Goal: Task Accomplishment & Management: Manage account settings

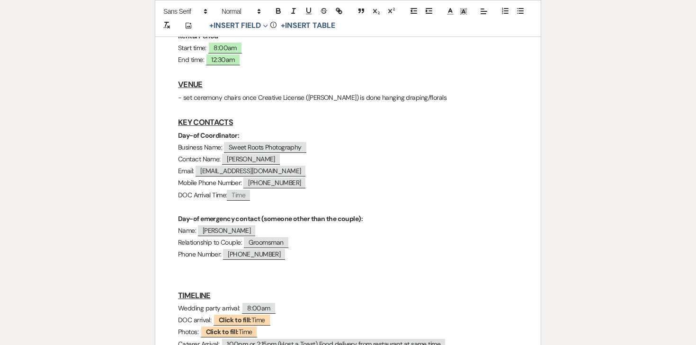
click at [561, 147] on div "Printer Print Add Photo + Insert Field Expand Standard Field Smart Field Signat…" at bounding box center [347, 285] width 681 height 961
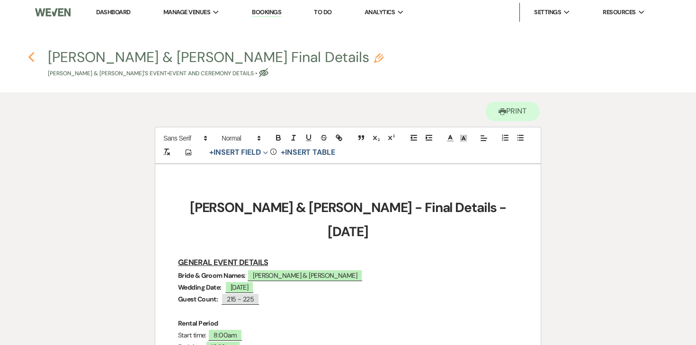
click at [33, 57] on icon "Previous" at bounding box center [31, 57] width 7 height 11
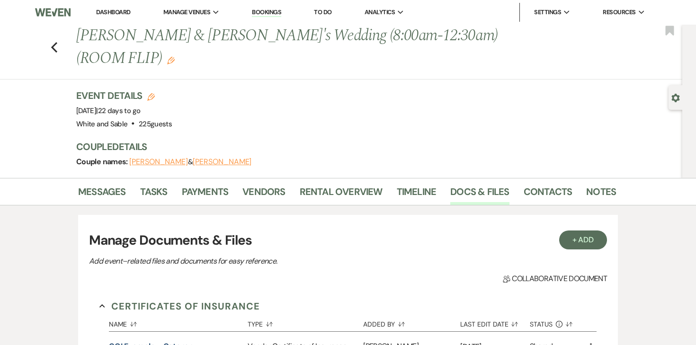
click at [118, 18] on li "Dashboard" at bounding box center [113, 12] width 44 height 19
click at [117, 11] on link "Dashboard" at bounding box center [113, 12] width 34 height 8
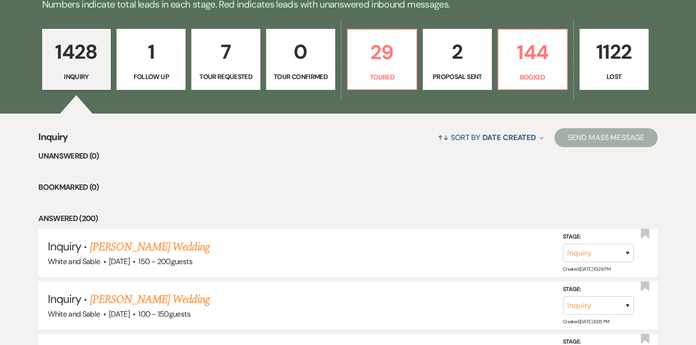
scroll to position [245, 0]
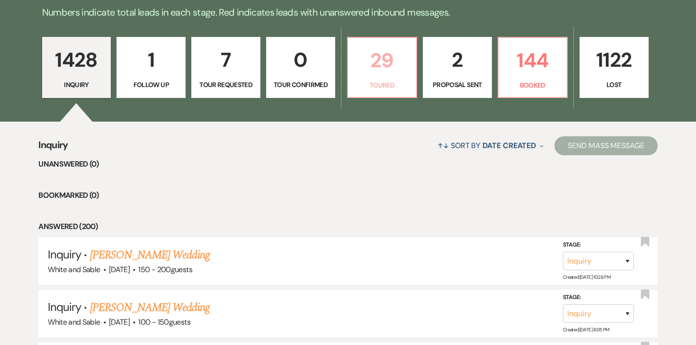
click at [359, 84] on p "Toured" at bounding box center [381, 85] width 57 height 10
select select "5"
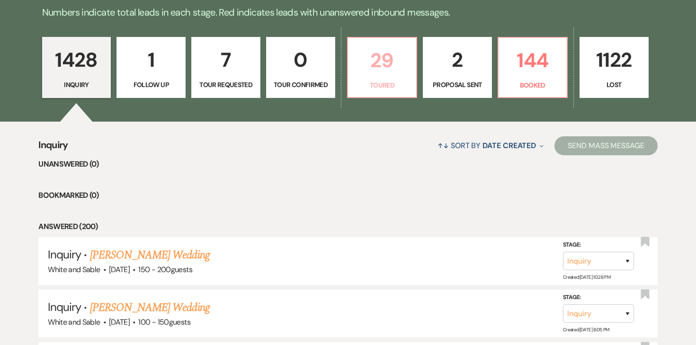
select select "5"
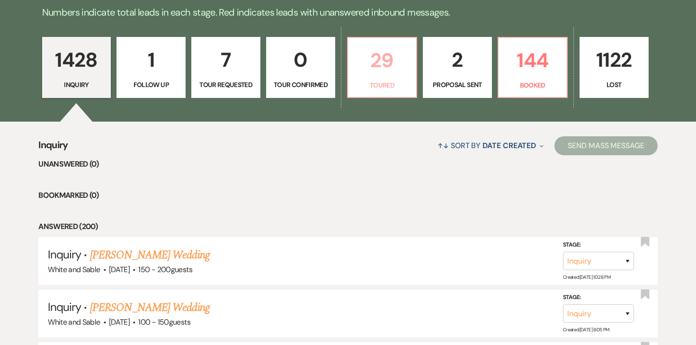
select select "5"
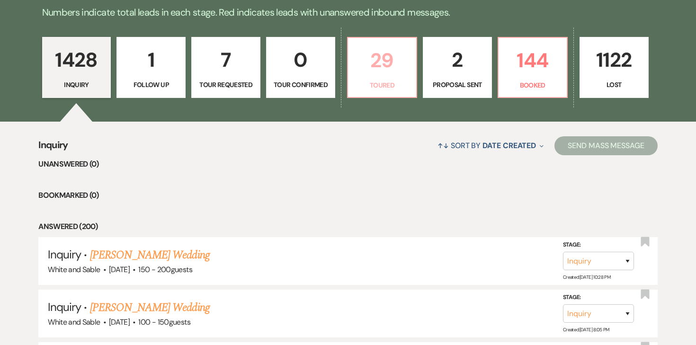
select select "5"
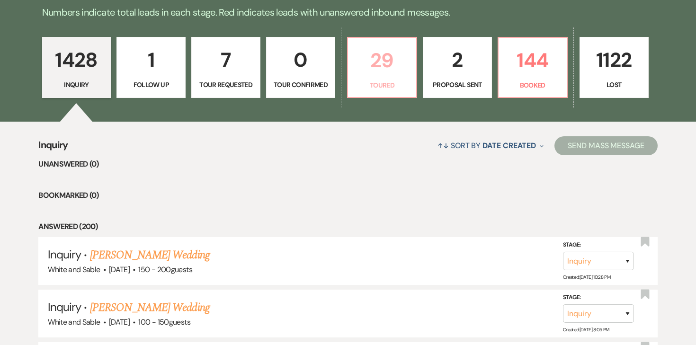
select select "5"
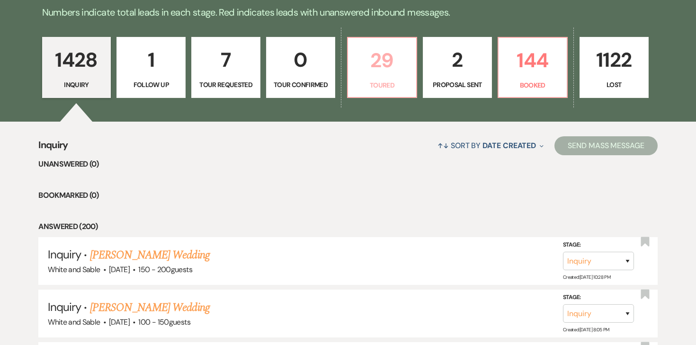
select select "5"
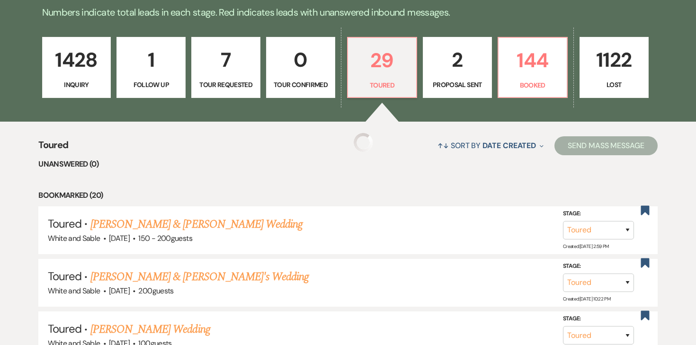
select select "5"
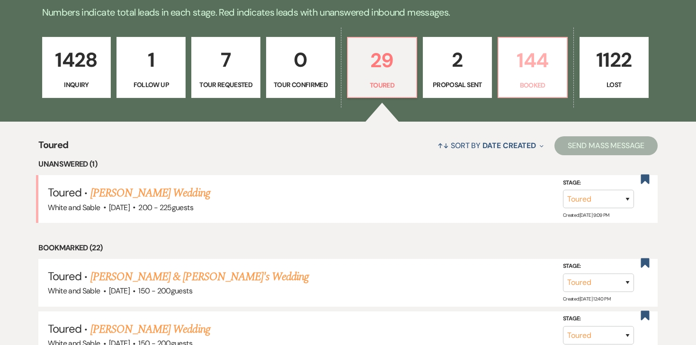
click at [505, 91] on link "144 Booked" at bounding box center [532, 68] width 70 height 62
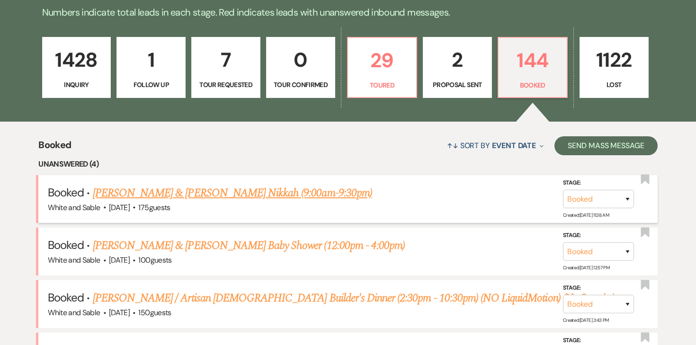
click at [270, 194] on link "[PERSON_NAME] & [PERSON_NAME] Nikkah (9:00am-9:30pm)" at bounding box center [232, 193] width 279 height 17
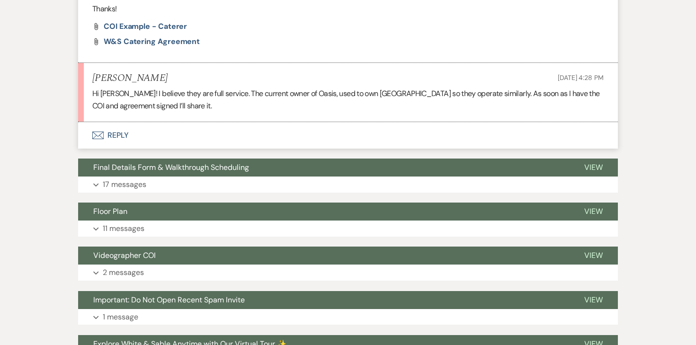
scroll to position [891, 0]
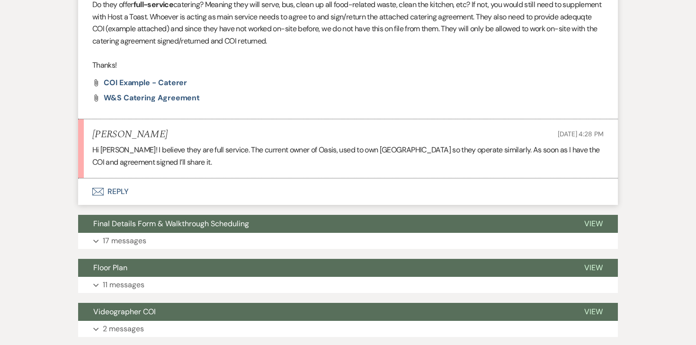
click at [125, 181] on button "Envelope Reply" at bounding box center [347, 191] width 539 height 27
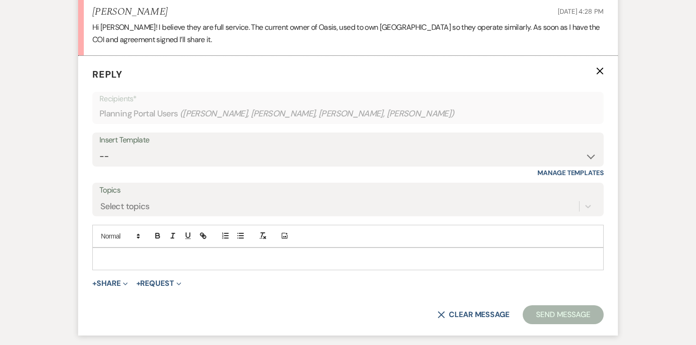
scroll to position [1024, 0]
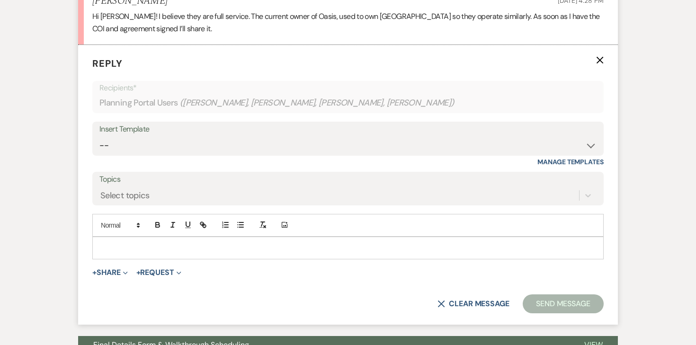
click at [105, 243] on p at bounding box center [348, 248] width 496 height 10
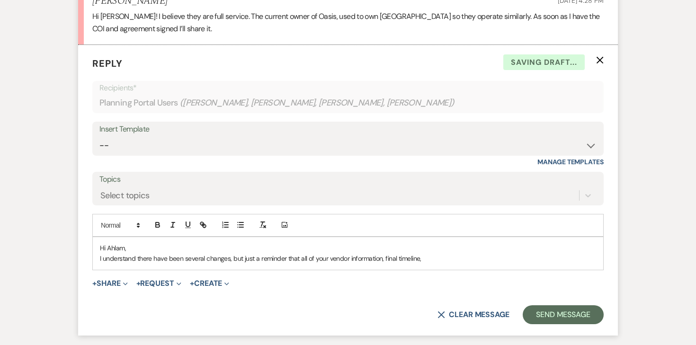
click at [381, 253] on p "I understand there have been several changes, but just a reminder that all of y…" at bounding box center [348, 258] width 496 height 10
click at [498, 253] on p "I understand there have been several changes, but just a reminder that all of y…" at bounding box center [348, 258] width 496 height 10
click at [433, 253] on p "I understand there have been several changes, but just a reminder that all of y…" at bounding box center [348, 258] width 496 height 10
click at [482, 253] on p "I understand there have been several changes, but just a reminder that all of y…" at bounding box center [348, 258] width 496 height 10
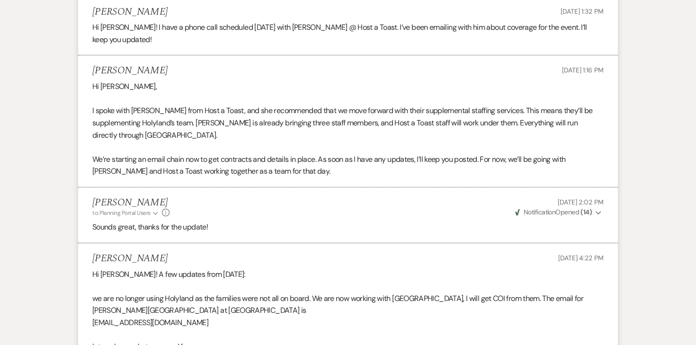
scroll to position [0, 0]
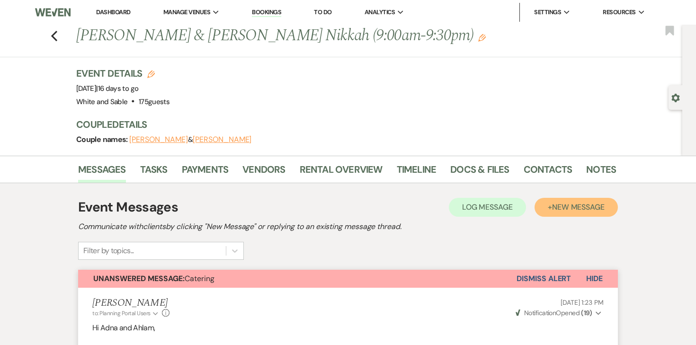
click at [547, 208] on button "+ New Message" at bounding box center [575, 207] width 83 height 19
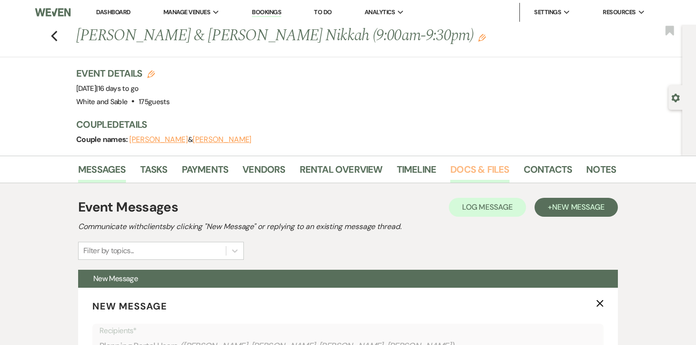
click at [475, 169] on link "Docs & Files" at bounding box center [479, 172] width 59 height 21
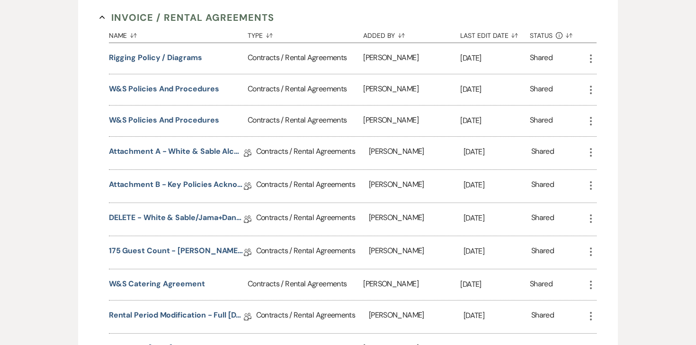
scroll to position [517, 0]
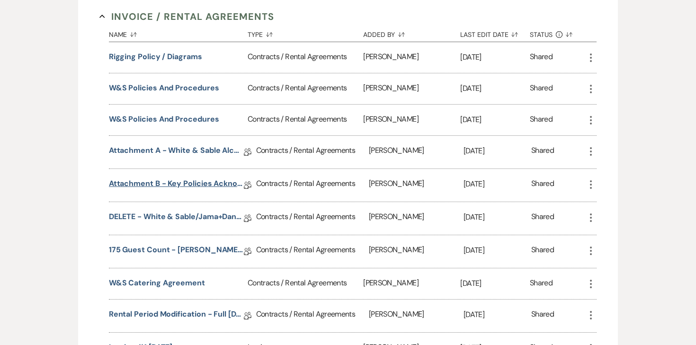
click at [207, 181] on link "Attachment B - Key Policies Acknowledgement - Adna & Mohamed" at bounding box center [176, 185] width 135 height 15
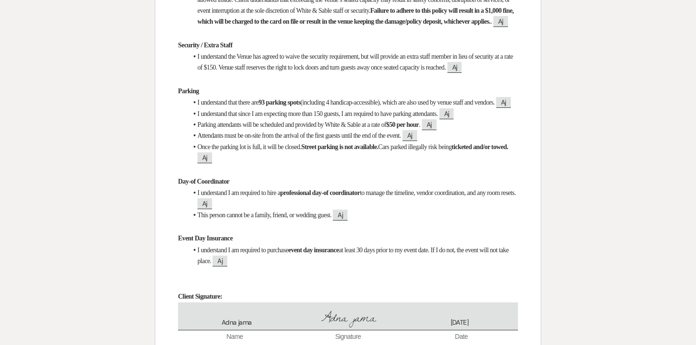
scroll to position [813, 0]
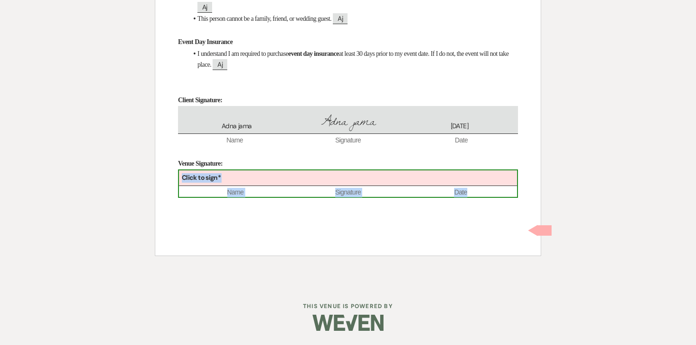
click at [275, 178] on div "Click to sign*" at bounding box center [348, 178] width 338 height 16
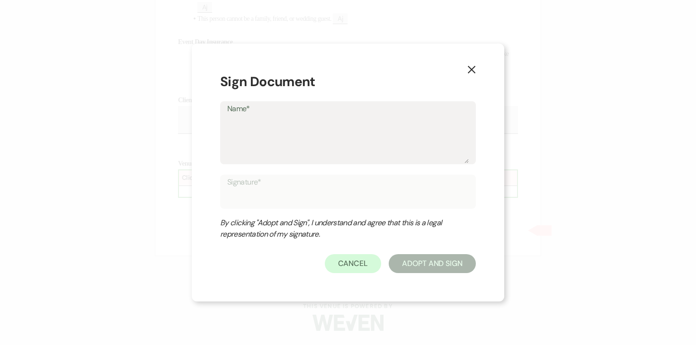
type textarea "A"
type input "A"
type textarea "An"
type input "An"
type textarea "Ang"
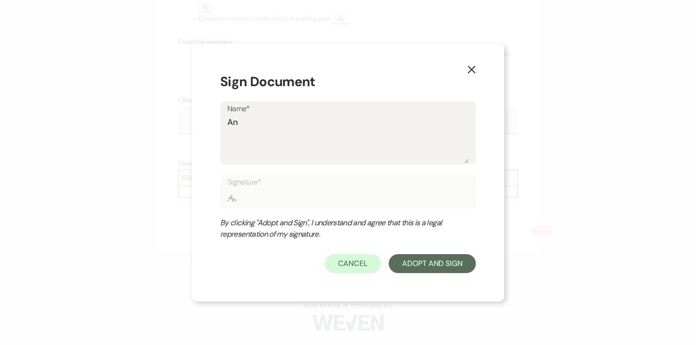
type input "Ang"
type textarea "Ange"
type input "Ange"
type textarea "Angel"
type input "Angel"
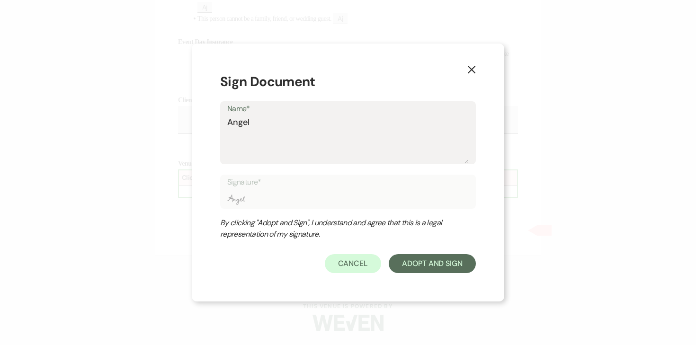
type textarea "[PERSON_NAME]"
type input "[PERSON_NAME]"
type textarea "[PERSON_NAME]"
type input "[PERSON_NAME]"
type textarea "Angela O"
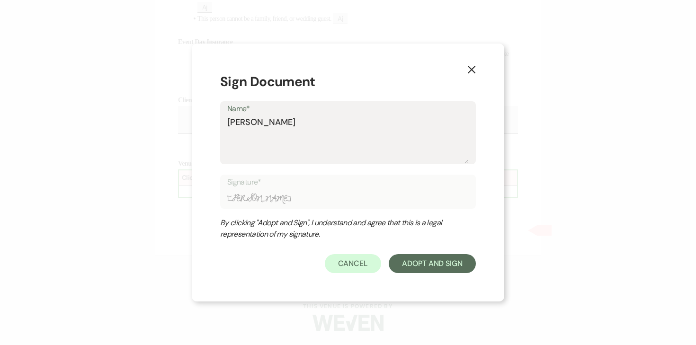
type input "Angela O"
type textarea "Angela Ol"
type input "Angela Ol"
type textarea "Angela Old"
type input "Angela Old"
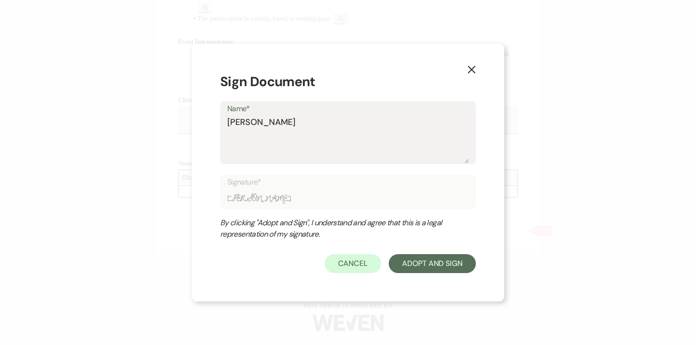
type textarea "Angela Olde"
type input "Angela Olde"
type textarea "Angela Olden"
type input "Angela Olden"
type textarea "Angela Oldenb"
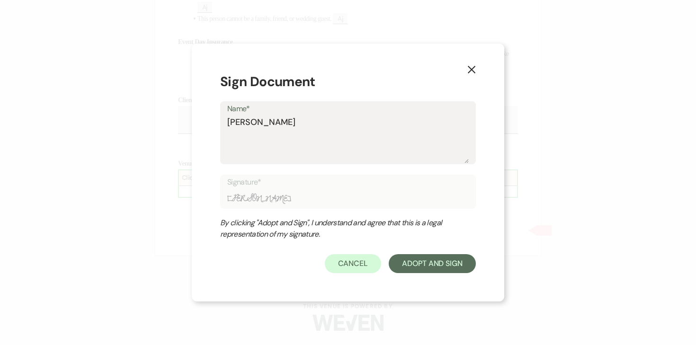
type input "Angela Oldenb"
type textarea "Angela Oldenbu"
type input "Angela Oldenbu"
type textarea "Angela Oldenbur"
type input "Angela Oldenbur"
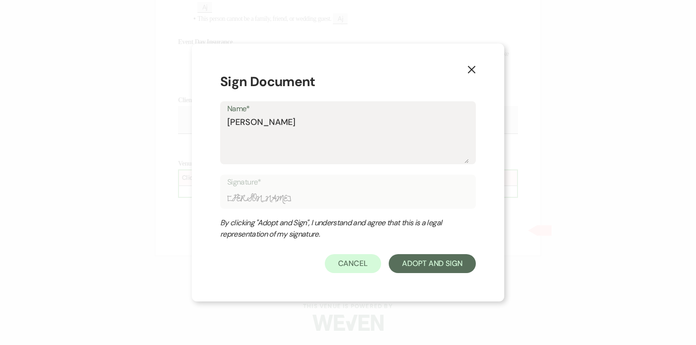
type textarea "Angela Oldenburg"
type input "Angela Oldenburg"
type textarea "Angela Oldenburge"
type input "Angela Oldenburge"
type textarea "[PERSON_NAME]"
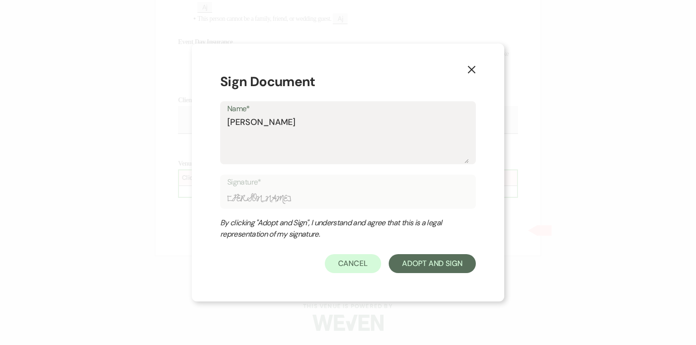
type input "[PERSON_NAME]"
type textarea "[PERSON_NAME]"
click at [424, 265] on button "Adopt And Sign" at bounding box center [432, 263] width 87 height 19
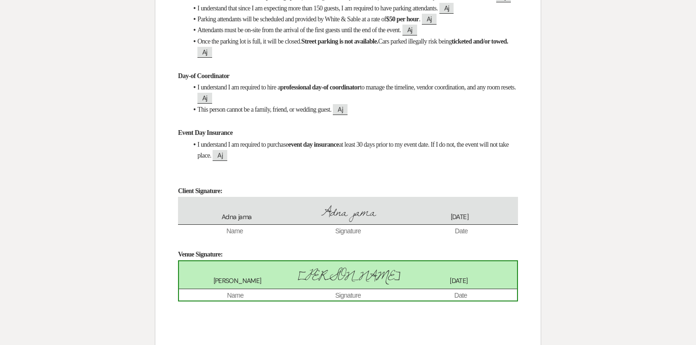
scroll to position [854, 0]
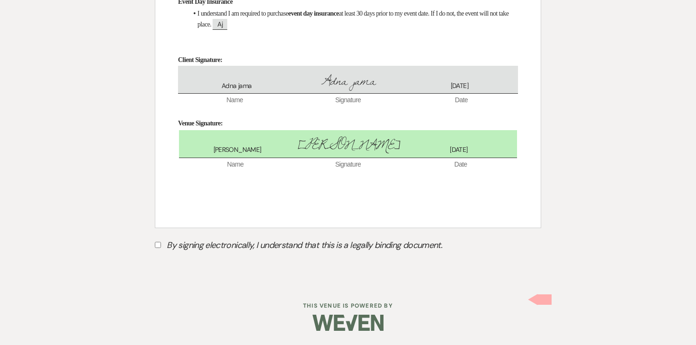
click at [155, 245] on input "By signing electronically, I understand that this is a legally binding document." at bounding box center [158, 245] width 6 height 6
checkbox input "true"
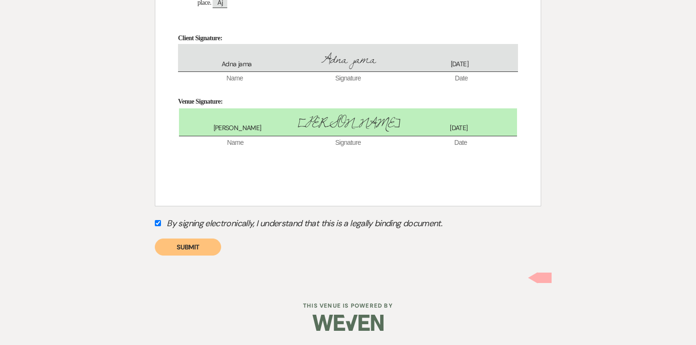
click at [199, 256] on button "Submit" at bounding box center [188, 247] width 66 height 17
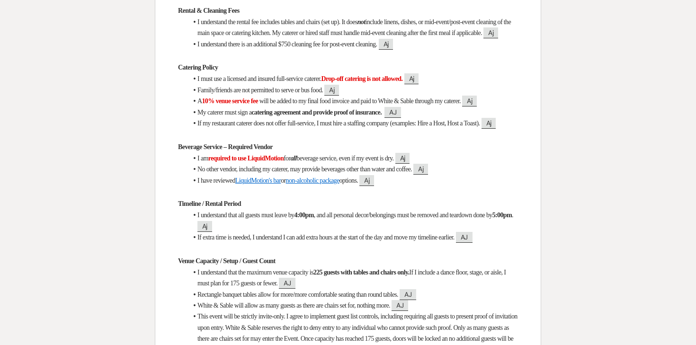
scroll to position [0, 0]
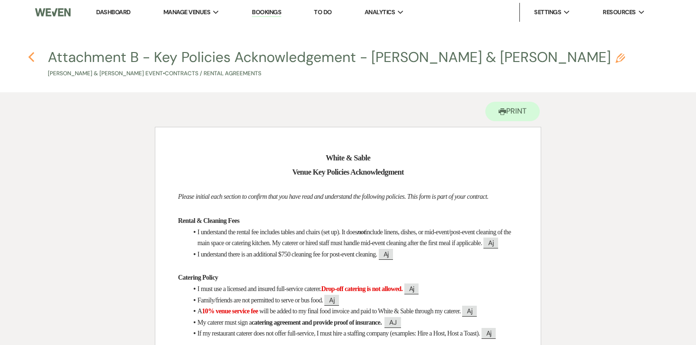
click at [31, 58] on use "button" at bounding box center [31, 57] width 6 height 10
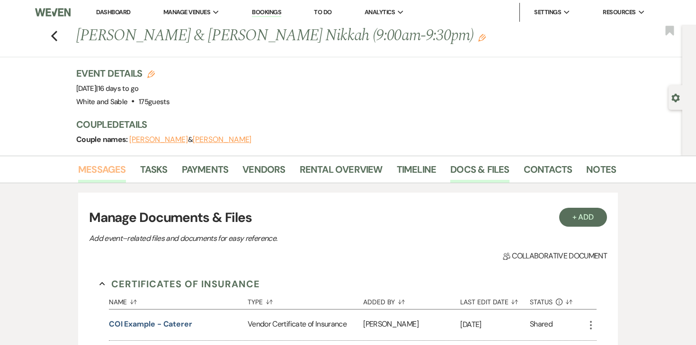
click at [118, 172] on link "Messages" at bounding box center [102, 172] width 48 height 21
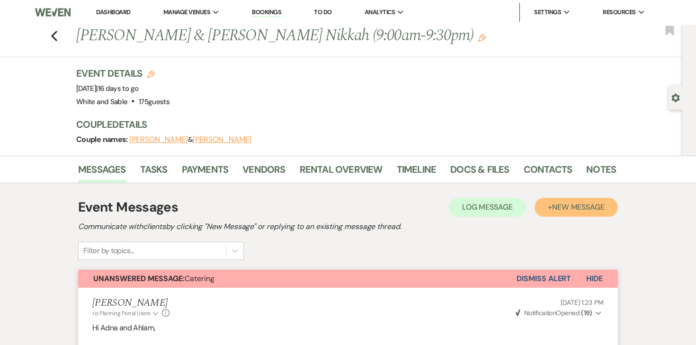
click at [598, 207] on span "New Message" at bounding box center [578, 207] width 53 height 10
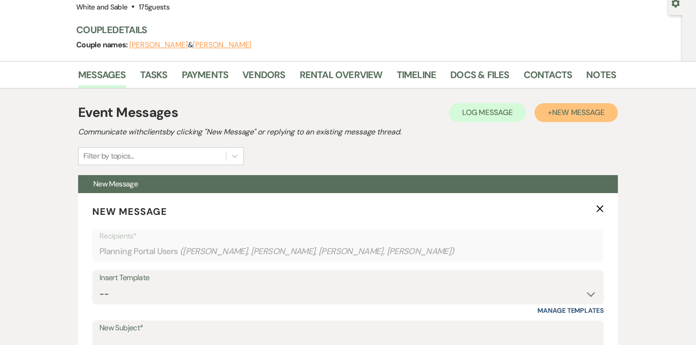
scroll to position [150, 0]
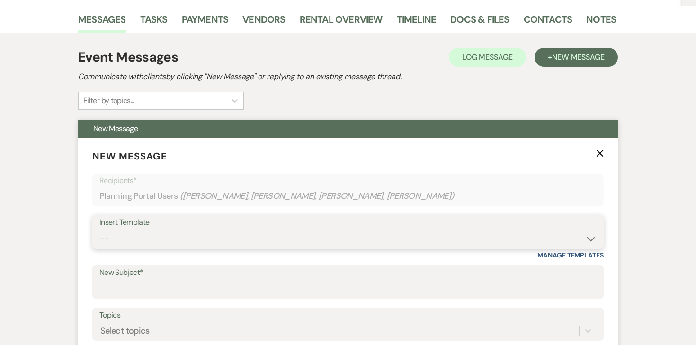
click at [288, 238] on select "-- Inquiry Response (Venue Guide) Schedule - Venue Tour Appt Confirmation Sched…" at bounding box center [347, 239] width 497 height 18
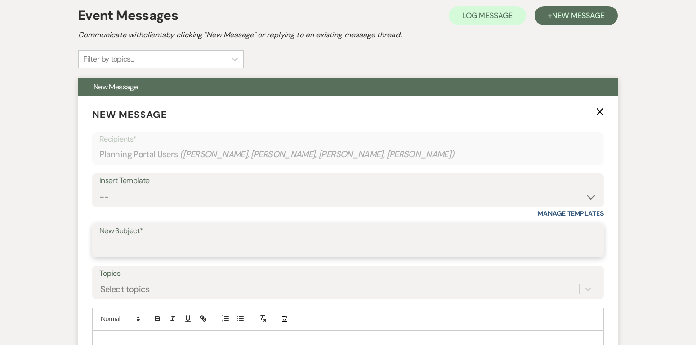
click at [230, 252] on input "New Subject*" at bounding box center [347, 247] width 497 height 18
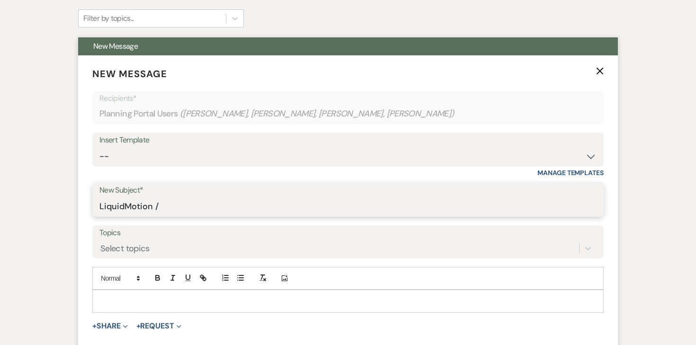
scroll to position [234, 0]
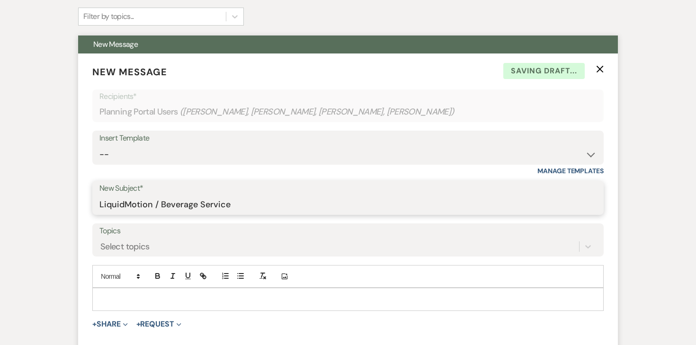
type input "LiquidMotion / Beverage Service"
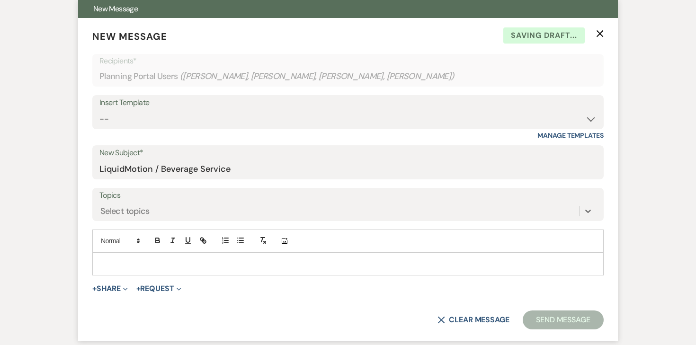
click at [246, 264] on p at bounding box center [348, 263] width 496 height 10
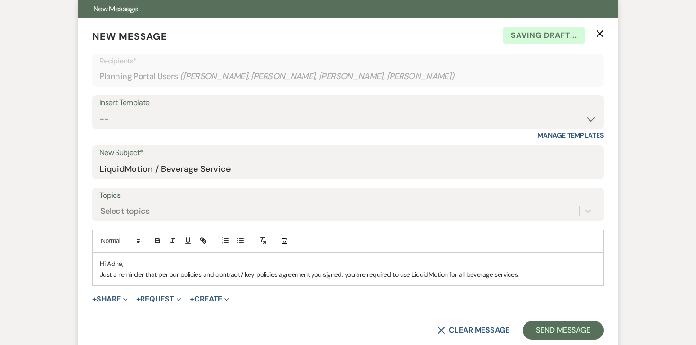
click at [114, 295] on button "+ Share Expand" at bounding box center [109, 299] width 35 height 8
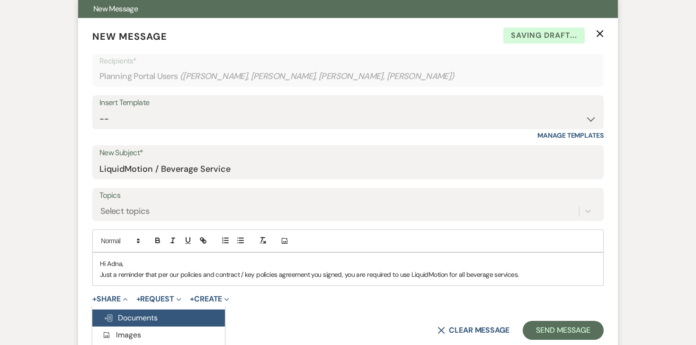
click at [114, 310] on button "Doc Upload Documents" at bounding box center [158, 317] width 133 height 17
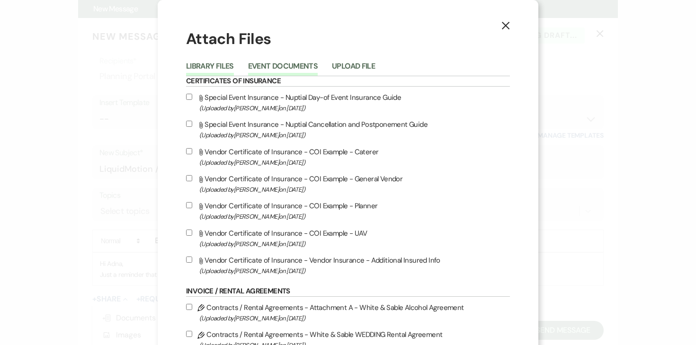
click at [310, 64] on button "Event Documents" at bounding box center [283, 68] width 70 height 13
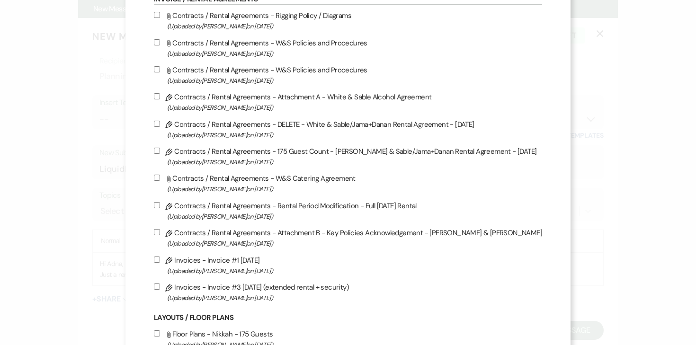
scroll to position [266, 0]
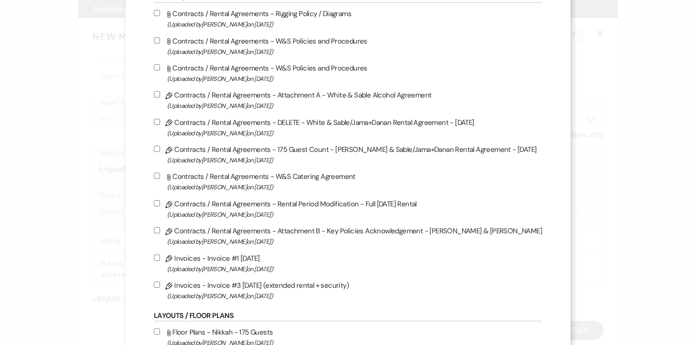
click at [160, 233] on input "Pencil Contracts / Rental Agreements - Attachment B - Key Policies Acknowledgem…" at bounding box center [157, 230] width 6 height 6
checkbox input "true"
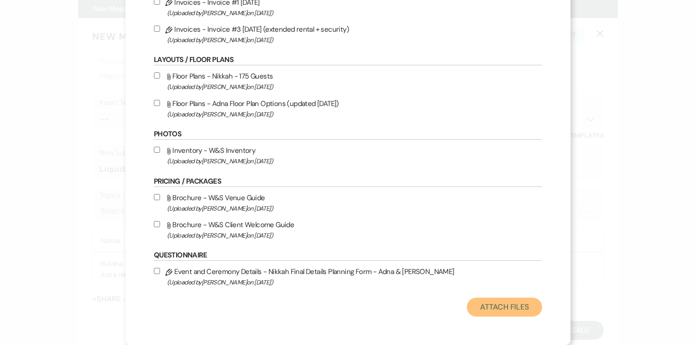
click at [470, 302] on button "Attach Files" at bounding box center [504, 307] width 75 height 19
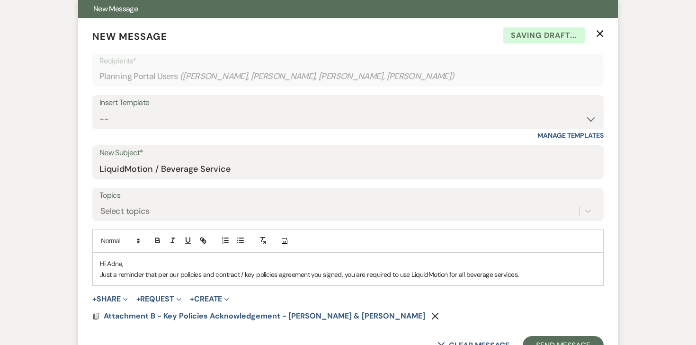
click at [534, 275] on p "Just a reminder that per our policies and contract / key policies agreement you…" at bounding box center [348, 274] width 496 height 10
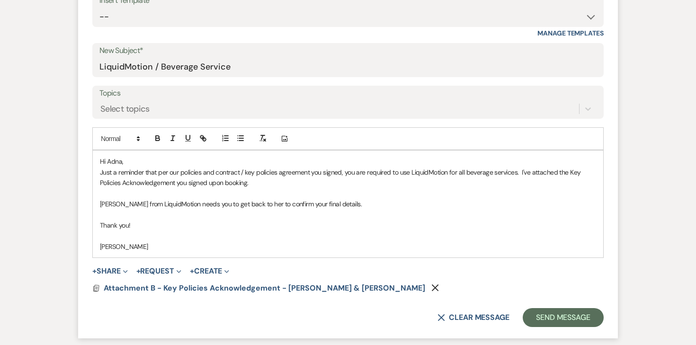
scroll to position [380, 0]
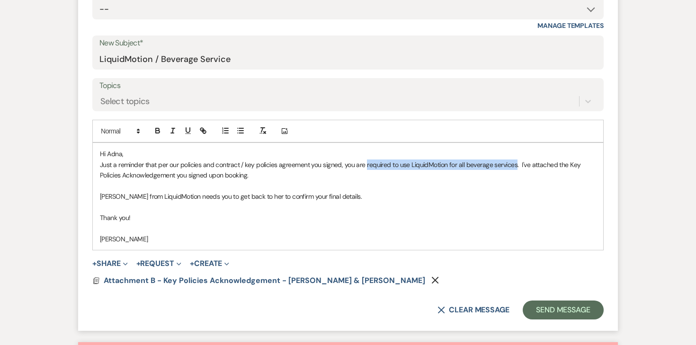
drag, startPoint x: 366, startPoint y: 166, endPoint x: 515, endPoint y: 169, distance: 148.6
click at [515, 169] on p "Just a reminder that per our policies and contract / key policies agreement you…" at bounding box center [348, 169] width 496 height 21
click at [159, 131] on icon "button" at bounding box center [158, 132] width 4 height 2
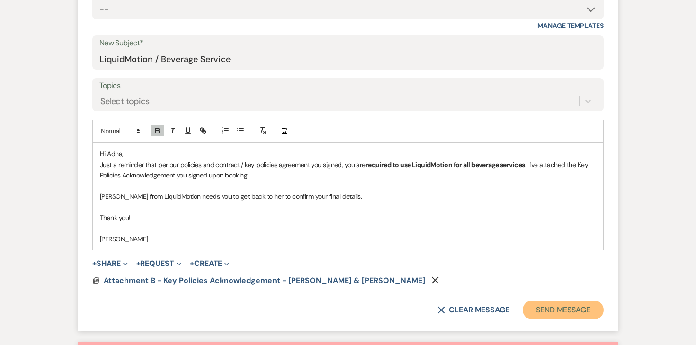
click at [554, 311] on button "Send Message" at bounding box center [562, 309] width 81 height 19
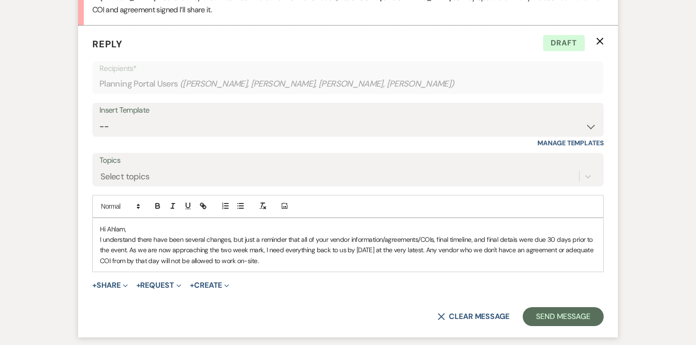
scroll to position [1276, 0]
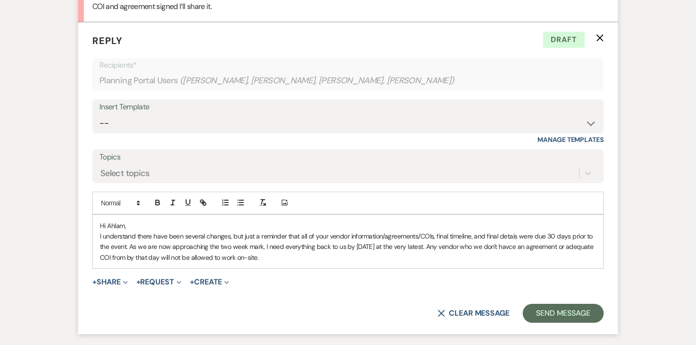
drag, startPoint x: 336, startPoint y: 251, endPoint x: 62, endPoint y: 212, distance: 277.6
copy div "Hi Ahlam, I understand there have been several changes, but just a reminder tha…"
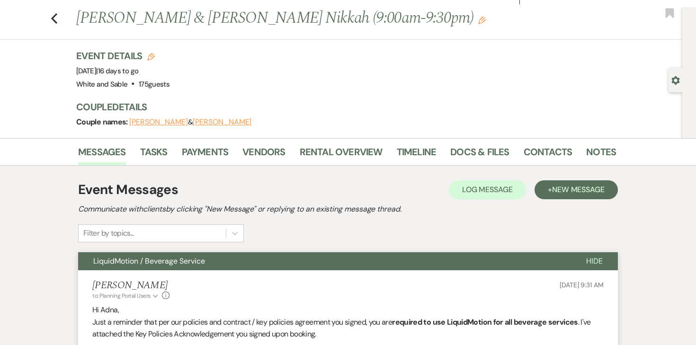
scroll to position [0, 0]
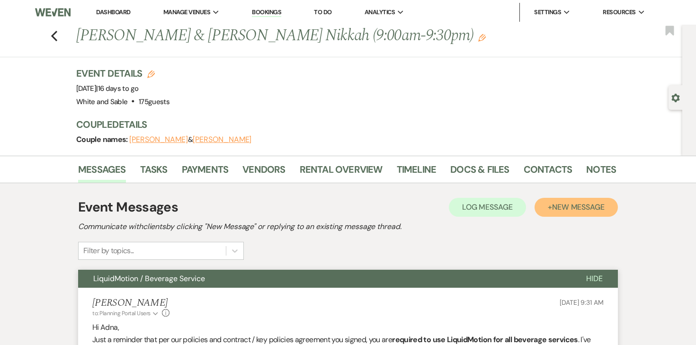
click at [573, 206] on span "New Message" at bounding box center [578, 207] width 53 height 10
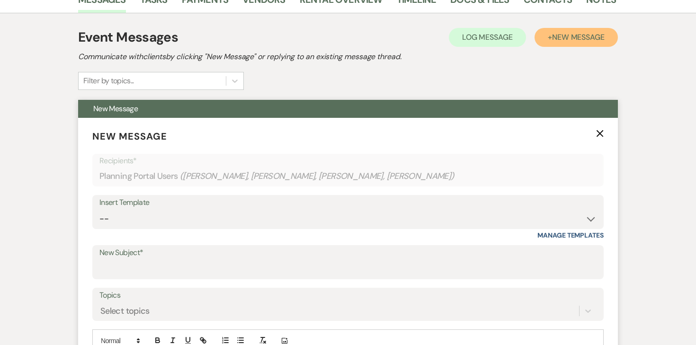
scroll to position [177, 0]
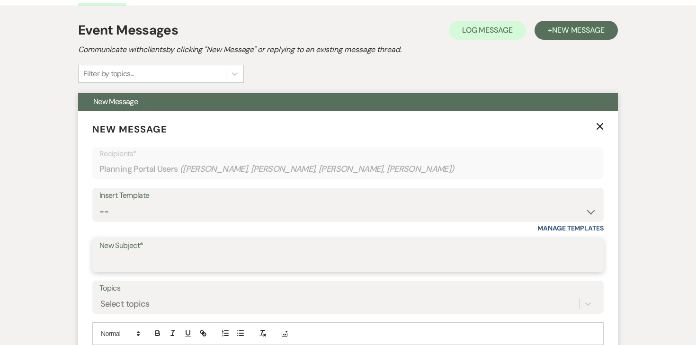
click at [250, 257] on input "New Subject*" at bounding box center [347, 262] width 497 height 18
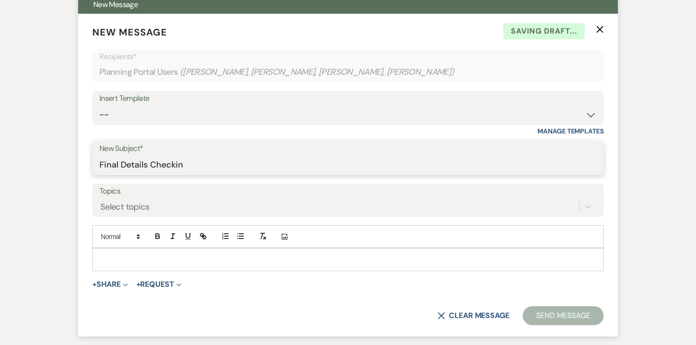
scroll to position [284, 0]
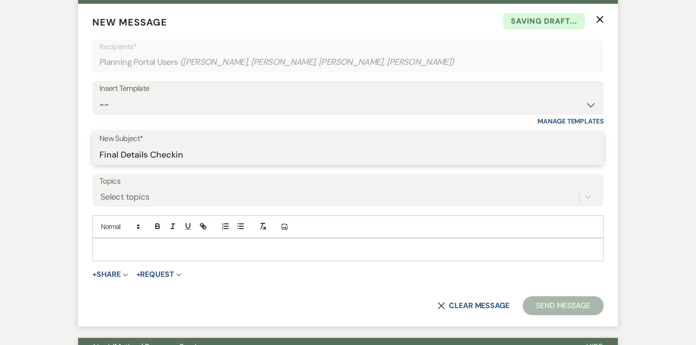
type input "Final Details Checkin"
click at [203, 244] on p at bounding box center [348, 249] width 496 height 10
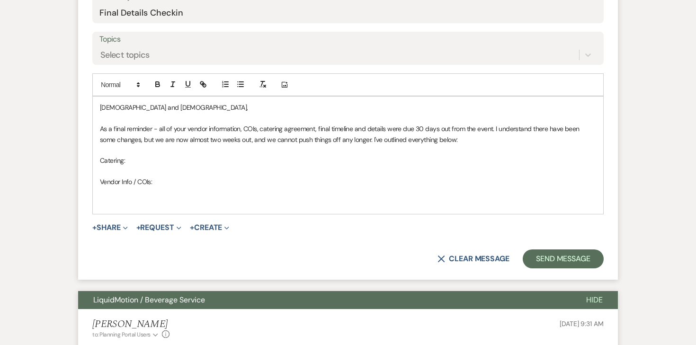
scroll to position [423, 0]
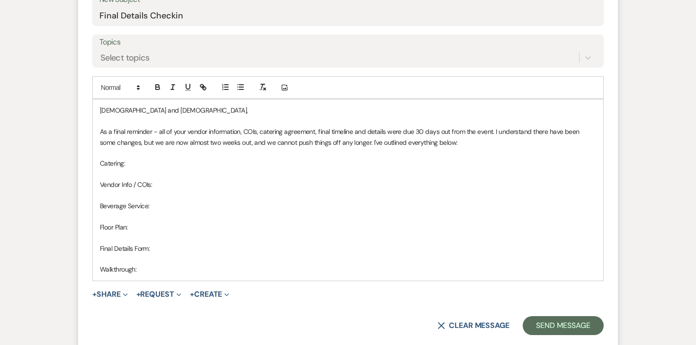
drag, startPoint x: 138, startPoint y: 274, endPoint x: 86, endPoint y: 158, distance: 126.9
click at [86, 158] on form "New Message X Saving draft... Recipients* Planning Portal Users ( Adna Jama, As…" at bounding box center [347, 106] width 539 height 482
click at [156, 88] on icon "button" at bounding box center [157, 87] width 9 height 9
click at [145, 181] on strong "Vendor Info / COIs:" at bounding box center [127, 184] width 55 height 9
click at [145, 159] on p "Catering:" at bounding box center [348, 163] width 496 height 10
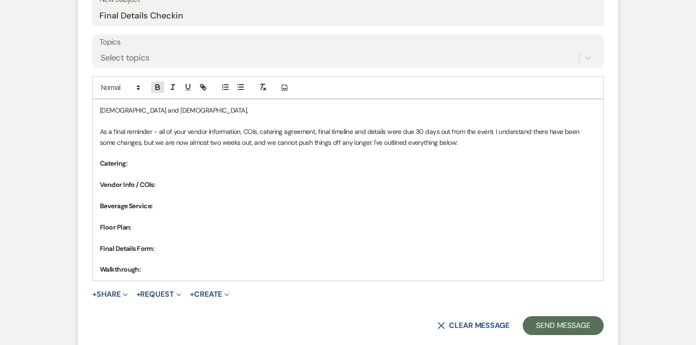
click at [159, 88] on icon "button" at bounding box center [158, 88] width 4 height 2
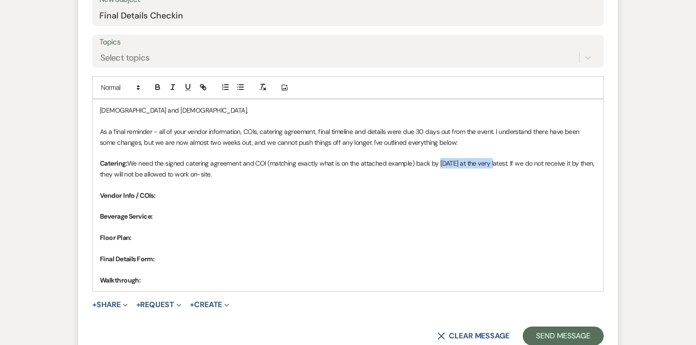
drag, startPoint x: 442, startPoint y: 162, endPoint x: 504, endPoint y: 163, distance: 62.9
click at [505, 163] on p "Catering: We need the signed catering agreement and COI (matching exactly what …" at bounding box center [348, 168] width 496 height 21
click at [161, 89] on icon "button" at bounding box center [157, 87] width 9 height 9
click at [207, 167] on p "Catering: We need the signed catering agreement and COI (matching exactly what …" at bounding box center [348, 168] width 496 height 21
click at [116, 304] on button "+ Share Expand" at bounding box center [109, 305] width 35 height 8
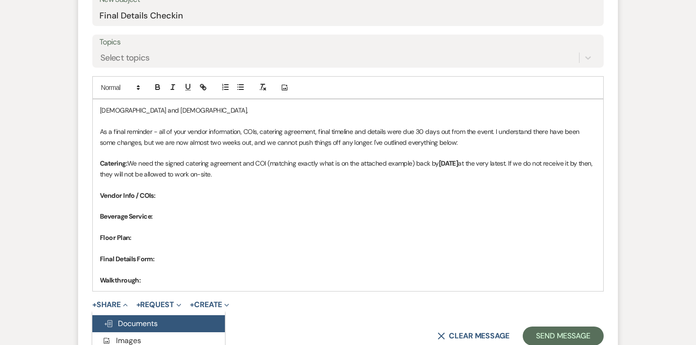
click at [116, 316] on button "Doc Upload Documents" at bounding box center [158, 323] width 133 height 17
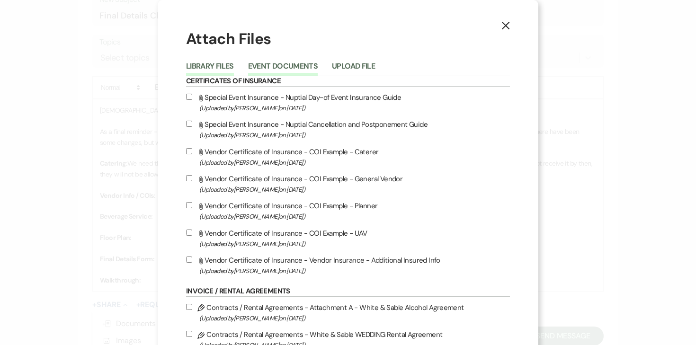
click at [286, 70] on button "Event Documents" at bounding box center [283, 68] width 70 height 13
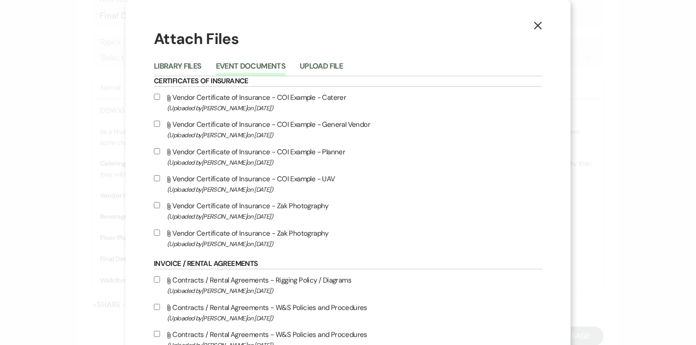
click at [160, 98] on input "Attach File Vendor Certificate of Insurance - COI Example - Caterer (Uploaded b…" at bounding box center [157, 97] width 6 height 6
checkbox input "true"
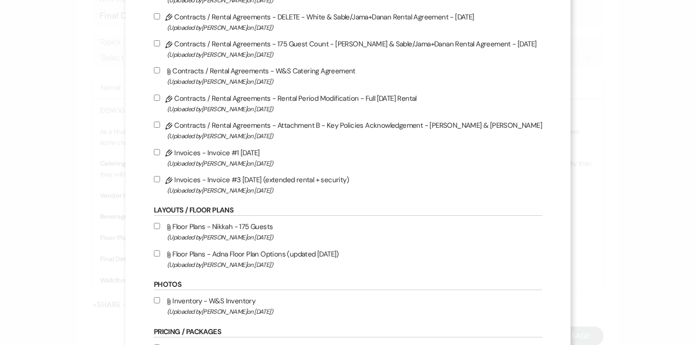
scroll to position [528, 0]
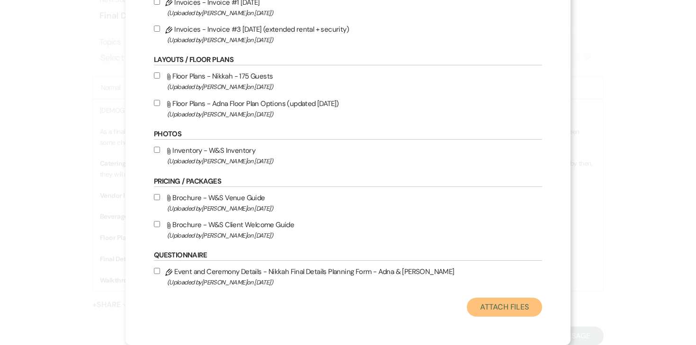
click at [474, 307] on button "Attach Files" at bounding box center [504, 307] width 75 height 19
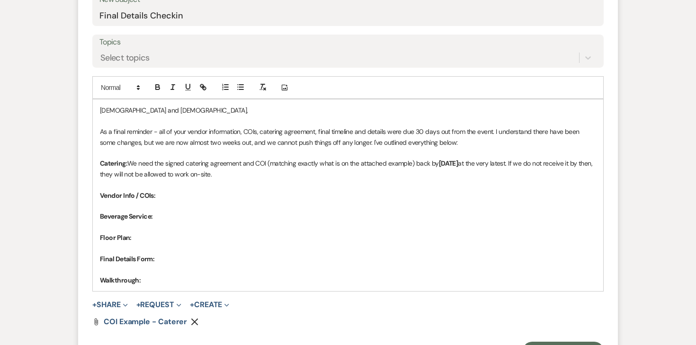
click at [253, 197] on p "Vendor Info / COIs:" at bounding box center [348, 195] width 496 height 10
click at [157, 89] on icon "button" at bounding box center [157, 87] width 9 height 9
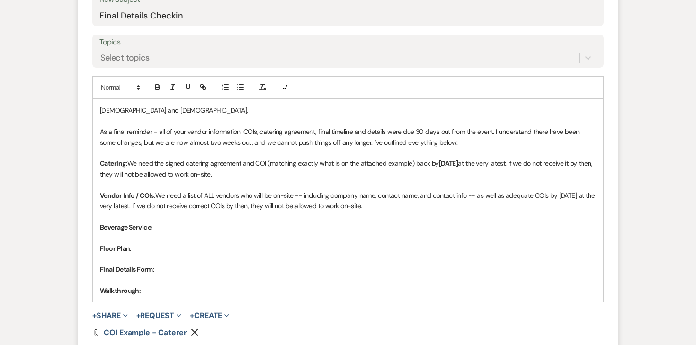
click at [210, 195] on p "Vendor Info / COIs: We need a list of ALL vendors who will be on-site -- includ…" at bounding box center [348, 200] width 496 height 21
click at [162, 90] on button "button" at bounding box center [157, 86] width 13 height 11
click at [437, 208] on p "Vendor Info / COIs: We need a list of ALL vendors who will be on-site -- includ…" at bounding box center [348, 200] width 496 height 21
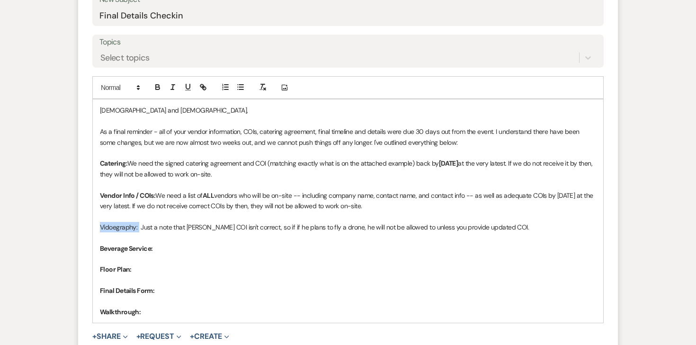
drag, startPoint x: 139, startPoint y: 228, endPoint x: 95, endPoint y: 228, distance: 44.0
click at [95, 228] on div "Adna and Ahlam, As a final reminder - all of your vendor information, COIs, cat…" at bounding box center [348, 210] width 510 height 223
click at [156, 91] on icon "button" at bounding box center [157, 87] width 9 height 9
click at [172, 245] on p "Beverage Service:" at bounding box center [348, 248] width 496 height 10
click at [158, 91] on icon "button" at bounding box center [157, 87] width 9 height 9
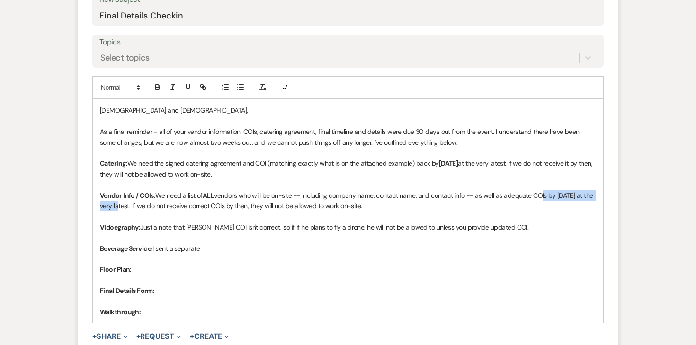
drag, startPoint x: 140, startPoint y: 208, endPoint x: 537, endPoint y: 196, distance: 397.2
click at [537, 196] on p "Vendor Info / COIs: We need a list of ALL vendors who will be on-site -- includ…" at bounding box center [348, 200] width 496 height 21
click at [157, 89] on icon "button" at bounding box center [158, 88] width 4 height 2
click at [545, 191] on strong "OIs by Monday, September 22" at bounding box center [557, 195] width 38 height 9
drag, startPoint x: 556, startPoint y: 195, endPoint x: 535, endPoint y: 194, distance: 21.3
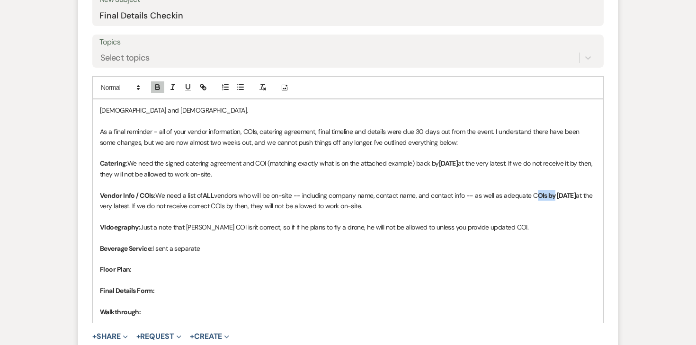
click at [535, 194] on p "Vendor Info / COIs: We need a list of ALL vendors who will be on-site -- includ…" at bounding box center [348, 200] width 496 height 21
click at [158, 89] on icon "button" at bounding box center [157, 87] width 9 height 9
click at [157, 94] on div at bounding box center [180, 87] width 61 height 14
drag, startPoint x: 534, startPoint y: 194, endPoint x: 556, endPoint y: 195, distance: 21.8
click at [556, 195] on strong "COIs by Monday, September 22" at bounding box center [552, 195] width 43 height 9
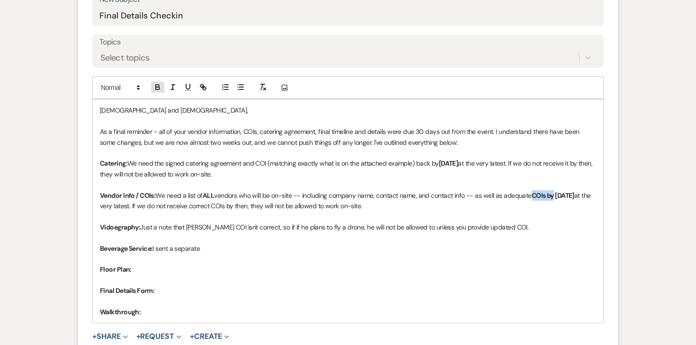
click at [159, 89] on icon "button" at bounding box center [158, 88] width 4 height 2
click at [252, 205] on p "Vendor Info / COIs: We need a list of ALL vendors who will be on-site -- includ…" at bounding box center [348, 200] width 496 height 21
click at [257, 244] on p "Beverage Service: I sent a separate" at bounding box center [348, 248] width 496 height 10
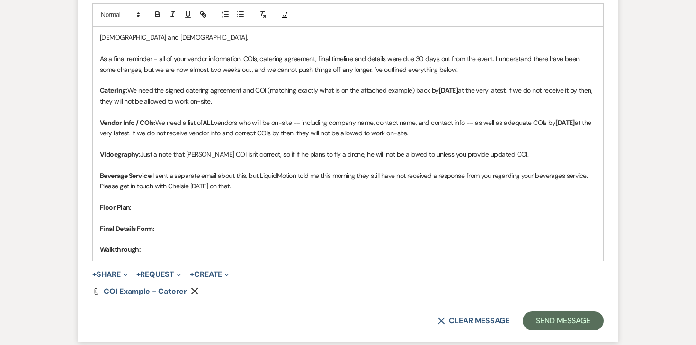
scroll to position [505, 0]
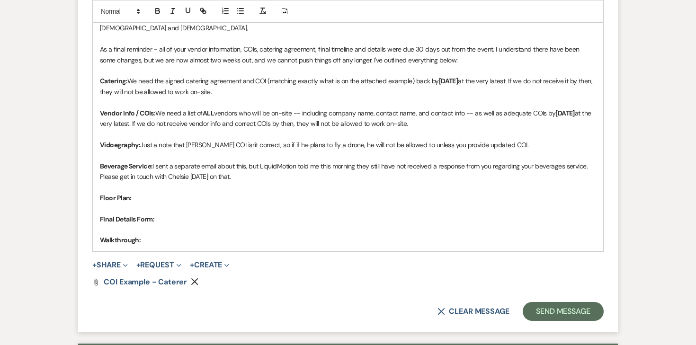
click at [169, 194] on p "Floor Plan:" at bounding box center [348, 198] width 496 height 10
click at [160, 15] on button "button" at bounding box center [157, 10] width 13 height 11
click at [163, 217] on p "Final Details Form:" at bounding box center [348, 219] width 496 height 10
click at [116, 268] on button "+ Share Expand" at bounding box center [109, 265] width 35 height 8
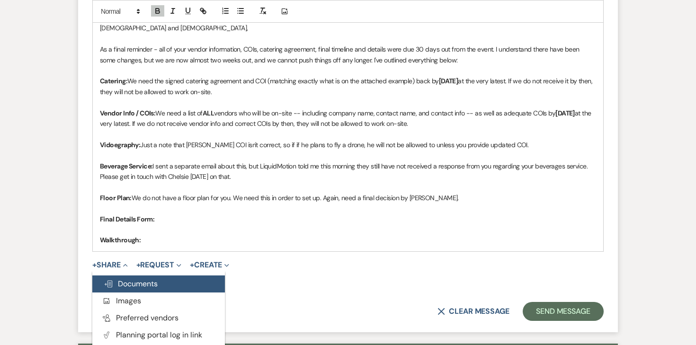
click at [131, 282] on span "Doc Upload Documents" at bounding box center [131, 284] width 54 height 10
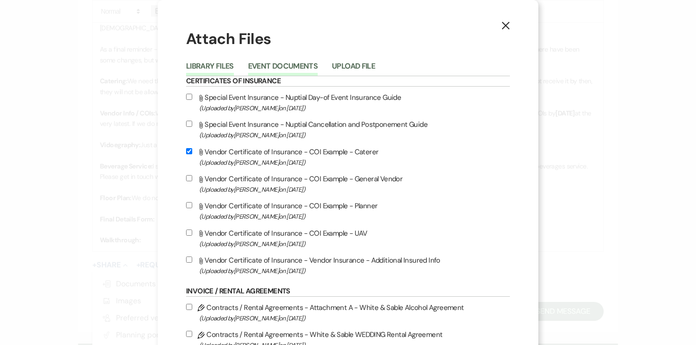
click at [267, 65] on button "Event Documents" at bounding box center [283, 68] width 70 height 13
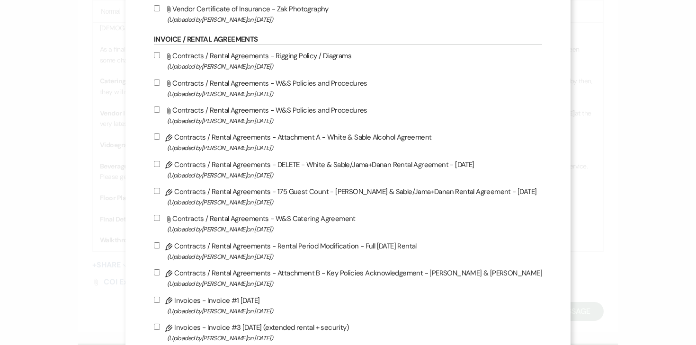
scroll to position [528, 0]
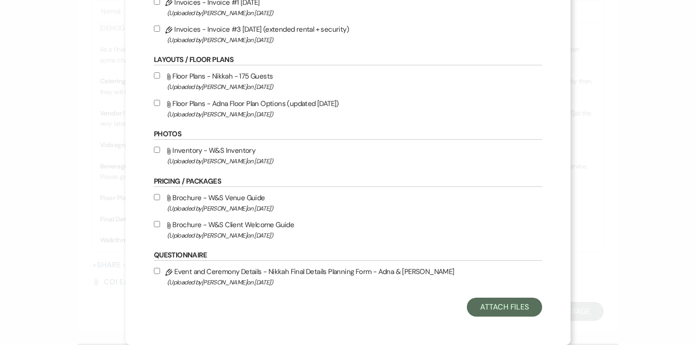
click at [184, 77] on label "Attach File Floor Plans - Nikkah - 175 Guests (Uploaded by Angela Oldenburger o…" at bounding box center [348, 81] width 388 height 22
click at [160, 77] on input "Attach File Floor Plans - Nikkah - 175 Guests (Uploaded by Angela Oldenburger o…" at bounding box center [157, 75] width 6 height 6
checkbox input "true"
click at [493, 308] on button "Attach Files" at bounding box center [504, 307] width 75 height 19
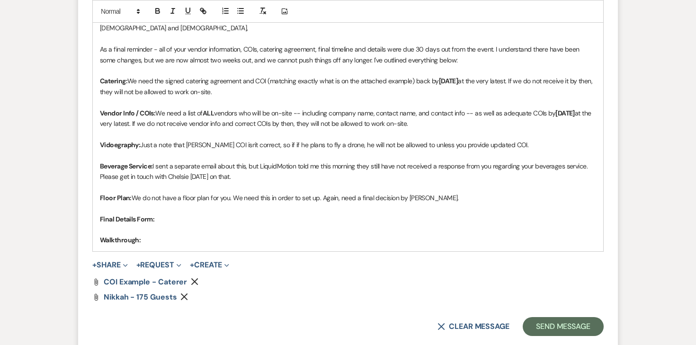
click at [248, 218] on p "Final Details Form:" at bounding box center [348, 219] width 496 height 10
drag, startPoint x: 156, startPoint y: 219, endPoint x: 334, endPoint y: 218, distance: 177.9
click at [334, 219] on p "Final Details Form: Please fill out the attached form and submit by Monday." at bounding box center [348, 219] width 496 height 10
click at [159, 15] on button "button" at bounding box center [157, 10] width 13 height 11
click at [302, 219] on p "Final Details Form: Please fill out the attached form and submit by Monday." at bounding box center [348, 219] width 496 height 10
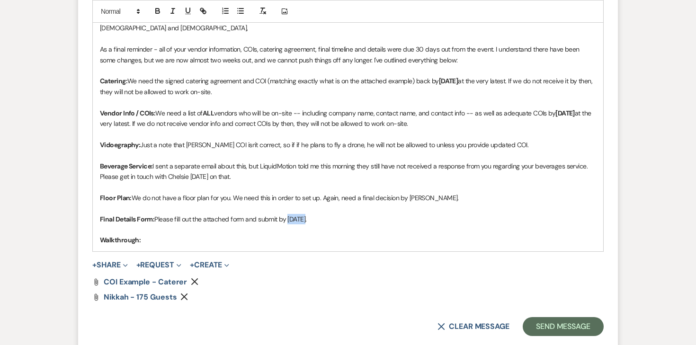
click at [302, 219] on p "Final Details Form: Please fill out the attached form and submit by Monday." at bounding box center [348, 219] width 496 height 10
click at [163, 239] on p "Walkthrough:" at bounding box center [348, 240] width 496 height 10
click at [160, 13] on icon "button" at bounding box center [157, 11] width 9 height 9
drag, startPoint x: 184, startPoint y: 240, endPoint x: 460, endPoint y: 240, distance: 276.8
click at [460, 240] on p "Walkthrough: I am assuming since I have sent the link and asked several times, …" at bounding box center [348, 240] width 496 height 10
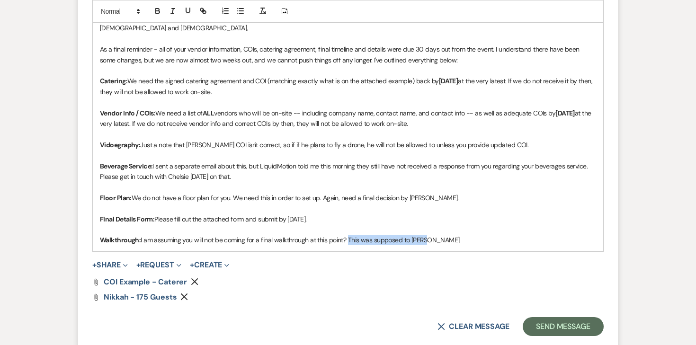
drag, startPoint x: 349, startPoint y: 241, endPoint x: 462, endPoint y: 240, distance: 112.6
click at [462, 240] on p "Walkthrough: I am assuming you will not be coming for a final walkthrough at th…" at bounding box center [348, 240] width 496 height 10
click at [443, 200] on p "Floor Plan: We do not have a floor plan for you. We need this in order to set u…" at bounding box center [348, 198] width 496 height 10
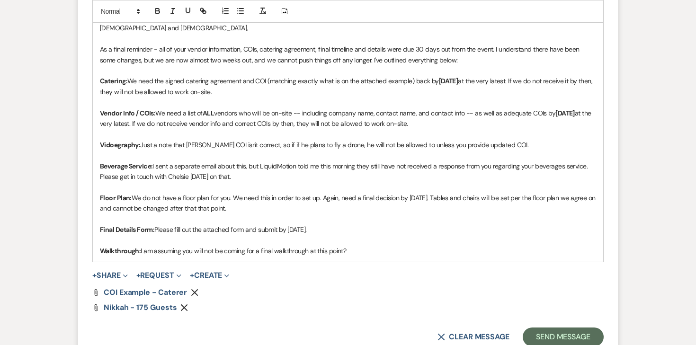
click at [356, 254] on p "Walkthrough: I am assuming you will not be coming for a final walkthrough at th…" at bounding box center [348, 251] width 496 height 10
drag, startPoint x: 355, startPoint y: 252, endPoint x: 312, endPoint y: 251, distance: 43.1
click at [312, 251] on p "Walkthrough: I am assuming you will not be coming for a final walkthrough at th…" at bounding box center [348, 251] width 496 height 10
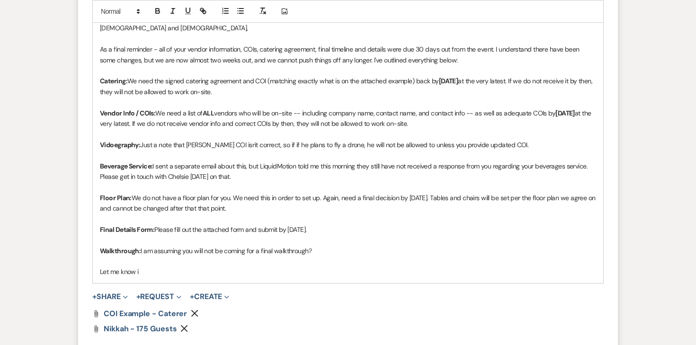
click at [485, 123] on p "Vendor Info / COIs: We need a list of ALL vendors who will be on-site -- includ…" at bounding box center [348, 118] width 496 height 21
click at [178, 281] on div "Adna and Ahlam, As a final reminder - all of your vendor information, COIs, cat…" at bounding box center [348, 149] width 510 height 265
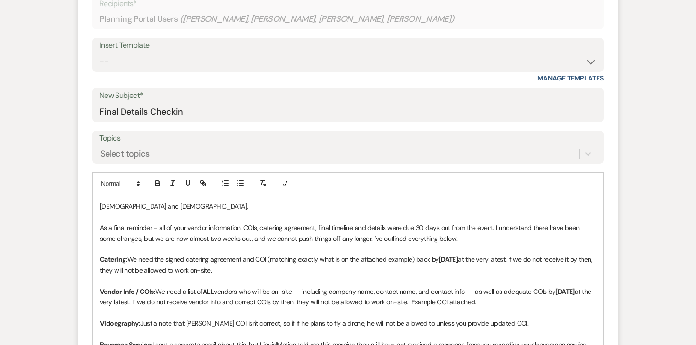
scroll to position [332, 0]
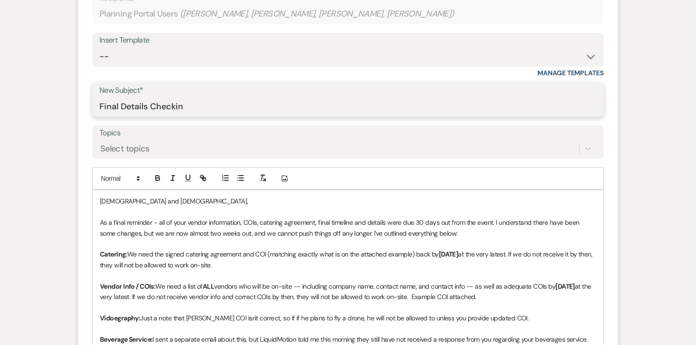
click at [99, 106] on input "Final Details Checkin" at bounding box center [347, 106] width 497 height 18
click at [221, 109] on input "Important: Final Details Checkin" at bounding box center [347, 106] width 497 height 18
click at [219, 108] on input "Important: Final Details Checkin" at bounding box center [347, 106] width 497 height 18
drag, startPoint x: 246, startPoint y: 112, endPoint x: 192, endPoint y: 109, distance: 54.0
click at [192, 109] on input "Important: Final Details Check-in" at bounding box center [347, 106] width 497 height 18
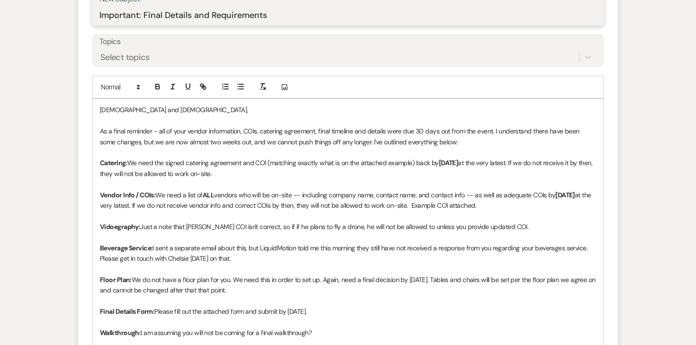
scroll to position [423, 0]
type input "Important: Final Details and Requirements"
click at [417, 145] on p "As a final reminder - all of your vendor information, COIs, catering agreement,…" at bounding box center [348, 137] width 496 height 21
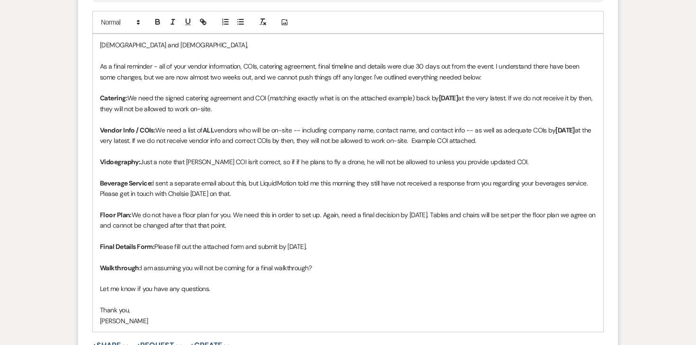
scroll to position [489, 0]
click at [133, 97] on p "Catering: We need the signed catering agreement and COI (matching exactly what …" at bounding box center [348, 102] width 496 height 21
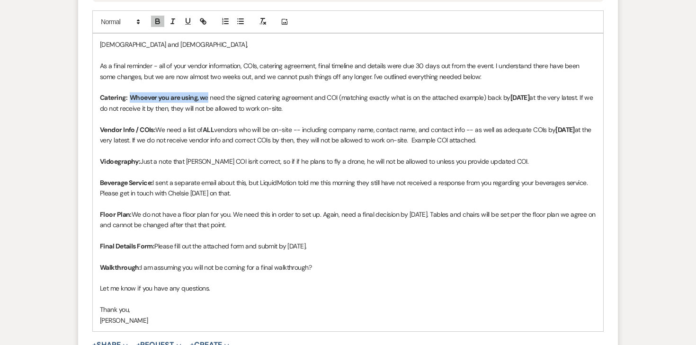
drag, startPoint x: 131, startPoint y: 99, endPoint x: 209, endPoint y: 98, distance: 78.6
click at [210, 99] on p "Catering: Whoever you are using, w e need the signed catering agreement and COI…" at bounding box center [348, 102] width 496 height 21
click at [160, 21] on icon "button" at bounding box center [157, 21] width 9 height 9
click at [159, 21] on icon "button" at bounding box center [157, 21] width 9 height 9
click at [258, 137] on p "Vendor Info / COIs: We need a list of ALL vendors who will be on-site -- includ…" at bounding box center [348, 134] width 496 height 21
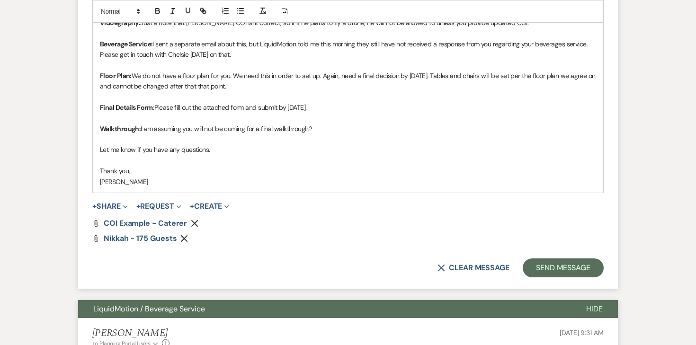
scroll to position [707, 0]
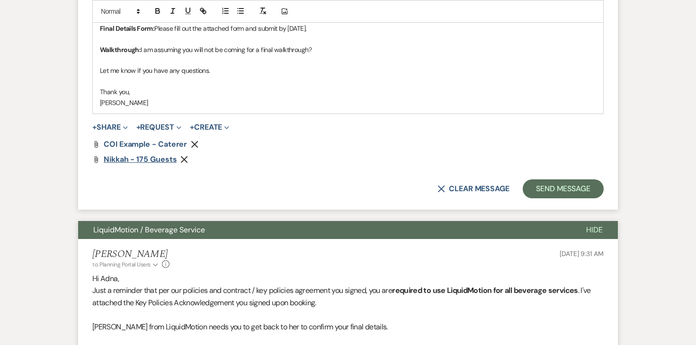
click at [164, 161] on span "Nikkah - 175 Guests" at bounding box center [140, 159] width 73 height 10
click at [183, 158] on icon "Remove" at bounding box center [184, 160] width 8 height 8
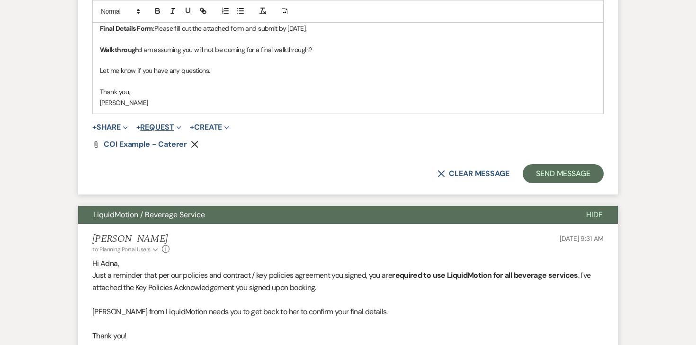
click at [161, 125] on button "+ Request Expand" at bounding box center [158, 128] width 45 height 8
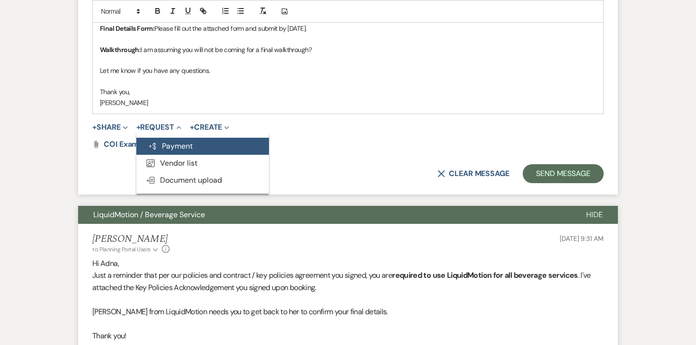
click at [180, 143] on button "Generate Payment Payment" at bounding box center [202, 146] width 133 height 17
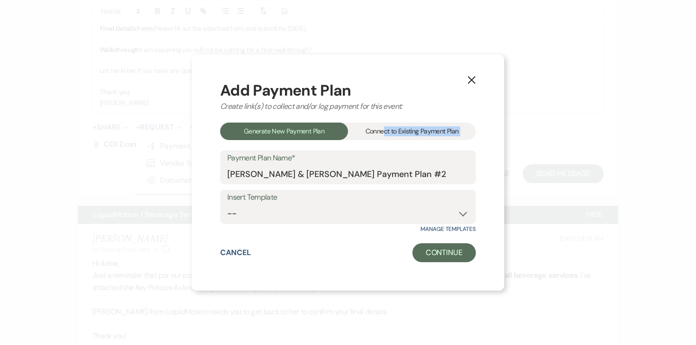
drag, startPoint x: 384, startPoint y: 133, endPoint x: 379, endPoint y: 148, distance: 16.2
click at [379, 148] on div "Add Payment Plan Create link(s) to collect and/or log payment for this event: G…" at bounding box center [348, 173] width 256 height 180
click at [468, 84] on icon "X" at bounding box center [471, 80] width 9 height 9
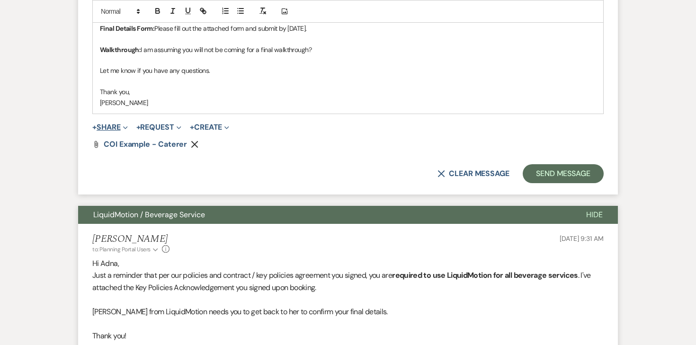
click at [112, 131] on button "+ Share Expand" at bounding box center [109, 128] width 35 height 8
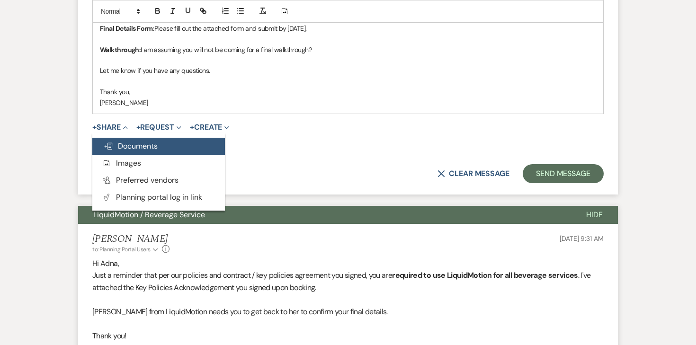
click at [118, 146] on span "Doc Upload Documents" at bounding box center [131, 146] width 54 height 10
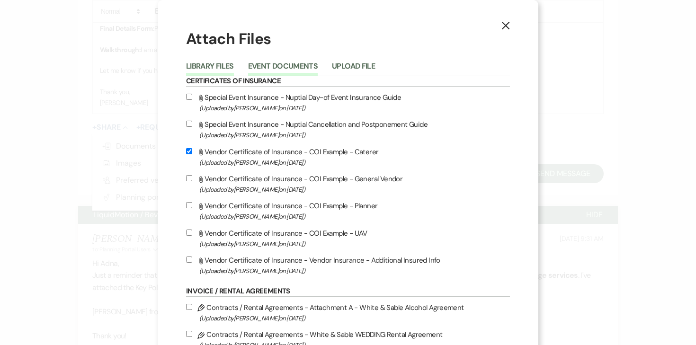
click at [280, 65] on button "Event Documents" at bounding box center [283, 68] width 70 height 13
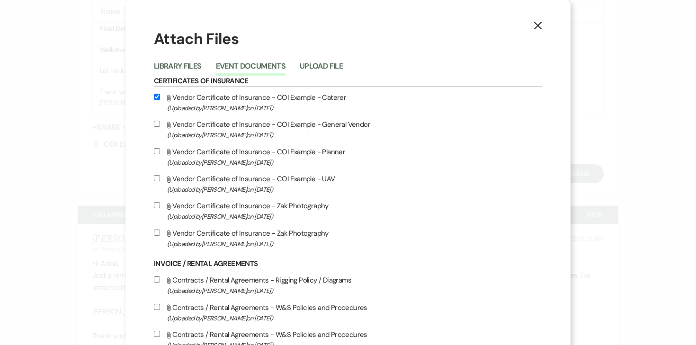
click at [160, 126] on input "Attach File Vendor Certificate of Insurance - COI Example - General Vendor (Upl…" at bounding box center [157, 124] width 6 height 6
checkbox input "true"
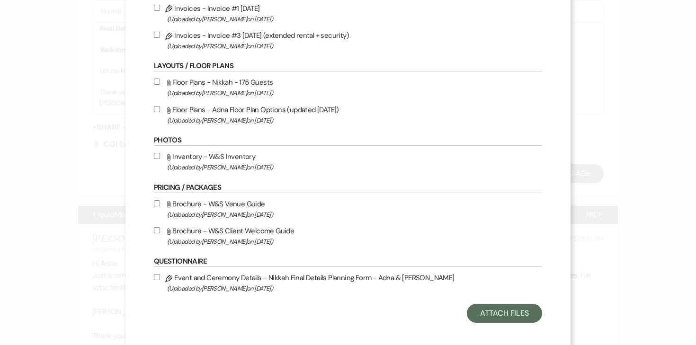
scroll to position [528, 0]
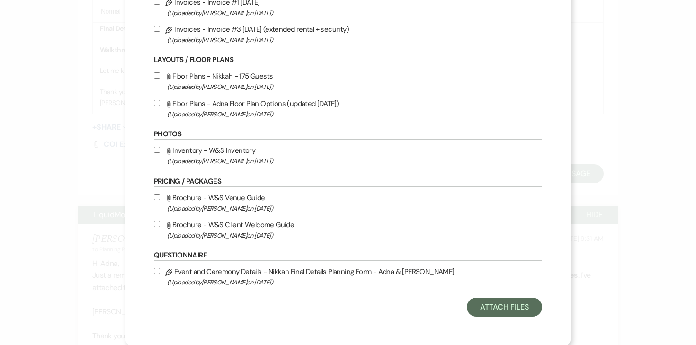
click at [160, 271] on input "Pencil Event and Ceremony Details - Nikkah Final Details Planning Form - Adna &…" at bounding box center [157, 271] width 6 height 6
checkbox input "true"
click at [467, 304] on button "Attach Files" at bounding box center [504, 307] width 75 height 19
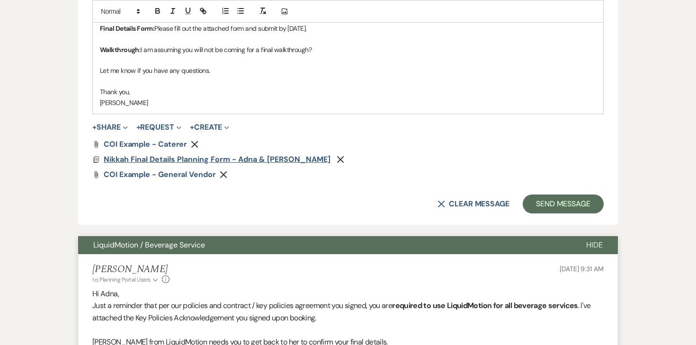
click at [236, 159] on span "Nikkah Final Details Planning Form - Adna & Mohamed" at bounding box center [217, 159] width 227 height 10
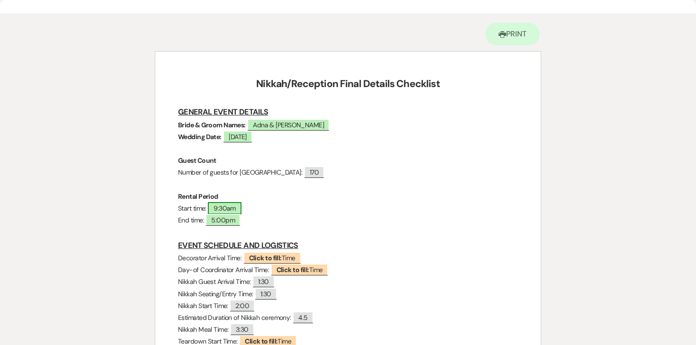
scroll to position [0, 0]
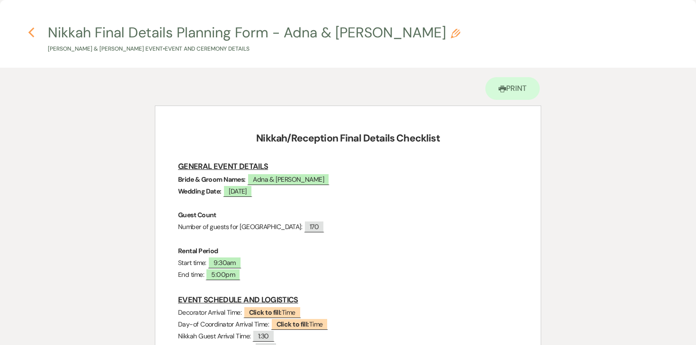
click at [33, 27] on use "button" at bounding box center [31, 32] width 6 height 10
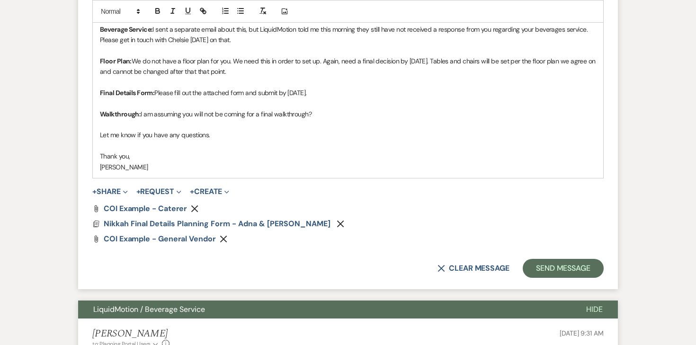
scroll to position [644, 0]
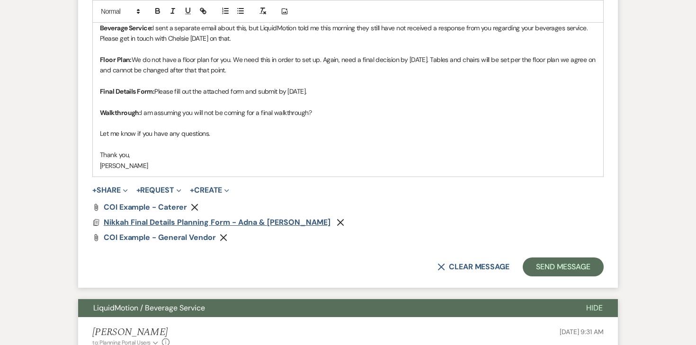
click at [171, 223] on span "Nikkah Final Details Planning Form - Adna & Mohamed" at bounding box center [217, 222] width 227 height 10
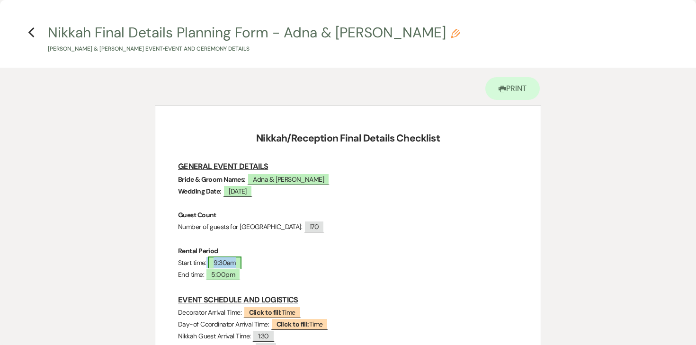
click at [239, 261] on span "9:30am" at bounding box center [225, 262] width 34 height 12
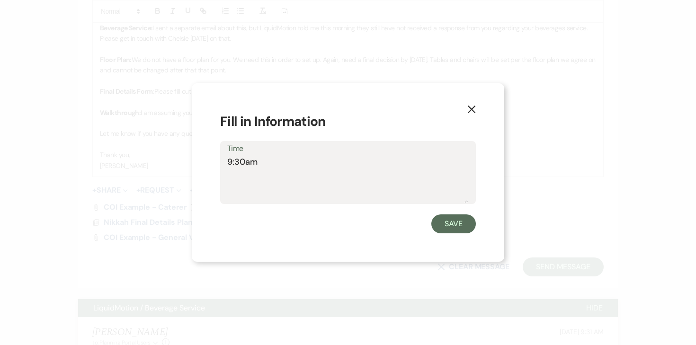
click at [240, 162] on textarea "9:30am" at bounding box center [347, 179] width 241 height 47
type textarea "9:00am"
click at [451, 228] on button "Save" at bounding box center [453, 223] width 44 height 19
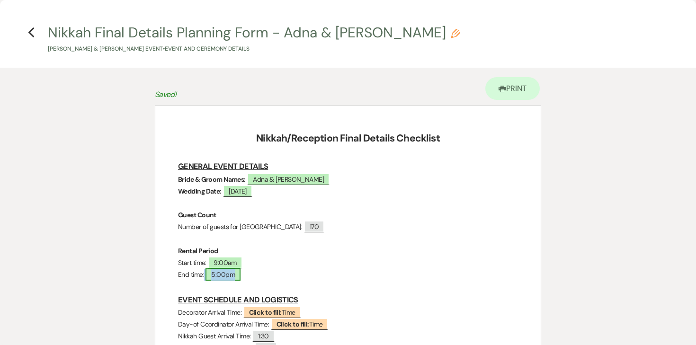
click at [231, 273] on span "5:00pm" at bounding box center [222, 274] width 35 height 12
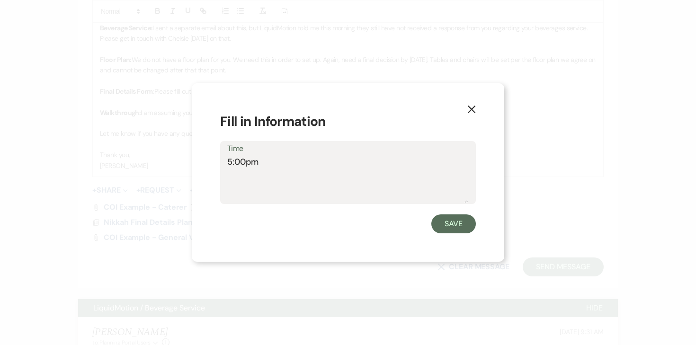
click at [238, 163] on textarea "5:00pm" at bounding box center [347, 179] width 241 height 47
type textarea "9:30pm"
click at [442, 227] on button "Save" at bounding box center [453, 223] width 44 height 19
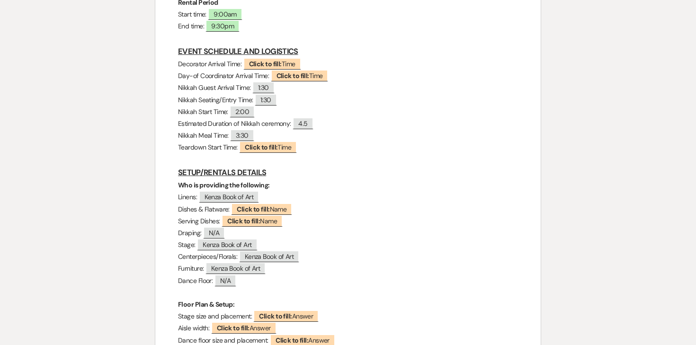
scroll to position [248, 0]
click at [310, 152] on p "Teardown Start Time: ﻿ Click to fill: Time ﻿" at bounding box center [348, 148] width 340 height 12
click at [309, 147] on p "Teardown Start Time: ﻿ Click to fill: Time ﻿" at bounding box center [348, 148] width 340 height 12
click at [305, 147] on p "Teardown Start Time: ﻿ Click to fill: Time ﻿" at bounding box center [348, 148] width 340 height 12
click at [236, 148] on p "Teardown Start Time: ﻿ Click to fill: Time ﻿" at bounding box center [348, 148] width 340 height 12
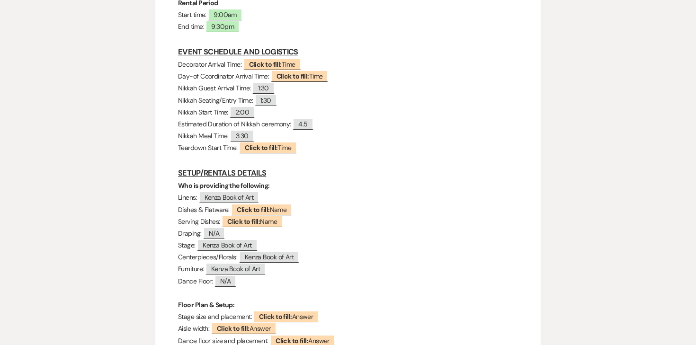
click at [235, 148] on p "Teardown Start Time: ﻿ Click to fill: Time ﻿" at bounding box center [348, 148] width 340 height 12
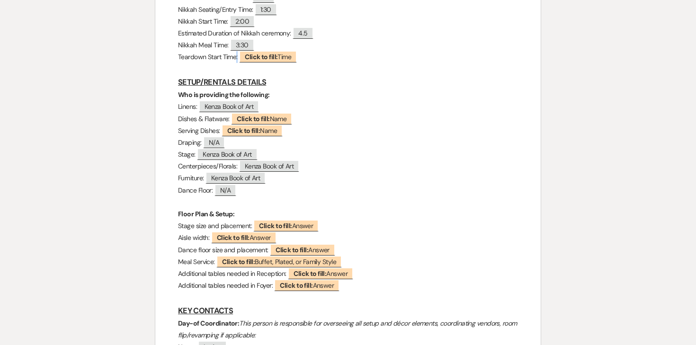
scroll to position [248, 0]
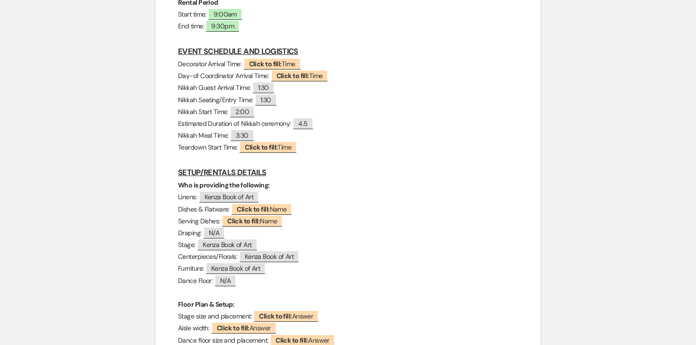
click at [231, 147] on p "Teardown Start Time: ﻿ Click to fill: Time ﻿" at bounding box center [348, 147] width 340 height 12
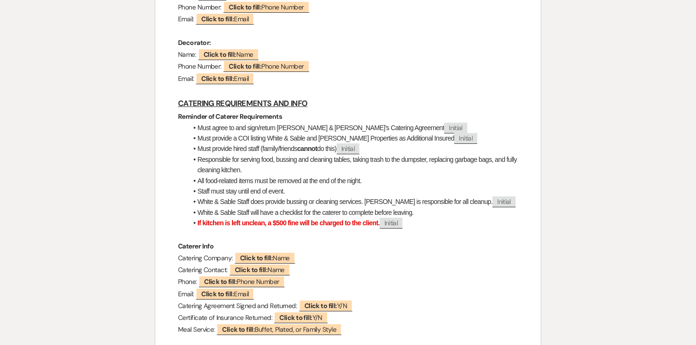
scroll to position [691, 0]
click at [221, 230] on p at bounding box center [348, 234] width 340 height 12
click at [222, 225] on strong "If kitchen is left unclean, a $500 fine will be charged to the client." at bounding box center [288, 223] width 182 height 8
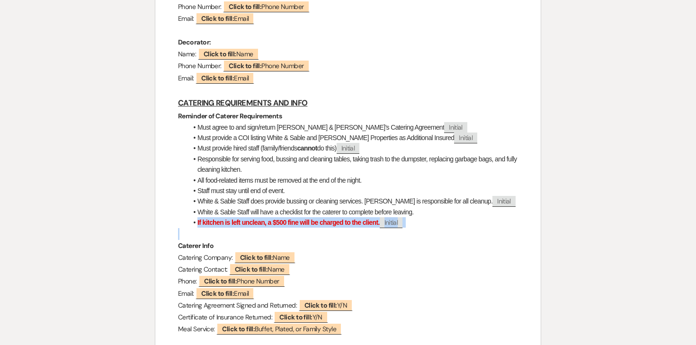
click at [222, 225] on strong "If kitchen is left unclean, a $500 fine will be charged to the client." at bounding box center [288, 223] width 182 height 8
click at [223, 225] on strong "If kitchen is left unclean, a $500 fine will be charged to the client." at bounding box center [288, 223] width 182 height 8
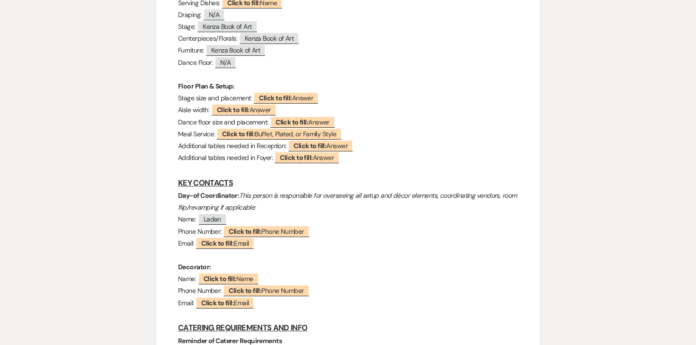
scroll to position [0, 0]
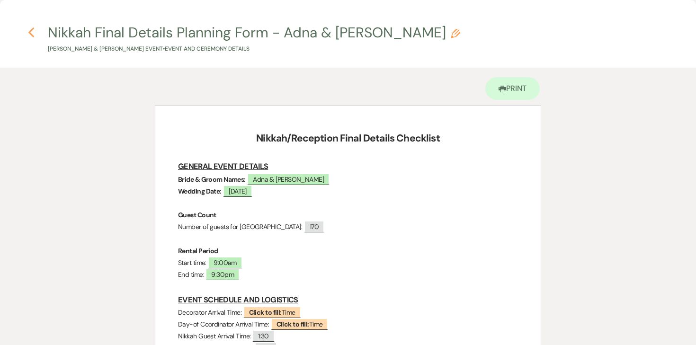
click at [33, 32] on icon "Previous" at bounding box center [31, 32] width 7 height 11
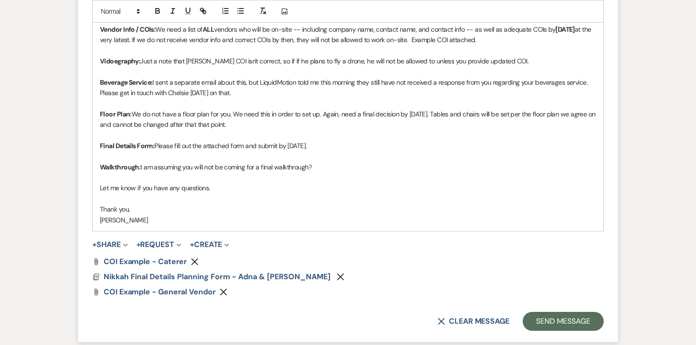
scroll to position [593, 0]
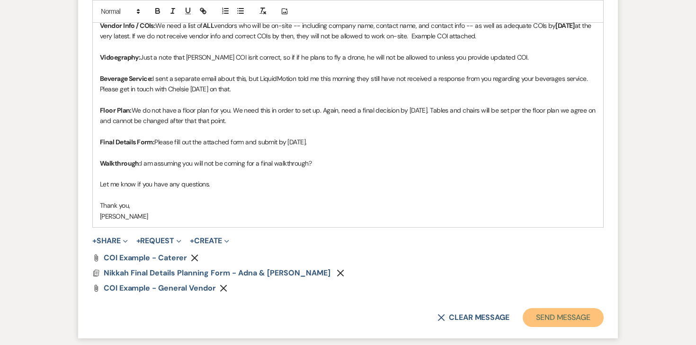
click at [539, 314] on button "Send Message" at bounding box center [562, 317] width 81 height 19
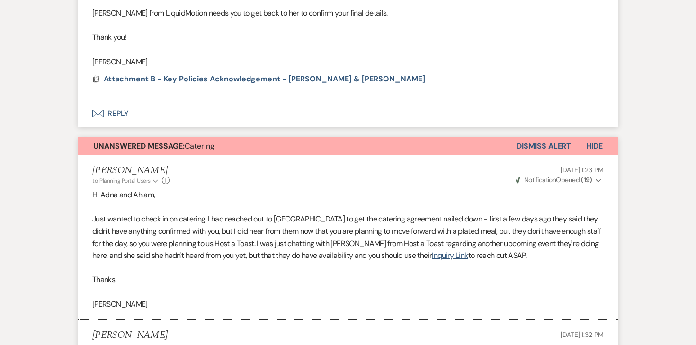
scroll to position [840, 0]
click at [537, 155] on button "Dismiss Alert" at bounding box center [543, 146] width 54 height 18
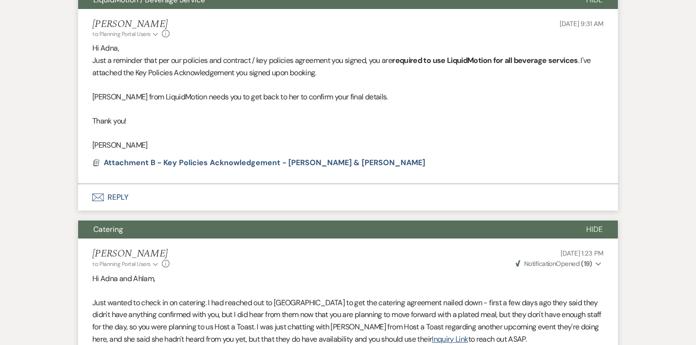
scroll to position [732, 0]
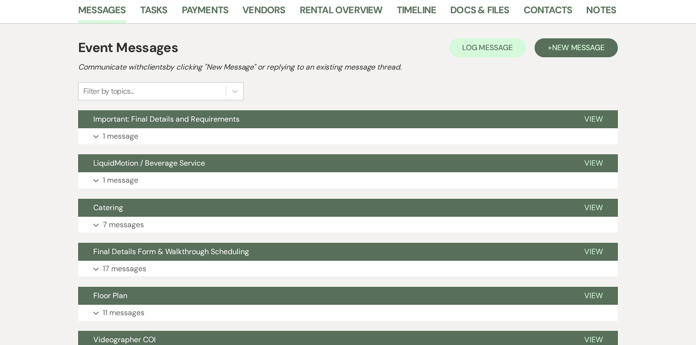
scroll to position [164, 0]
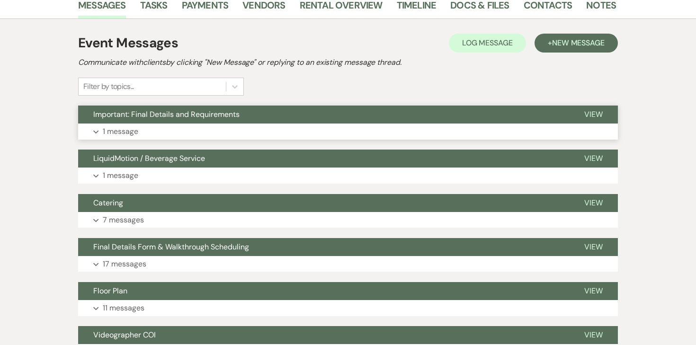
click at [115, 134] on p "1 message" at bounding box center [120, 131] width 35 height 12
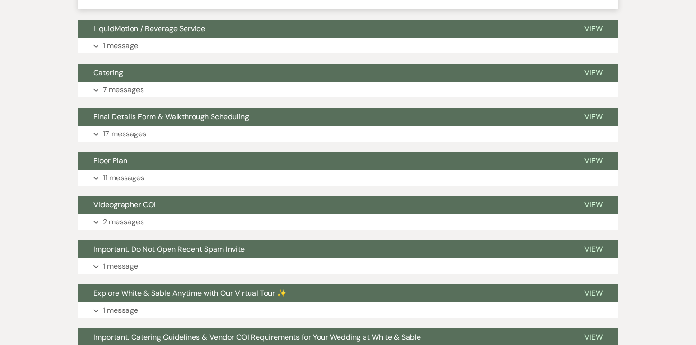
scroll to position [595, 0]
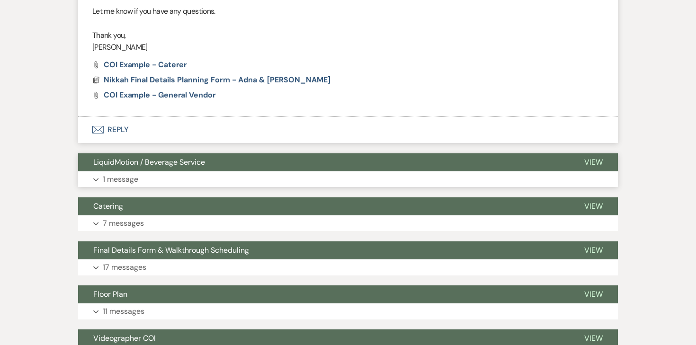
click at [114, 186] on p "1 message" at bounding box center [120, 179] width 35 height 12
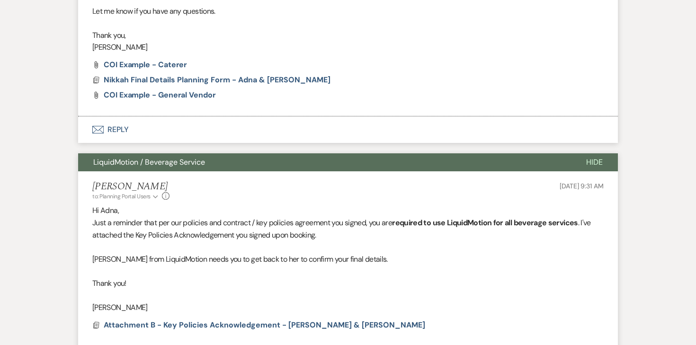
scroll to position [656, 0]
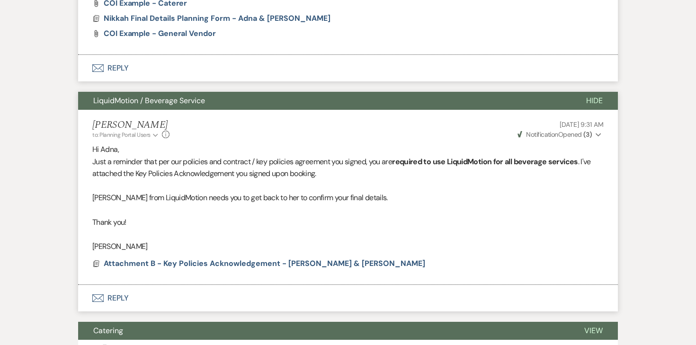
click at [588, 139] on strong "( 3 )" at bounding box center [587, 134] width 9 height 9
click at [479, 140] on div "Angela Oldenburger to: Planning Portal Users Expand Info Sep 18, 2025, 9:31 AM …" at bounding box center [347, 129] width 511 height 20
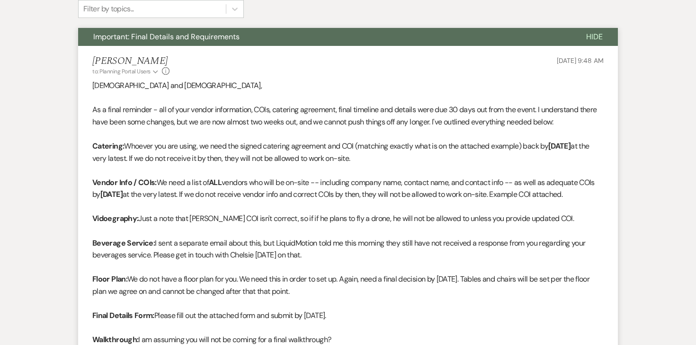
scroll to position [0, 0]
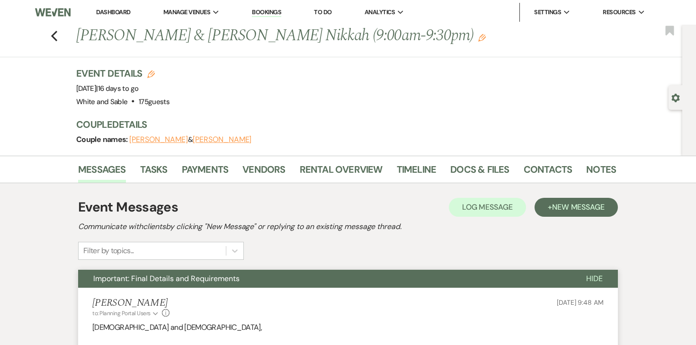
click at [103, 24] on nav "Dashboard Manage Venues Expand White and Sable Bookings To Do Analytics Expand …" at bounding box center [348, 12] width 696 height 25
click at [106, 15] on link "Dashboard" at bounding box center [113, 12] width 34 height 8
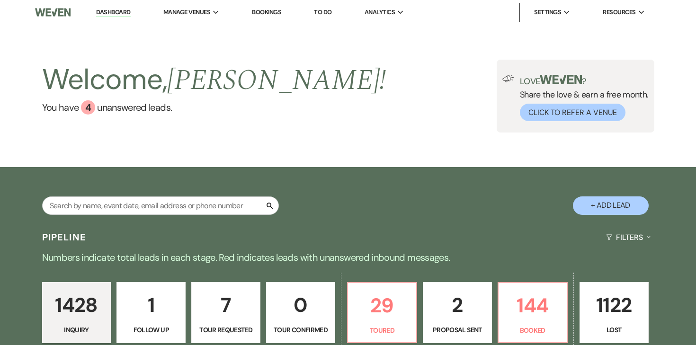
scroll to position [42, 0]
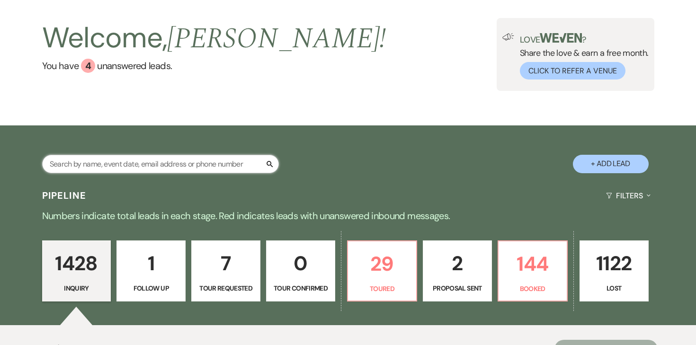
click at [184, 167] on input "text" at bounding box center [160, 164] width 237 height 18
click at [173, 150] on div "Search + Add Lead" at bounding box center [347, 155] width 681 height 51
click at [167, 160] on input "text" at bounding box center [160, 164] width 237 height 18
type input "nicole"
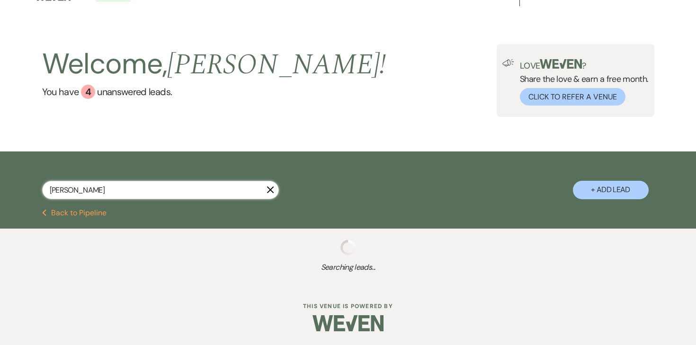
scroll to position [42, 0]
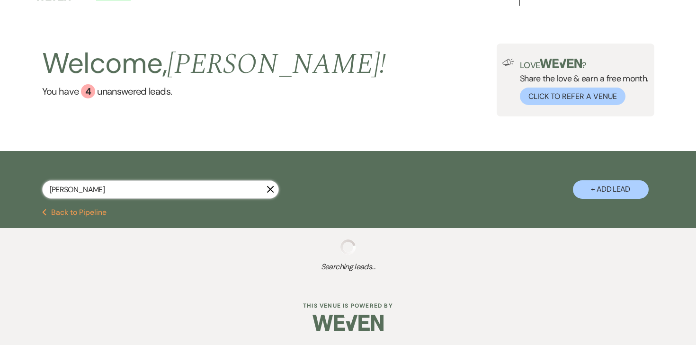
select select "8"
select select "5"
select select "8"
select select "6"
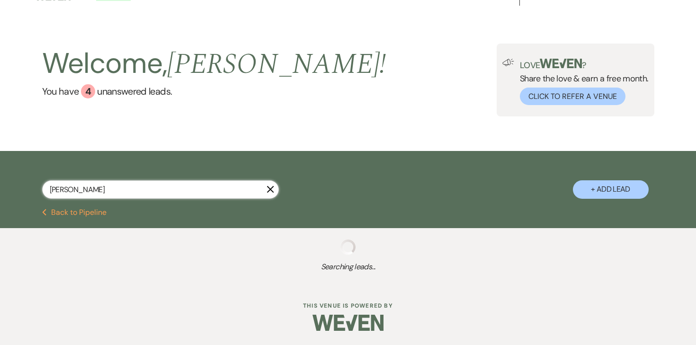
select select "8"
select select "5"
select select "8"
select select "6"
select select "8"
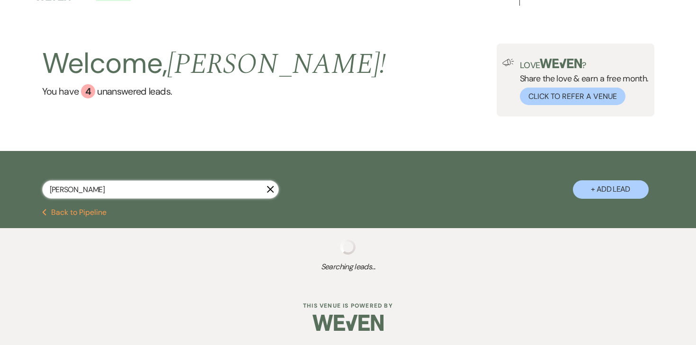
select select "5"
select select "8"
select select "2"
select select "8"
select select "2"
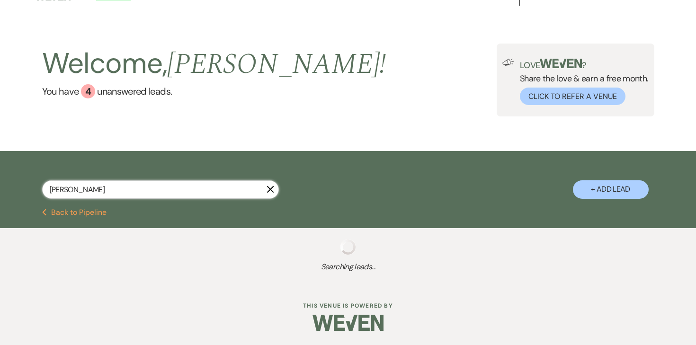
select select "8"
select select "2"
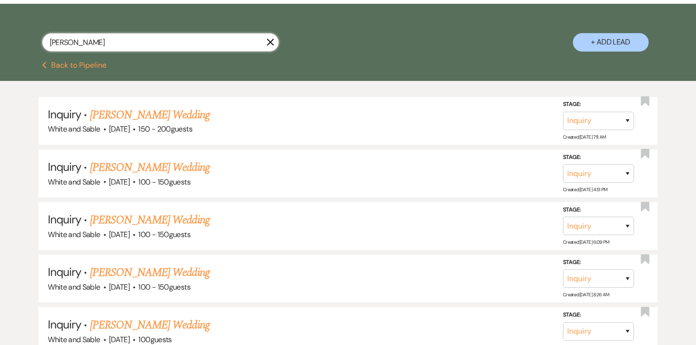
scroll to position [0, 0]
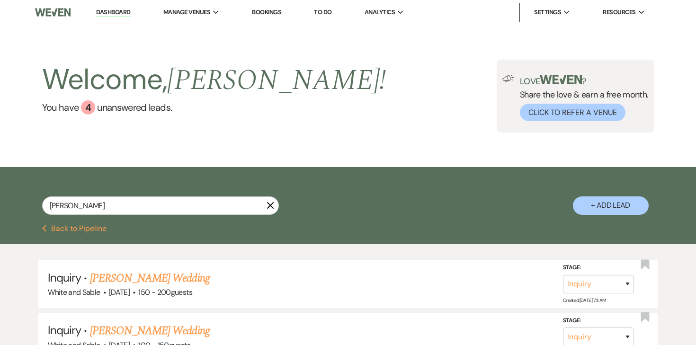
click at [97, 231] on button "Previous Back to Pipeline" at bounding box center [74, 229] width 65 height 8
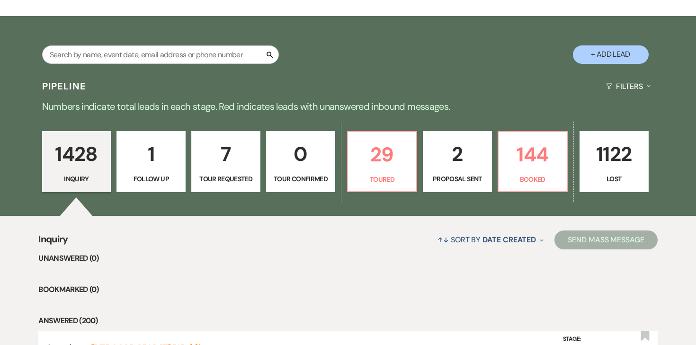
scroll to position [89, 0]
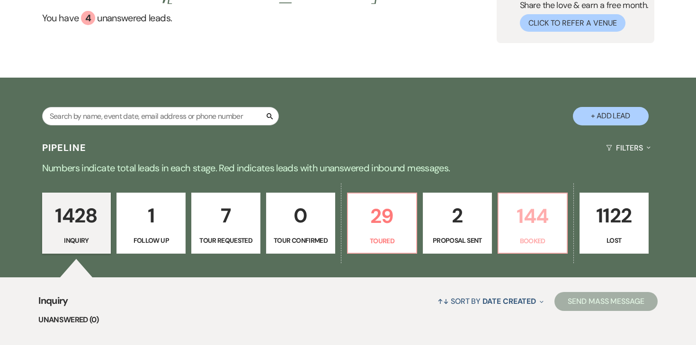
click at [542, 226] on p "144" at bounding box center [532, 216] width 57 height 32
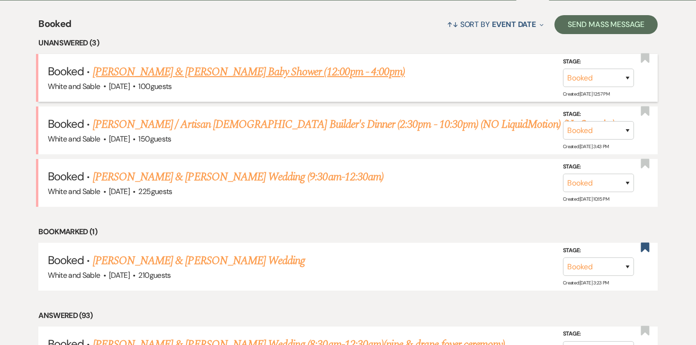
scroll to position [367, 0]
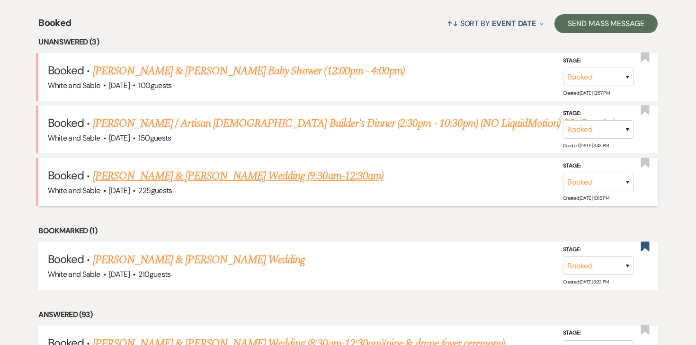
click at [115, 175] on link "[PERSON_NAME] & [PERSON_NAME] Wedding (9:30am-12:30am)" at bounding box center [238, 176] width 291 height 17
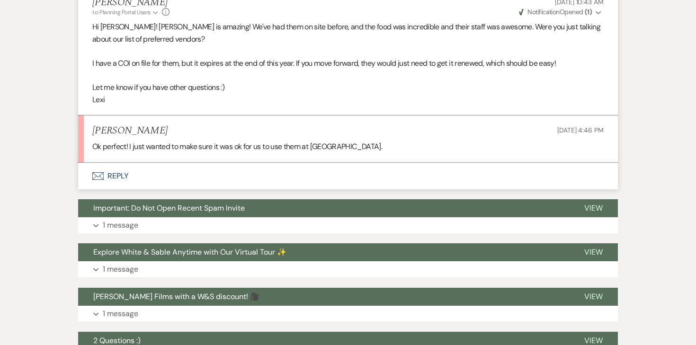
scroll to position [342, 0]
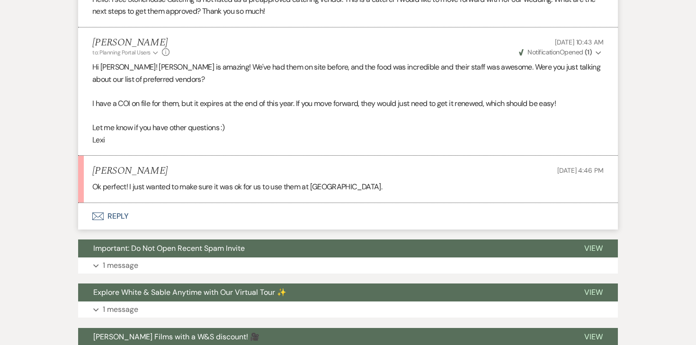
click at [117, 203] on button "Envelope Reply" at bounding box center [347, 216] width 539 height 27
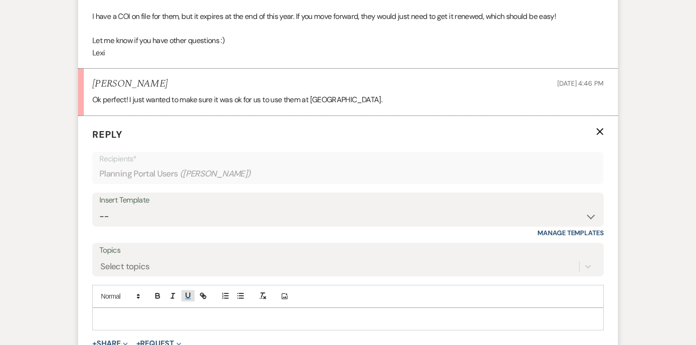
scroll to position [448, 0]
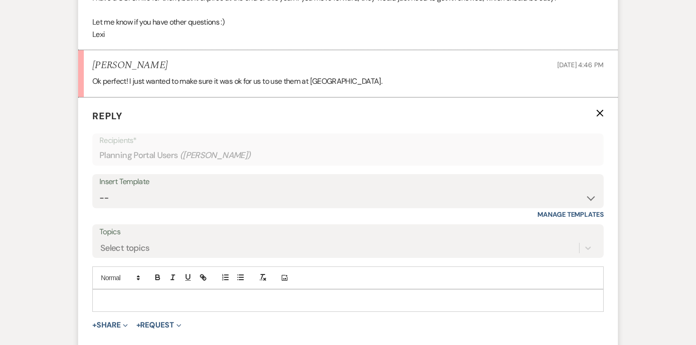
click at [173, 295] on p at bounding box center [348, 300] width 496 height 10
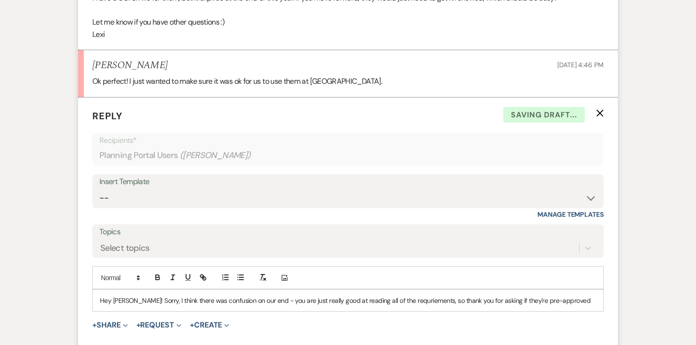
click at [405, 295] on p "Hey Emma! Sorry, I think there was confusion on our end - you are just really g…" at bounding box center [348, 300] width 496 height 10
click at [400, 295] on p "Hey Emma! Sorry, I think there was confusion on our end - you are just really g…" at bounding box center [348, 300] width 496 height 10
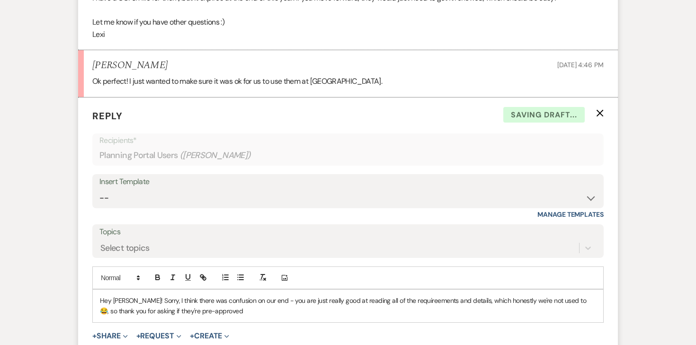
click at [255, 295] on p "Hey Emma! Sorry, I think there was confusion on our end - you are just really g…" at bounding box center [348, 305] width 496 height 21
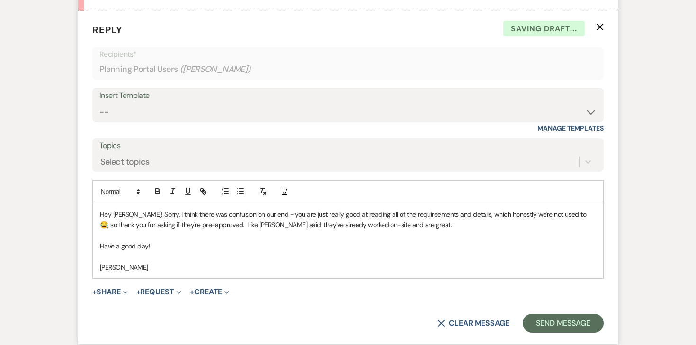
scroll to position [547, 0]
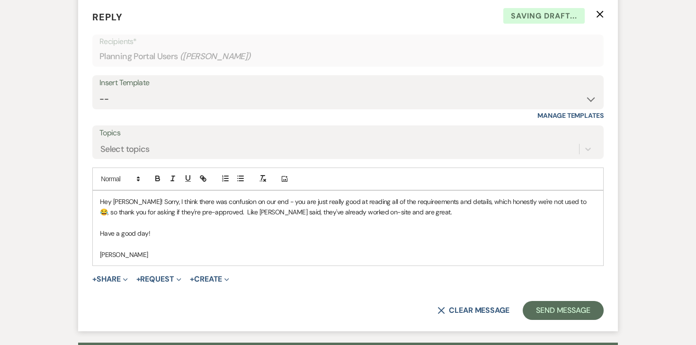
click at [316, 228] on p "Have a good day!" at bounding box center [348, 233] width 496 height 10
click at [559, 301] on button "Send Message" at bounding box center [562, 310] width 81 height 19
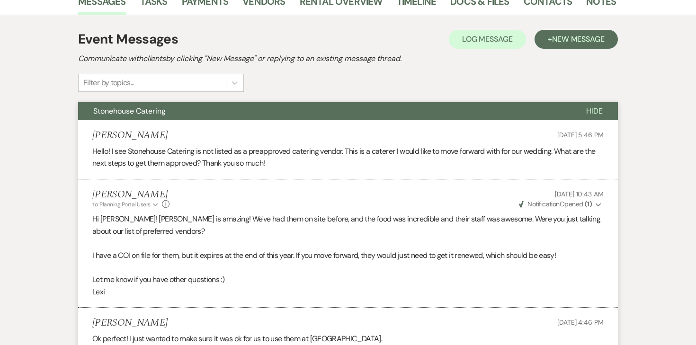
scroll to position [0, 0]
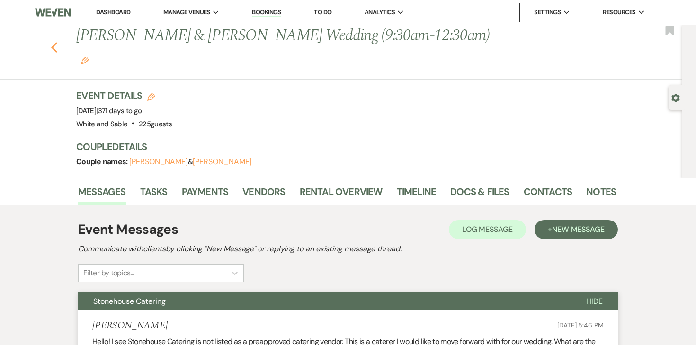
click at [54, 42] on icon "Previous" at bounding box center [54, 47] width 7 height 11
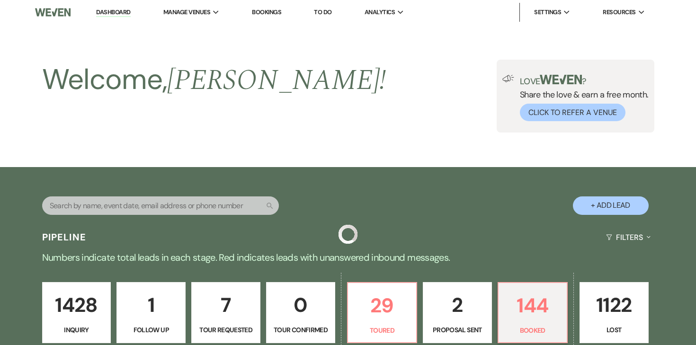
scroll to position [367, 0]
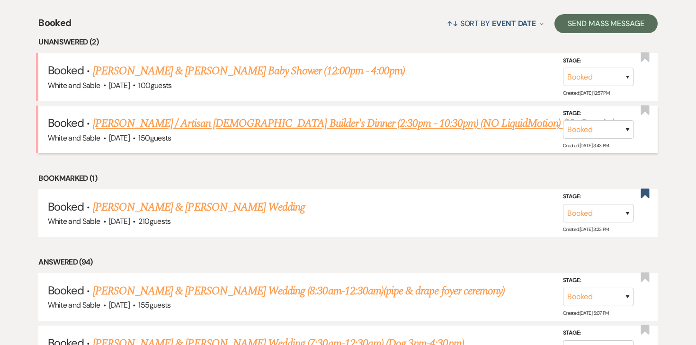
click at [354, 124] on link "[PERSON_NAME] / Artisan [DEMOGRAPHIC_DATA] Builder's Dinner (2:30pm - 10:30pm) …" at bounding box center [353, 123] width 521 height 17
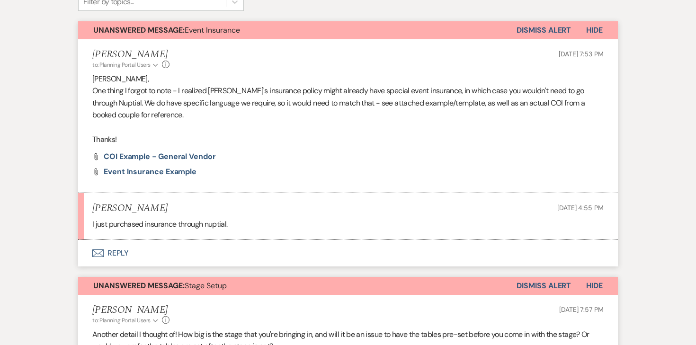
scroll to position [279, 0]
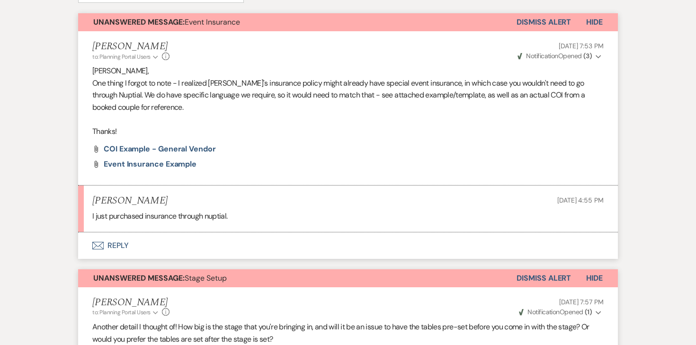
click at [111, 247] on button "Envelope Reply" at bounding box center [347, 245] width 539 height 27
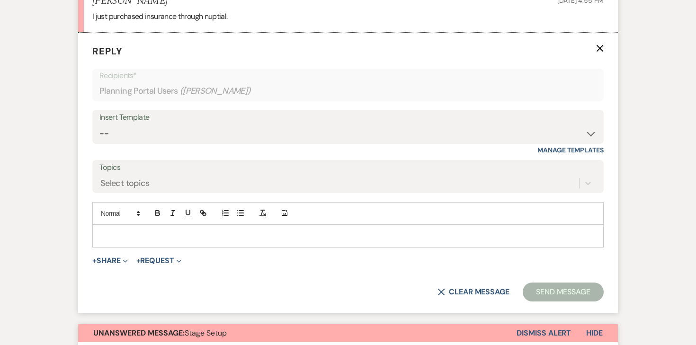
scroll to position [479, 0]
click at [207, 233] on p at bounding box center [348, 235] width 496 height 10
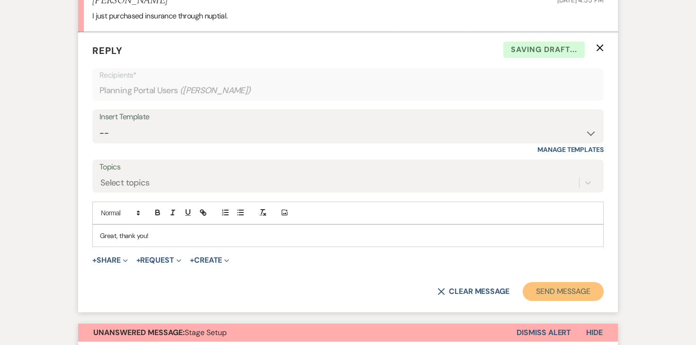
click at [541, 291] on button "Send Message" at bounding box center [562, 291] width 81 height 19
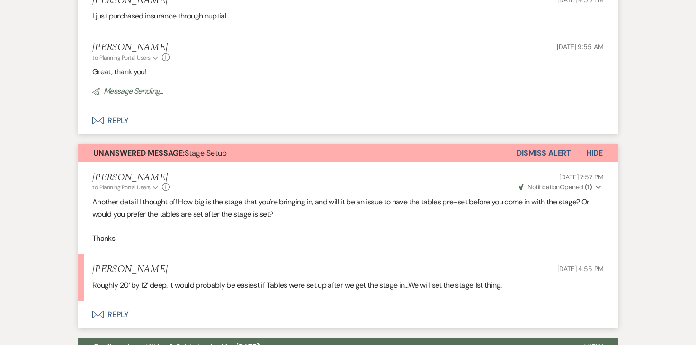
scroll to position [512, 0]
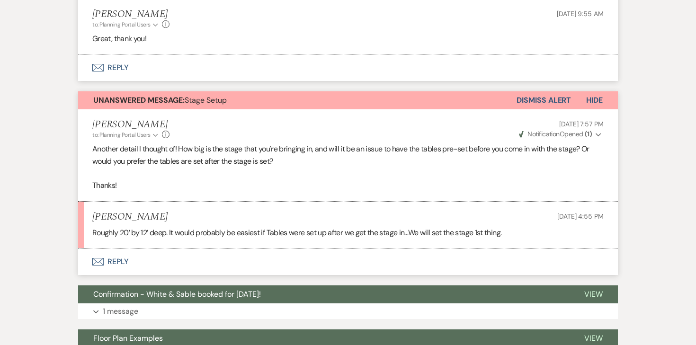
click at [121, 266] on button "Envelope Reply" at bounding box center [347, 261] width 539 height 27
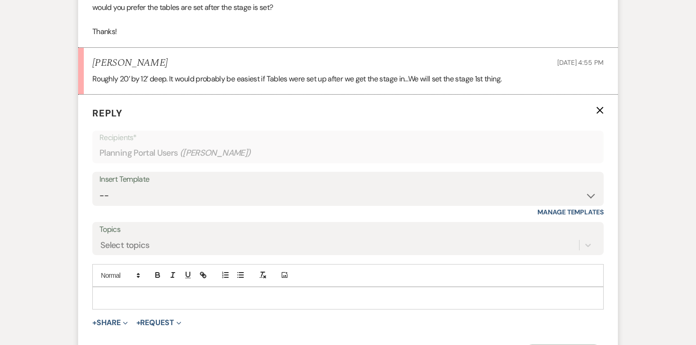
scroll to position [729, 0]
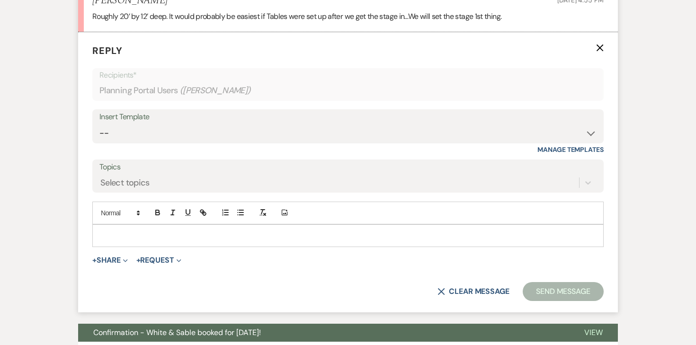
click at [195, 243] on div at bounding box center [348, 236] width 510 height 22
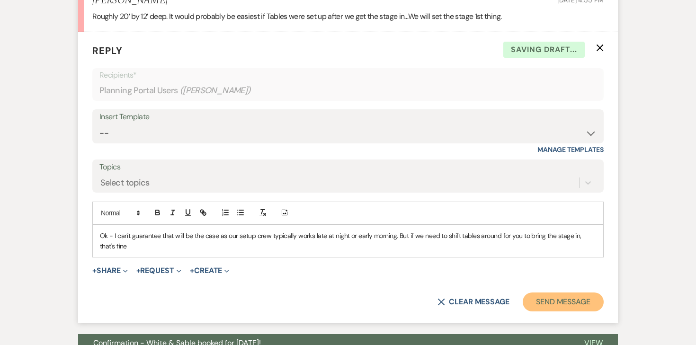
click at [546, 303] on button "Send Message" at bounding box center [562, 301] width 81 height 19
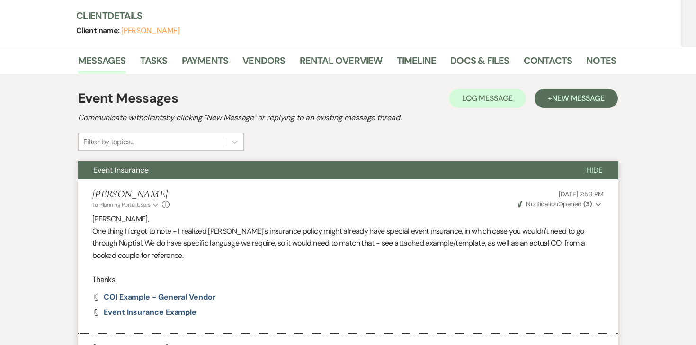
scroll to position [0, 0]
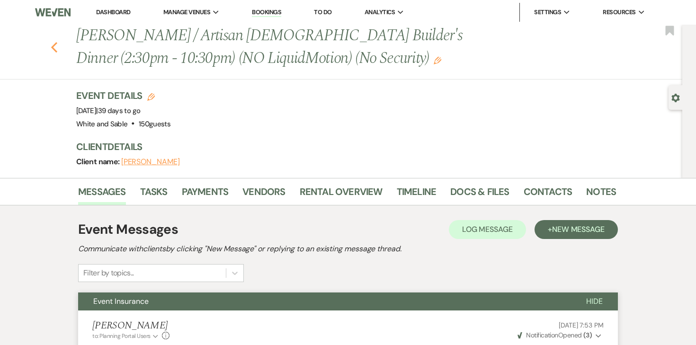
click at [57, 45] on icon "Previous" at bounding box center [54, 47] width 7 height 11
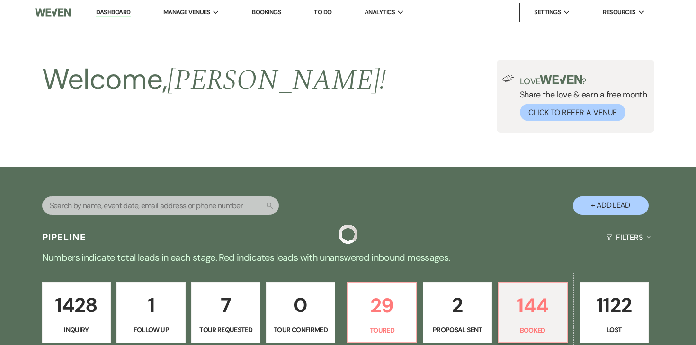
scroll to position [367, 0]
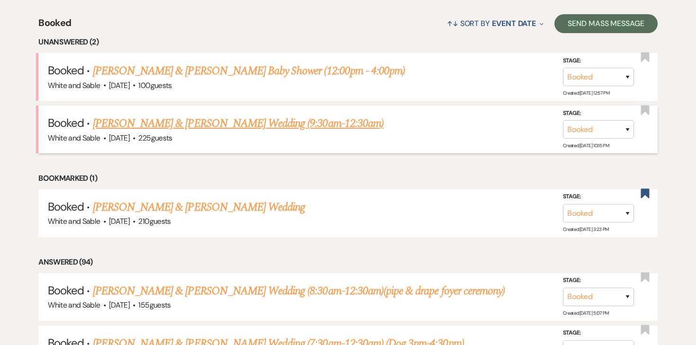
click at [299, 118] on link "[PERSON_NAME] & [PERSON_NAME] Wedding (9:30am-12:30am)" at bounding box center [238, 123] width 291 height 17
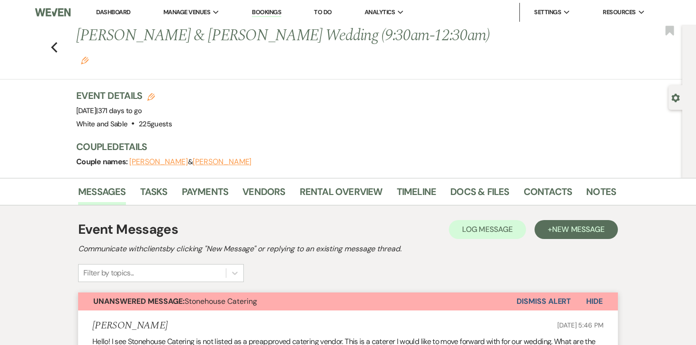
click at [522, 292] on button "Dismiss Alert" at bounding box center [543, 301] width 54 height 18
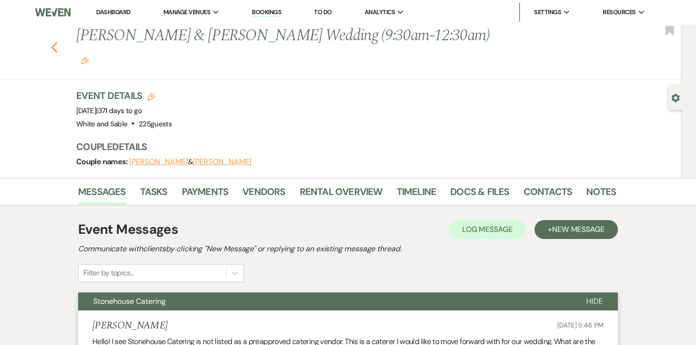
click at [54, 42] on use "button" at bounding box center [54, 47] width 6 height 10
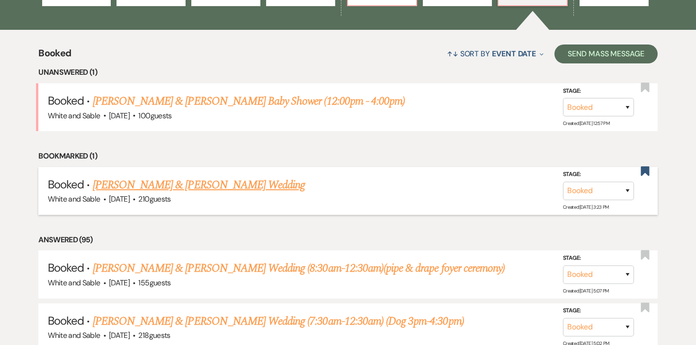
scroll to position [330, 0]
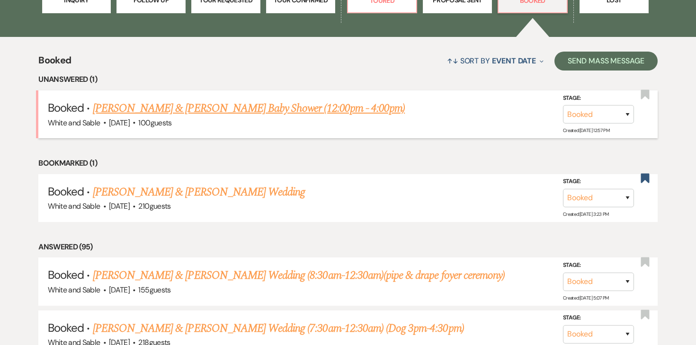
click at [248, 109] on link "[PERSON_NAME] & [PERSON_NAME] Baby Shower (12:00pm - 4:00pm)" at bounding box center [249, 108] width 312 height 17
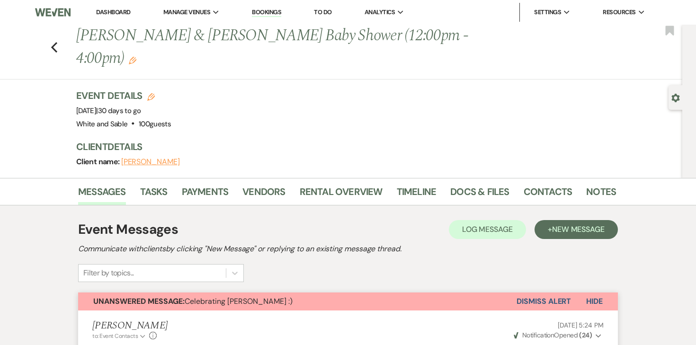
click at [59, 35] on div "Previous Luke Anderson & Lydia Anderson's Baby Shower (12:00pm - 4:00pm) Edit B…" at bounding box center [338, 52] width 687 height 55
click at [56, 42] on icon "Previous" at bounding box center [54, 47] width 7 height 11
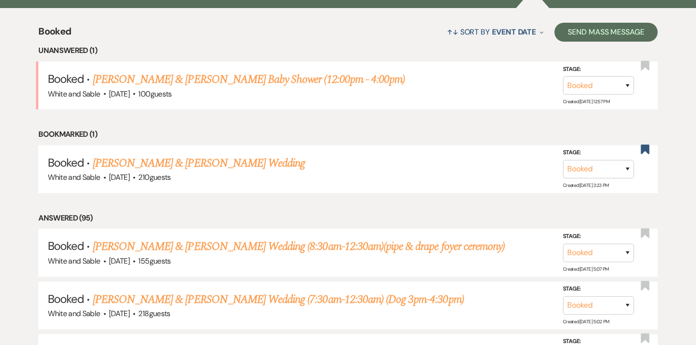
scroll to position [360, 0]
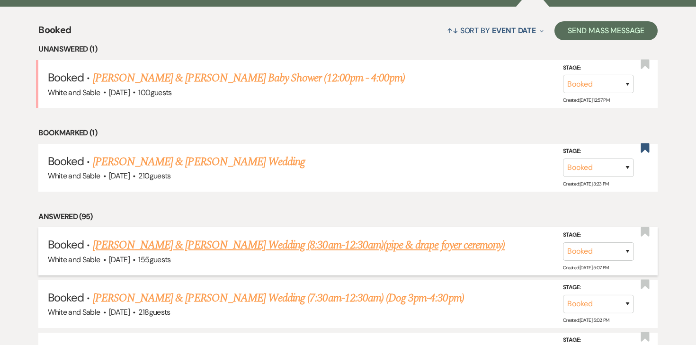
click at [262, 240] on link "[PERSON_NAME] & [PERSON_NAME] Wedding (8:30am-12:30am)(pipe & drape foyer cerem…" at bounding box center [299, 245] width 412 height 17
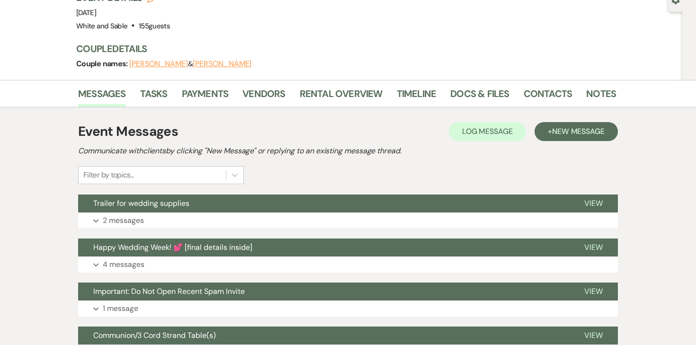
scroll to position [107, 0]
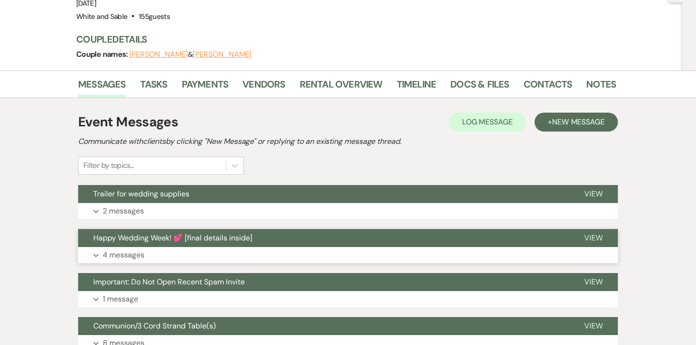
click at [134, 253] on p "4 messages" at bounding box center [124, 255] width 42 height 12
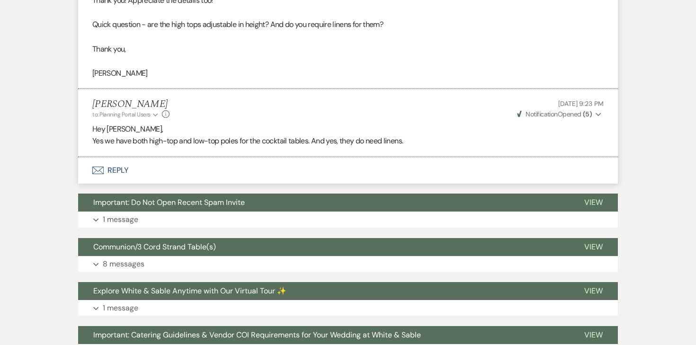
click at [113, 174] on button "Envelope Reply" at bounding box center [347, 170] width 539 height 27
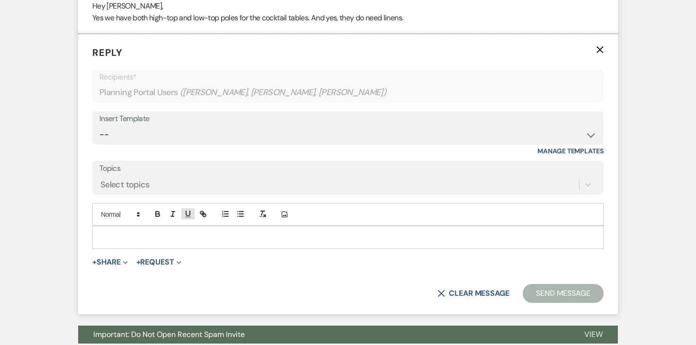
scroll to position [1585, 0]
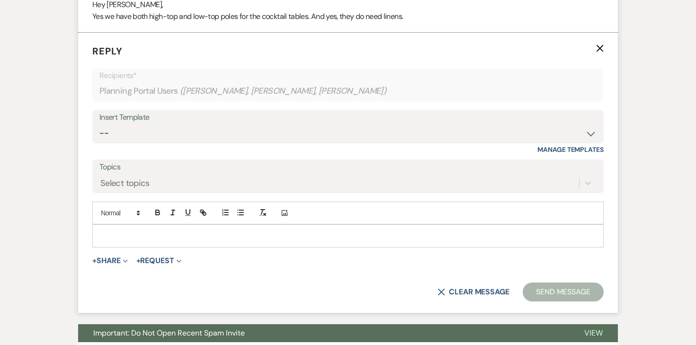
click at [170, 232] on p at bounding box center [348, 235] width 496 height 10
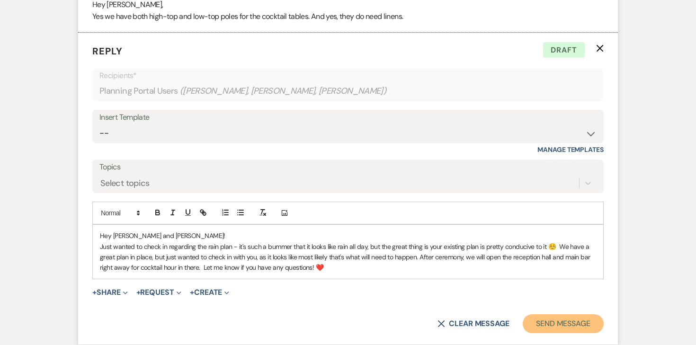
click at [556, 321] on button "Send Message" at bounding box center [562, 323] width 81 height 19
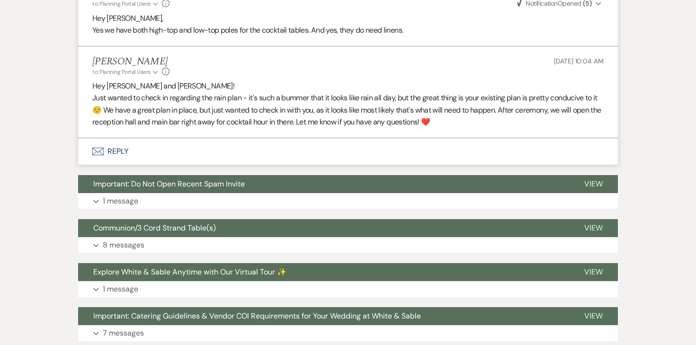
scroll to position [1568, 0]
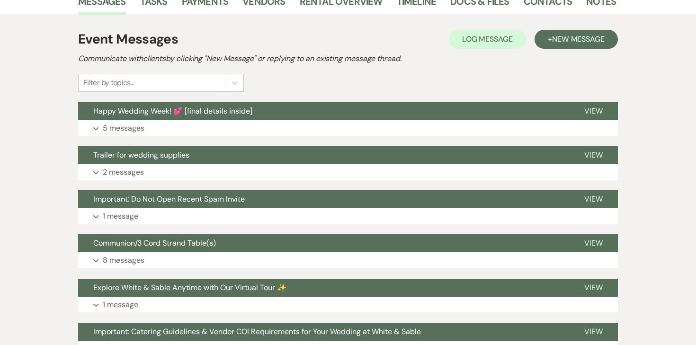
scroll to position [198, 0]
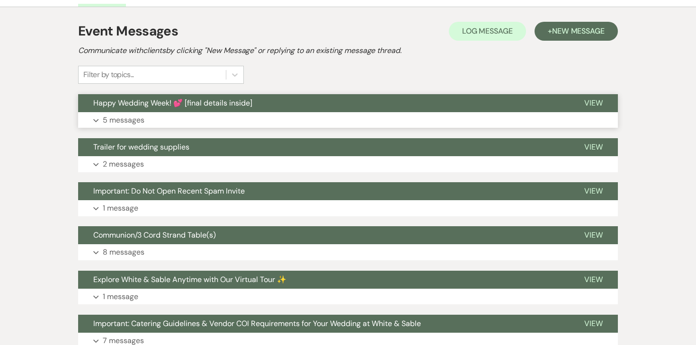
click at [137, 124] on p "5 messages" at bounding box center [124, 120] width 42 height 12
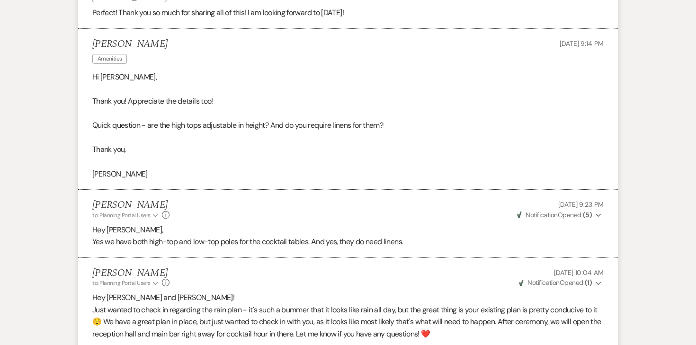
scroll to position [1339, 0]
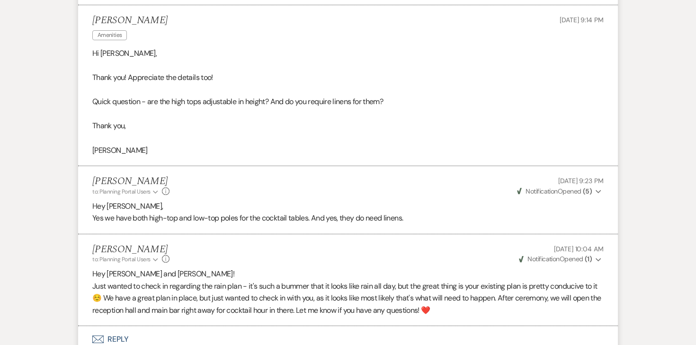
click at [589, 266] on li "Angela Oldenburger to: Planning Portal Users Expand Info Sep 18, 2025, 10:04 AM…" at bounding box center [347, 280] width 539 height 92
click at [589, 257] on strong "( 1 )" at bounding box center [587, 259] width 7 height 9
click at [453, 260] on div "Angela Oldenburger to: Planning Portal Users Expand Info Sep 18, 2025, 10:04 AM…" at bounding box center [347, 254] width 511 height 20
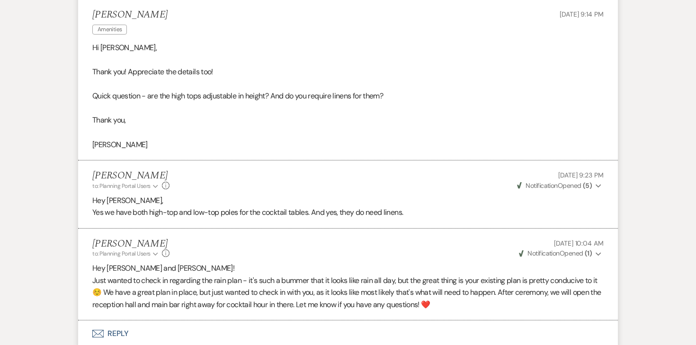
scroll to position [1348, 0]
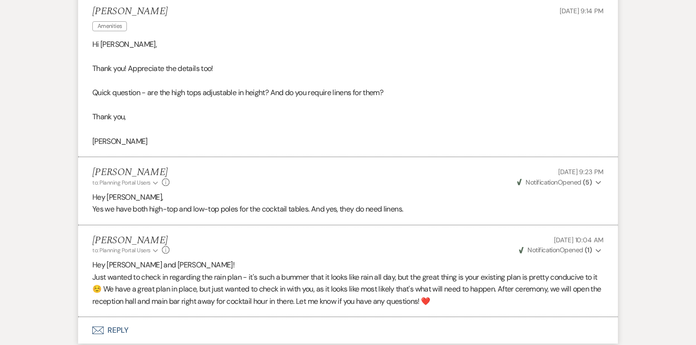
click at [587, 249] on strong "( 1 )" at bounding box center [587, 250] width 7 height 9
click at [429, 240] on div "Angela Oldenburger to: Planning Portal Users Expand Info Sep 18, 2025, 10:04 AM…" at bounding box center [347, 245] width 511 height 20
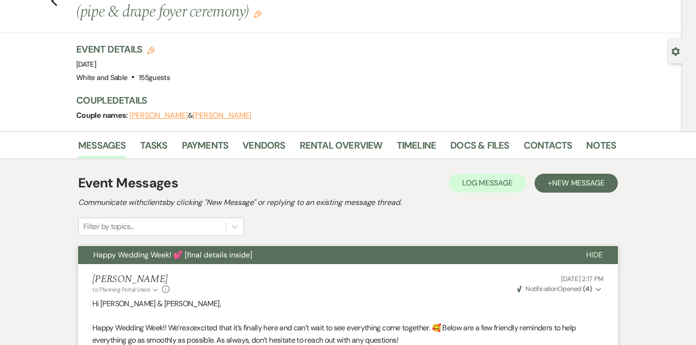
scroll to position [0, 0]
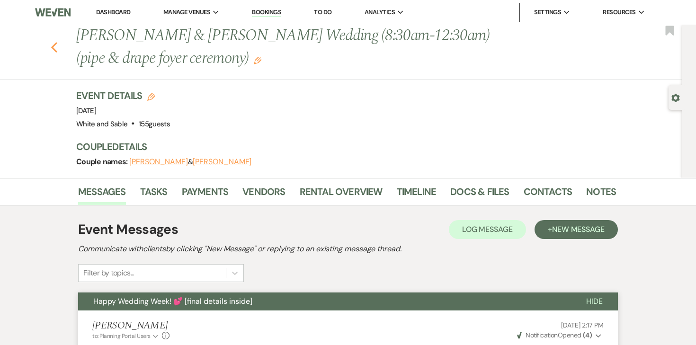
click at [55, 47] on icon "Previous" at bounding box center [54, 47] width 7 height 11
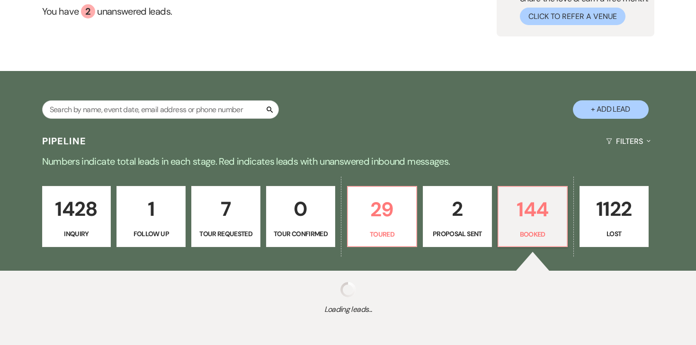
scroll to position [100, 0]
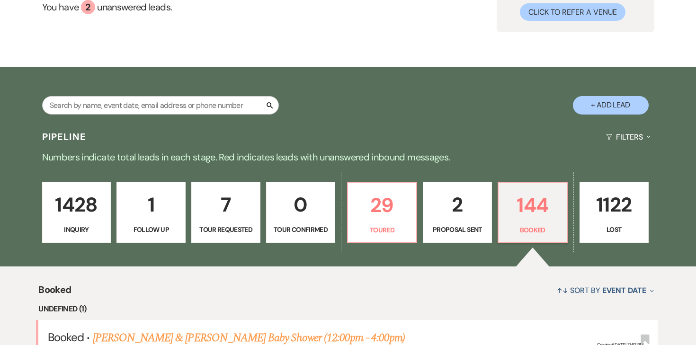
click at [378, 208] on p "29" at bounding box center [381, 205] width 57 height 32
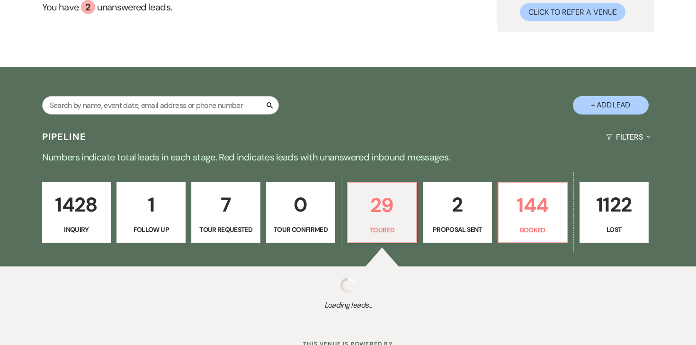
scroll to position [23, 0]
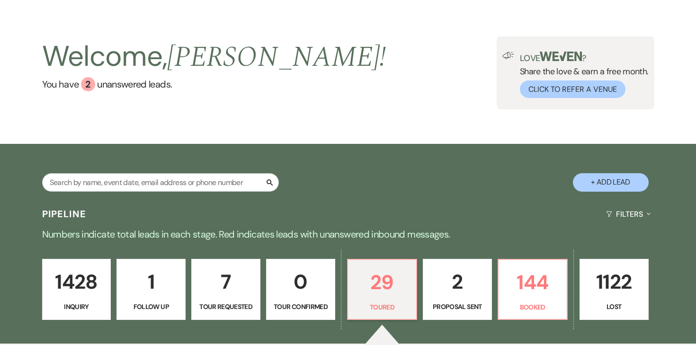
select select "5"
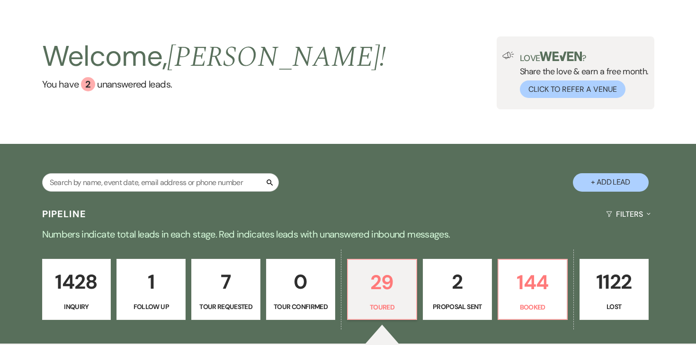
select select "5"
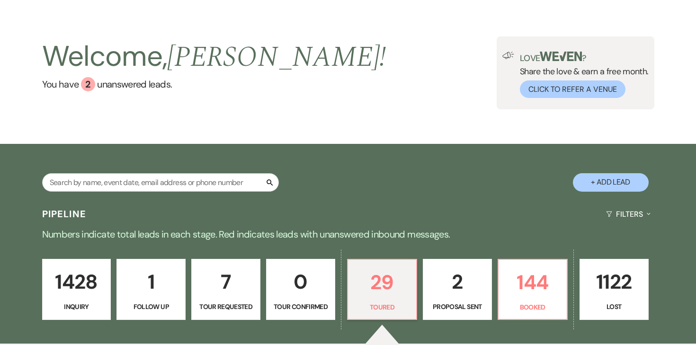
select select "5"
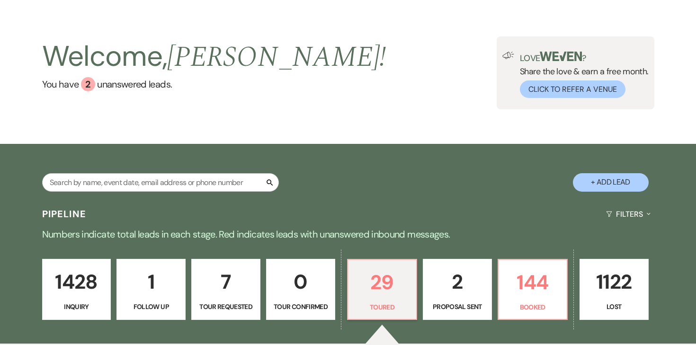
select select "5"
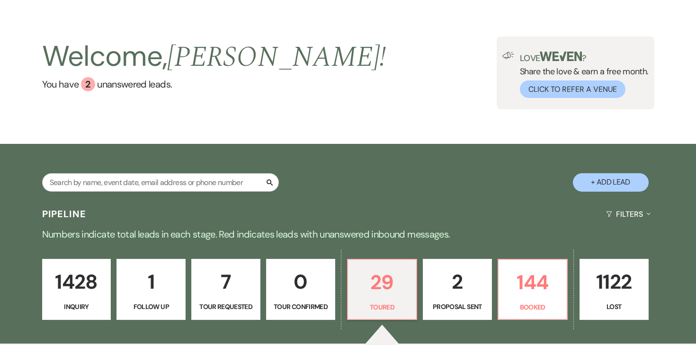
select select "5"
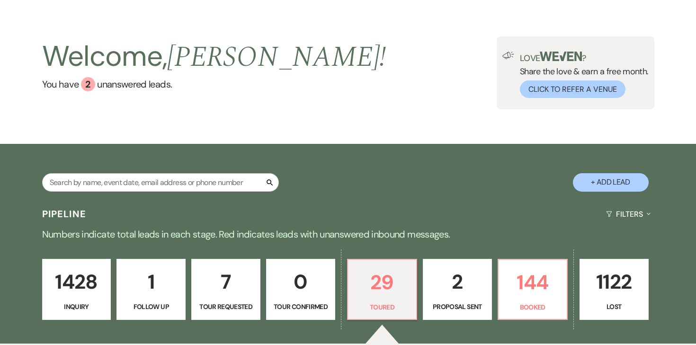
select select "5"
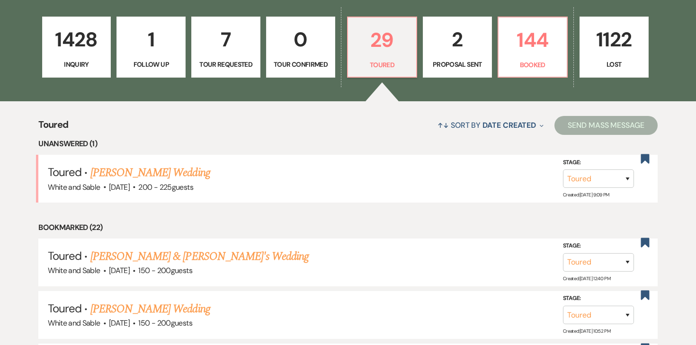
scroll to position [268, 0]
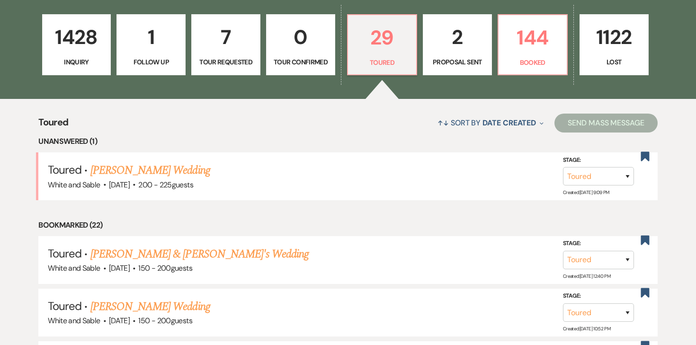
click at [222, 46] on p "7" at bounding box center [225, 37] width 57 height 32
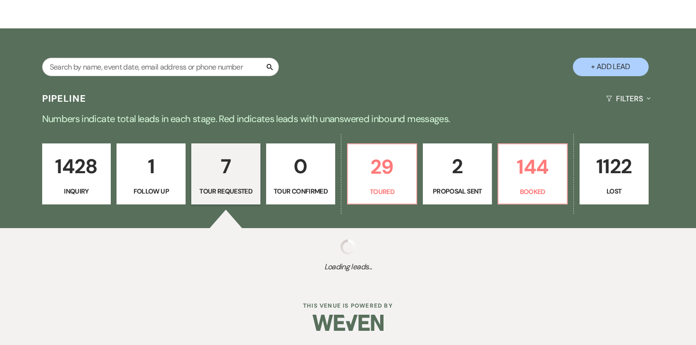
scroll to position [268, 0]
select select "2"
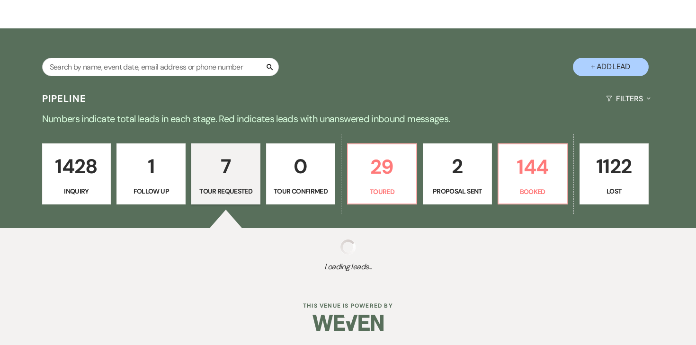
select select "2"
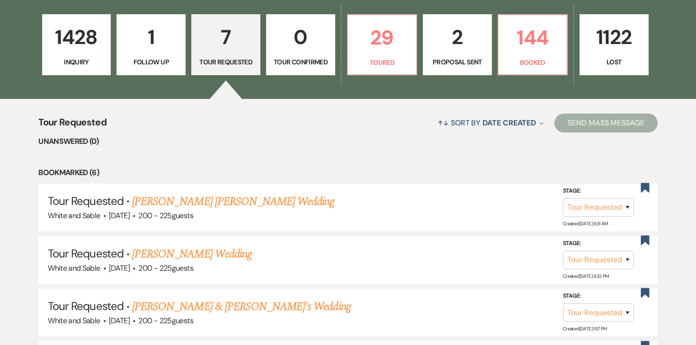
scroll to position [266, 0]
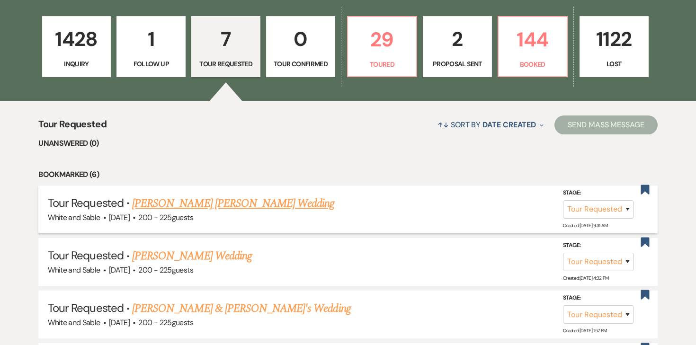
click at [209, 206] on link "Marley Aune's Wedding" at bounding box center [233, 203] width 202 height 17
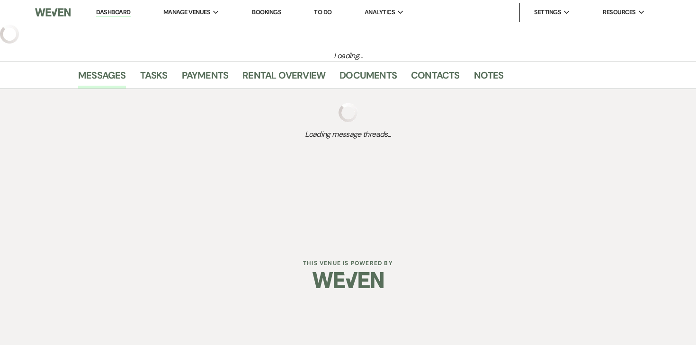
select select "2"
select select "5"
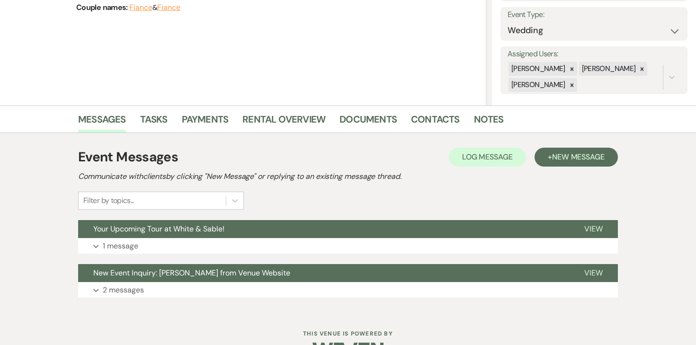
scroll to position [160, 0]
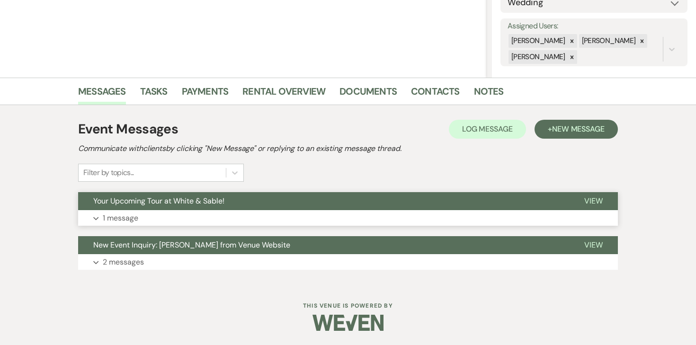
click at [124, 219] on p "1 message" at bounding box center [120, 218] width 35 height 12
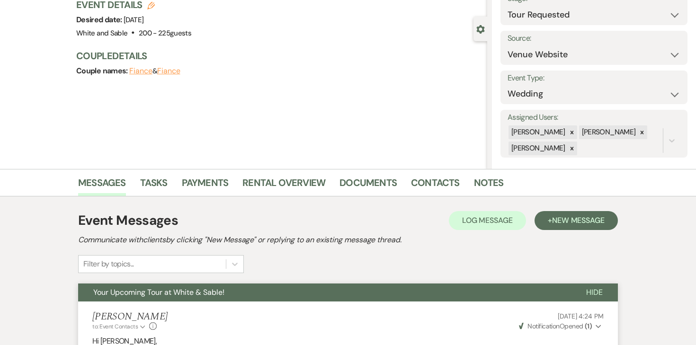
scroll to position [0, 0]
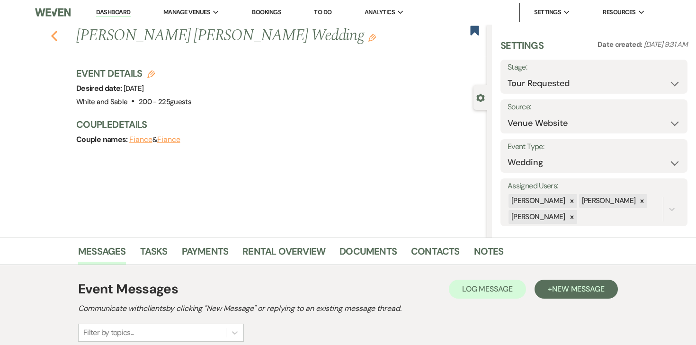
click at [51, 32] on icon "Previous" at bounding box center [54, 35] width 7 height 11
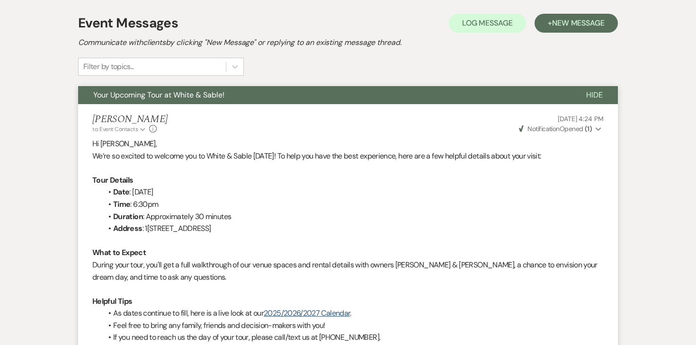
select select "2"
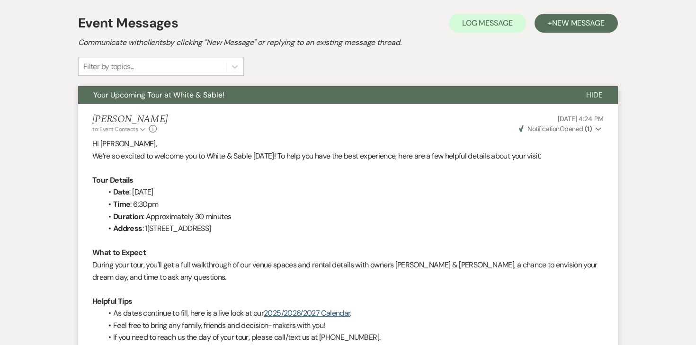
select select "2"
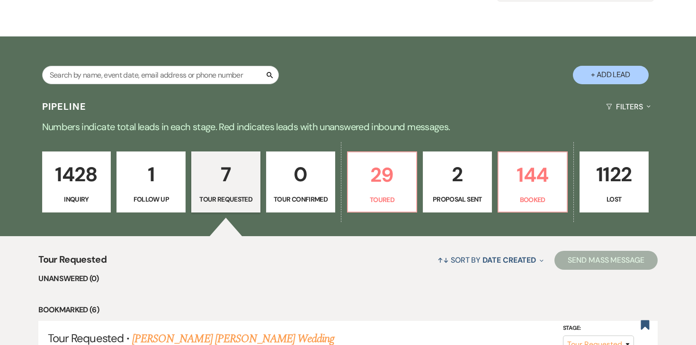
scroll to position [48, 0]
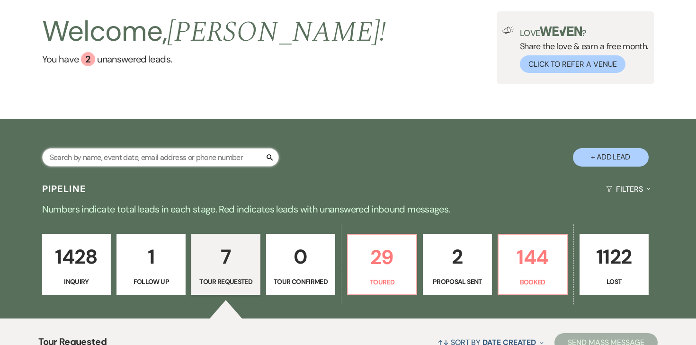
click at [125, 163] on input "text" at bounding box center [160, 157] width 237 height 18
type input "norby"
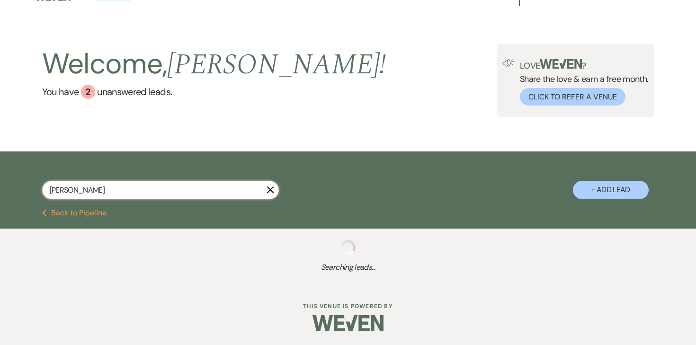
scroll to position [48, 0]
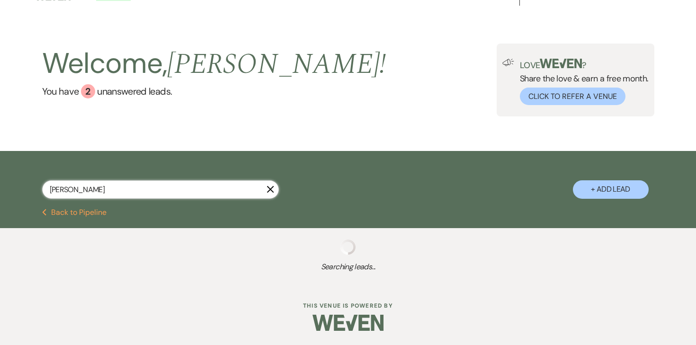
select select "2"
select select "8"
select select "4"
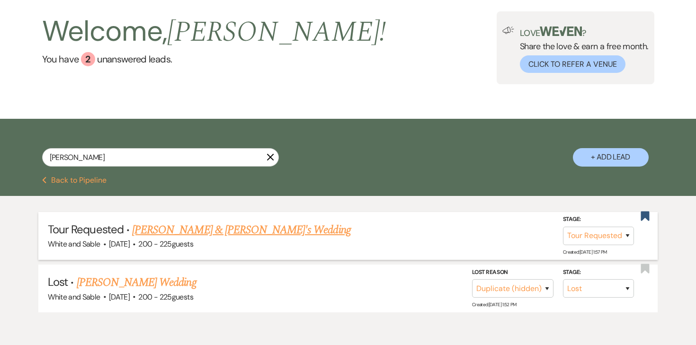
click at [185, 227] on link "Bailey Norby & Ben's Wedding" at bounding box center [241, 229] width 219 height 17
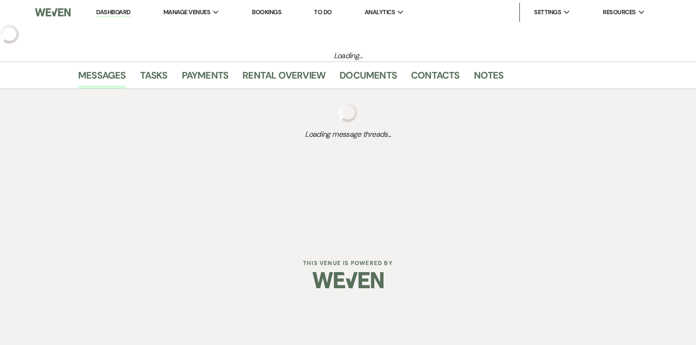
select select "2"
select select "12"
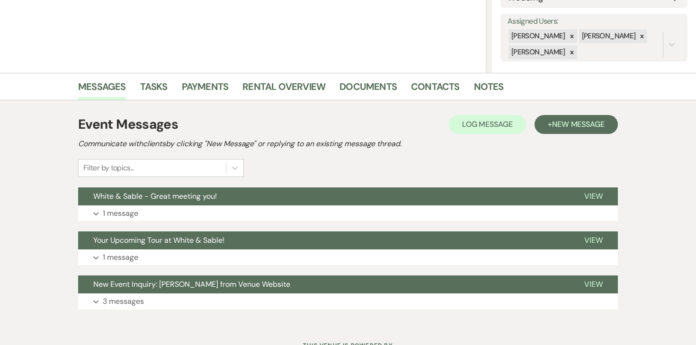
scroll to position [166, 0]
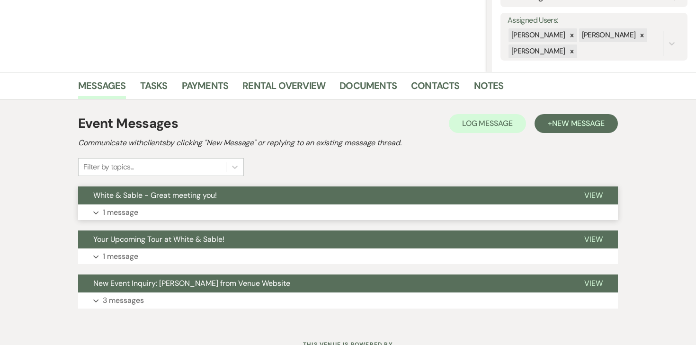
click at [125, 211] on p "1 message" at bounding box center [120, 212] width 35 height 12
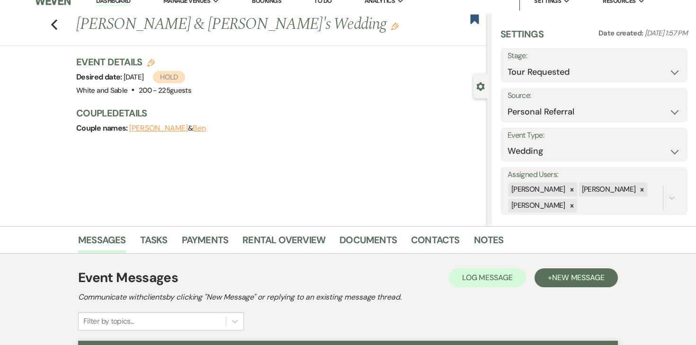
scroll to position [0, 0]
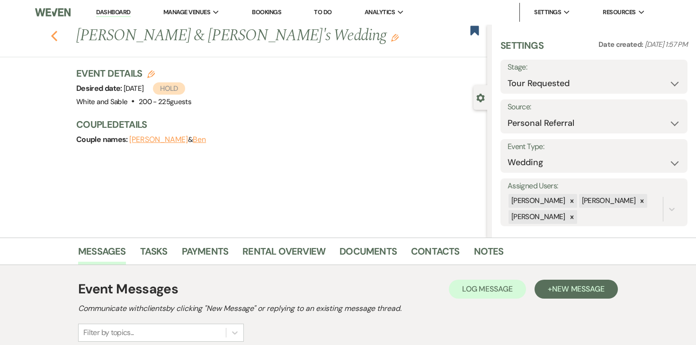
click at [54, 33] on use "button" at bounding box center [54, 36] width 6 height 10
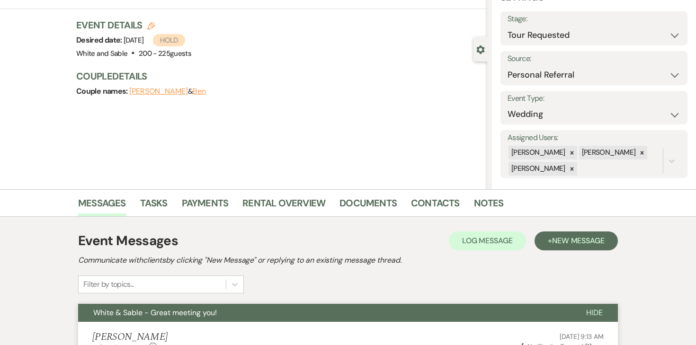
select select "2"
select select "8"
select select "4"
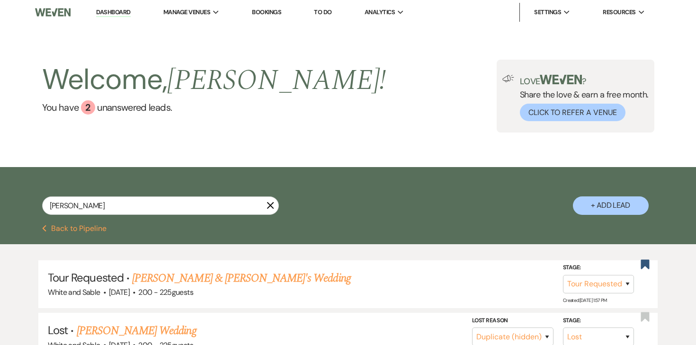
click at [92, 226] on button "Previous Back to Pipeline" at bounding box center [74, 229] width 65 height 8
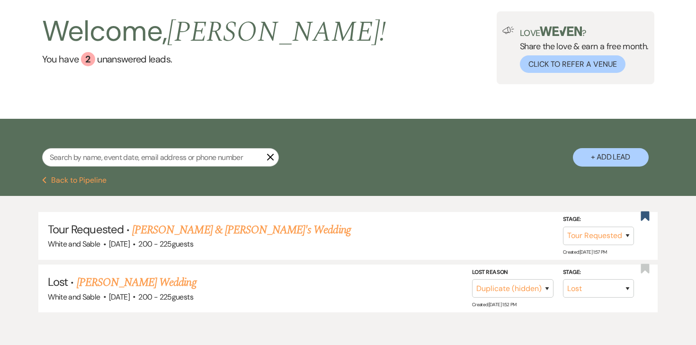
select select "2"
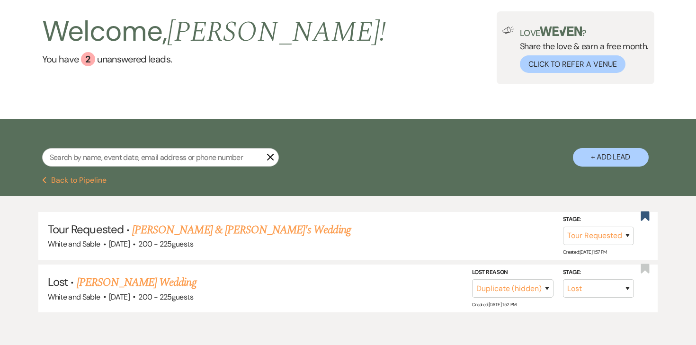
select select "2"
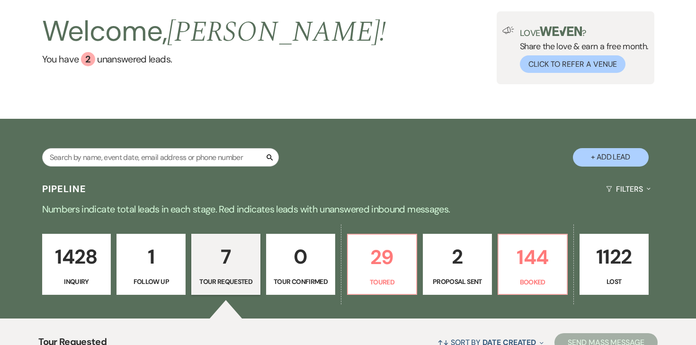
scroll to position [149, 0]
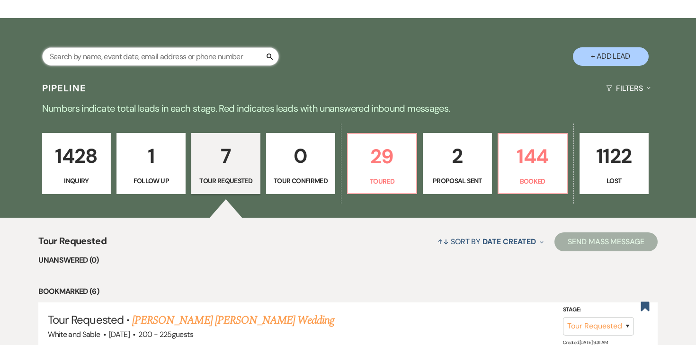
click at [192, 61] on input "text" at bounding box center [160, 56] width 237 height 18
type input "arina"
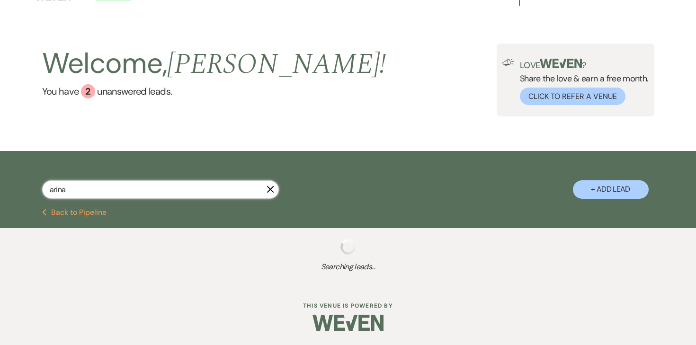
select select "5"
select select "8"
select select "5"
select select "8"
select select "5"
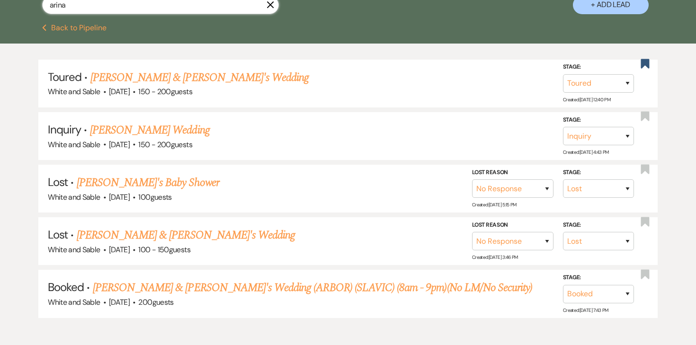
scroll to position [216, 0]
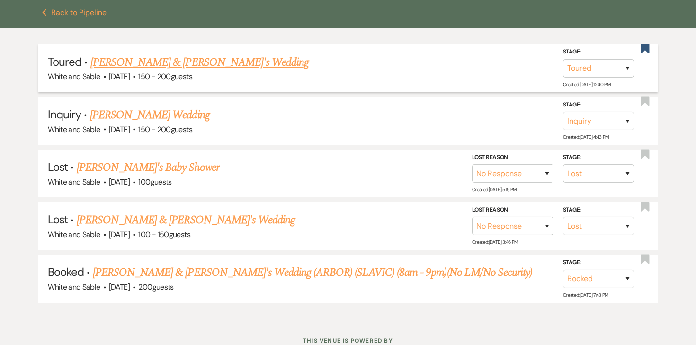
click at [182, 65] on link "Arina Ungureanu & Serghei's Wedding" at bounding box center [199, 62] width 219 height 17
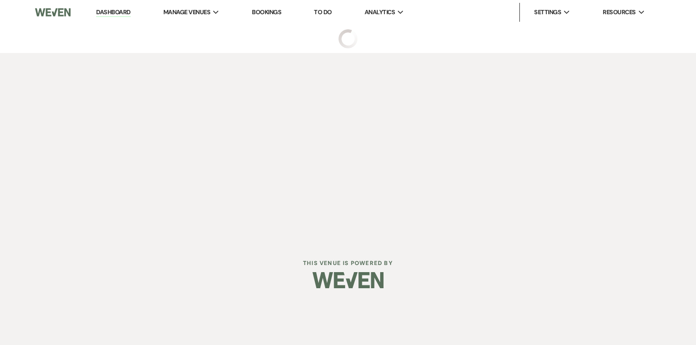
select select "5"
select select "25"
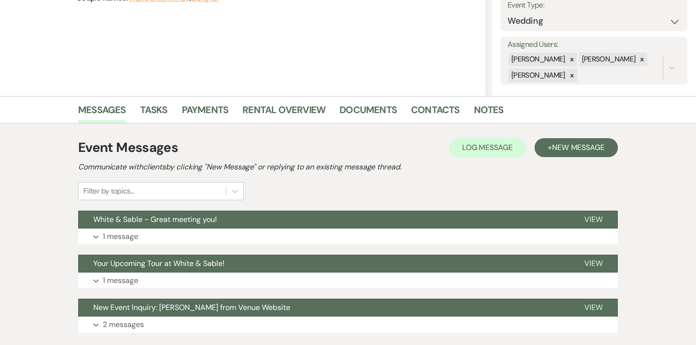
scroll to position [164, 0]
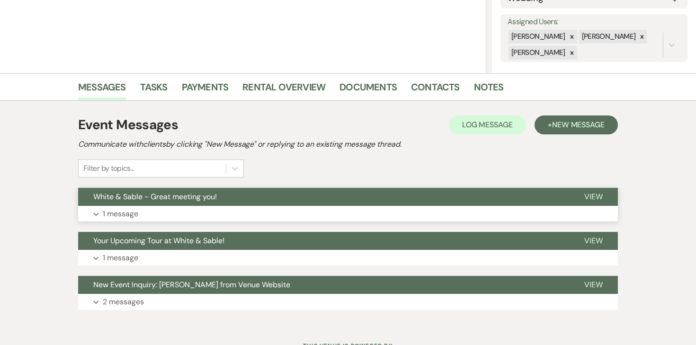
click at [119, 209] on p "1 message" at bounding box center [120, 214] width 35 height 12
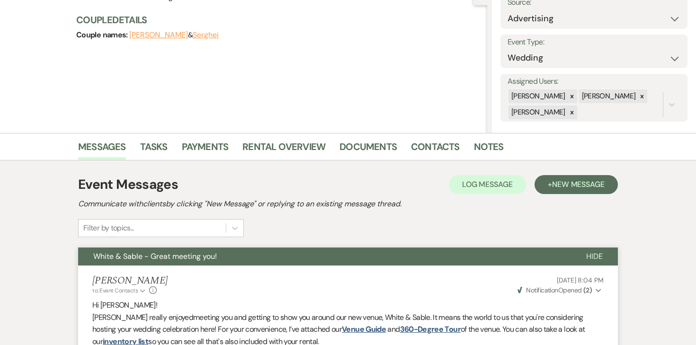
scroll to position [0, 0]
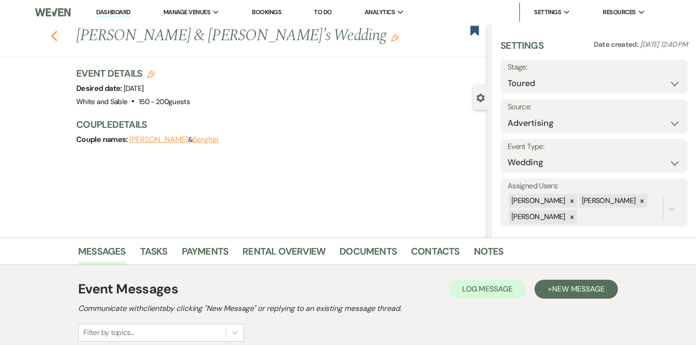
click at [54, 33] on use "button" at bounding box center [54, 36] width 6 height 10
select select "5"
select select "8"
select select "5"
select select "8"
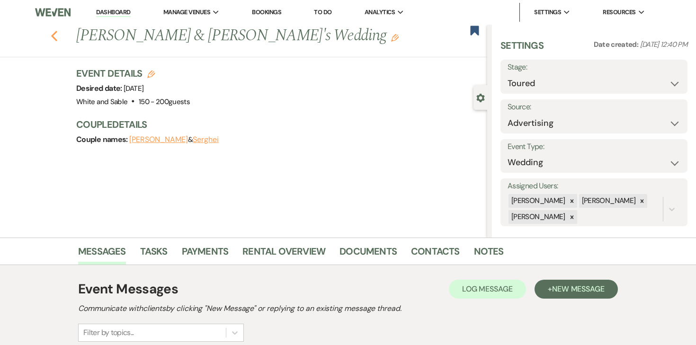
select select "5"
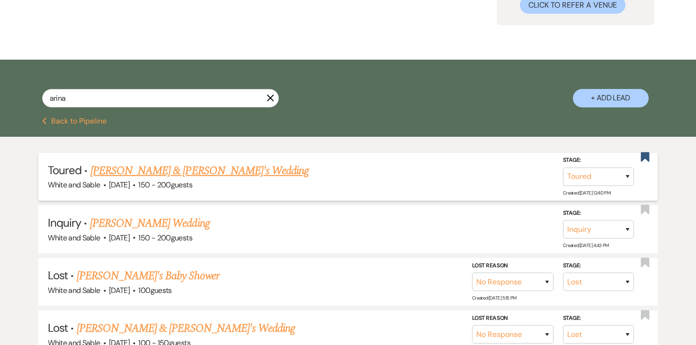
scroll to position [92, 0]
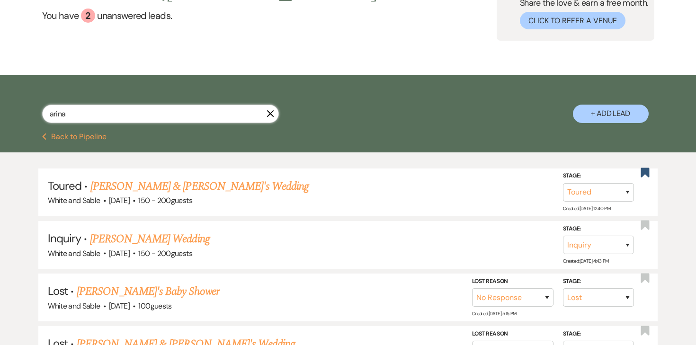
click at [125, 115] on input "arina" at bounding box center [160, 114] width 237 height 18
type input "rice"
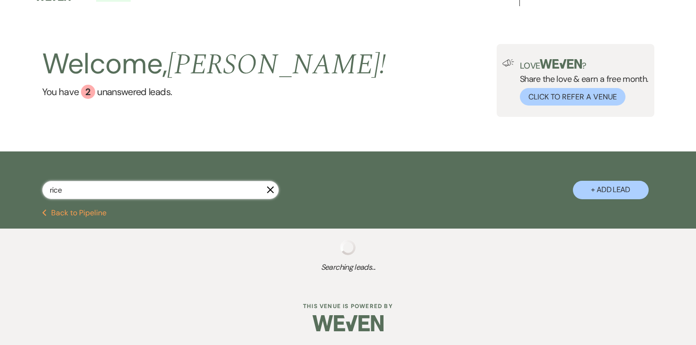
select select "5"
select select "8"
select select "2"
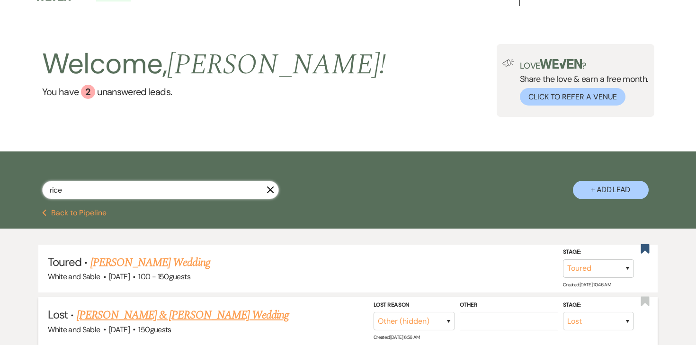
scroll to position [92, 0]
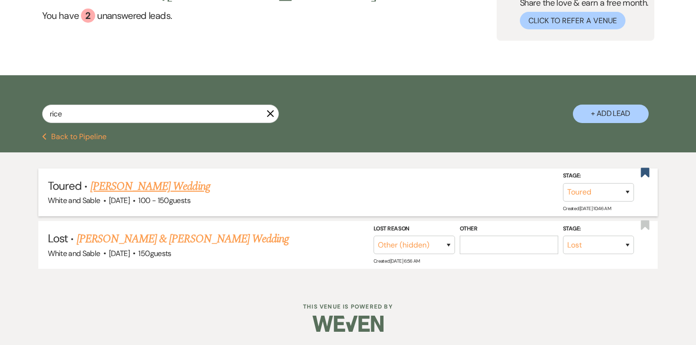
click at [131, 186] on link "Jason Rice's Wedding" at bounding box center [150, 186] width 120 height 17
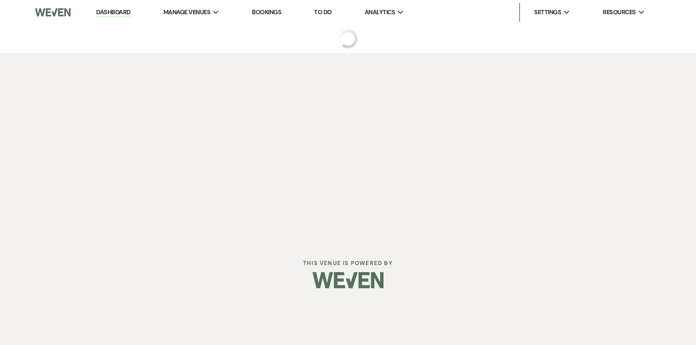
select select "5"
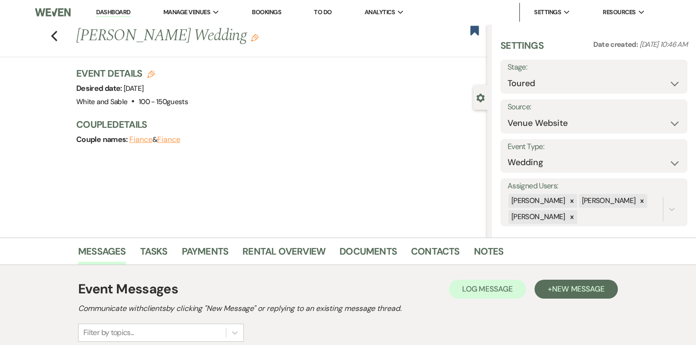
scroll to position [123, 0]
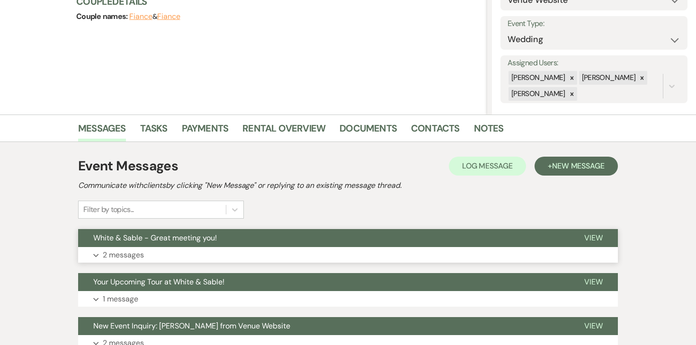
click at [129, 255] on p "2 messages" at bounding box center [123, 255] width 41 height 12
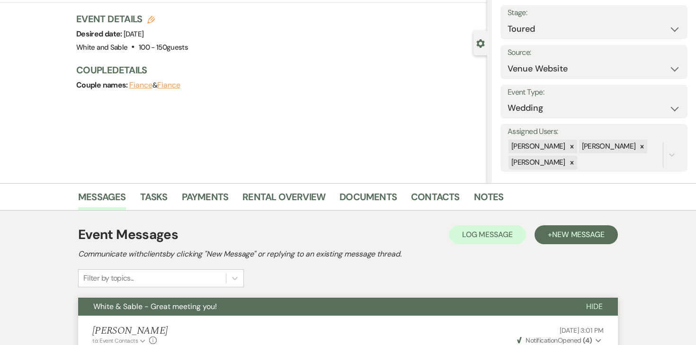
scroll to position [0, 0]
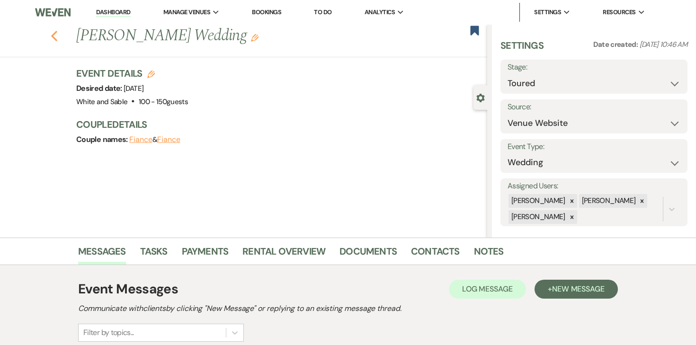
click at [54, 36] on icon "Previous" at bounding box center [54, 35] width 7 height 11
select select "5"
select select "8"
select select "2"
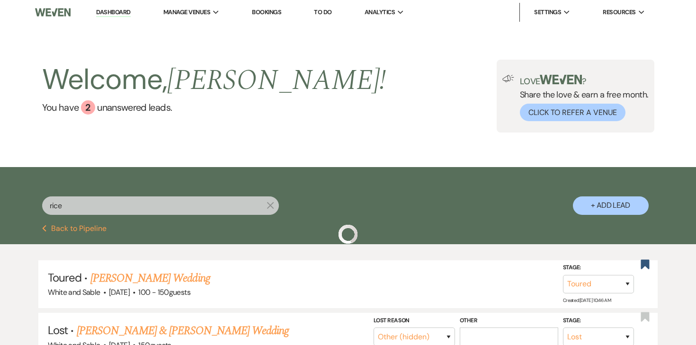
scroll to position [92, 0]
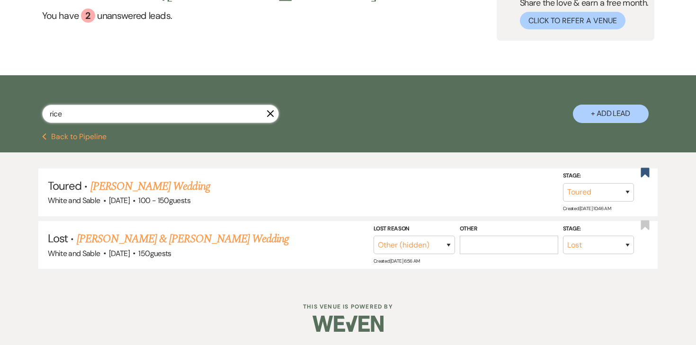
click at [165, 115] on input "rice" at bounding box center [160, 114] width 237 height 18
type input "carly"
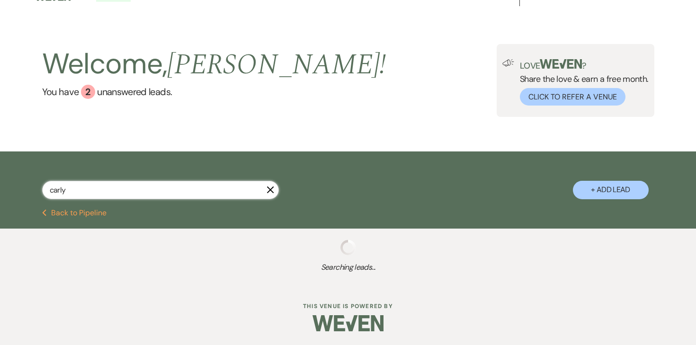
select select "8"
select select "5"
select select "8"
select select "2"
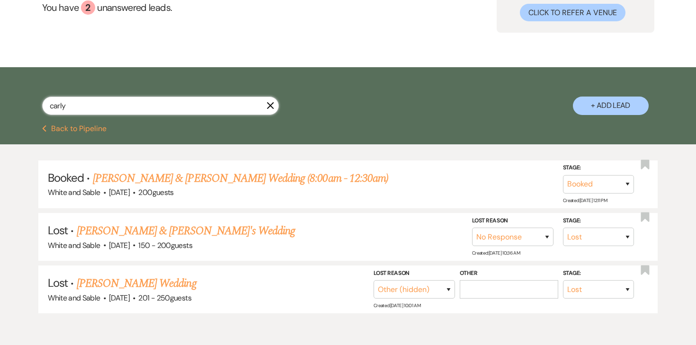
scroll to position [109, 0]
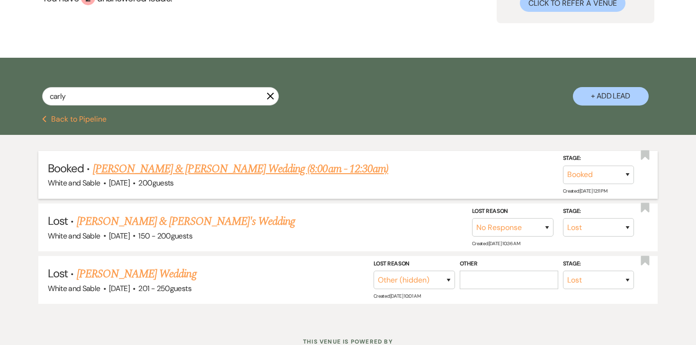
click at [128, 172] on link "[PERSON_NAME] & [PERSON_NAME] Wedding (8:00am - 12:30am)" at bounding box center [240, 168] width 295 height 17
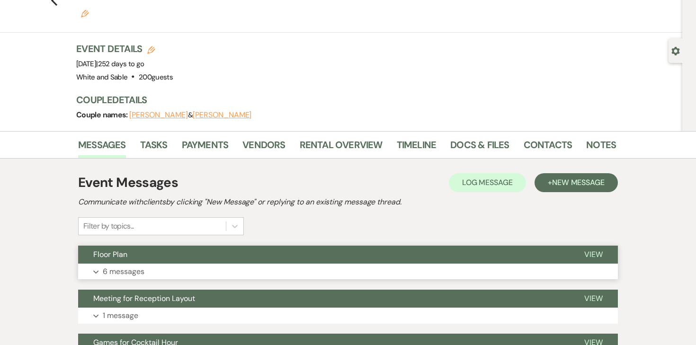
click at [118, 265] on p "6 messages" at bounding box center [124, 271] width 42 height 12
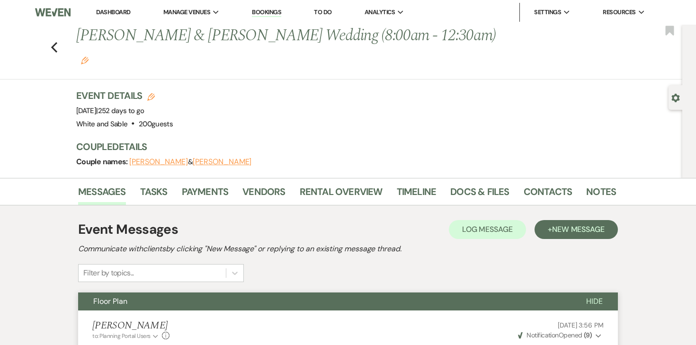
click at [124, 18] on li "Dashboard" at bounding box center [113, 12] width 44 height 19
click at [124, 14] on link "Dashboard" at bounding box center [113, 12] width 34 height 8
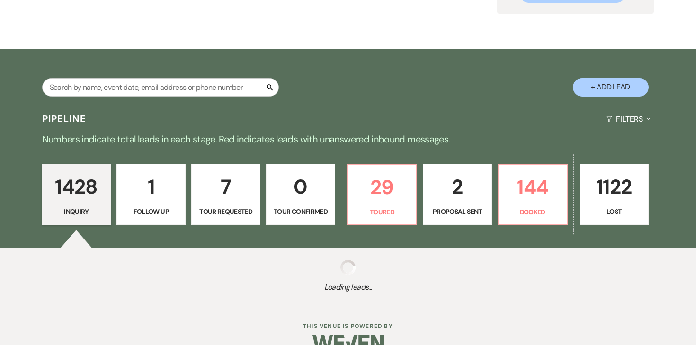
scroll to position [138, 0]
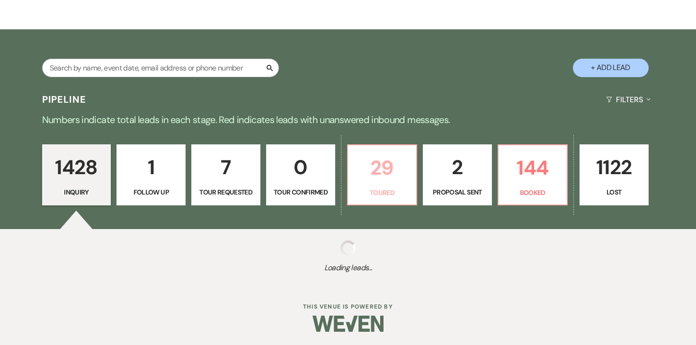
click at [396, 162] on p "29" at bounding box center [381, 168] width 57 height 32
select select "5"
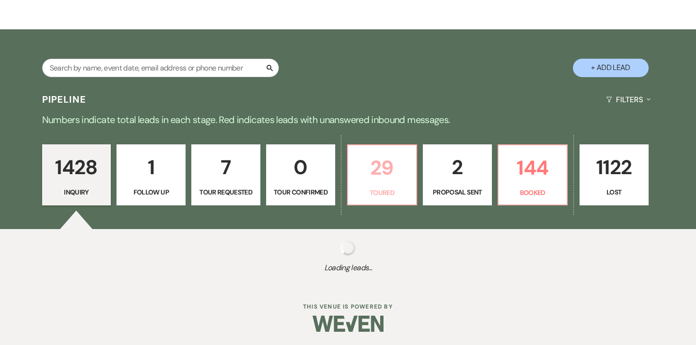
select select "5"
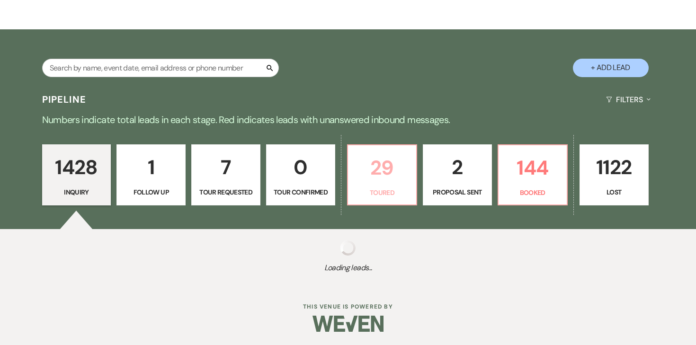
select select "5"
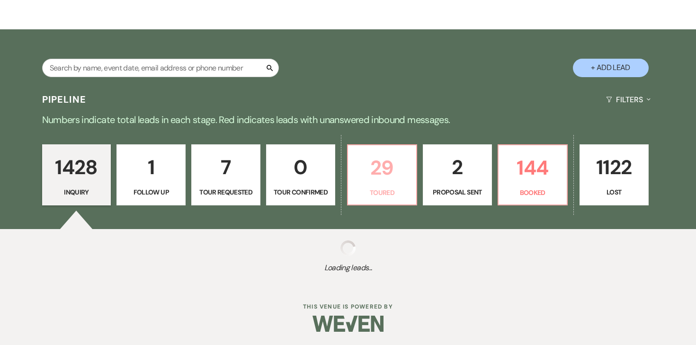
select select "5"
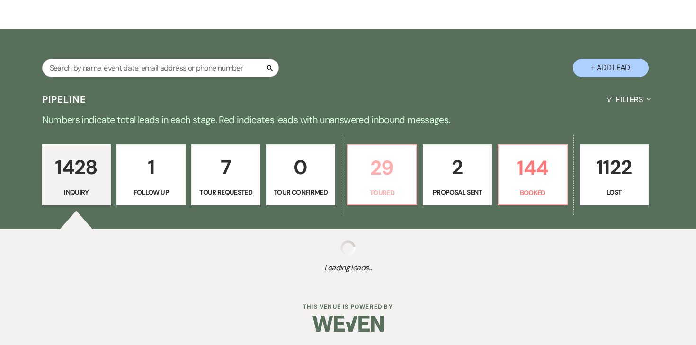
select select "5"
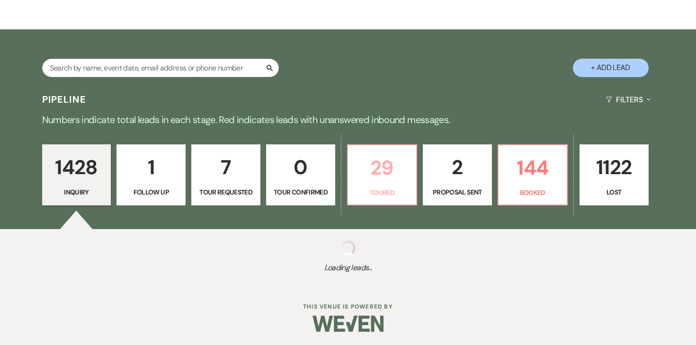
select select "5"
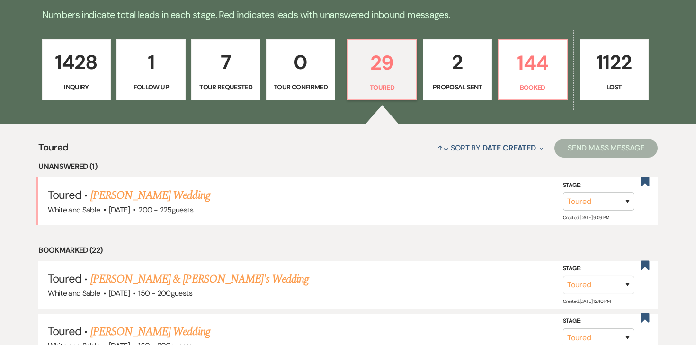
scroll to position [261, 0]
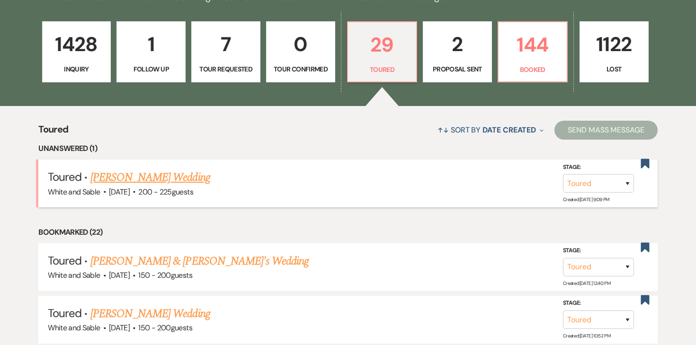
click at [176, 170] on link "Ellie Decker's Wedding" at bounding box center [150, 177] width 120 height 17
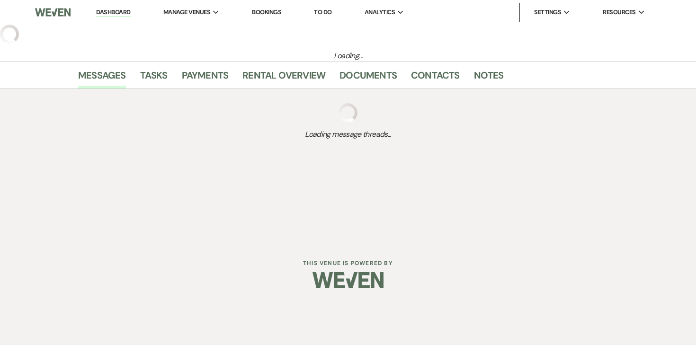
select select "5"
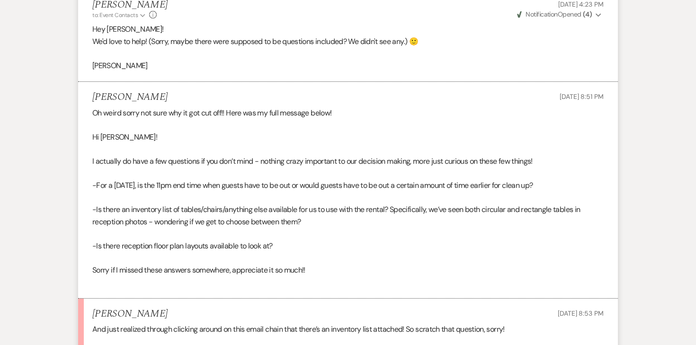
scroll to position [901, 0]
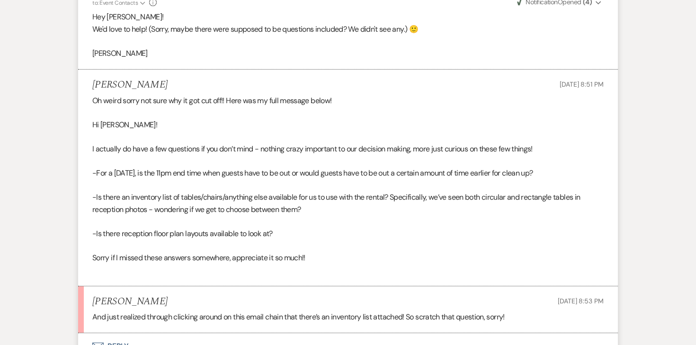
drag, startPoint x: 287, startPoint y: 236, endPoint x: 77, endPoint y: 172, distance: 219.6
copy div "-For a Thursday, is the 11pm end time when guests have to be out or would guest…"
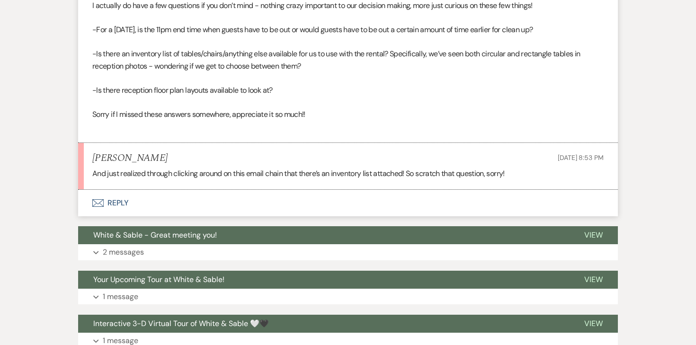
click at [116, 203] on button "Envelope Reply" at bounding box center [347, 203] width 539 height 27
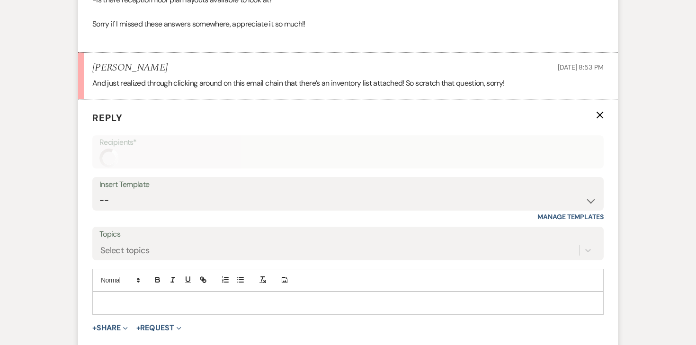
scroll to position [1159, 0]
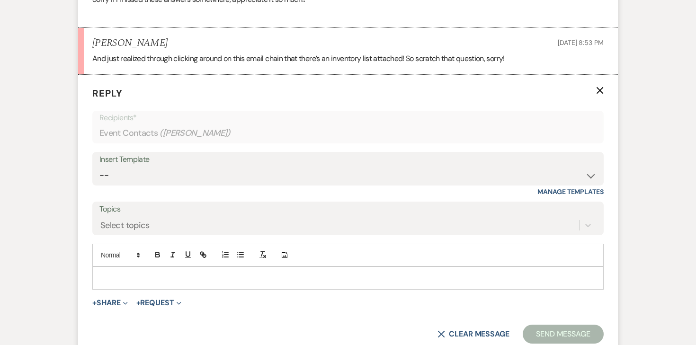
click at [177, 276] on p at bounding box center [348, 278] width 496 height 10
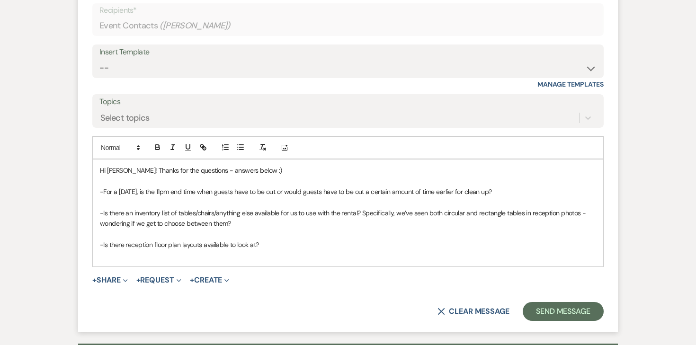
scroll to position [1272, 0]
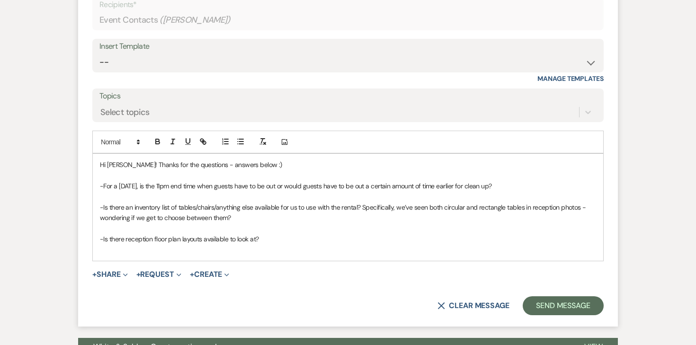
click at [104, 185] on span "-For a Thursday, is the 11pm end time when guests have to be out or would guest…" at bounding box center [296, 186] width 392 height 9
click at [102, 207] on span "-Is there an inventory list of tables/chairs/anything else available for us to …" at bounding box center [343, 212] width 487 height 19
click at [103, 238] on span "-Is there reception floor plan layouts available to look at?" at bounding box center [179, 239] width 159 height 9
drag, startPoint x: 257, startPoint y: 243, endPoint x: 71, endPoint y: 184, distance: 195.2
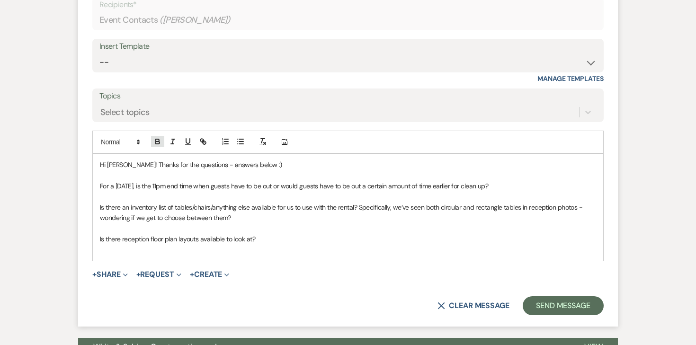
click at [158, 140] on icon "button" at bounding box center [157, 141] width 9 height 9
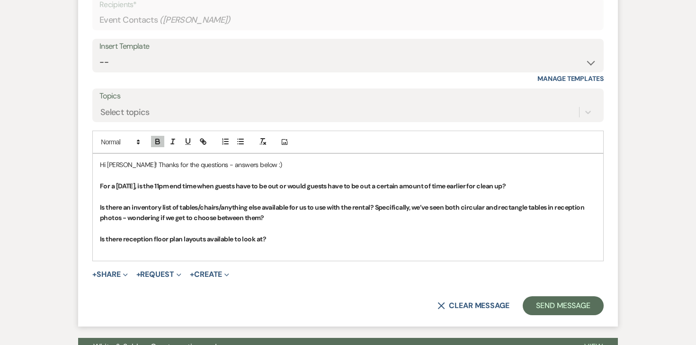
click at [533, 188] on p "For a Thursday, is the 11pm end time when guests have to be out or would guests…" at bounding box center [348, 186] width 496 height 10
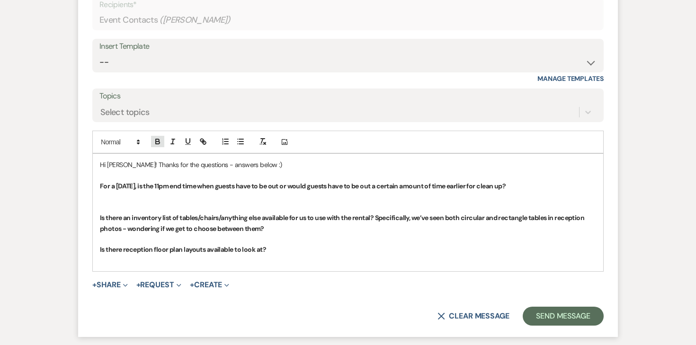
click at [157, 142] on icon "button" at bounding box center [158, 142] width 4 height 2
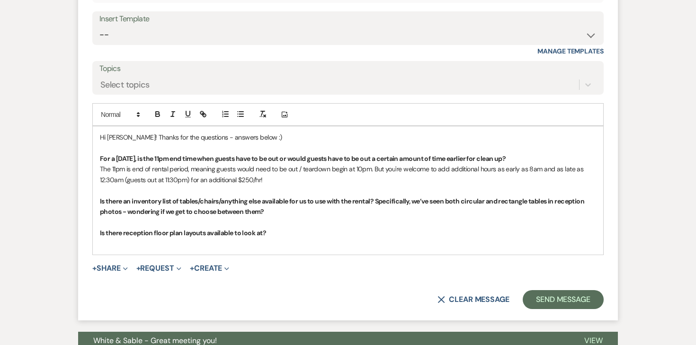
scroll to position [1311, 0]
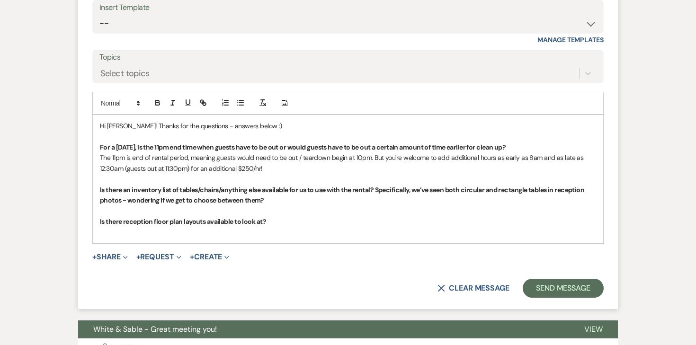
click at [282, 199] on p "Is there an inventory list of tables/chairs/anything else available for us to u…" at bounding box center [348, 195] width 496 height 21
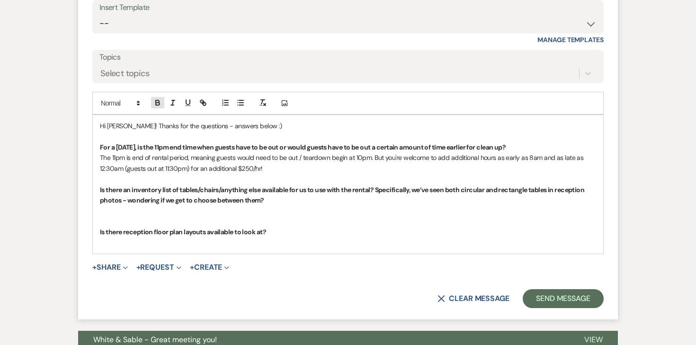
click at [160, 105] on icon "button" at bounding box center [157, 102] width 9 height 9
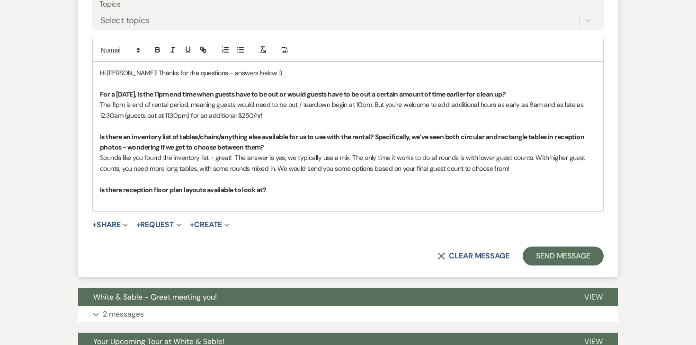
scroll to position [1362, 0]
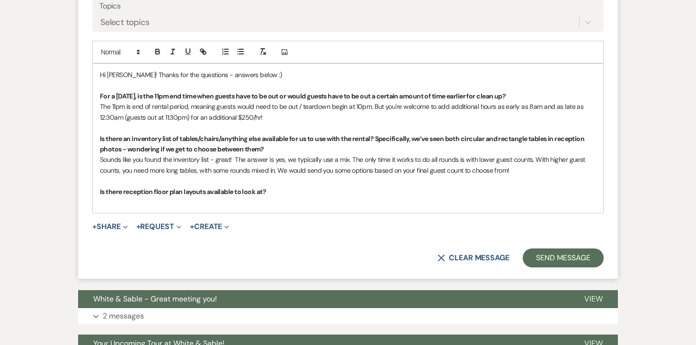
click at [269, 189] on p "Is there reception floor plan layouts available to look at?" at bounding box center [348, 191] width 496 height 10
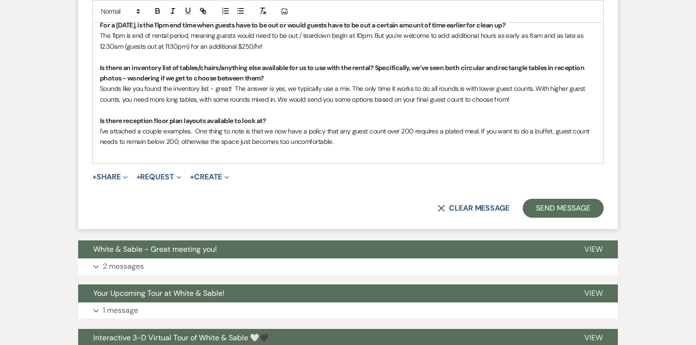
scroll to position [1439, 0]
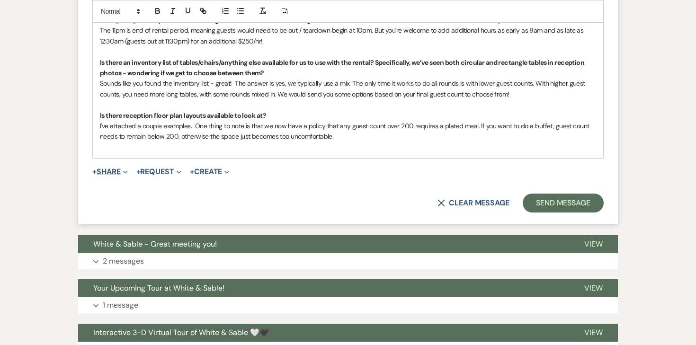
click at [114, 173] on button "+ Share Expand" at bounding box center [109, 172] width 35 height 8
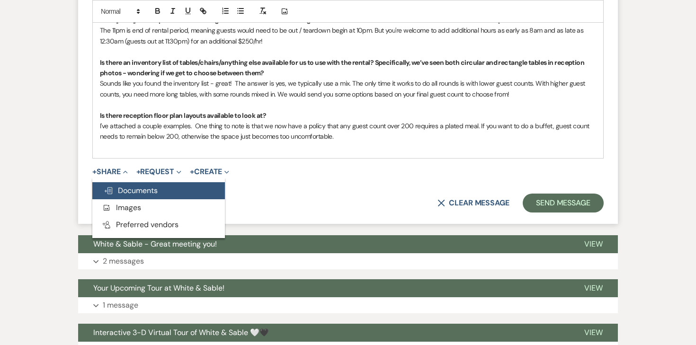
click at [128, 192] on span "Doc Upload Documents" at bounding box center [131, 191] width 54 height 10
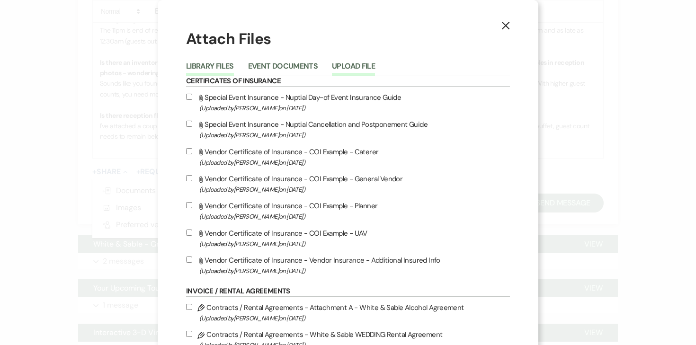
click at [361, 67] on button "Upload File" at bounding box center [353, 68] width 43 height 13
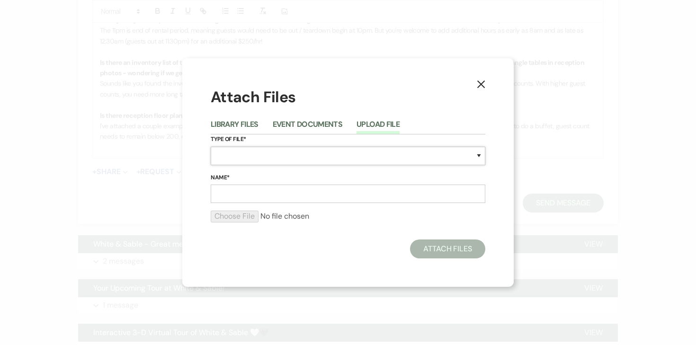
click at [275, 155] on select "Special Event Insurance Vendor Certificate of Insurance Contracts / Rental Agre…" at bounding box center [348, 156] width 274 height 18
select select "24"
click at [269, 197] on input "Name*" at bounding box center [348, 194] width 274 height 18
type input "200 Guest Examples"
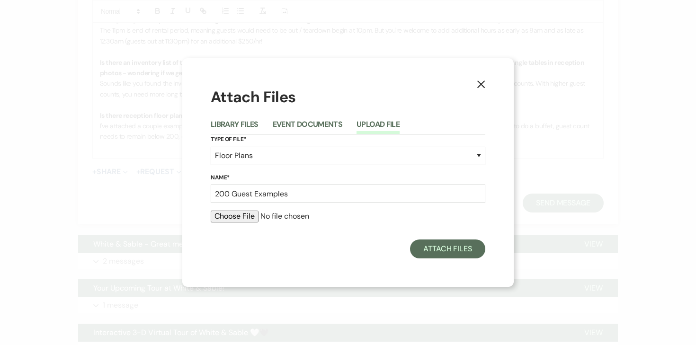
click at [248, 215] on input "file" at bounding box center [348, 216] width 274 height 11
click at [235, 214] on input "file" at bounding box center [348, 216] width 274 height 11
type input "C:\fakepath\200 Guest Examples (2).pdf"
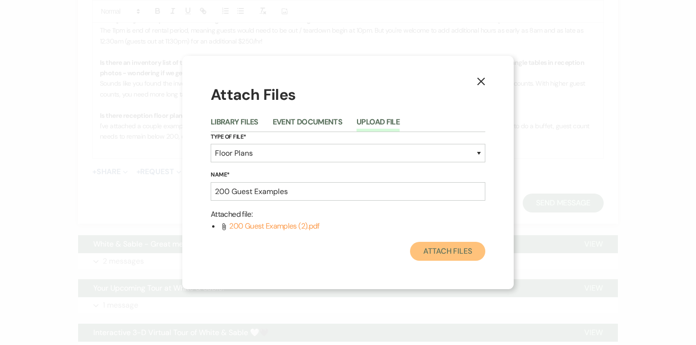
click at [433, 260] on button "Attach Files" at bounding box center [447, 251] width 75 height 19
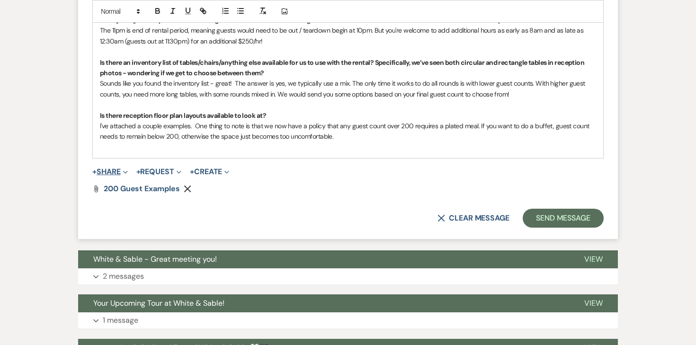
click at [114, 172] on button "+ Share Expand" at bounding box center [109, 172] width 35 height 8
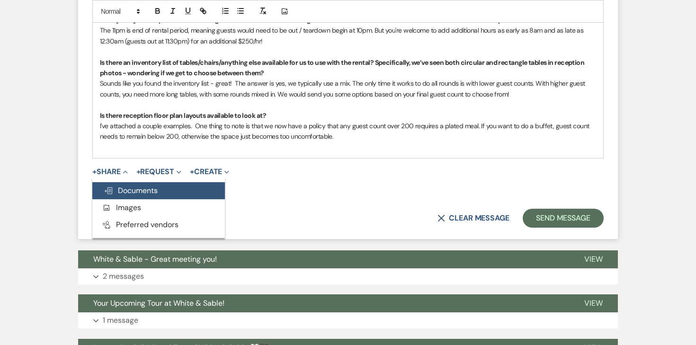
click at [120, 193] on span "Doc Upload Documents" at bounding box center [131, 191] width 54 height 10
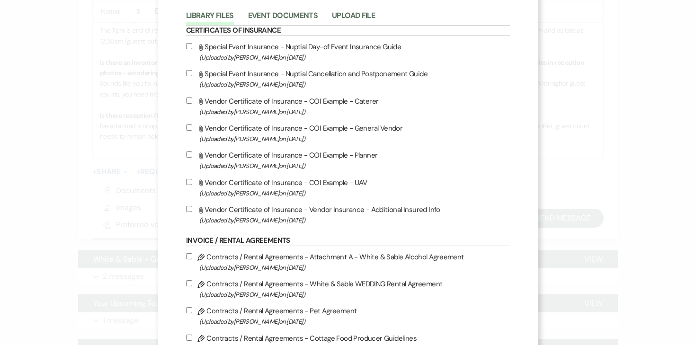
scroll to position [0, 0]
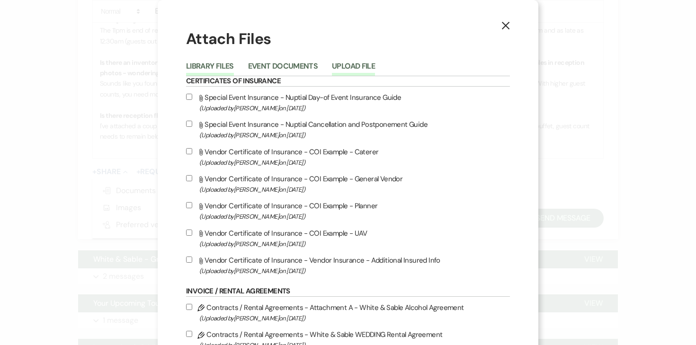
click at [371, 63] on button "Upload File" at bounding box center [353, 68] width 43 height 13
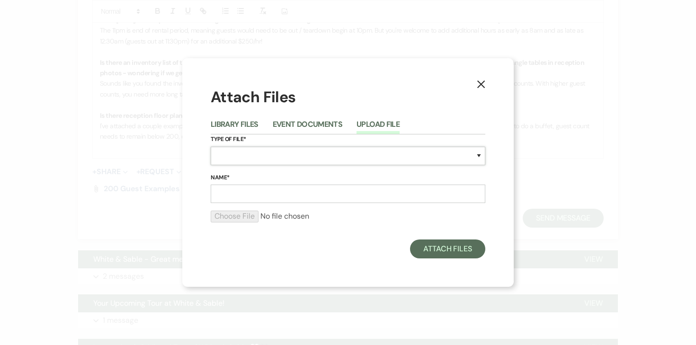
click at [258, 153] on select "Special Event Insurance Vendor Certificate of Insurance Contracts / Rental Agre…" at bounding box center [348, 156] width 274 height 18
select select "24"
click at [283, 191] on input "Name*" at bounding box center [348, 194] width 274 height 18
click at [230, 196] on input "225 Plated Exam" at bounding box center [348, 194] width 274 height 18
click at [318, 186] on input "225 Guest Plated Exam" at bounding box center [348, 194] width 274 height 18
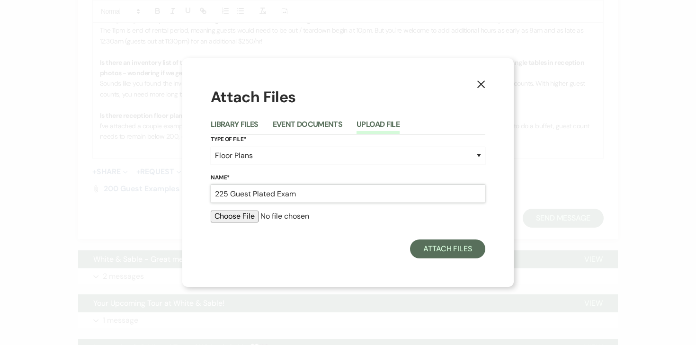
click at [307, 198] on input "225 Guest Plated Exam" at bounding box center [348, 194] width 274 height 18
type input "225 Guest Plated Examples"
click at [250, 212] on input "file" at bounding box center [348, 216] width 274 height 11
type input "C:\fakepath\225 Plated Guest Examples.pdf"
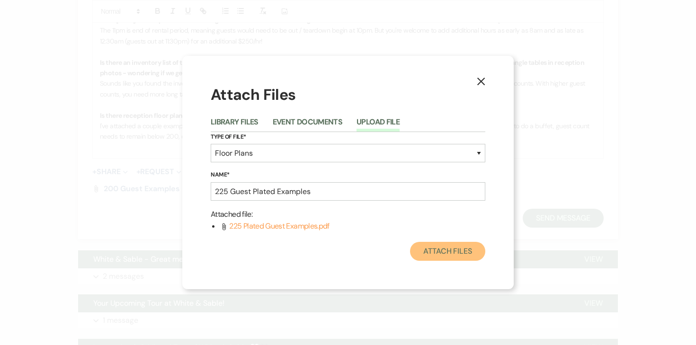
click at [460, 245] on button "Attach Files" at bounding box center [447, 251] width 75 height 19
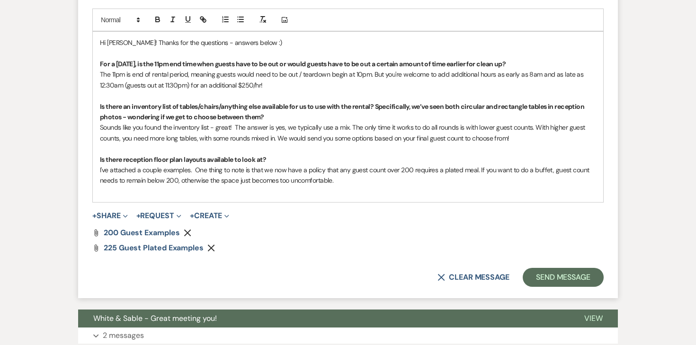
scroll to position [1360, 0]
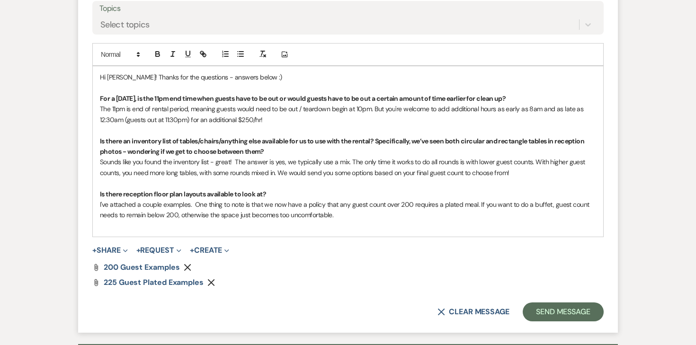
click at [262, 77] on p "Hi Ellie! Thanks for the questions - answers below :)" at bounding box center [348, 77] width 496 height 10
click at [275, 83] on p at bounding box center [348, 88] width 496 height 10
click at [101, 87] on p "☺️" at bounding box center [348, 88] width 496 height 10
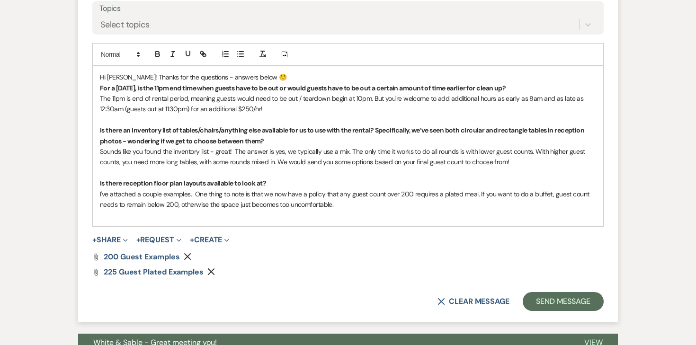
click at [258, 78] on p "Hi Ellie! Thanks for the questions - answers below ☺️" at bounding box center [348, 77] width 496 height 10
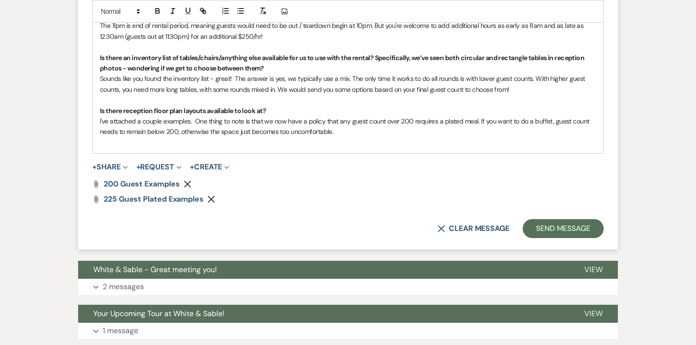
scroll to position [1440, 0]
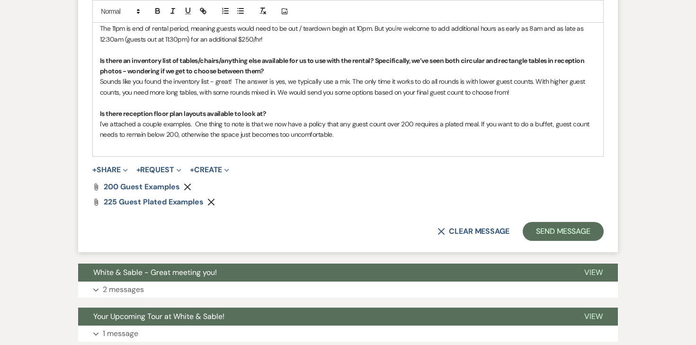
click at [304, 141] on p at bounding box center [348, 145] width 496 height 10
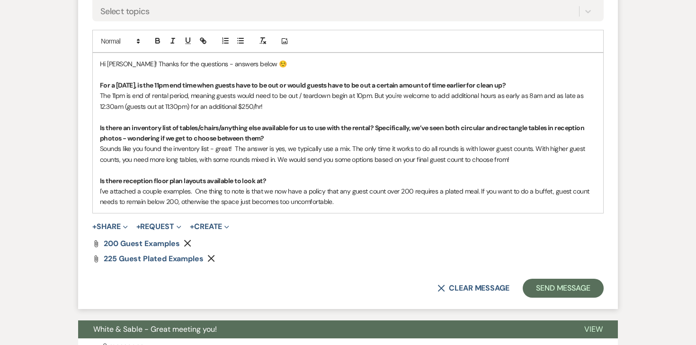
scroll to position [1389, 0]
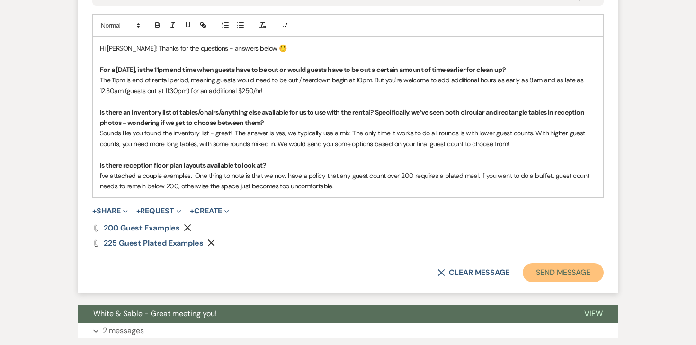
click at [559, 273] on button "Send Message" at bounding box center [562, 272] width 81 height 19
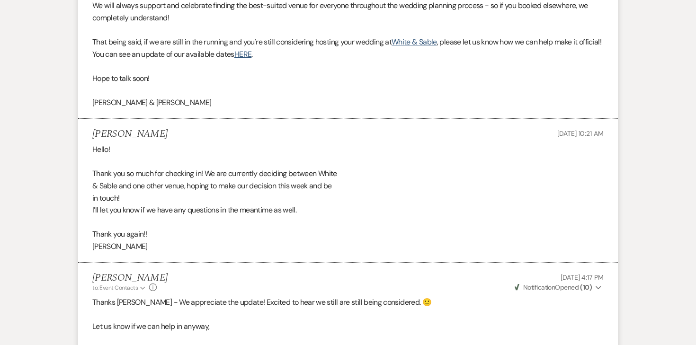
scroll to position [0, 0]
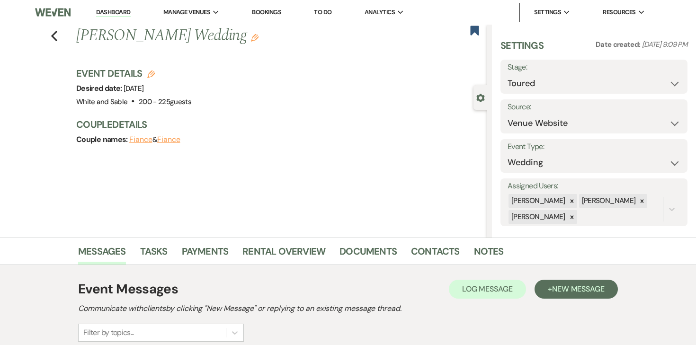
click at [58, 36] on div "Previous Ellie Decker's Wedding Edit Bookmark" at bounding box center [241, 41] width 492 height 33
click at [51, 36] on icon "Previous" at bounding box center [54, 35] width 7 height 11
select select "5"
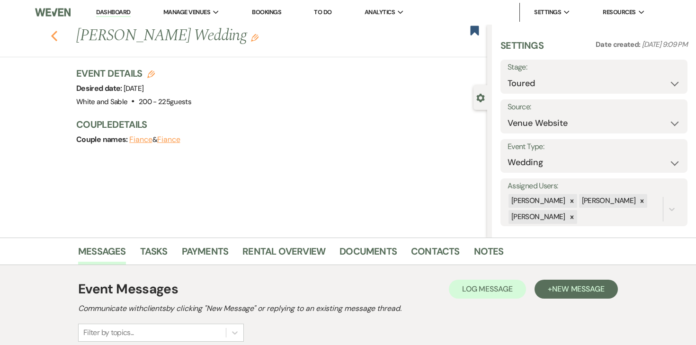
select select "5"
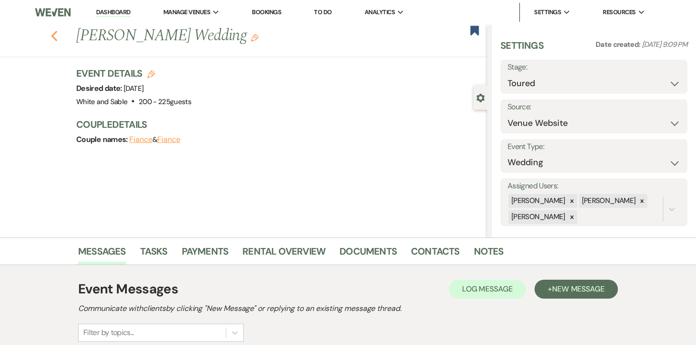
select select "5"
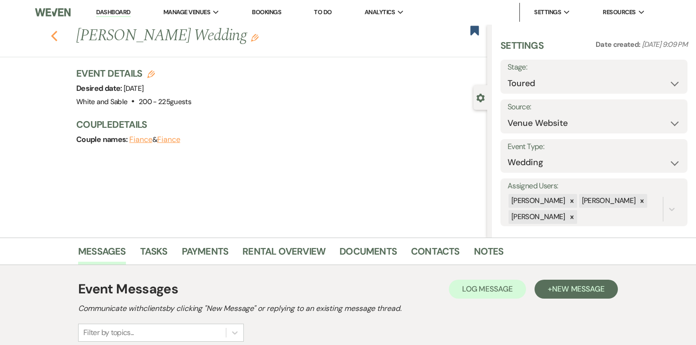
select select "5"
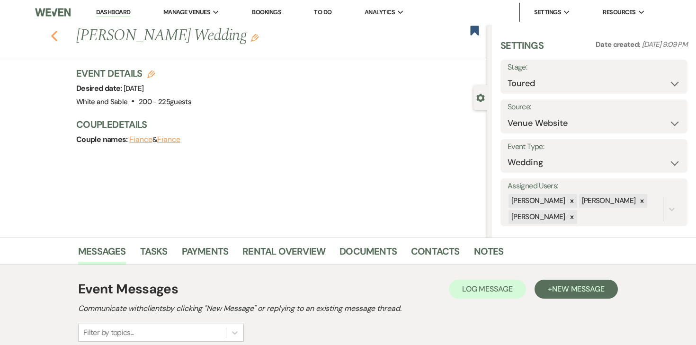
select select "5"
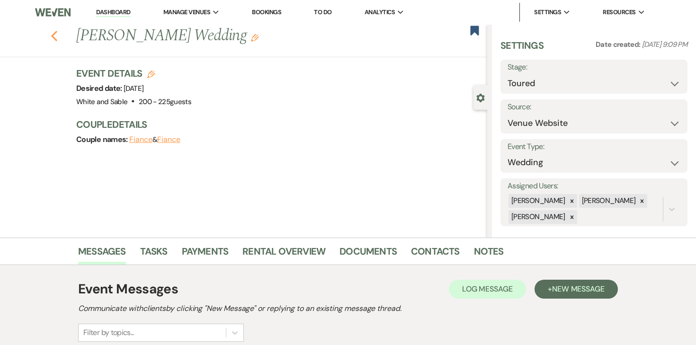
select select "5"
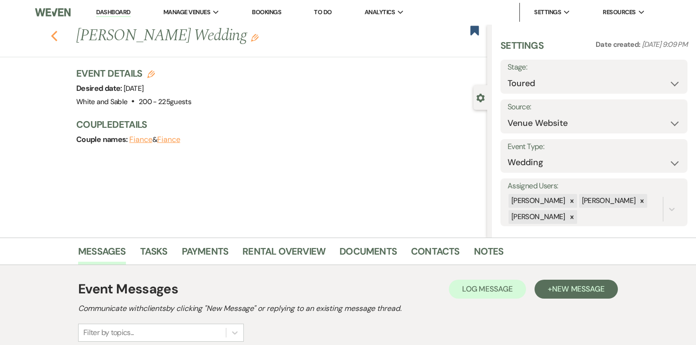
select select "5"
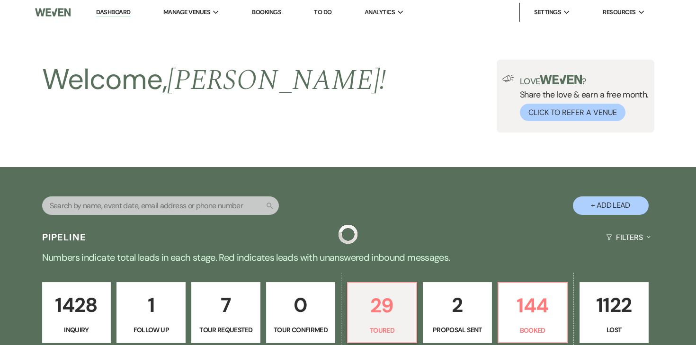
scroll to position [261, 0]
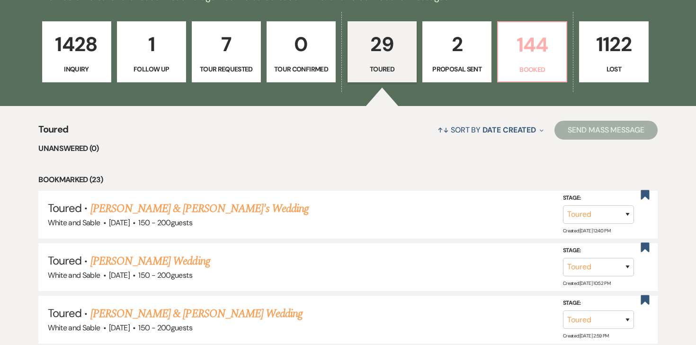
click at [521, 59] on p "144" at bounding box center [532, 45] width 57 height 32
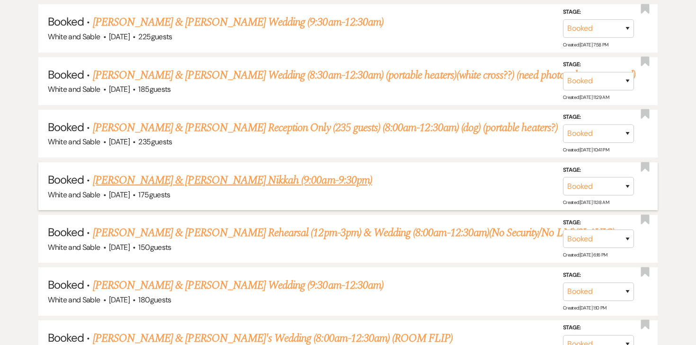
scroll to position [847, 0]
click at [251, 178] on link "[PERSON_NAME] & [PERSON_NAME] Nikkah (9:00am-9:30pm)" at bounding box center [232, 179] width 279 height 17
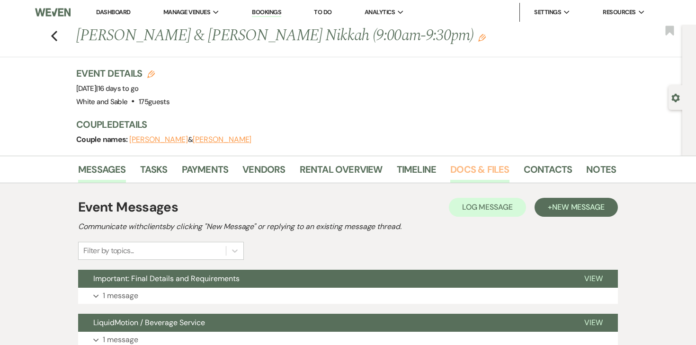
click at [477, 168] on link "Docs & Files" at bounding box center [479, 172] width 59 height 21
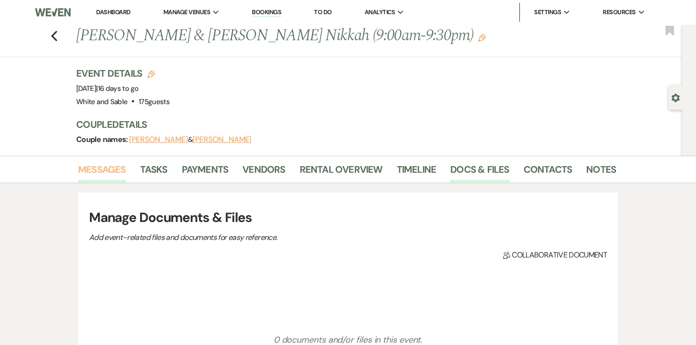
click at [118, 175] on link "Messages" at bounding box center [102, 172] width 48 height 21
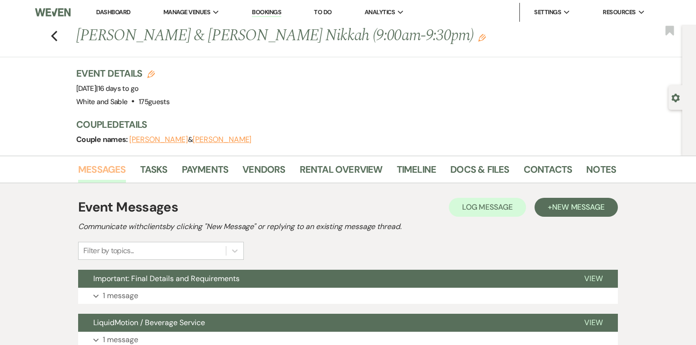
scroll to position [94, 0]
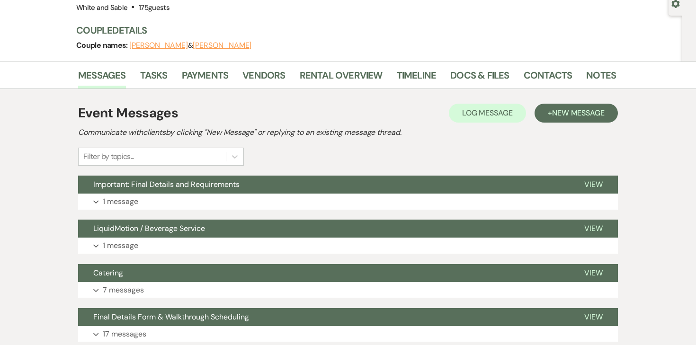
click at [123, 202] on p "1 message" at bounding box center [120, 201] width 35 height 12
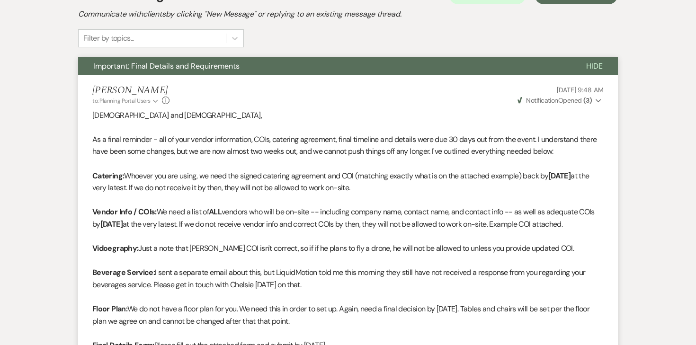
scroll to position [216, 0]
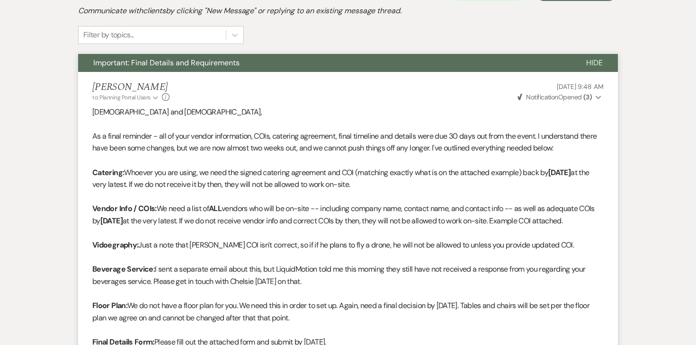
click at [587, 99] on strong "( 3 )" at bounding box center [587, 97] width 9 height 9
click at [459, 114] on p "Adna and Ahlam," at bounding box center [347, 112] width 511 height 12
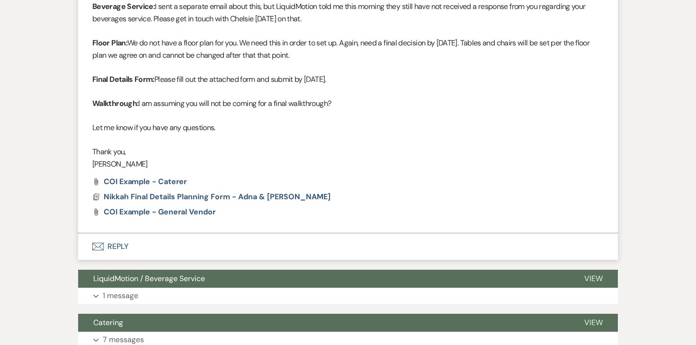
scroll to position [569, 0]
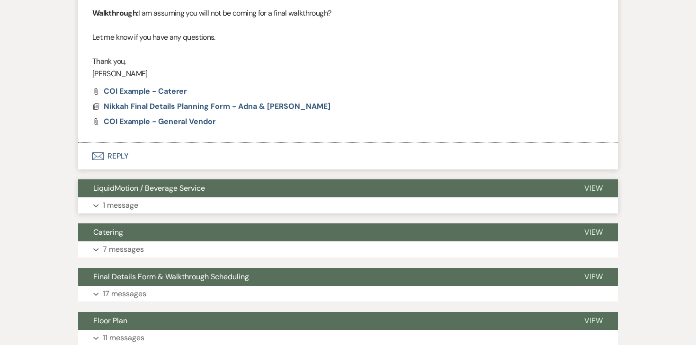
click at [130, 212] on p "1 message" at bounding box center [120, 205] width 35 height 12
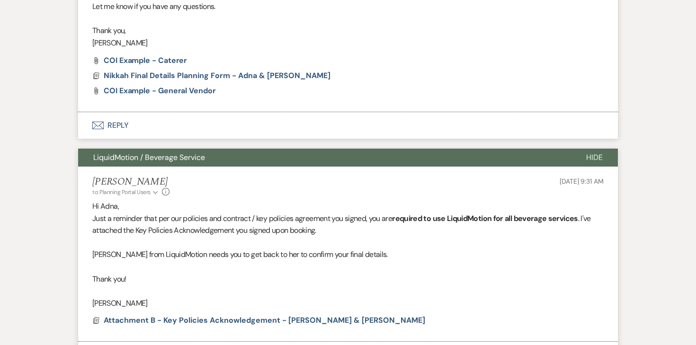
scroll to position [613, 0]
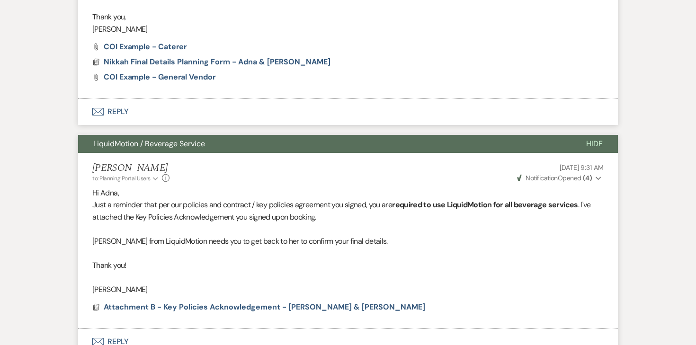
click at [585, 182] on strong "( 4 )" at bounding box center [587, 178] width 9 height 9
click at [464, 183] on div "Angela Oldenburger to: Planning Portal Users Expand Info Sep 18, 2025, 9:31 AM …" at bounding box center [347, 172] width 511 height 20
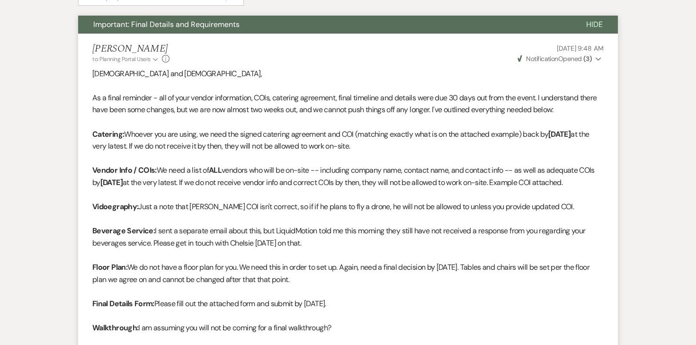
scroll to position [0, 0]
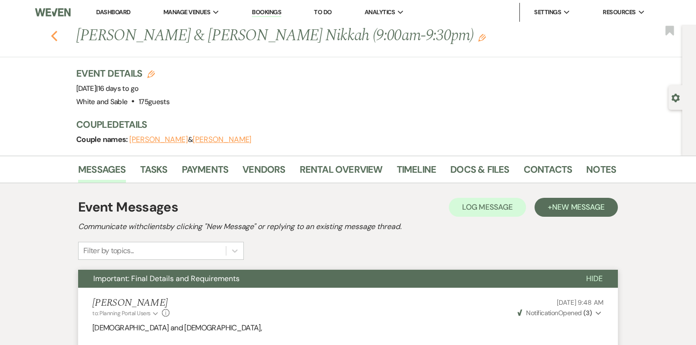
click at [51, 39] on icon "Previous" at bounding box center [54, 35] width 7 height 11
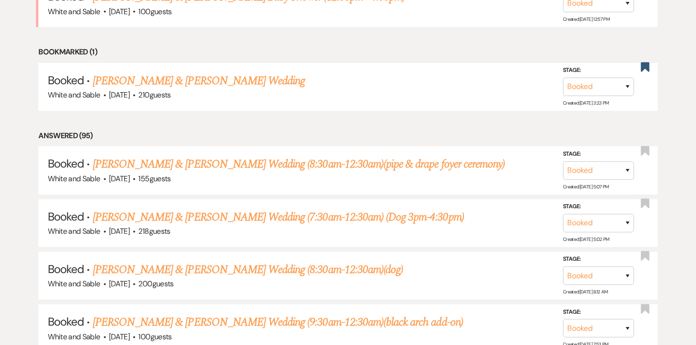
scroll to position [442, 0]
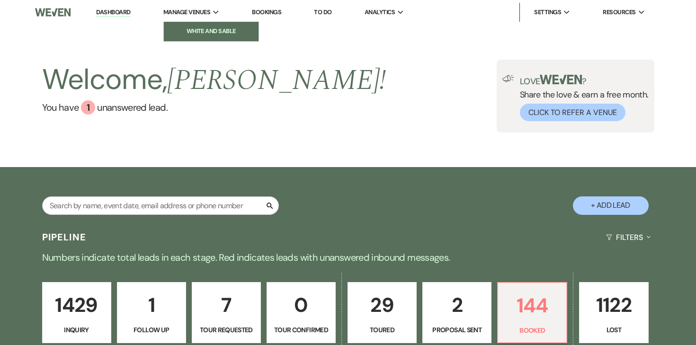
click at [196, 35] on li "White and Sable" at bounding box center [210, 31] width 85 height 9
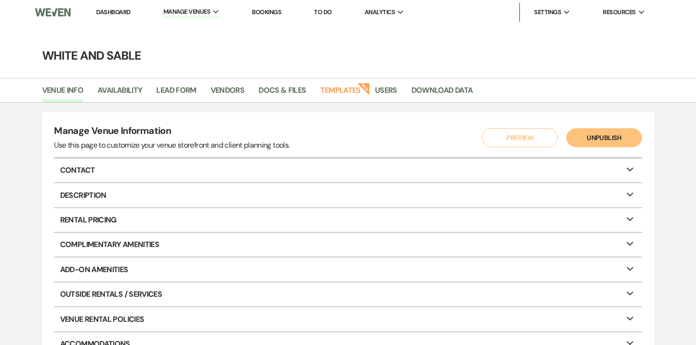
scroll to position [29, 0]
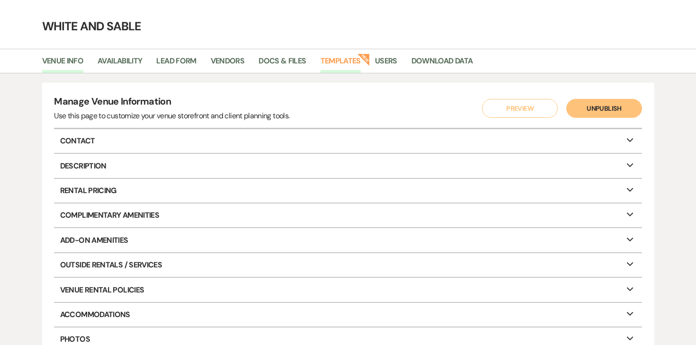
click at [349, 65] on link "Templates" at bounding box center [340, 64] width 40 height 18
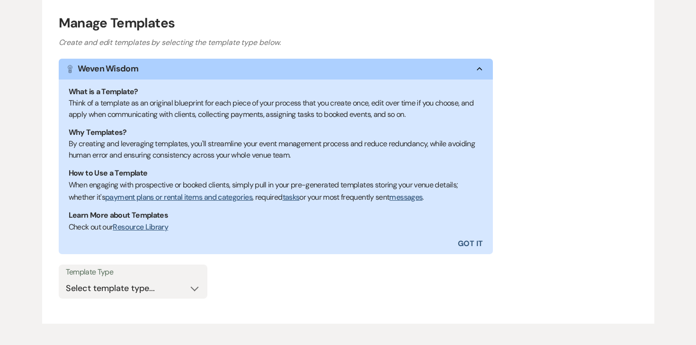
scroll to position [164, 0]
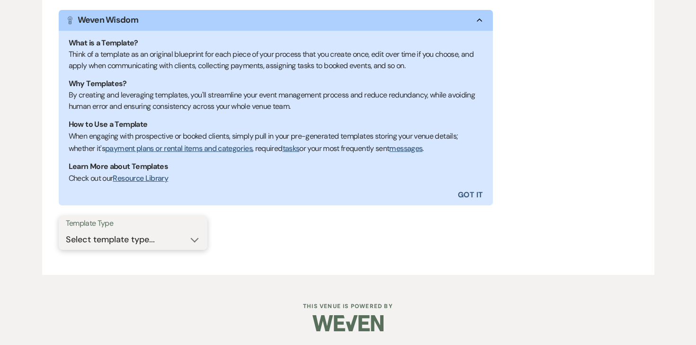
click at [132, 242] on select "Select template type... Task List Message Templates Payment Plan Inventory Item…" at bounding box center [133, 239] width 134 height 18
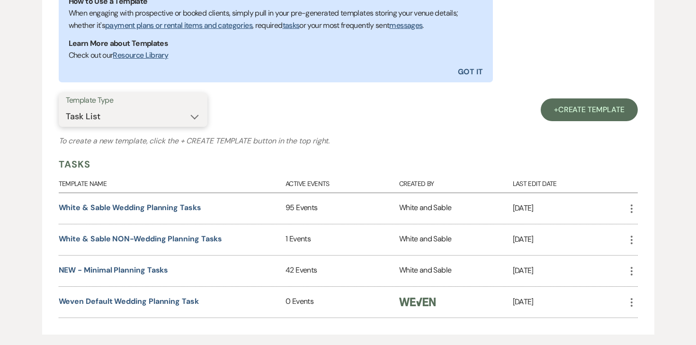
scroll to position [288, 0]
click at [153, 115] on select "Select template type... Task List Message Templates Payment Plan Inventory Item…" at bounding box center [133, 115] width 134 height 18
select select "Message Templates"
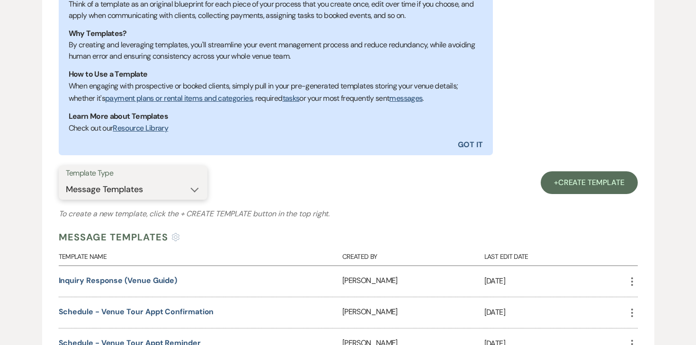
scroll to position [288, 0]
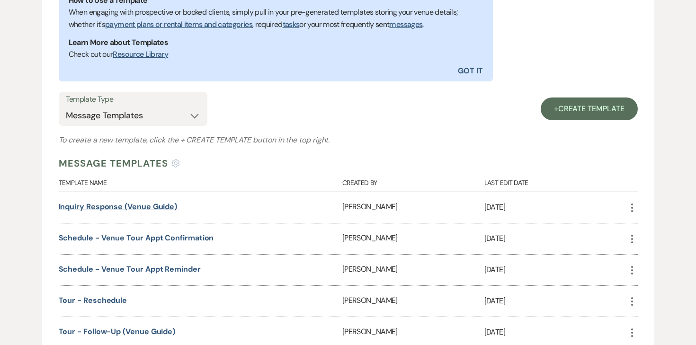
click at [151, 209] on link "Inquiry Response (Venue Guide)" at bounding box center [118, 207] width 119 height 10
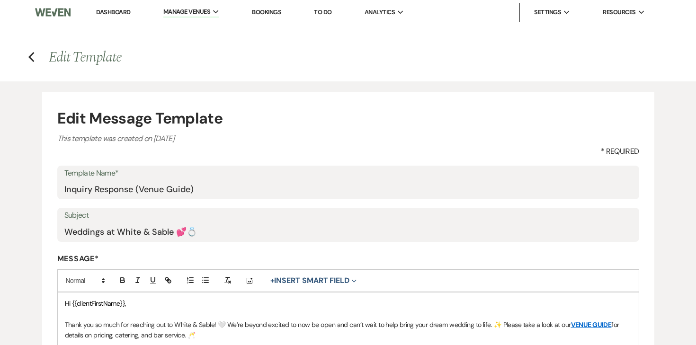
click at [117, 15] on link "Dashboard" at bounding box center [113, 12] width 34 height 8
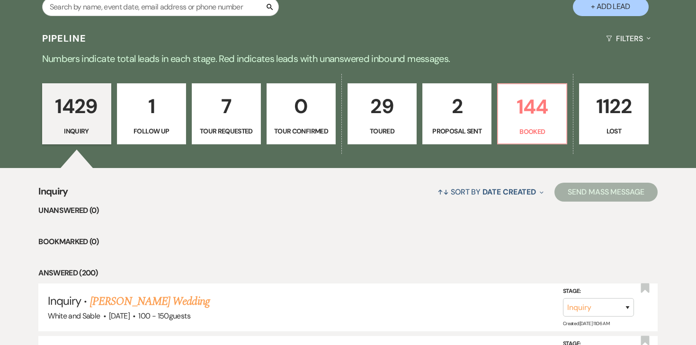
scroll to position [214, 0]
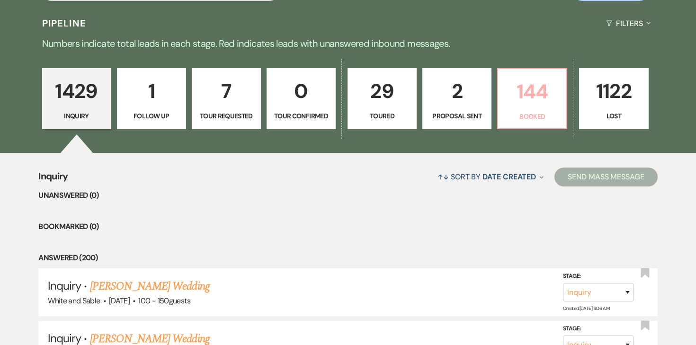
click at [510, 98] on p "144" at bounding box center [532, 92] width 57 height 32
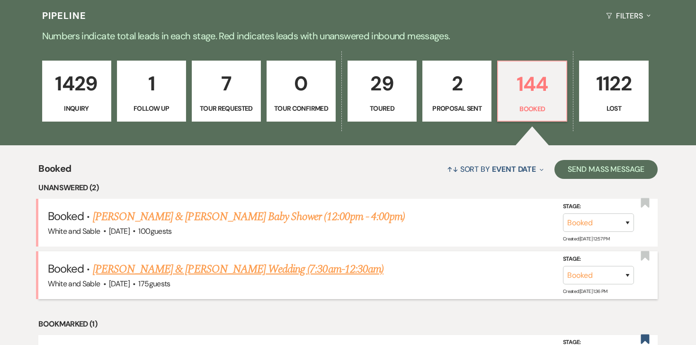
scroll to position [225, 0]
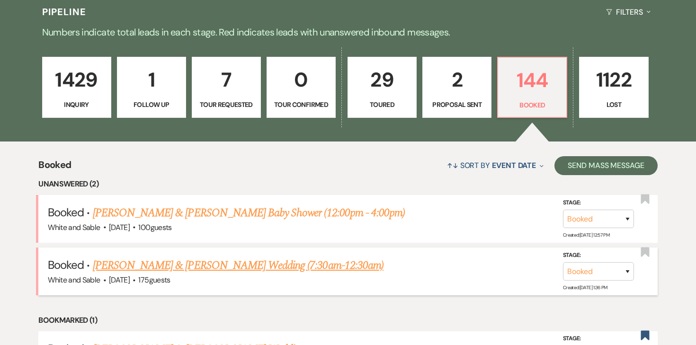
click at [281, 257] on link "[PERSON_NAME] & [PERSON_NAME] Wedding (7:30am-12:30am)" at bounding box center [238, 265] width 291 height 17
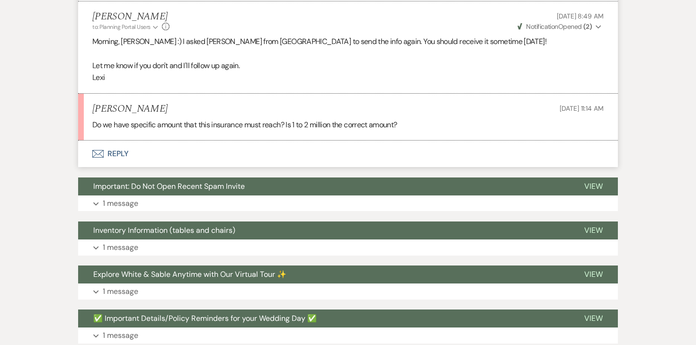
scroll to position [595, 0]
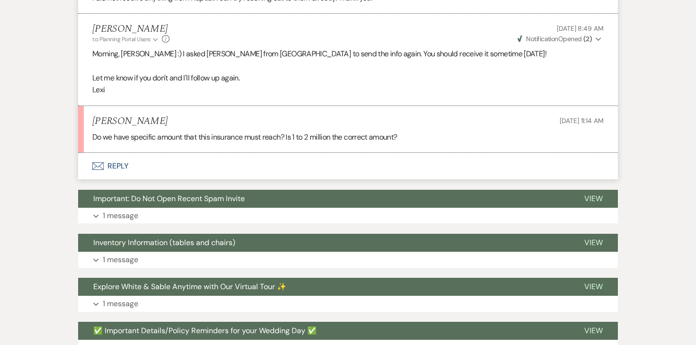
click at [124, 153] on button "Envelope Reply" at bounding box center [347, 166] width 539 height 27
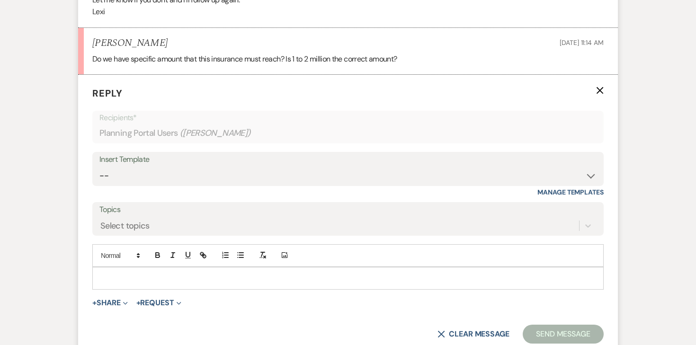
scroll to position [693, 0]
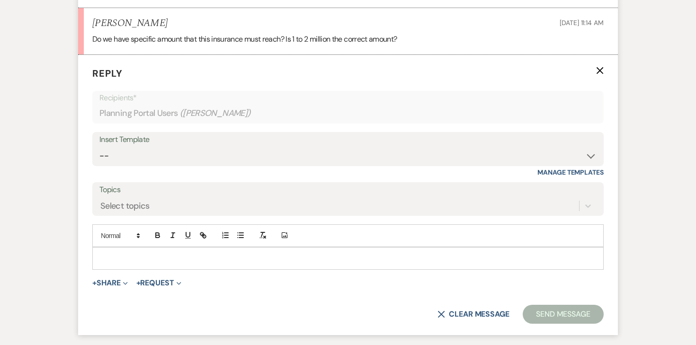
click at [112, 253] on p at bounding box center [348, 258] width 496 height 10
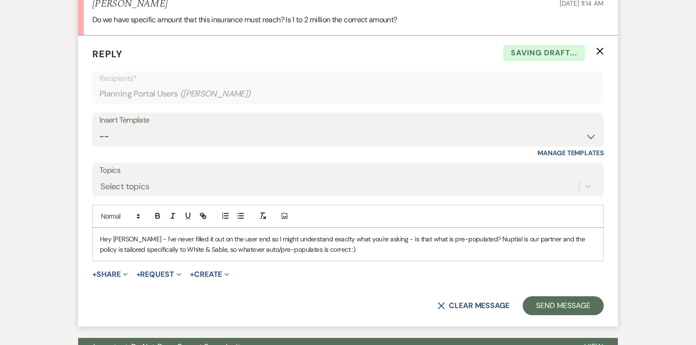
scroll to position [715, 0]
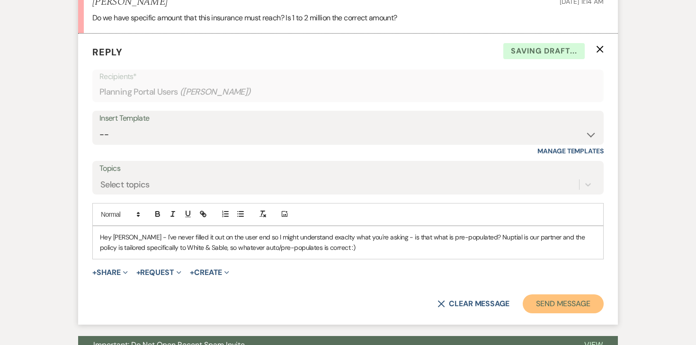
click at [549, 294] on button "Send Message" at bounding box center [562, 303] width 81 height 19
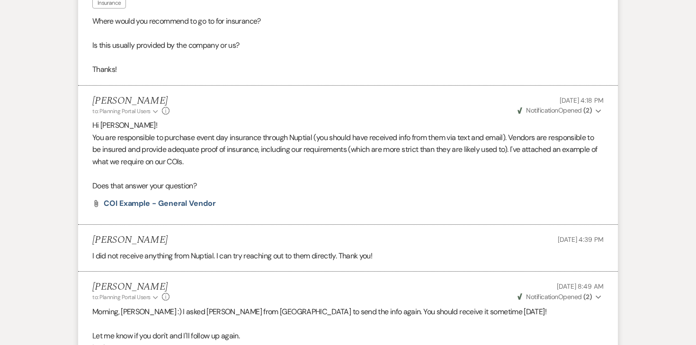
scroll to position [0, 0]
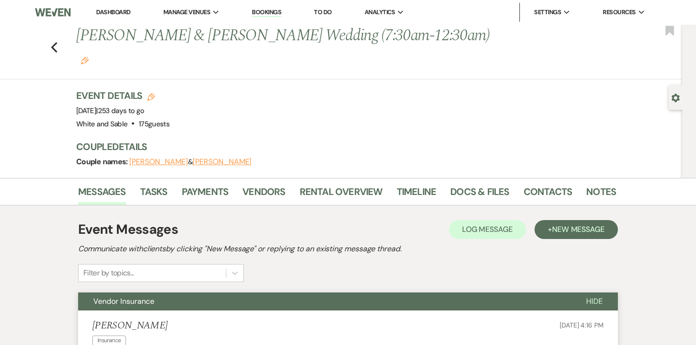
click at [57, 35] on div "Previous [PERSON_NAME] & [PERSON_NAME] Wedding (7:30am-12:30am) Edit Bookmark" at bounding box center [338, 52] width 687 height 55
click at [53, 42] on use "button" at bounding box center [54, 47] width 6 height 10
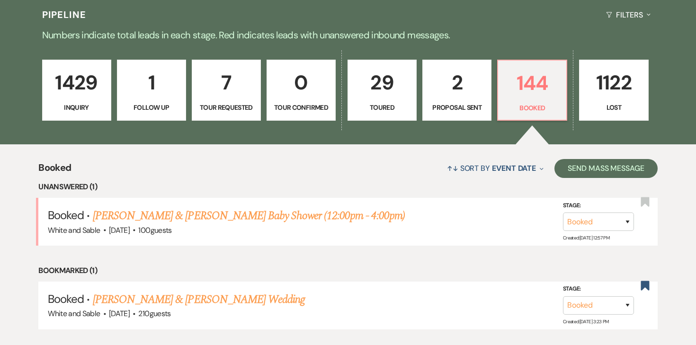
scroll to position [146, 0]
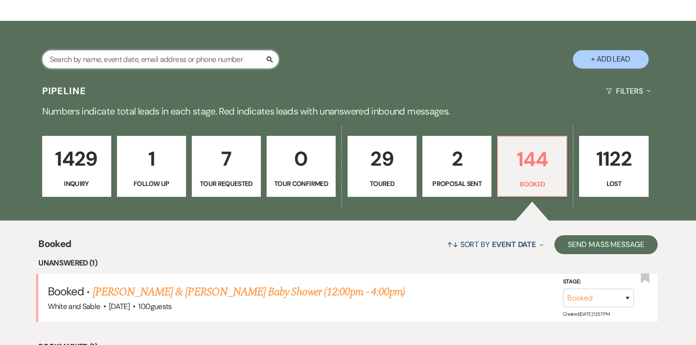
click at [202, 62] on input "text" at bounding box center [160, 59] width 237 height 18
type input "adna"
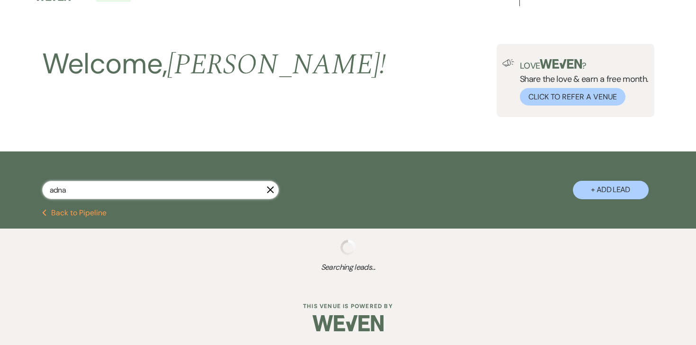
select select "8"
select select "10"
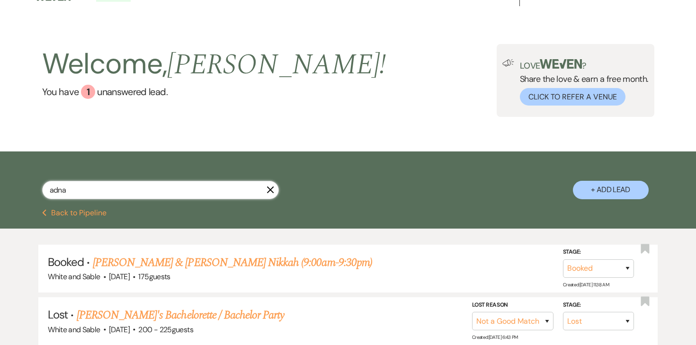
scroll to position [92, 0]
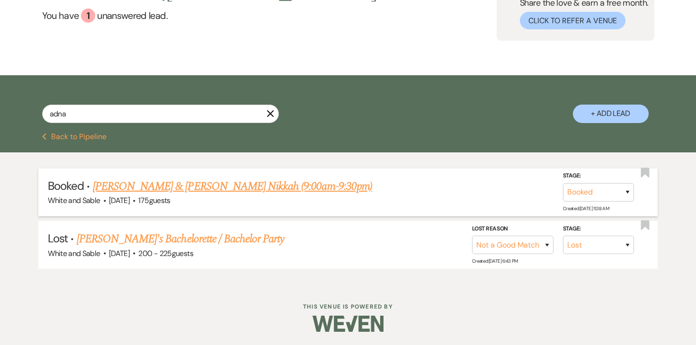
click at [204, 190] on link "[PERSON_NAME] & [PERSON_NAME] Nikkah (9:00am-9:30pm)" at bounding box center [232, 186] width 279 height 17
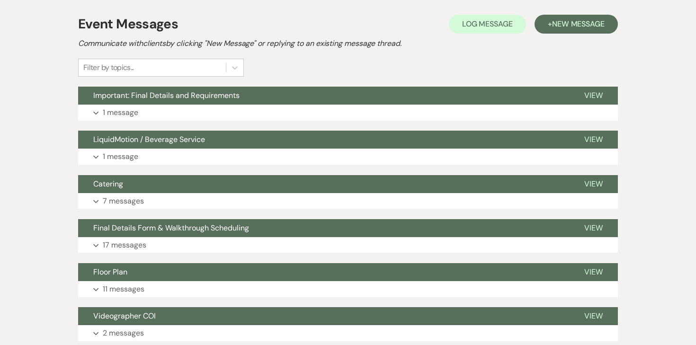
scroll to position [230, 0]
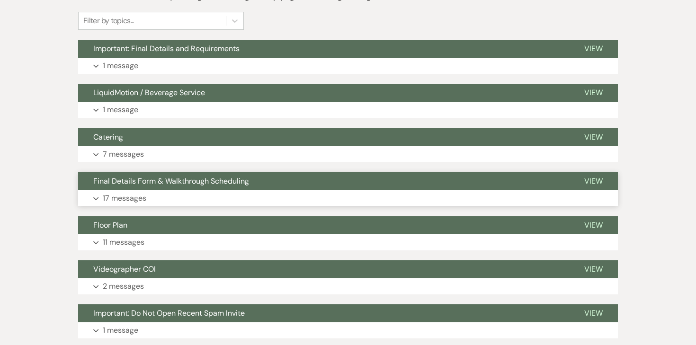
click at [127, 201] on p "17 messages" at bounding box center [125, 198] width 44 height 12
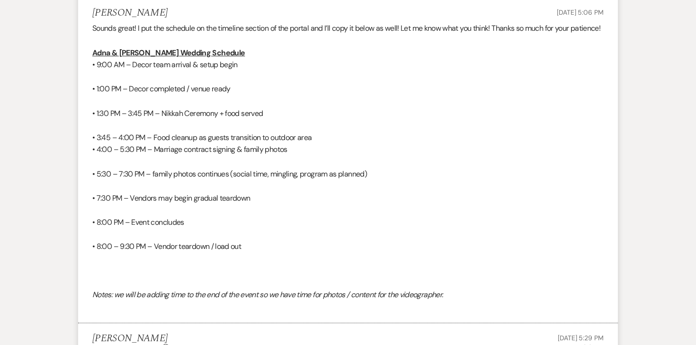
scroll to position [2514, 0]
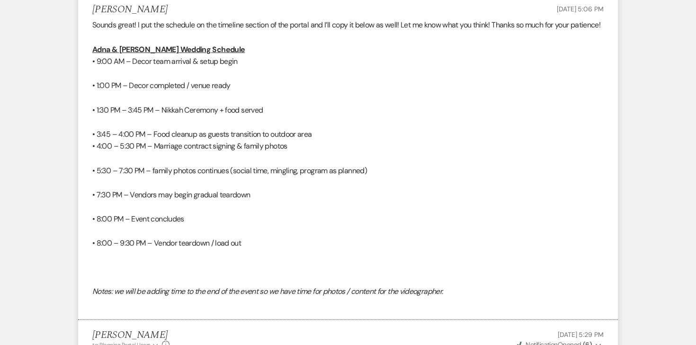
drag, startPoint x: 247, startPoint y: 272, endPoint x: 90, endPoint y: 76, distance: 250.8
click at [90, 76] on li "[PERSON_NAME] [DATE] 5:06 PM Sounds great! I put the schedule on the timeline s…" at bounding box center [347, 157] width 539 height 326
copy div "Adna & [PERSON_NAME] Wedding Schedule • 9:00 AM – Decor team arrival & setup be…"
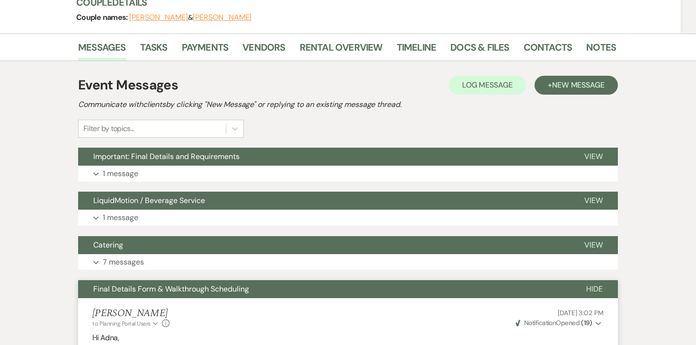
scroll to position [0, 0]
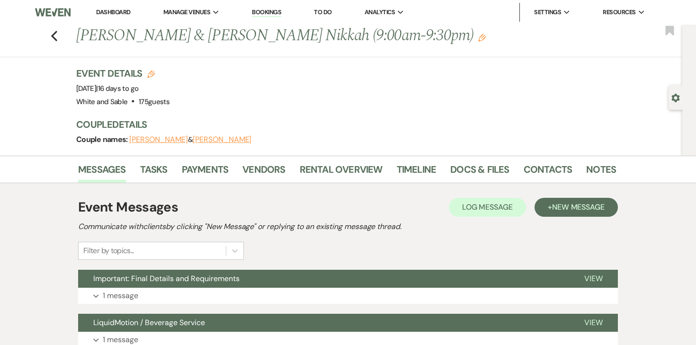
click at [117, 12] on link "Dashboard" at bounding box center [113, 12] width 34 height 8
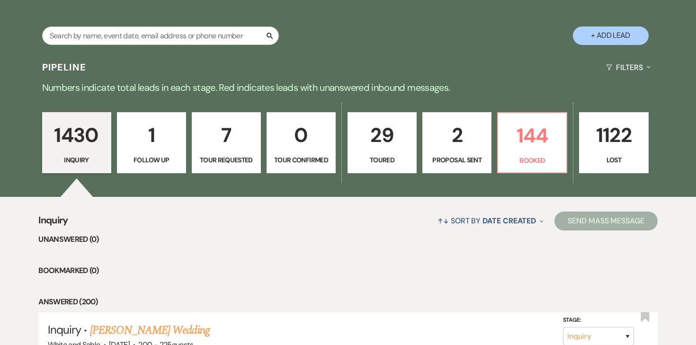
scroll to position [198, 0]
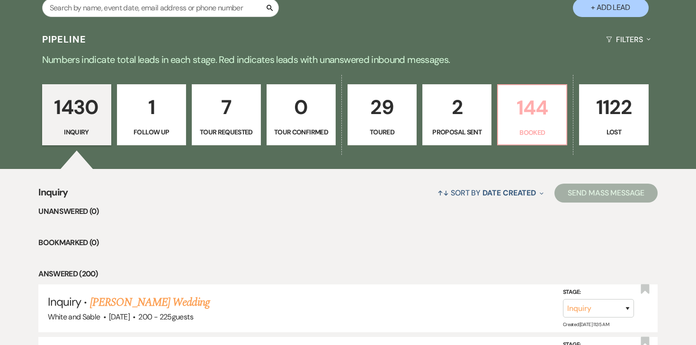
click at [519, 97] on p "144" at bounding box center [532, 108] width 57 height 32
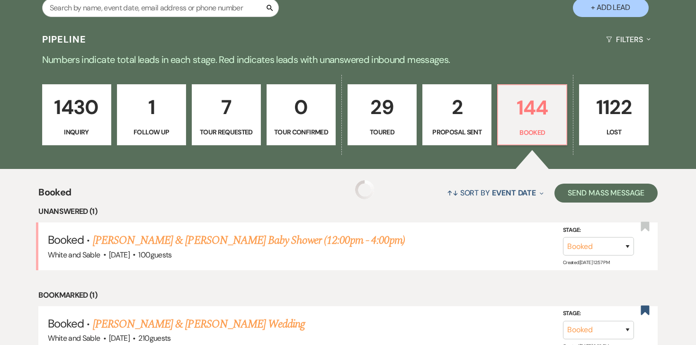
scroll to position [332, 0]
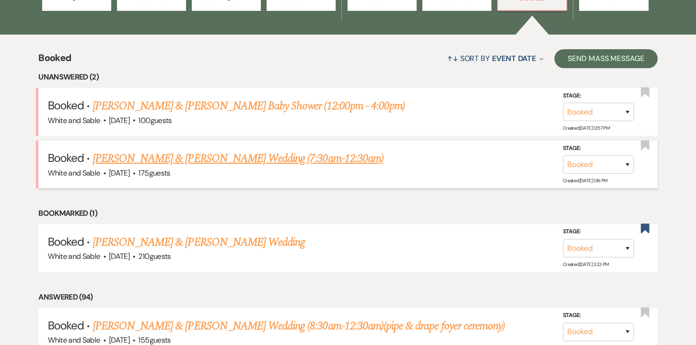
click at [261, 159] on link "[PERSON_NAME] & [PERSON_NAME] Wedding (7:30am-12:30am)" at bounding box center [238, 158] width 291 height 17
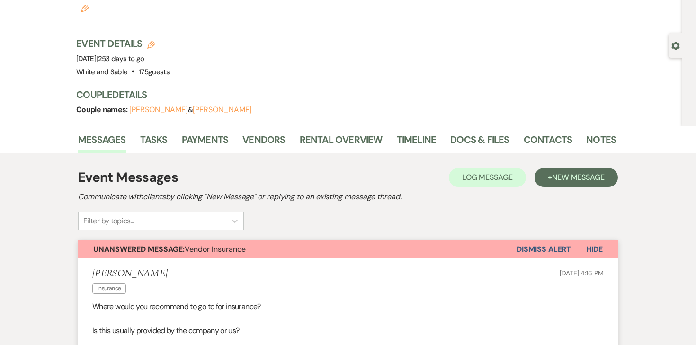
scroll to position [53, 0]
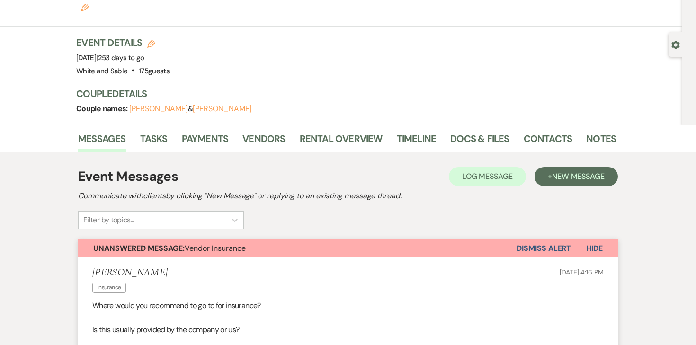
click at [554, 239] on button "Dismiss Alert" at bounding box center [543, 248] width 54 height 18
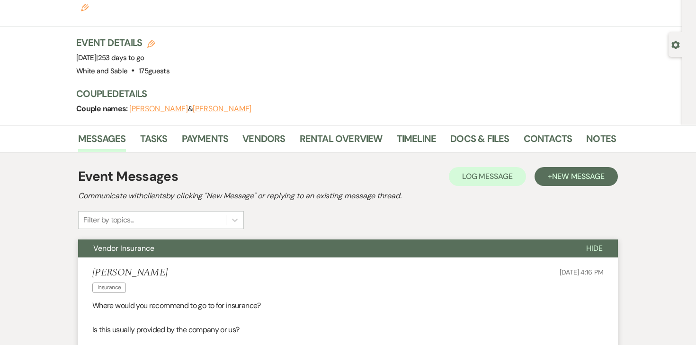
scroll to position [0, 0]
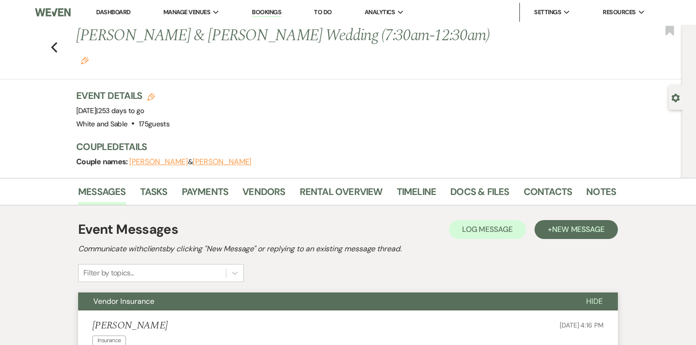
click at [328, 10] on link "To Do" at bounding box center [323, 12] width 18 height 8
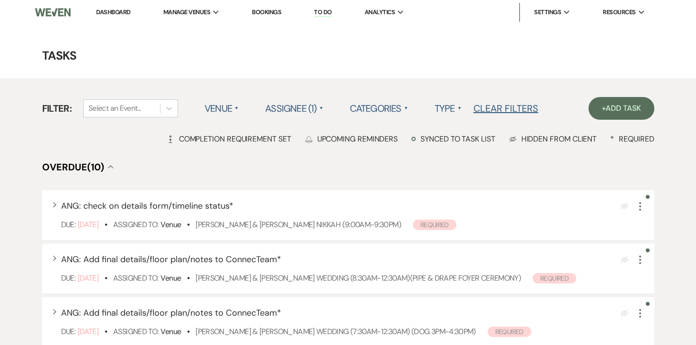
click at [323, 9] on link "To Do" at bounding box center [323, 12] width 18 height 9
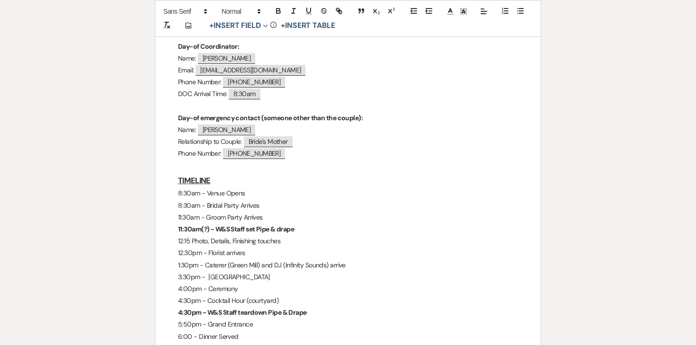
scroll to position [377, 0]
click at [275, 294] on p "4:30pm - Cocktail Hour (courtyard)" at bounding box center [348, 300] width 340 height 12
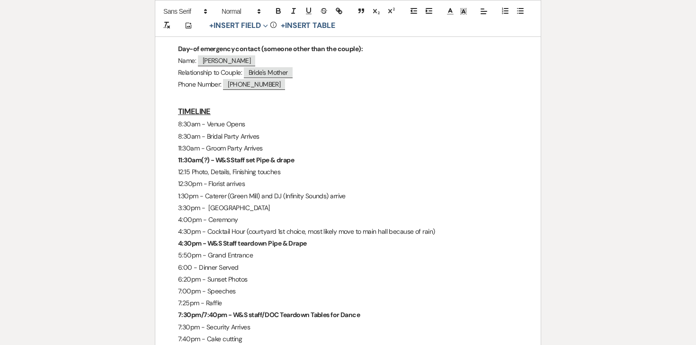
scroll to position [447, 0]
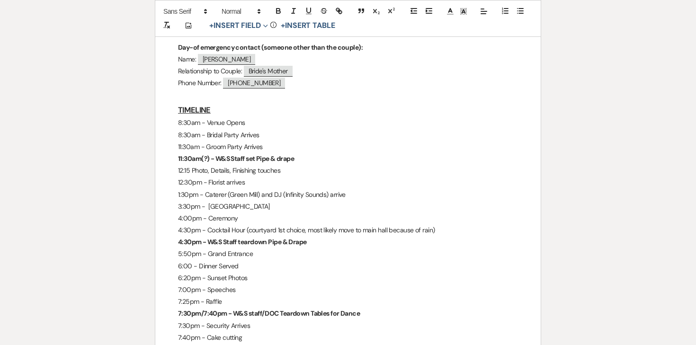
click at [318, 236] on p "4:30pm - W&S Staff teardown Pipe & Drape" at bounding box center [348, 242] width 340 height 12
click at [279, 13] on icon "button" at bounding box center [278, 12] width 4 height 2
drag, startPoint x: 309, startPoint y: 215, endPoint x: 418, endPoint y: 211, distance: 109.4
click at [418, 236] on p "4:30pm - W&S Staff teardown Pipe & Drape (unless timing feels wrong with guest …" at bounding box center [348, 242] width 340 height 12
drag, startPoint x: 441, startPoint y: 218, endPoint x: 309, endPoint y: 220, distance: 131.1
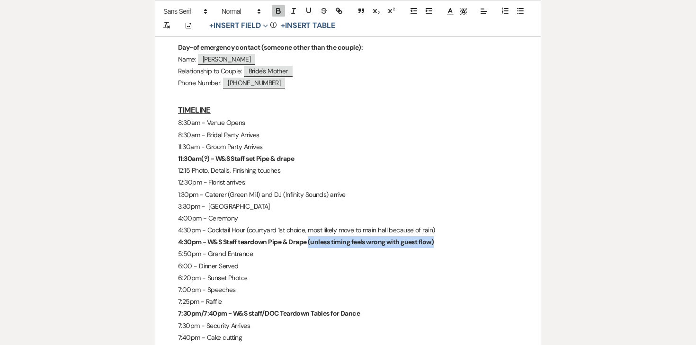
click at [309, 236] on p "4:30pm - W&S Staff teardown Pipe & Drape (unless timing feels wrong with guest …" at bounding box center [348, 242] width 340 height 12
click at [276, 9] on icon "button" at bounding box center [277, 10] width 3 height 2
click at [278, 260] on p "6:00 - Dinner Served" at bounding box center [348, 266] width 340 height 12
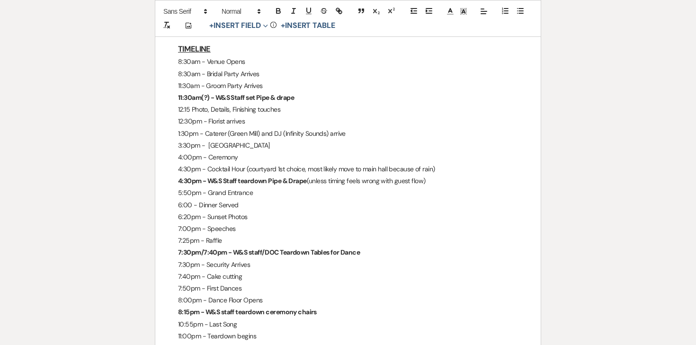
scroll to position [510, 0]
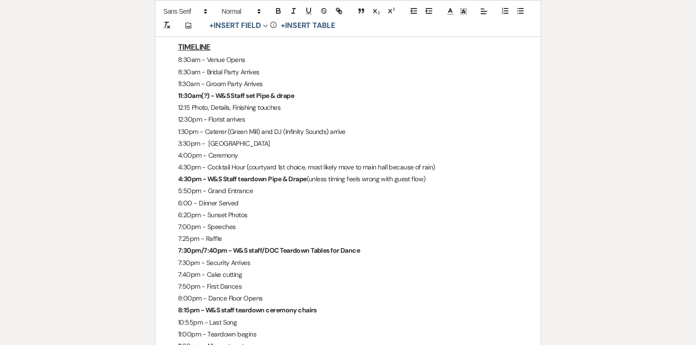
click at [271, 257] on p "7:30pm - Security Arrives" at bounding box center [348, 263] width 340 height 12
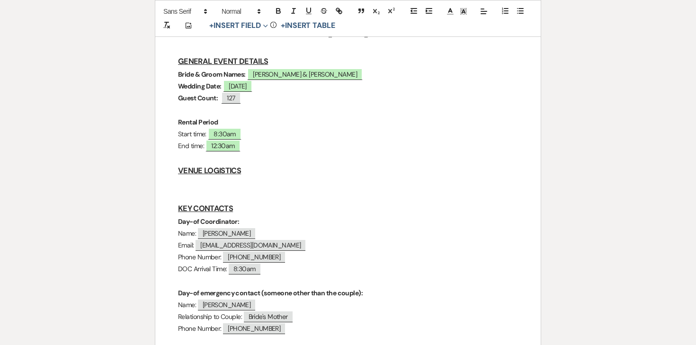
scroll to position [211, 0]
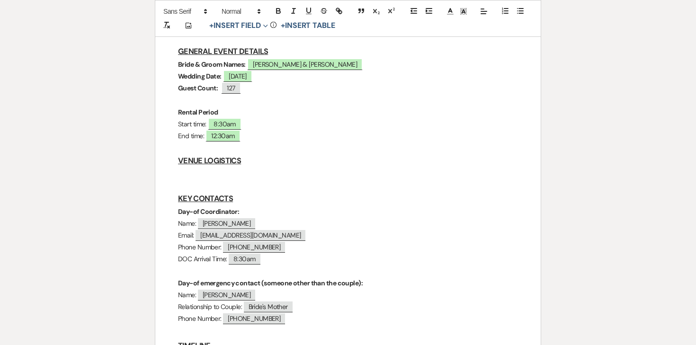
click at [221, 168] on p at bounding box center [348, 174] width 340 height 12
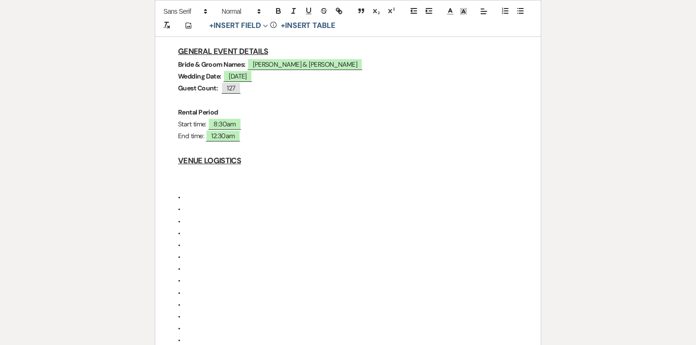
click at [199, 168] on p at bounding box center [348, 174] width 340 height 12
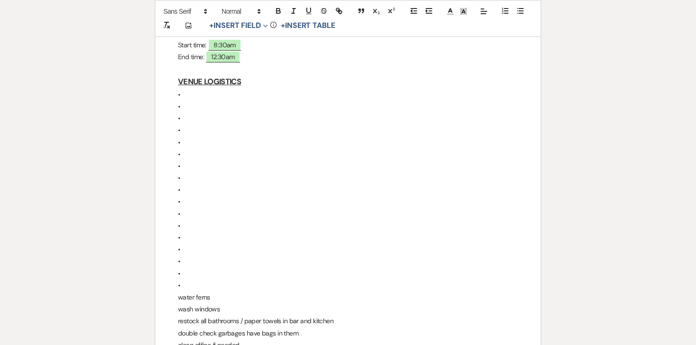
scroll to position [290, 0]
drag, startPoint x: 182, startPoint y: 259, endPoint x: 173, endPoint y: 73, distance: 186.2
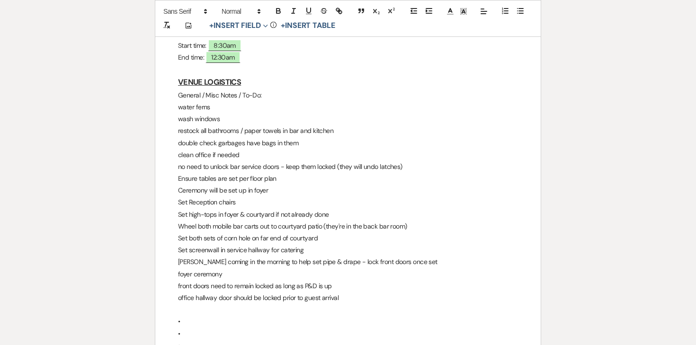
click at [194, 101] on p "water ferns" at bounding box center [348, 107] width 340 height 12
click at [194, 89] on p "General / Misc Notes / To-Do:" at bounding box center [348, 95] width 340 height 12
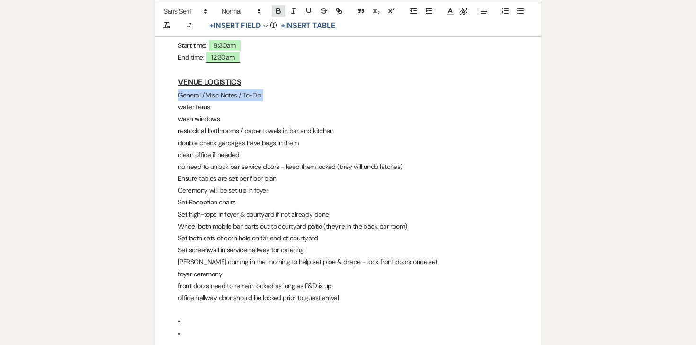
click at [277, 11] on icon "button" at bounding box center [278, 11] width 9 height 9
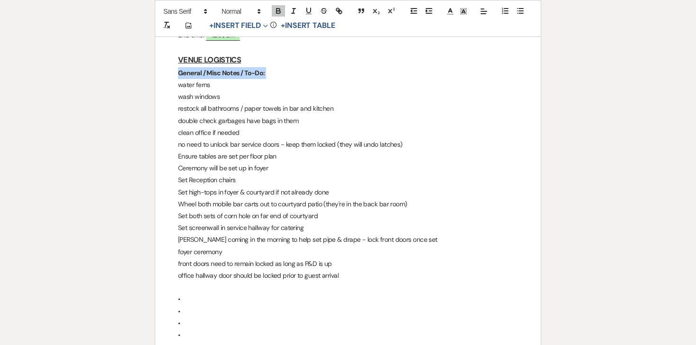
scroll to position [317, 0]
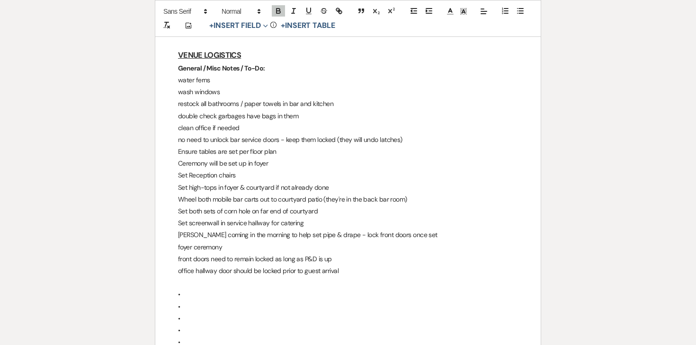
click at [217, 182] on p "Set high-tops in foyer & courtyard if not already done" at bounding box center [348, 188] width 340 height 12
click at [410, 134] on p "no need to unlock bar service doors - keep them locked (they will undo latches)" at bounding box center [348, 140] width 340 height 12
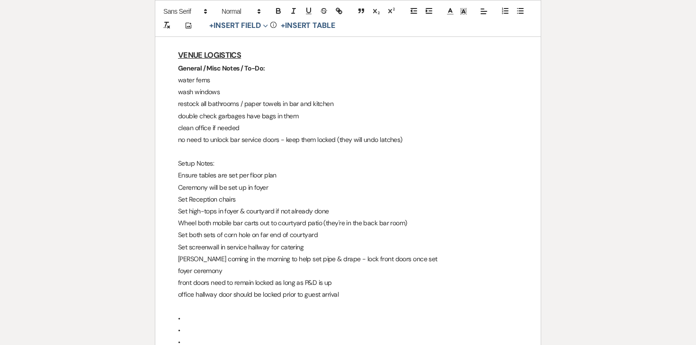
click at [207, 158] on p "Setup Notes:" at bounding box center [348, 164] width 340 height 12
click at [279, 8] on icon "button" at bounding box center [278, 11] width 9 height 9
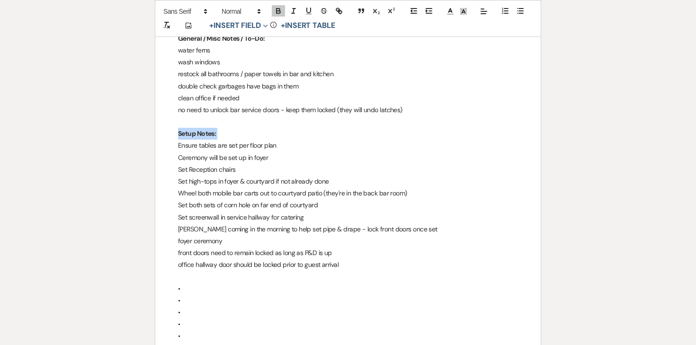
scroll to position [348, 0]
click at [241, 246] on p "front doors need to remain locked as long as P&D is up" at bounding box center [348, 252] width 340 height 12
click at [306, 210] on p "Set screenwall in service hallway for catering" at bounding box center [348, 216] width 340 height 12
click at [269, 234] on p "foyer ceremony" at bounding box center [348, 240] width 340 height 12
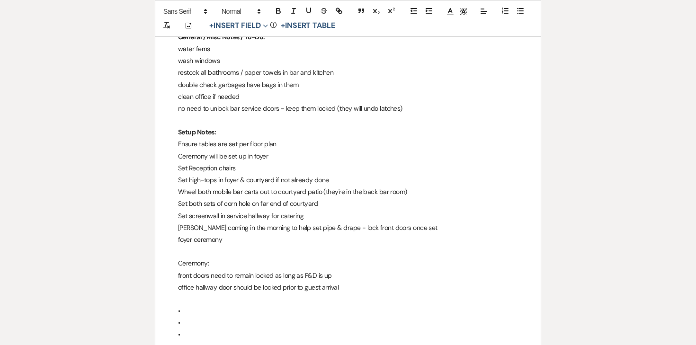
click at [196, 257] on p "Ceremony:" at bounding box center [348, 263] width 340 height 12
click at [274, 8] on icon "button" at bounding box center [278, 11] width 9 height 9
click at [283, 222] on p "Angela coming in the morning to help set pipe & drape - lock front doors once s…" at bounding box center [348, 228] width 340 height 12
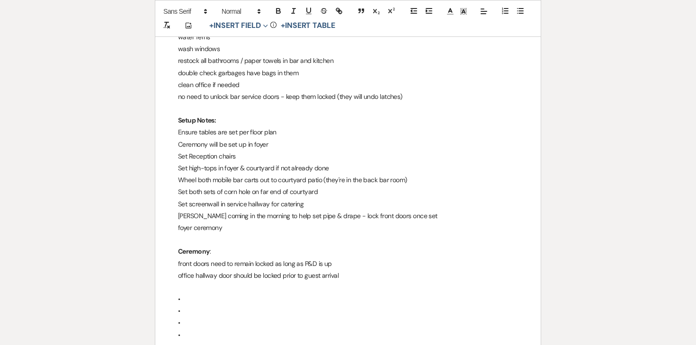
scroll to position [362, 0]
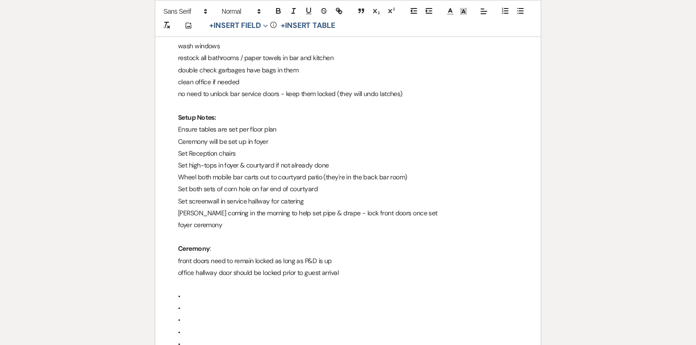
click at [220, 243] on p "Ceremony :" at bounding box center [348, 249] width 340 height 12
click at [205, 244] on strong "Ceremony" at bounding box center [194, 248] width 32 height 9
click at [278, 9] on icon "button" at bounding box center [277, 10] width 3 height 2
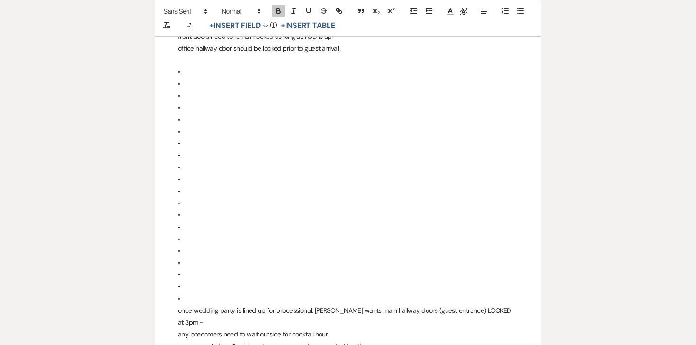
scroll to position [576, 0]
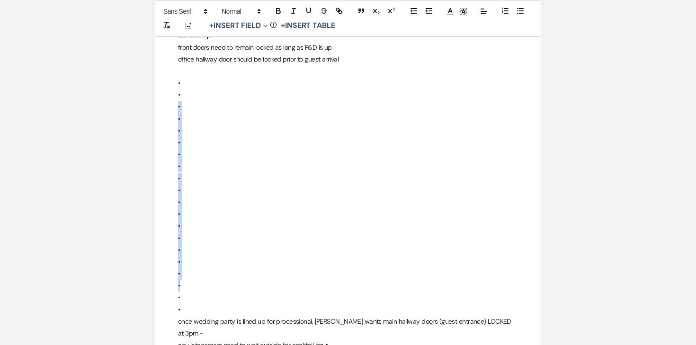
drag, startPoint x: 208, startPoint y: 265, endPoint x: 192, endPoint y: 65, distance: 200.8
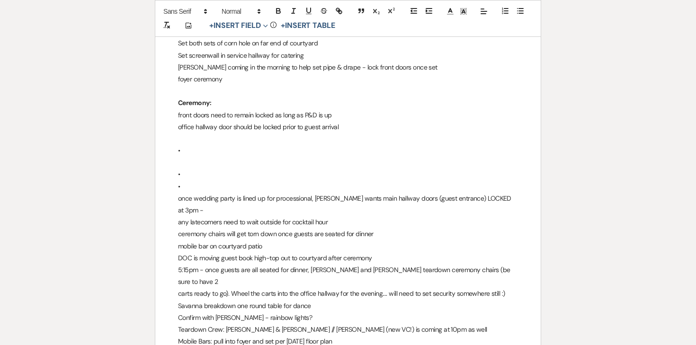
scroll to position [508, 0]
drag, startPoint x: 185, startPoint y: 160, endPoint x: 175, endPoint y: 125, distance: 35.9
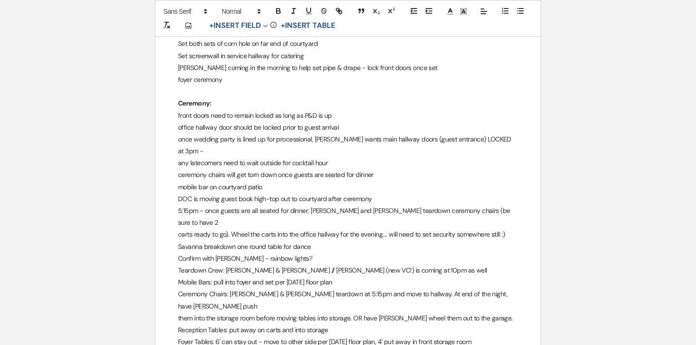
click at [279, 181] on p "mobile bar on courtyard patio" at bounding box center [348, 187] width 340 height 12
click at [389, 169] on p "ceremony chairs will get torn down once guests are seated for dinner" at bounding box center [348, 175] width 340 height 12
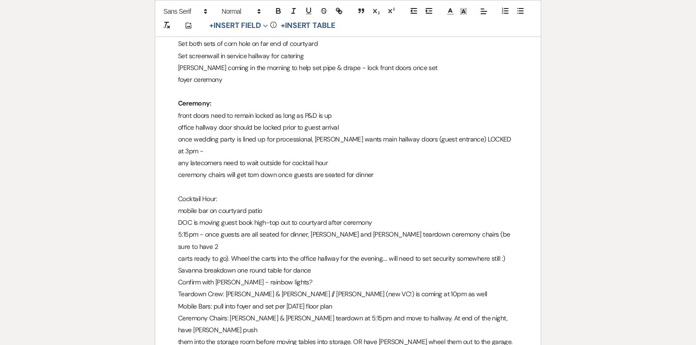
click at [183, 193] on p "Cocktail Hour:" at bounding box center [348, 199] width 340 height 12
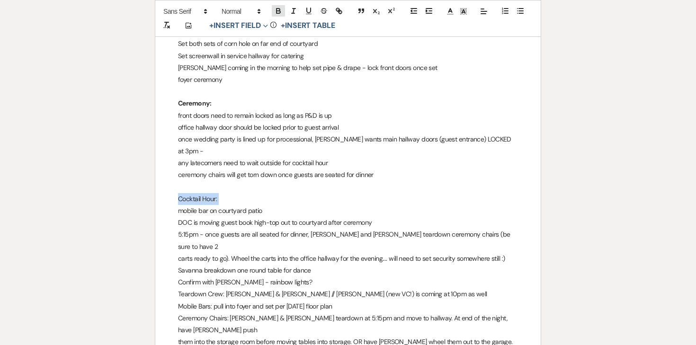
click at [280, 13] on icon "button" at bounding box center [278, 12] width 4 height 2
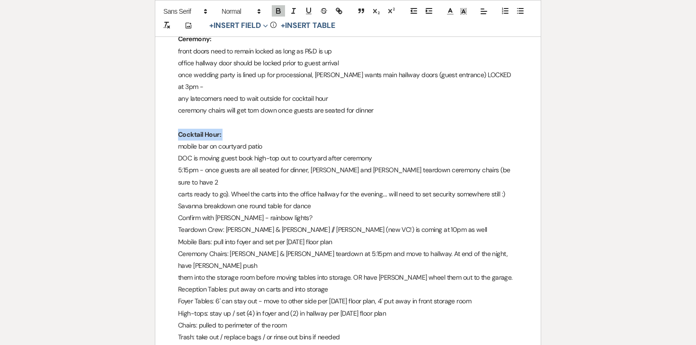
scroll to position [574, 0]
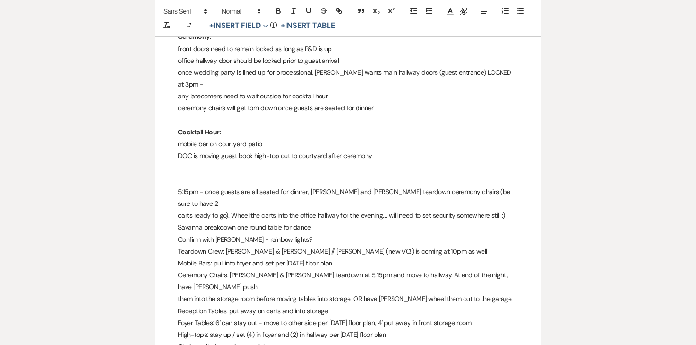
click at [186, 174] on p at bounding box center [348, 180] width 340 height 12
click at [186, 174] on p "Dinner & Dance:" at bounding box center [348, 180] width 340 height 12
click at [190, 174] on p "Dinner & Dance:" at bounding box center [348, 180] width 340 height 12
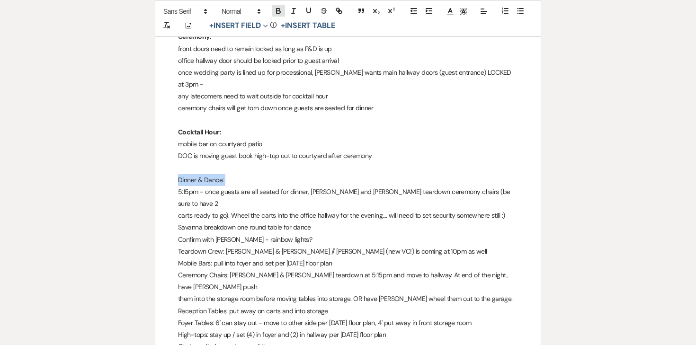
click at [277, 11] on icon "button" at bounding box center [278, 12] width 4 height 2
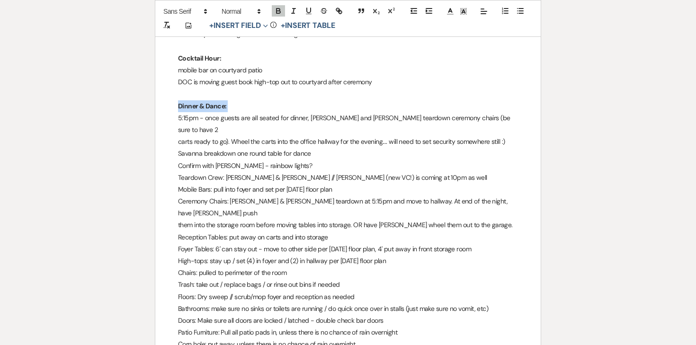
scroll to position [649, 0]
click at [176, 128] on div "Jesse & Nicole - Final Details - 9.19.25 GENERAL EVENT DETAILS Bride & Groom Na…" at bounding box center [347, 313] width 385 height 1597
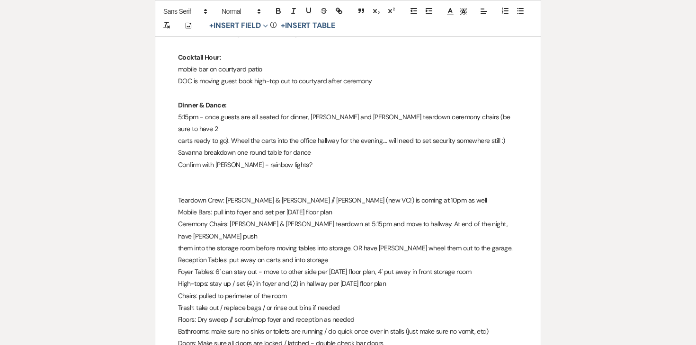
click at [185, 183] on p at bounding box center [348, 189] width 340 height 12
click at [216, 183] on p "Teardownn Notes / Checklist:" at bounding box center [348, 189] width 340 height 12
click at [277, 9] on icon "button" at bounding box center [278, 11] width 9 height 9
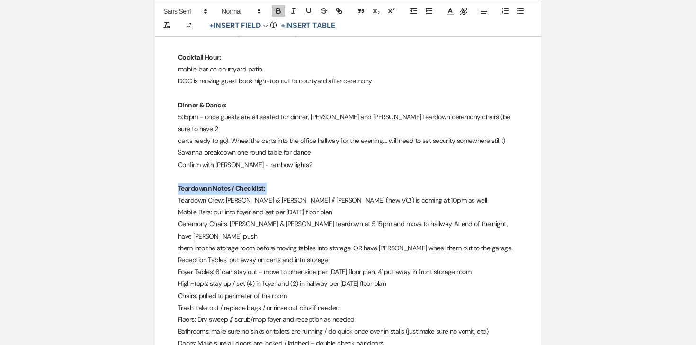
click at [247, 184] on strong "Teardownn Notes / Checklist:" at bounding box center [221, 188] width 87 height 9
drag, startPoint x: 226, startPoint y: 153, endPoint x: 164, endPoint y: 152, distance: 62.5
click at [165, 152] on div "Jesse & Nicole - Final Details - 9.19.25 GENERAL EVENT DETAILS Bride & Groom Na…" at bounding box center [347, 325] width 385 height 1620
click at [277, 12] on icon "button" at bounding box center [278, 11] width 9 height 9
drag, startPoint x: 212, startPoint y: 163, endPoint x: 168, endPoint y: 162, distance: 44.0
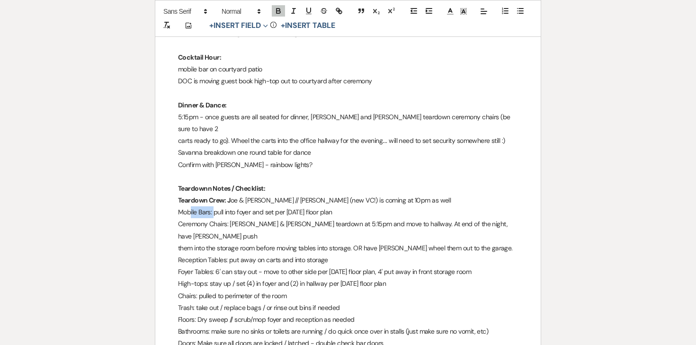
click at [168, 162] on div "Jesse & Nicole - Final Details - 9.19.25 GENERAL EVENT DETAILS Bride & Groom Na…" at bounding box center [347, 325] width 385 height 1620
click at [280, 11] on icon "button" at bounding box center [278, 12] width 4 height 2
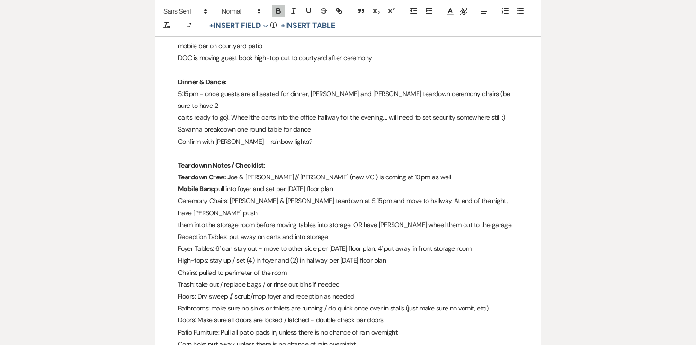
scroll to position [675, 0]
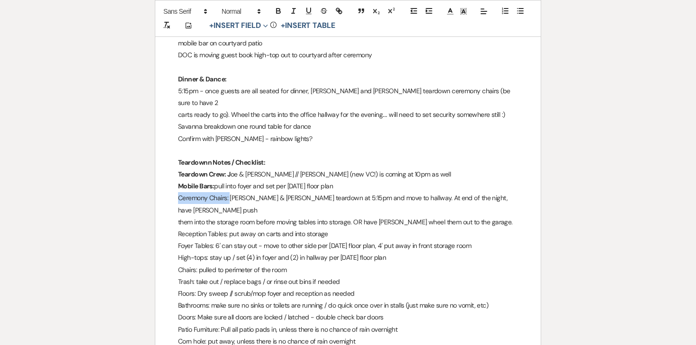
drag, startPoint x: 229, startPoint y: 150, endPoint x: 177, endPoint y: 149, distance: 52.1
click at [177, 149] on div "Jesse & Nicole - Final Details - 9.19.25 GENERAL EVENT DETAILS Bride & Groom Na…" at bounding box center [347, 299] width 385 height 1620
click at [277, 11] on icon "button" at bounding box center [278, 11] width 9 height 9
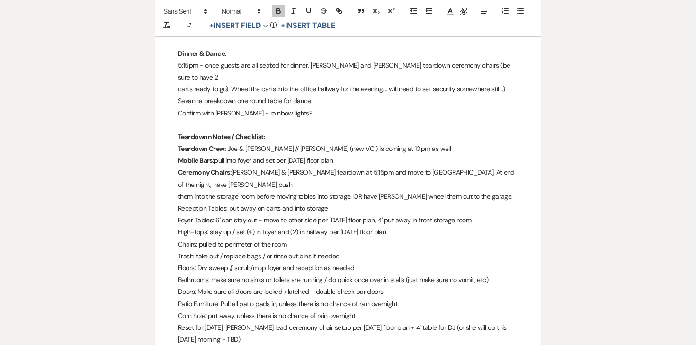
scroll to position [705, 0]
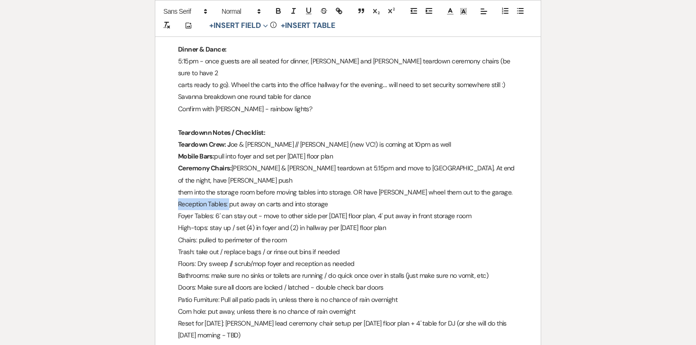
drag, startPoint x: 228, startPoint y: 146, endPoint x: 174, endPoint y: 144, distance: 54.5
click at [174, 144] on div "Jesse & Nicole - Final Details - 9.19.25 GENERAL EVENT DETAILS Bride & Groom Na…" at bounding box center [347, 269] width 385 height 1620
click at [276, 12] on icon "button" at bounding box center [278, 12] width 4 height 2
drag, startPoint x: 215, startPoint y: 157, endPoint x: 158, endPoint y: 157, distance: 57.7
click at [158, 157] on div "Jesse & Nicole - Final Details - 9.19.25 GENERAL EVENT DETAILS Bride & Groom Na…" at bounding box center [347, 269] width 385 height 1620
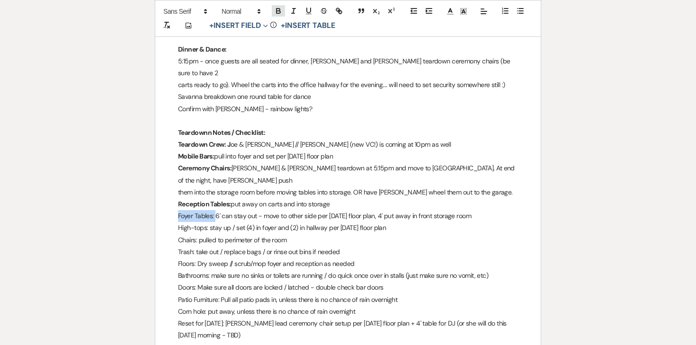
click at [282, 9] on icon "button" at bounding box center [278, 11] width 9 height 9
drag, startPoint x: 209, startPoint y: 169, endPoint x: 161, endPoint y: 169, distance: 48.3
click at [161, 169] on div "Jesse & Nicole - Final Details - 9.19.25 GENERAL EVENT DETAILS Bride & Groom Na…" at bounding box center [347, 269] width 385 height 1620
click at [276, 13] on icon "button" at bounding box center [278, 12] width 4 height 2
drag, startPoint x: 198, startPoint y: 182, endPoint x: 159, endPoint y: 179, distance: 39.4
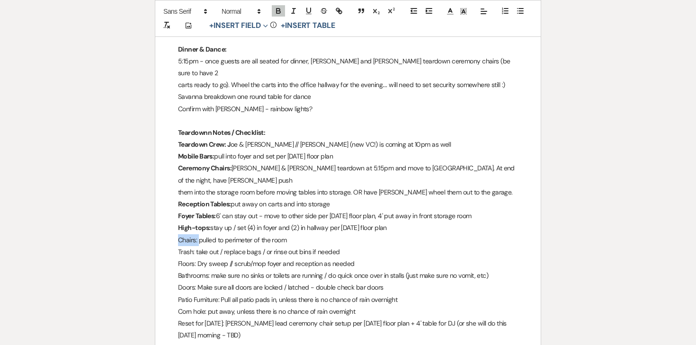
click at [159, 179] on div "Jesse & Nicole - Final Details - 9.19.25 GENERAL EVENT DETAILS Bride & Groom Na…" at bounding box center [347, 269] width 385 height 1620
click at [274, 12] on icon "button" at bounding box center [278, 11] width 9 height 9
drag, startPoint x: 196, startPoint y: 194, endPoint x: 168, endPoint y: 194, distance: 28.4
click at [168, 194] on div "Jesse & Nicole - Final Details - 9.19.25 GENERAL EVENT DETAILS Bride & Groom Na…" at bounding box center [347, 269] width 385 height 1620
click at [277, 9] on icon "button" at bounding box center [278, 11] width 9 height 9
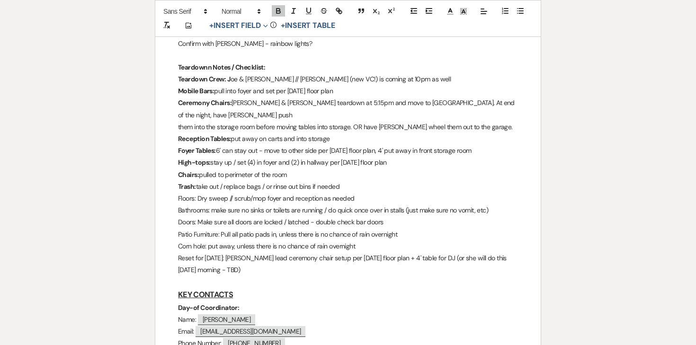
scroll to position [772, 0]
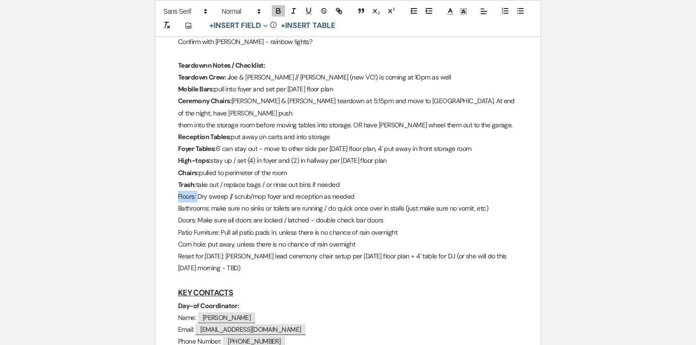
drag, startPoint x: 197, startPoint y: 137, endPoint x: 164, endPoint y: 137, distance: 33.6
click at [164, 137] on div "Jesse & Nicole - Final Details - 9.19.25 GENERAL EVENT DETAILS Bride & Groom Na…" at bounding box center [347, 202] width 385 height 1620
click at [280, 11] on icon "button" at bounding box center [278, 11] width 9 height 9
drag, startPoint x: 212, startPoint y: 151, endPoint x: 165, endPoint y: 150, distance: 46.4
click at [165, 150] on div "Jesse & Nicole - Final Details - 9.19.25 GENERAL EVENT DETAILS Bride & Groom Na…" at bounding box center [347, 202] width 385 height 1620
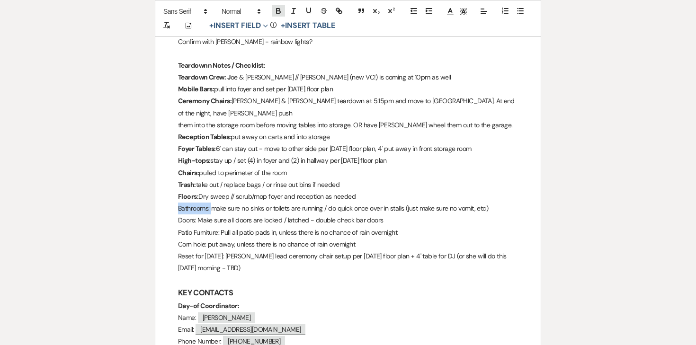
click at [277, 12] on icon "button" at bounding box center [278, 11] width 9 height 9
drag, startPoint x: 196, startPoint y: 161, endPoint x: 161, endPoint y: 160, distance: 35.0
click at [161, 160] on div "Jesse & Nicole - Final Details - 9.19.25 GENERAL EVENT DETAILS Bride & Groom Na…" at bounding box center [347, 202] width 385 height 1620
click at [279, 8] on icon "button" at bounding box center [278, 11] width 9 height 9
drag, startPoint x: 221, startPoint y: 172, endPoint x: 142, endPoint y: 172, distance: 78.6
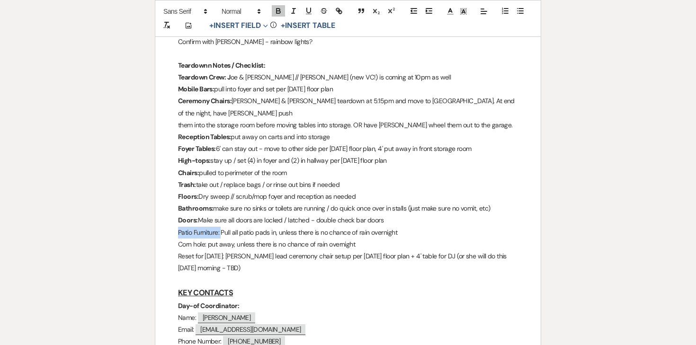
click at [142, 172] on div "Printer Print Add Photo + Insert Field Expand Standard Field Smart Field Signat…" at bounding box center [347, 180] width 681 height 1721
click at [282, 10] on icon "button" at bounding box center [278, 11] width 9 height 9
drag, startPoint x: 208, startPoint y: 184, endPoint x: 156, endPoint y: 180, distance: 52.2
click at [156, 180] on div "Jesse & Nicole - Final Details - 9.19.25 GENERAL EVENT DETAILS Bride & Groom Na…" at bounding box center [347, 202] width 385 height 1620
click at [279, 11] on icon "button" at bounding box center [278, 12] width 4 height 2
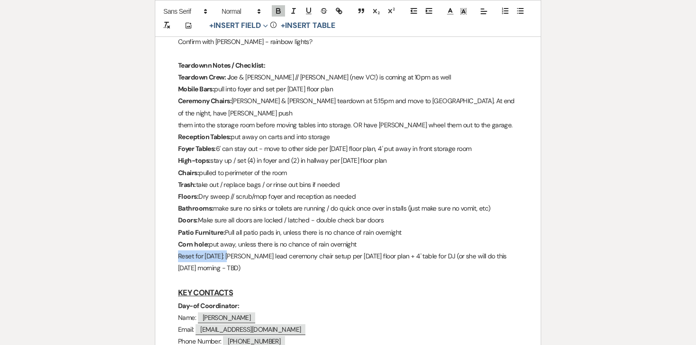
drag, startPoint x: 231, startPoint y: 194, endPoint x: 161, endPoint y: 194, distance: 70.0
click at [161, 194] on div "Jesse & Nicole - Final Details - 9.19.25 GENERAL EVENT DETAILS Bride & Groom Na…" at bounding box center [347, 202] width 385 height 1620
click at [282, 12] on icon "button" at bounding box center [278, 11] width 9 height 9
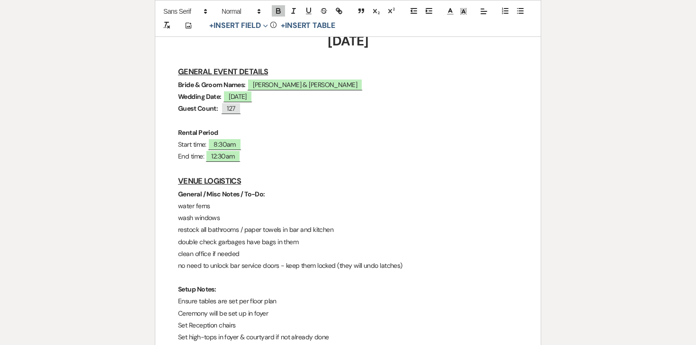
scroll to position [283, 0]
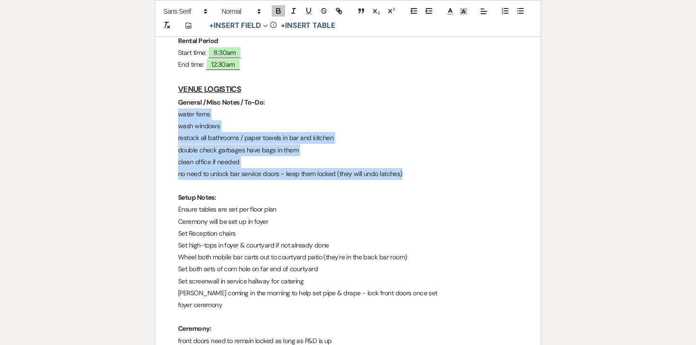
drag, startPoint x: 177, startPoint y: 89, endPoint x: 426, endPoint y: 145, distance: 255.1
click at [518, 14] on icon "button" at bounding box center [520, 11] width 9 height 9
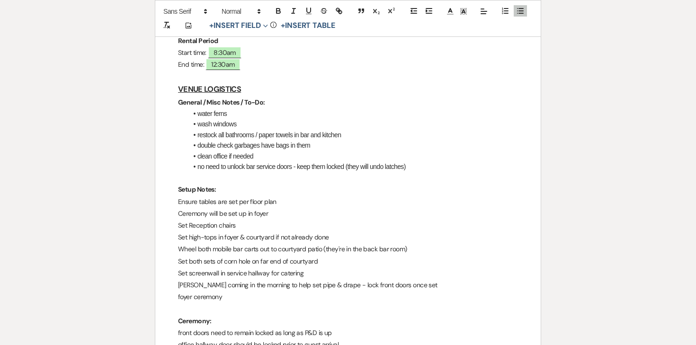
click at [265, 119] on li "wash windows" at bounding box center [352, 124] width 330 height 10
click at [257, 140] on li "double check garbages have bags in them" at bounding box center [352, 145] width 330 height 10
click at [252, 151] on li "clean office if needed" at bounding box center [352, 156] width 330 height 10
click at [261, 151] on li "clean office if needed" at bounding box center [352, 156] width 330 height 10
click at [256, 161] on li "no need to unlock bar service doors - keep them locked (they will undo latches)" at bounding box center [352, 166] width 330 height 10
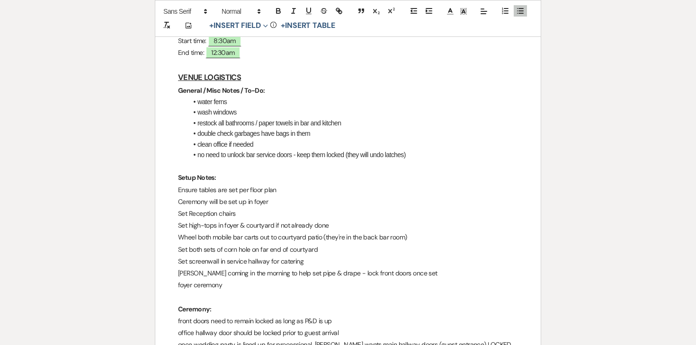
scroll to position [300, 0]
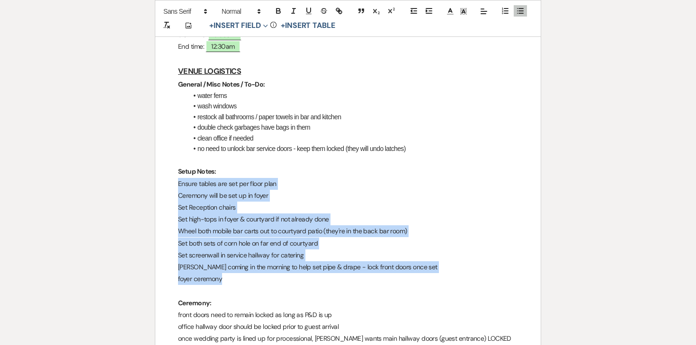
drag, startPoint x: 176, startPoint y: 159, endPoint x: 244, endPoint y: 256, distance: 118.7
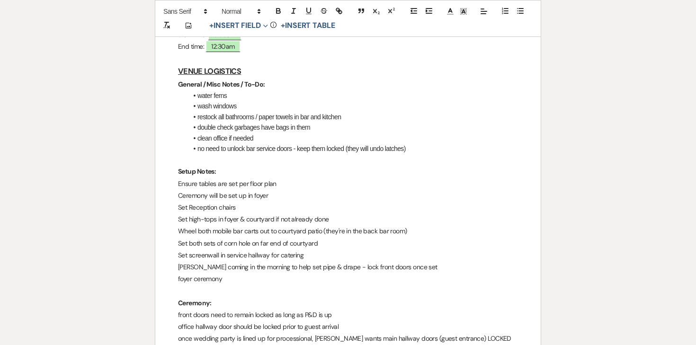
click at [523, 17] on div at bounding box center [512, 11] width 30 height 14
click at [227, 285] on p at bounding box center [348, 291] width 340 height 12
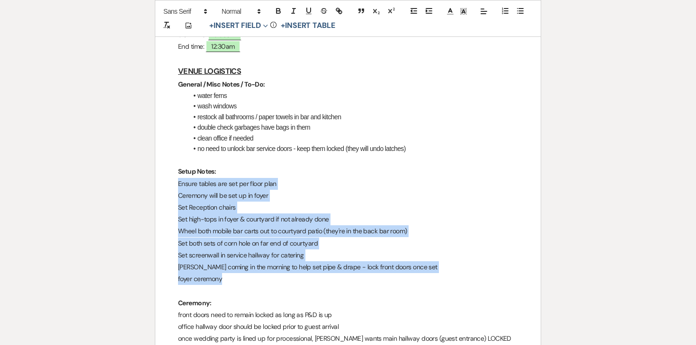
drag, startPoint x: 225, startPoint y: 254, endPoint x: 172, endPoint y: 162, distance: 105.6
click at [522, 11] on line "button" at bounding box center [521, 11] width 4 height 0
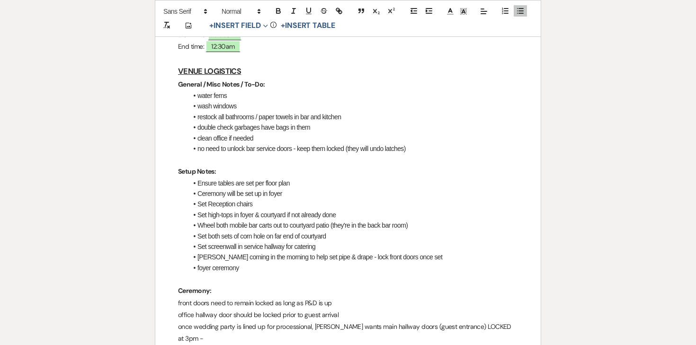
click at [311, 166] on p "Setup Notes:" at bounding box center [348, 172] width 340 height 12
click at [297, 178] on li "Ensure tables are set per floor plan" at bounding box center [352, 183] width 330 height 10
click at [292, 188] on li "Ceremony will be set up in foyer" at bounding box center [352, 193] width 330 height 10
click at [276, 199] on li "Set Reception chairs" at bounding box center [352, 204] width 330 height 10
click at [286, 199] on li "Set Reception chairs" at bounding box center [352, 204] width 330 height 10
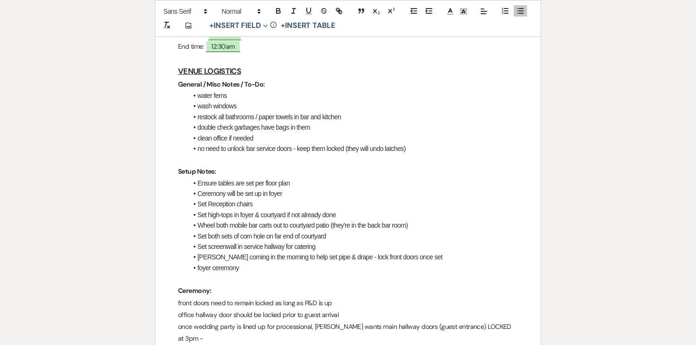
click at [198, 210] on li "Set high-tops in foyer & courtyard if not already done" at bounding box center [352, 215] width 330 height 10
click at [214, 210] on li "Set high-tops in foyer & courtyard if not already done" at bounding box center [352, 215] width 330 height 10
click at [346, 199] on li "Set Reception chairs" at bounding box center [352, 204] width 330 height 10
click at [287, 210] on li "Set high-tops in foyer & courtyard if not already done" at bounding box center [352, 215] width 330 height 10
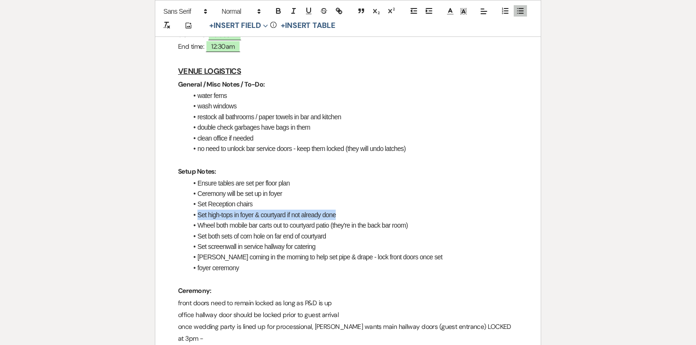
click at [287, 210] on li "Set high-tops in foyer & courtyard if not already done" at bounding box center [352, 215] width 330 height 10
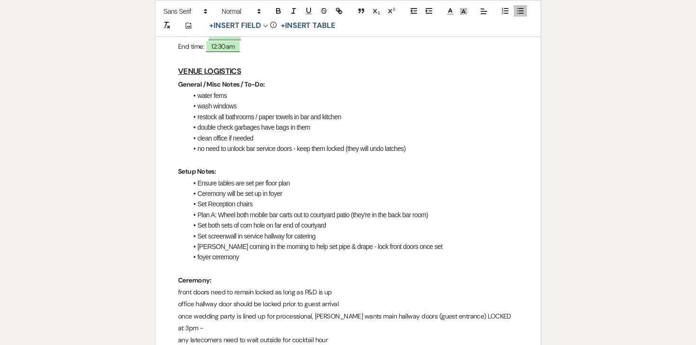
click at [445, 210] on li "Plan A: Wheel both mobile bar carts out to courtyard patio (they're in the back…" at bounding box center [352, 215] width 330 height 10
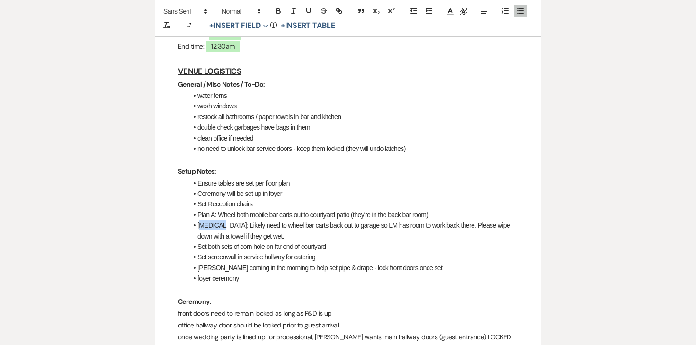
drag, startPoint x: 218, startPoint y: 202, endPoint x: 180, endPoint y: 202, distance: 37.9
click at [275, 11] on icon "button" at bounding box center [278, 11] width 9 height 9
drag, startPoint x: 216, startPoint y: 192, endPoint x: 181, endPoint y: 190, distance: 35.5
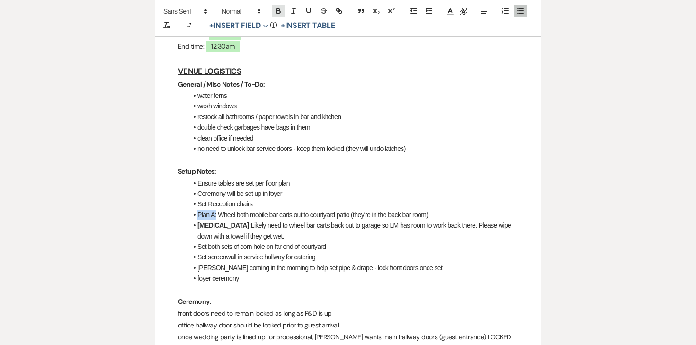
click at [276, 11] on icon "button" at bounding box center [278, 12] width 4 height 2
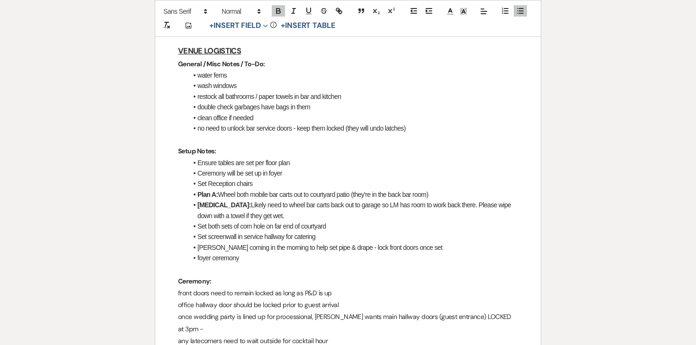
scroll to position [337, 0]
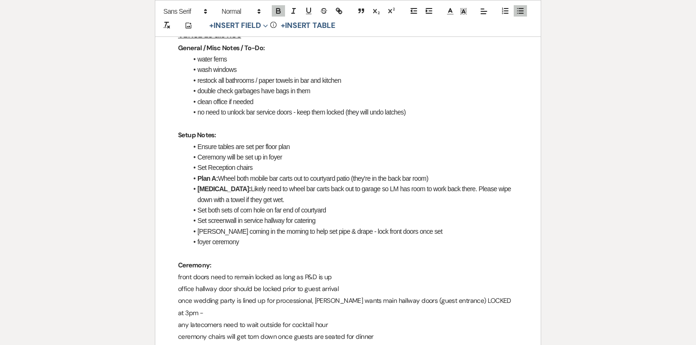
click at [197, 205] on li "Set both sets of corn hole on far end of courtyard" at bounding box center [352, 210] width 330 height 10
drag, startPoint x: 217, startPoint y: 185, endPoint x: 188, endPoint y: 185, distance: 28.4
click at [194, 205] on li "Plan A: Set both sets of corn hole on far end of courtyard" at bounding box center [352, 210] width 330 height 10
click at [273, 14] on button "button" at bounding box center [278, 10] width 13 height 11
click at [196, 215] on li "Set screenwall in service hallway for catering" at bounding box center [352, 220] width 330 height 10
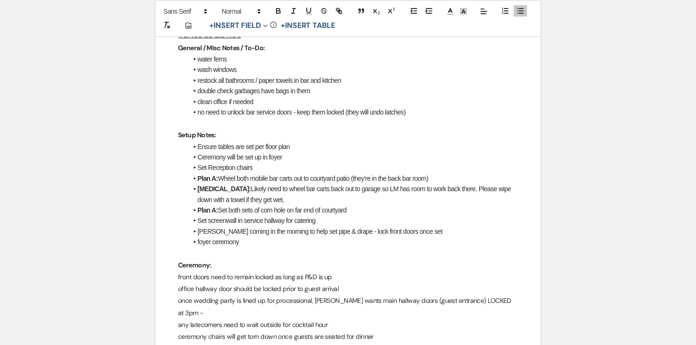
click at [216, 226] on li "Angela coming in the morning to help set pipe & drape - lock front doors once s…" at bounding box center [352, 231] width 330 height 10
click at [258, 162] on li "Set Reception chairs" at bounding box center [352, 167] width 330 height 10
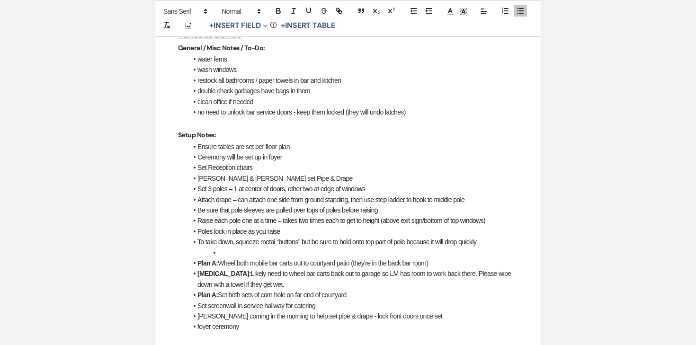
click at [195, 184] on li "Set 3 poles – 1 at center of doors, other two at edge of windows" at bounding box center [352, 189] width 330 height 10
click at [198, 196] on span "Attach drape – can attach one side from ground standing, then use step ladder t…" at bounding box center [330, 200] width 267 height 8
click at [198, 205] on li "Be sure that pole sleeves are pulled over tops of poles before raising" at bounding box center [352, 210] width 330 height 10
click at [199, 217] on span "Raise each pole one at a time – takes two times each to get to height (above ex…" at bounding box center [341, 221] width 288 height 8
click at [198, 228] on span "Poles lock in place as you raise" at bounding box center [238, 232] width 83 height 8
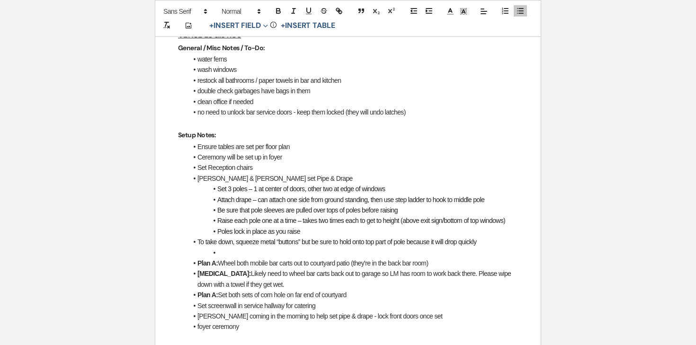
click at [198, 238] on span "To take down, squeeze metal “buttons” but be sure to hold onto top part of pole…" at bounding box center [336, 242] width 279 height 8
click at [217, 247] on li at bounding box center [352, 252] width 330 height 10
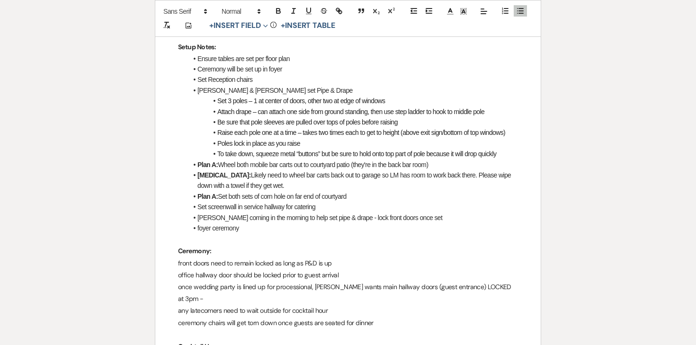
scroll to position [433, 0]
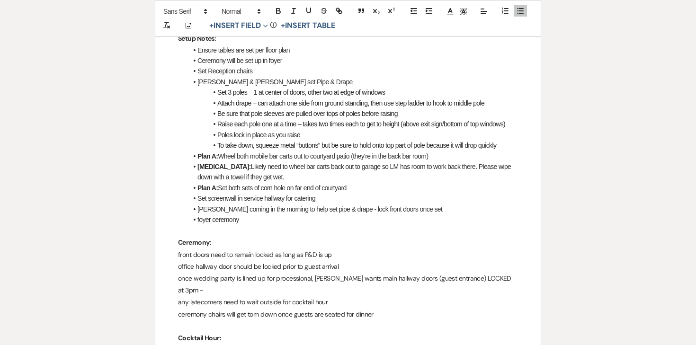
click at [247, 204] on li "Angela coming in the morning to help set pipe & drape - lock front doors once s…" at bounding box center [352, 209] width 330 height 10
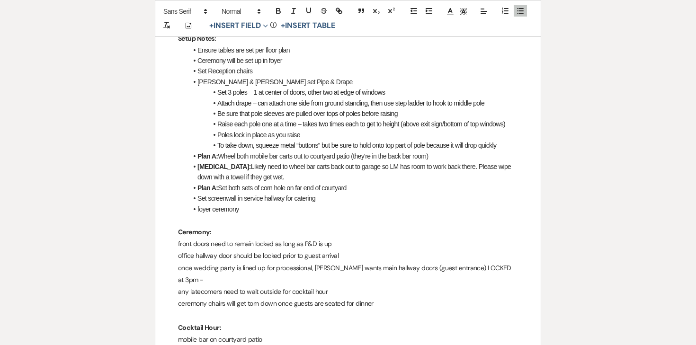
click at [242, 204] on li "foyer ceremony" at bounding box center [352, 209] width 330 height 10
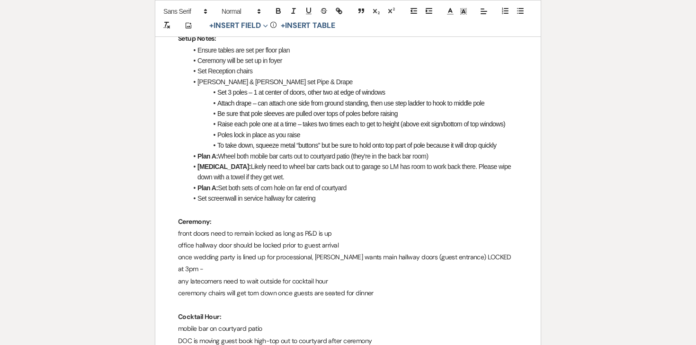
click at [216, 216] on p "Ceremony:" at bounding box center [348, 222] width 340 height 12
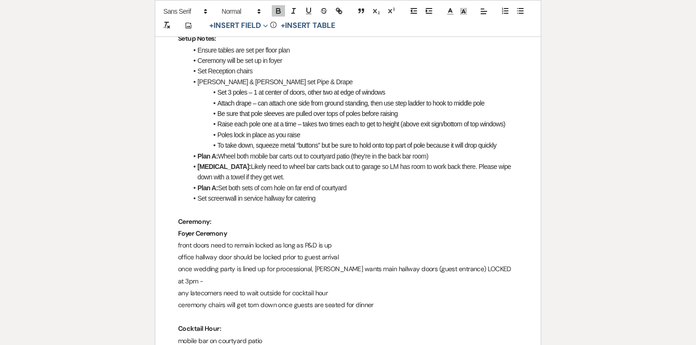
click at [205, 229] on strong "Foyer Ceremony" at bounding box center [202, 233] width 49 height 9
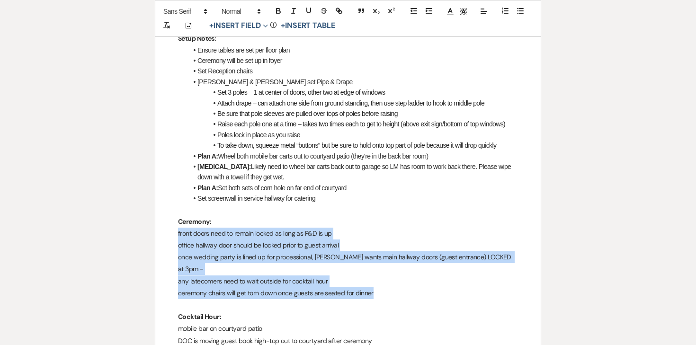
drag, startPoint x: 176, startPoint y: 208, endPoint x: 409, endPoint y: 254, distance: 237.7
click at [519, 12] on icon "button" at bounding box center [520, 11] width 9 height 9
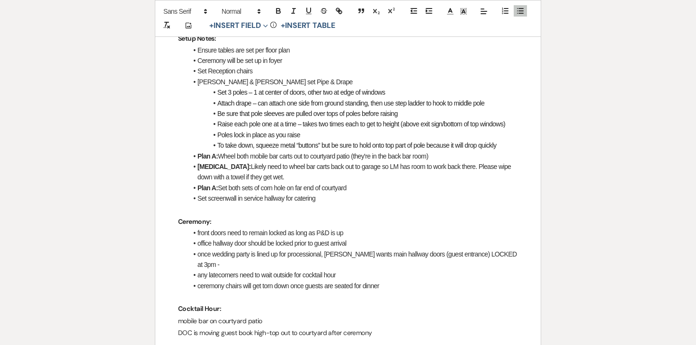
click at [241, 238] on li "office hallway door should be locked prior to guest arrival" at bounding box center [352, 243] width 330 height 10
click at [332, 249] on li "once wedding party is lined up for processional, Hannah wants main hallway door…" at bounding box center [352, 259] width 330 height 21
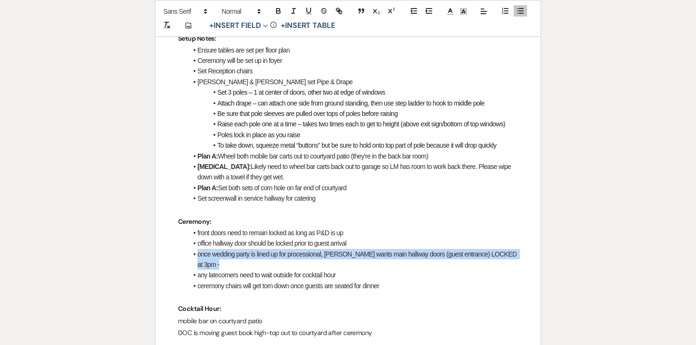
click at [332, 249] on li "once wedding party is lined up for processional, Hannah wants main hallway door…" at bounding box center [352, 259] width 330 height 21
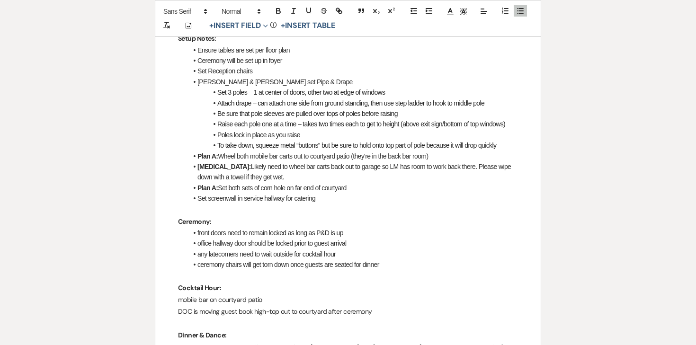
click at [360, 238] on li "office hallway door should be locked prior to guest arrival" at bounding box center [352, 243] width 330 height 10
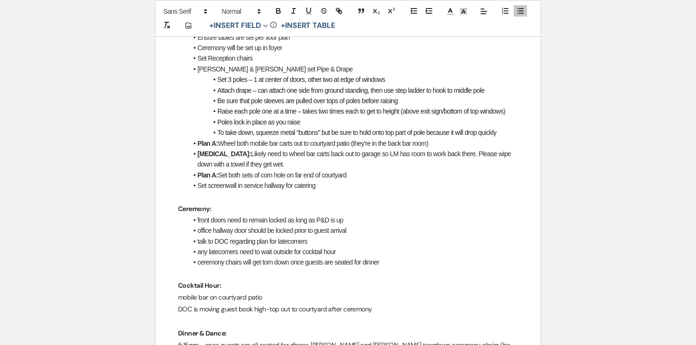
scroll to position [450, 0]
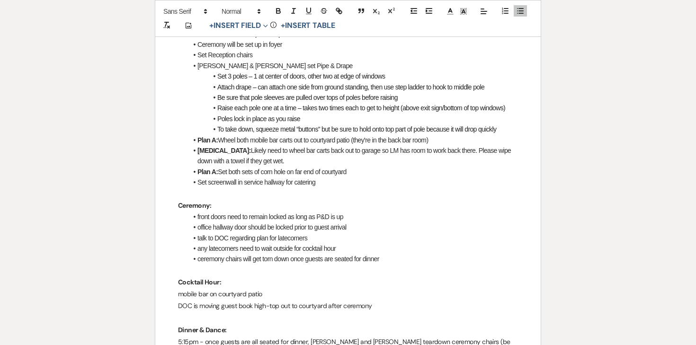
click at [294, 243] on li "any latecomers need to wait outside for cocktail hour" at bounding box center [352, 248] width 330 height 10
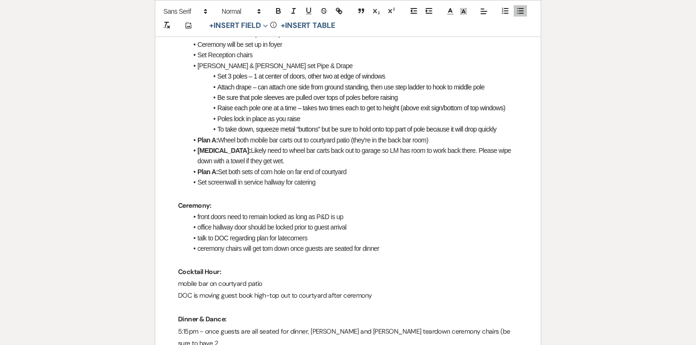
click at [256, 243] on li "ceremony chairs will get torn down once guests are seated for dinner" at bounding box center [352, 248] width 330 height 10
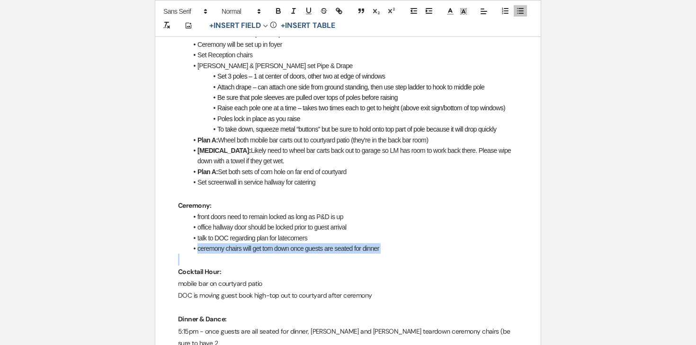
click at [256, 243] on li "ceremony chairs will get torn down once guests are seated for dinner" at bounding box center [352, 248] width 330 height 10
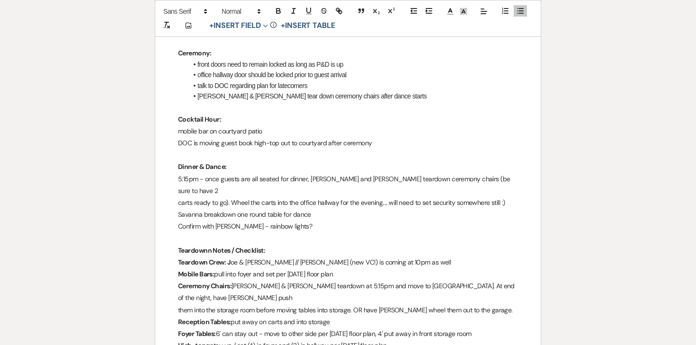
scroll to position [603, 0]
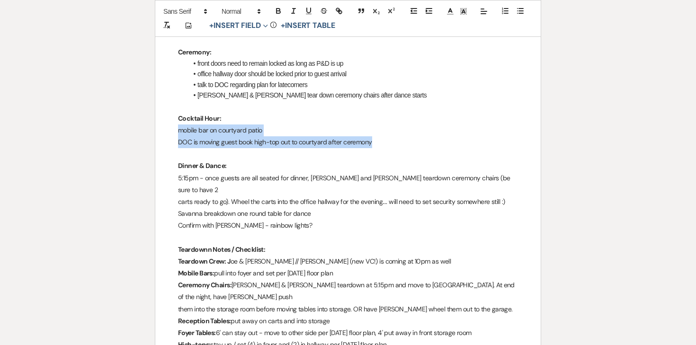
drag, startPoint x: 177, startPoint y: 105, endPoint x: 439, endPoint y: 114, distance: 262.3
click at [521, 12] on icon "button" at bounding box center [520, 11] width 9 height 9
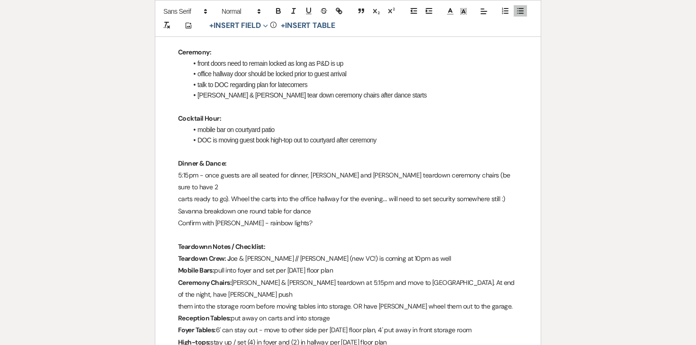
click at [211, 146] on p at bounding box center [348, 152] width 340 height 12
click at [196, 124] on li "mobile bar on courtyard patio" at bounding box center [352, 129] width 330 height 10
click at [309, 124] on li "Plan A: mobile bar on courtyard patio" at bounding box center [352, 129] width 330 height 10
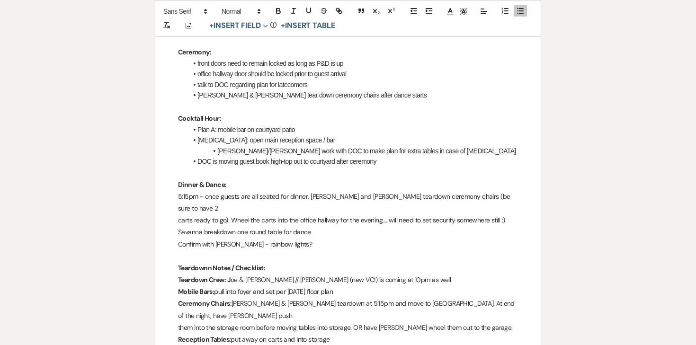
click at [261, 156] on li "DOC is moving guest book high-top out to courtyard after ceremony" at bounding box center [352, 161] width 330 height 10
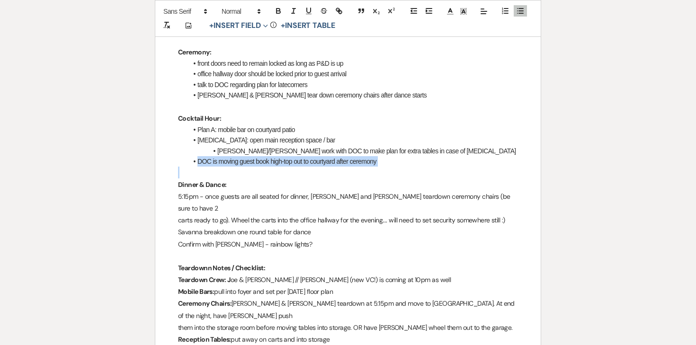
click at [261, 156] on li "DOC is moving guest book high-top out to courtyard after ceremony" at bounding box center [352, 161] width 330 height 10
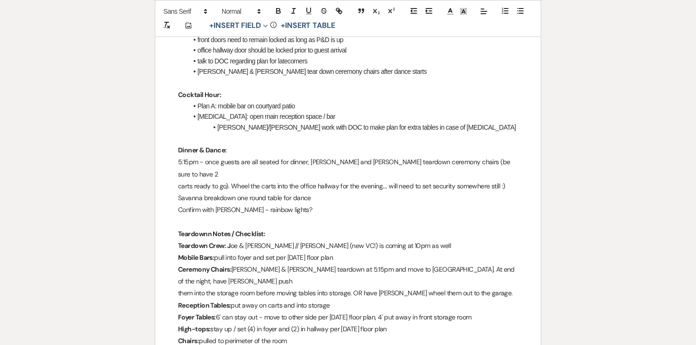
scroll to position [628, 0]
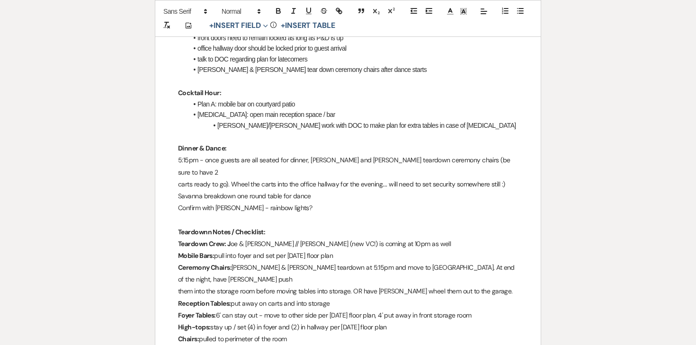
click at [422, 120] on li "Kaitlyn/Ashley work with DOC to make plan for extra tables in case of Plan B" at bounding box center [352, 125] width 330 height 10
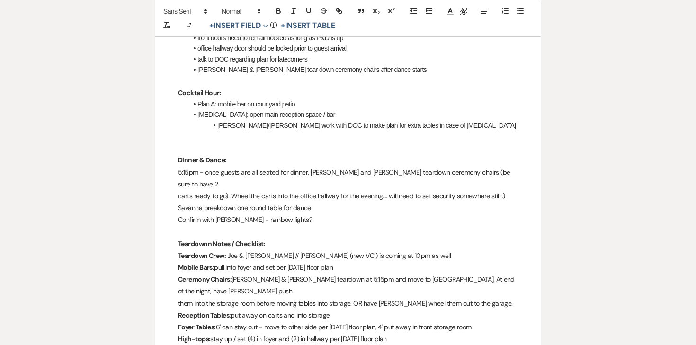
click at [256, 109] on li "Plan B: open main reception space / bar" at bounding box center [352, 114] width 330 height 10
click at [282, 109] on li "Plan B: open main reception space / bar" at bounding box center [352, 114] width 330 height 10
click at [307, 99] on li "Plan A: mobile bar on courtyard patio" at bounding box center [352, 104] width 330 height 10
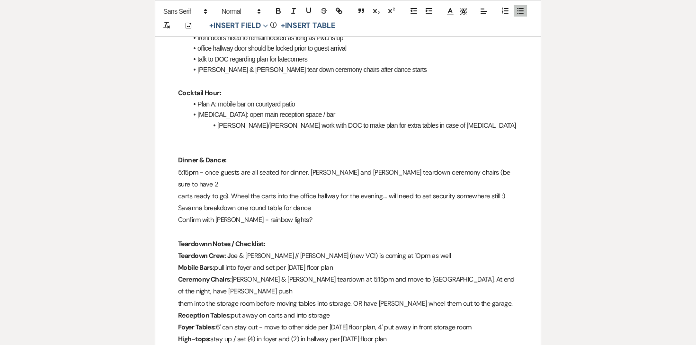
click at [440, 120] on li "Kaitlyn/Ashley work with DOC to make plan for extra tables in case of Plan B" at bounding box center [352, 125] width 330 height 10
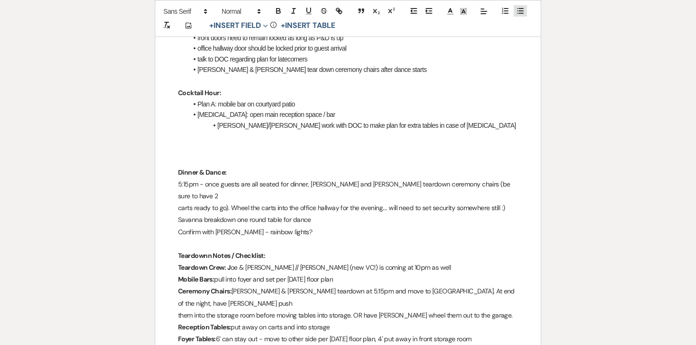
click at [517, 12] on icon "button" at bounding box center [520, 11] width 9 height 9
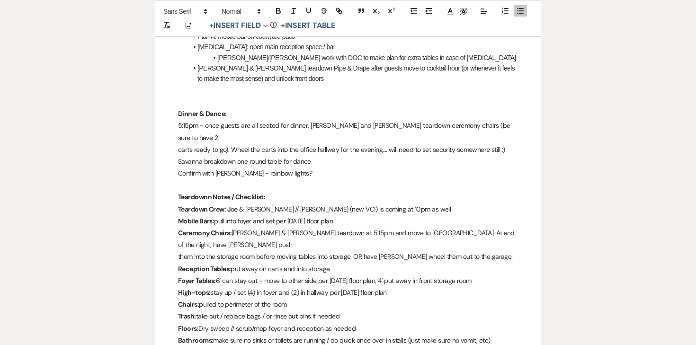
scroll to position [697, 0]
click at [202, 119] on p "5:15pm - once guests are all seated for dinner, Savanna and Kaitlyn teardown ce…" at bounding box center [348, 131] width 340 height 24
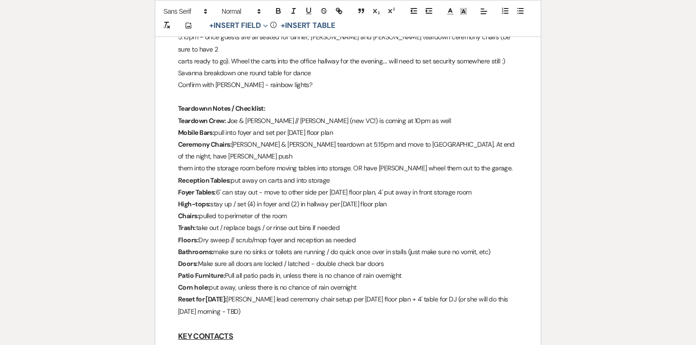
scroll to position [618, 0]
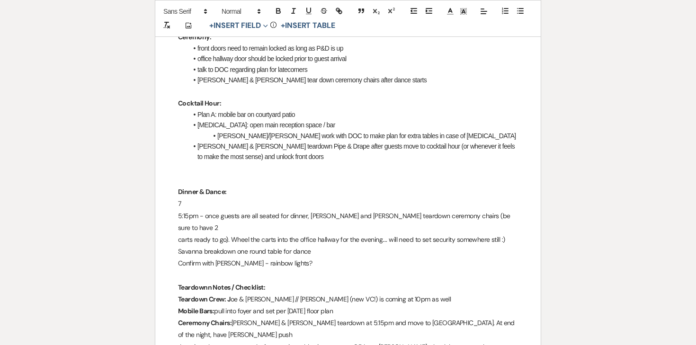
click at [188, 198] on p "7" at bounding box center [348, 204] width 340 height 12
drag, startPoint x: 202, startPoint y: 180, endPoint x: 160, endPoint y: 180, distance: 41.6
click at [276, 11] on icon "button" at bounding box center [278, 12] width 4 height 2
click at [327, 198] on p "7:30pm - Payton & Savanna strike tables for dance" at bounding box center [348, 204] width 340 height 12
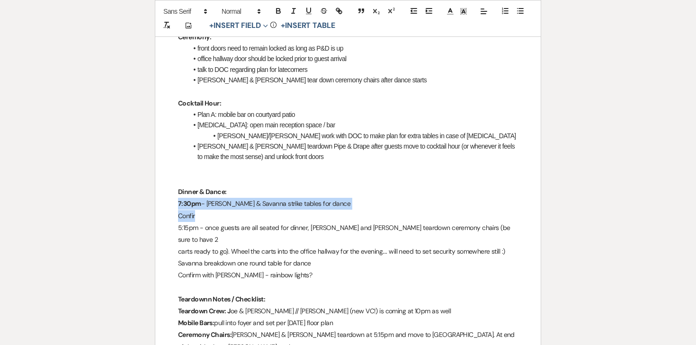
drag, startPoint x: 176, startPoint y: 178, endPoint x: 200, endPoint y: 190, distance: 26.7
click at [519, 9] on line "button" at bounding box center [521, 9] width 4 height 0
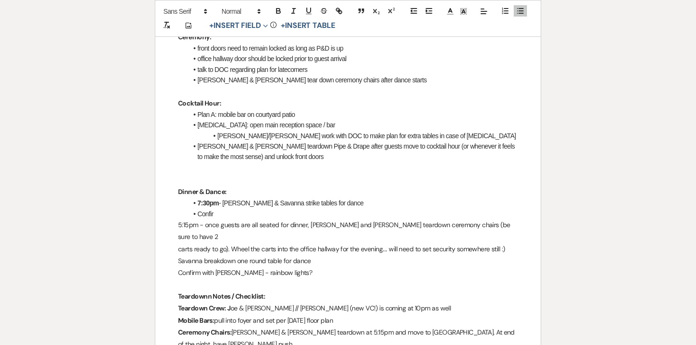
click at [224, 209] on li "Confir" at bounding box center [352, 214] width 330 height 10
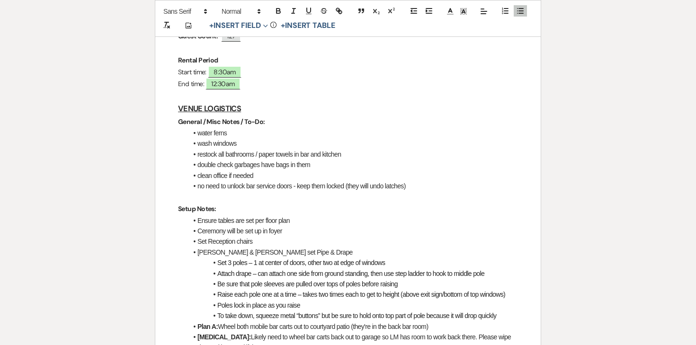
scroll to position [270, 0]
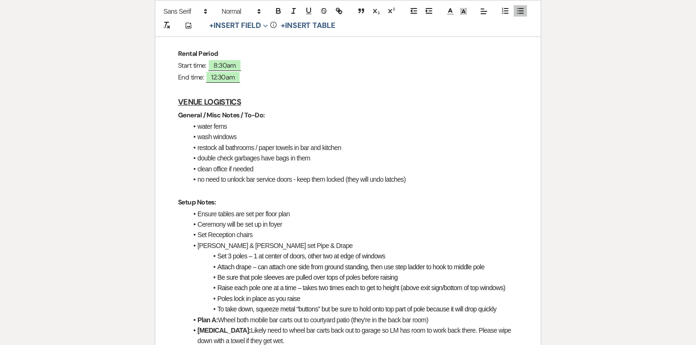
click at [264, 153] on li "double check garbages have bags in them" at bounding box center [352, 158] width 330 height 10
click at [418, 174] on li "no need to unlock bar service doors - keep them locked (they will undo latches)" at bounding box center [352, 179] width 330 height 10
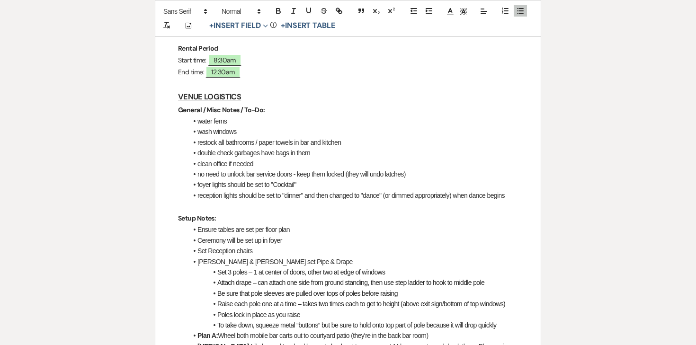
scroll to position [315, 0]
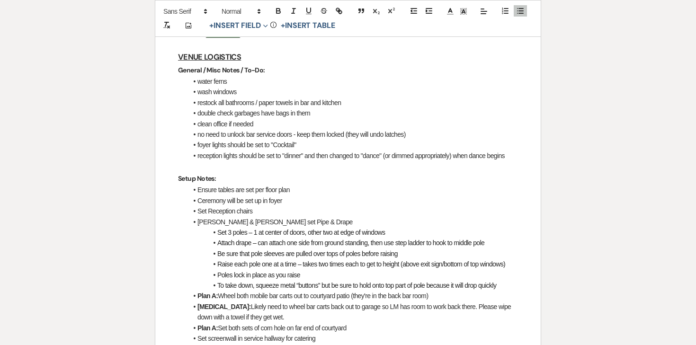
click at [196, 150] on li "reception lights should be set to "dinner" and then changed to "dance" (or dimm…" at bounding box center [352, 155] width 330 height 10
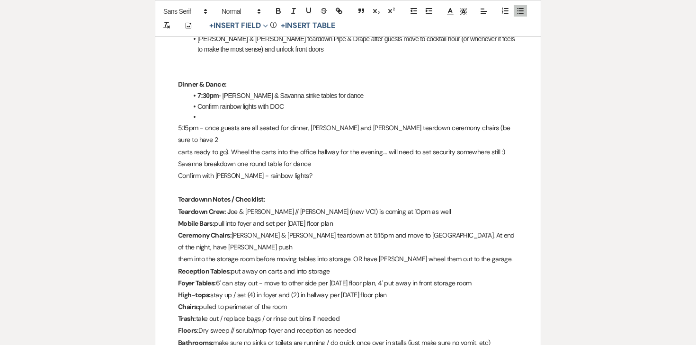
scroll to position [741, 0]
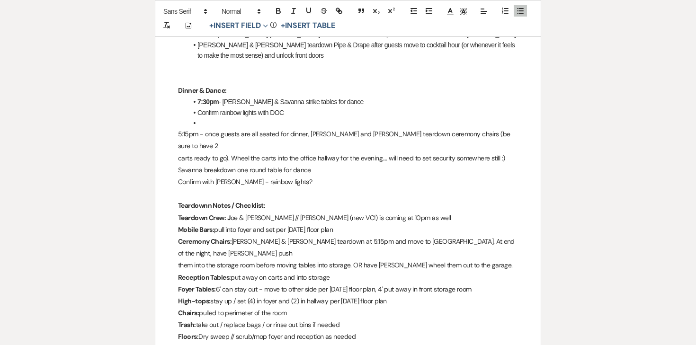
click at [207, 118] on li at bounding box center [352, 123] width 330 height 10
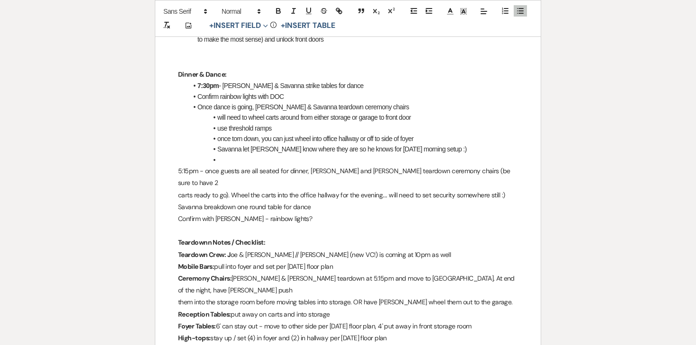
scroll to position [758, 0]
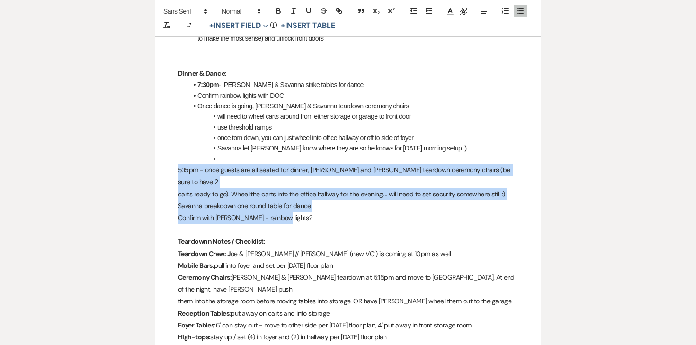
drag, startPoint x: 176, startPoint y: 146, endPoint x: 315, endPoint y: 178, distance: 142.9
click at [315, 180] on div "Jesse & Nicole - Final Details - 9.19.25 GENERAL EVENT DETAILS Bride & Groom Na…" at bounding box center [347, 298] width 385 height 1782
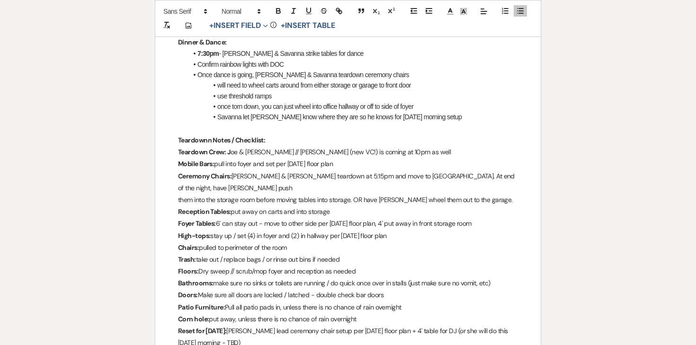
scroll to position [784, 0]
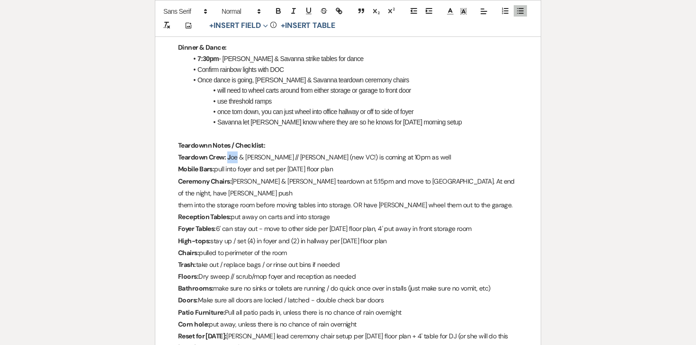
drag, startPoint x: 227, startPoint y: 133, endPoint x: 239, endPoint y: 133, distance: 11.4
click at [239, 151] on p "Teardown Crew: J oe & Luna // Ashley (new VC!) is coming at 10pm as well" at bounding box center [348, 157] width 340 height 12
click at [279, 11] on icon "button" at bounding box center [278, 12] width 4 height 2
click at [259, 151] on p "Teardown Crew: Joe & Luna // Ashley (new VC!) is coming at 10pm as well" at bounding box center [348, 157] width 340 height 12
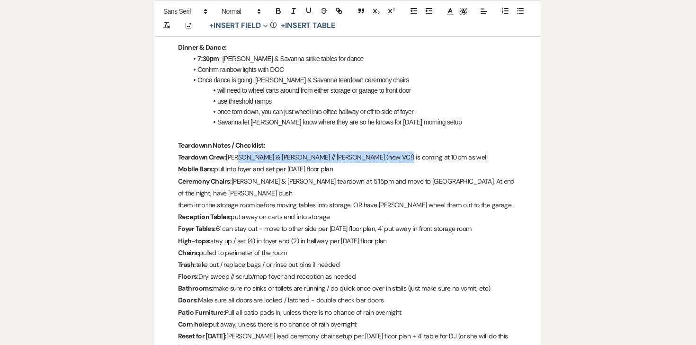
drag, startPoint x: 388, startPoint y: 134, endPoint x: 240, endPoint y: 134, distance: 147.6
click at [239, 151] on p "Teardown Crew: Joe & Luna // Ashley (new VC!) is coming at 10pm as well" at bounding box center [348, 157] width 340 height 12
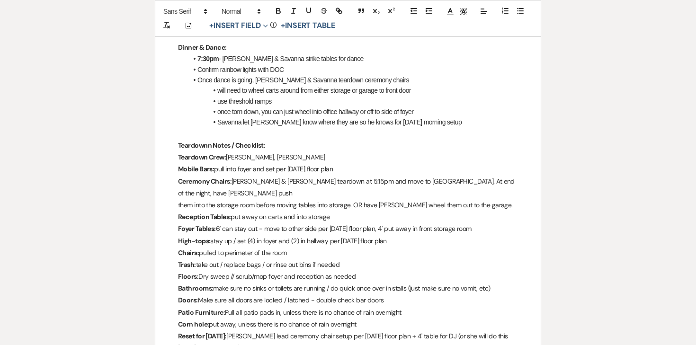
click at [216, 163] on p "Mobile Bars: pull into foyer and set per Saturday's floor plan" at bounding box center [348, 169] width 340 height 12
drag, startPoint x: 215, startPoint y: 145, endPoint x: 293, endPoint y: 145, distance: 78.1
click at [293, 163] on p "Mobile Bars: If they're used on Friday, pull into foyer and set per Saturday's …" at bounding box center [348, 169] width 340 height 12
click at [275, 12] on icon "button" at bounding box center [278, 11] width 9 height 9
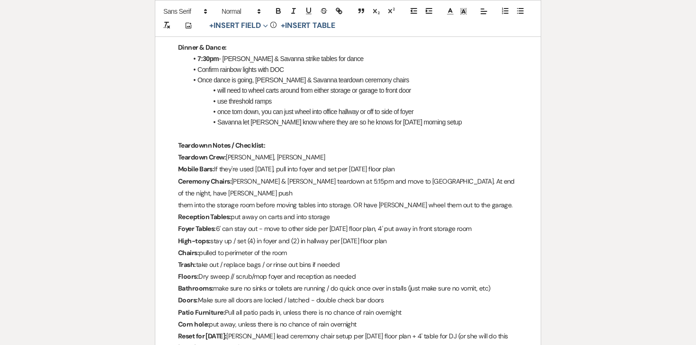
click at [337, 163] on p "Mobile Bars: If they're used on Friday, pull into foyer and set per Saturday's …" at bounding box center [348, 169] width 340 height 12
click at [420, 163] on p "Mobile Bars: If they're used on Friday, pull into foyer and set per Saturday's …" at bounding box center [348, 169] width 340 height 12
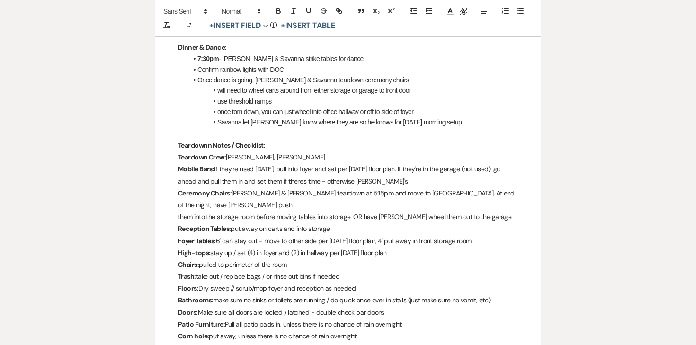
drag, startPoint x: 398, startPoint y: 156, endPoint x: 364, endPoint y: 155, distance: 34.6
click at [364, 163] on p "Mobile Bars: If they're used on Friday, pull into foyer and set per Saturday's …" at bounding box center [348, 175] width 340 height 24
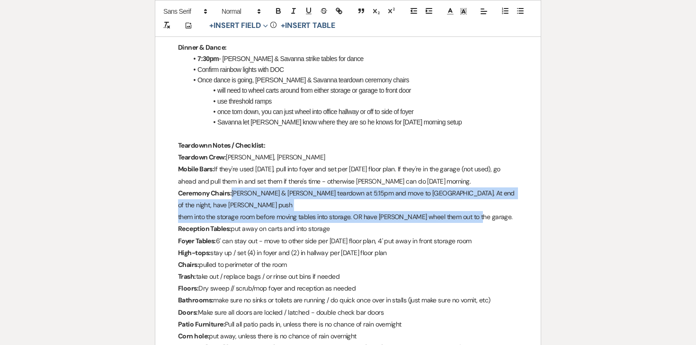
drag, startPoint x: 234, startPoint y: 169, endPoint x: 478, endPoint y: 183, distance: 245.1
click at [478, 183] on div "Jesse & Nicole - Final Details - 9.19.25 GENERAL EVENT DETAILS Bride & Groom Na…" at bounding box center [347, 243] width 385 height 1724
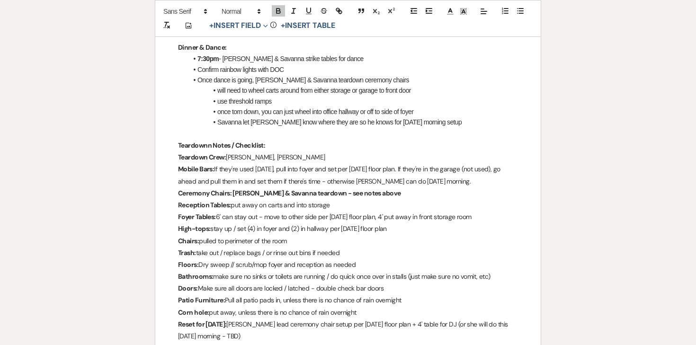
click at [265, 85] on li "will need to wheel carts around from either storage or garage to front door" at bounding box center [352, 90] width 330 height 10
drag, startPoint x: 233, startPoint y: 168, endPoint x: 388, endPoint y: 171, distance: 155.2
click at [388, 187] on p "Ceremony Chairs: Payton & Savanna teardown - see notes above" at bounding box center [348, 193] width 340 height 12
click at [278, 15] on icon "button" at bounding box center [278, 11] width 9 height 9
click at [249, 199] on p "Reception Tables: put away on carts and into storage" at bounding box center [348, 205] width 340 height 12
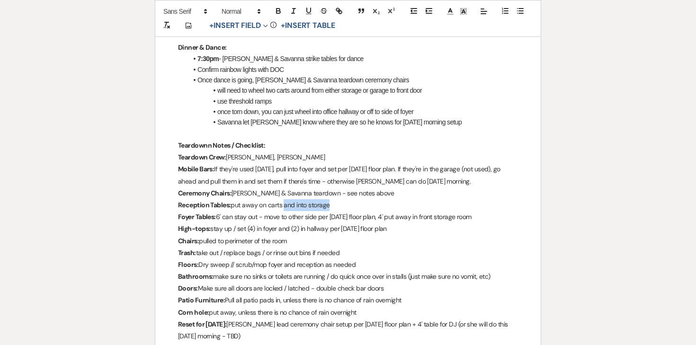
drag, startPoint x: 283, startPoint y: 182, endPoint x: 350, endPoint y: 181, distance: 66.3
click at [350, 199] on p "Reception Tables: put away on carts and into storage" at bounding box center [348, 205] width 340 height 12
drag, startPoint x: 218, startPoint y: 193, endPoint x: 492, endPoint y: 195, distance: 274.5
click at [492, 211] on p "Foyer Tables: 6' can stay out - move to other side per Saturday's floor plan, 4…" at bounding box center [348, 217] width 340 height 12
drag, startPoint x: 401, startPoint y: 205, endPoint x: 317, endPoint y: 203, distance: 83.8
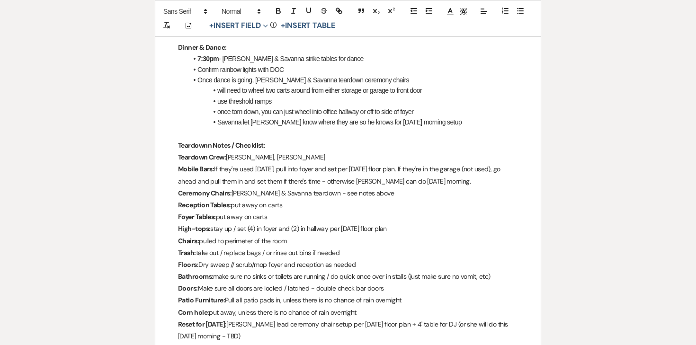
click at [318, 223] on p "High-tops: stay up / set (4) in foyer and (2) in hallway per Saturday's floor p…" at bounding box center [348, 229] width 340 height 12
click at [212, 223] on p "High-tops: stay up / set (4) in foyer and (2) in hallway per Saturday's floor p…" at bounding box center [348, 229] width 340 height 12
drag, startPoint x: 303, startPoint y: 205, endPoint x: 513, endPoint y: 205, distance: 209.6
click at [513, 223] on p "High-tops: if used on Friday they stay up / set (4) in foyer and (2) in hallway…" at bounding box center [348, 229] width 340 height 12
drag, startPoint x: 212, startPoint y: 204, endPoint x: 275, endPoint y: 206, distance: 63.4
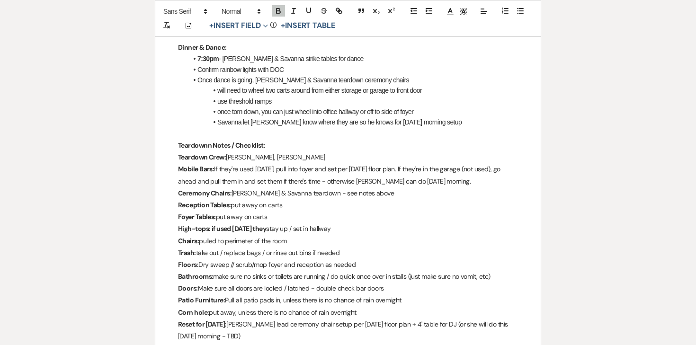
click at [266, 224] on strong "High-tops: if used on Friday they" at bounding box center [222, 228] width 88 height 9
drag, startPoint x: 275, startPoint y: 206, endPoint x: 211, endPoint y: 204, distance: 64.4
click at [211, 224] on strong "High-tops: if used on Friday they" at bounding box center [222, 228] width 88 height 9
click at [277, 12] on icon "button" at bounding box center [278, 11] width 9 height 9
click at [315, 223] on p "High-tops: if used on Friday they stay up / set in hallway" at bounding box center [348, 229] width 340 height 12
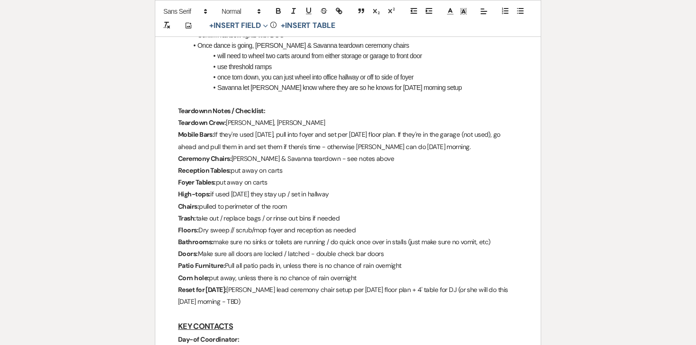
scroll to position [822, 0]
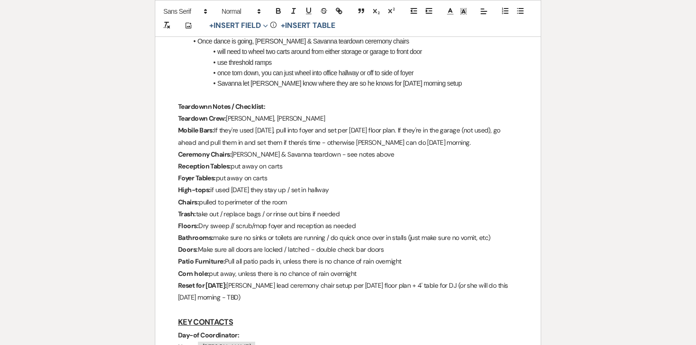
click at [254, 208] on p "Trash: take out / replace bags / or rinse out bins if needed" at bounding box center [348, 214] width 340 height 12
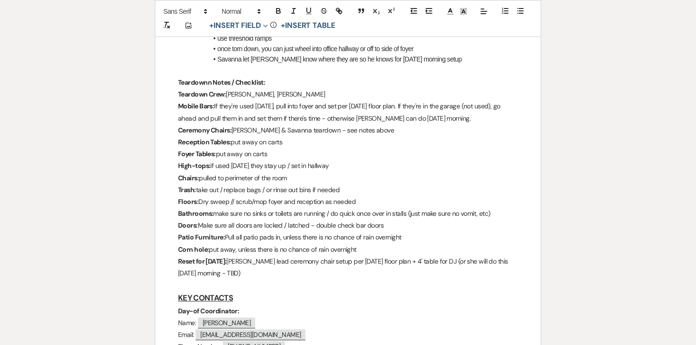
scroll to position [848, 0]
drag, startPoint x: 282, startPoint y: 211, endPoint x: 466, endPoint y: 210, distance: 183.6
click at [466, 230] on p "Patio Furniture: Pull all patio pads in, unless there is no chance of rain over…" at bounding box center [348, 236] width 340 height 12
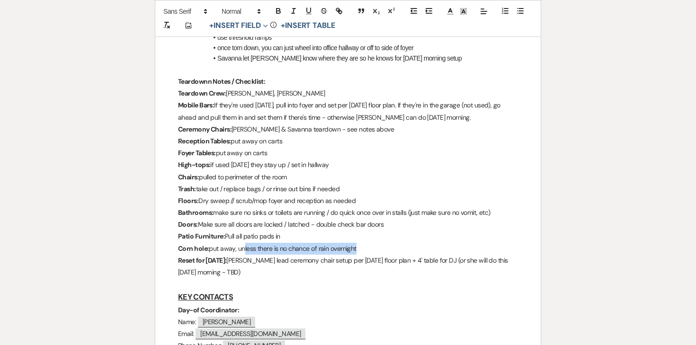
drag, startPoint x: 362, startPoint y: 226, endPoint x: 244, endPoint y: 225, distance: 118.3
click at [244, 243] on p "Corn hole: put away, unless there is no chance of rain overnight" at bounding box center [348, 249] width 340 height 12
drag, startPoint x: 251, startPoint y: 247, endPoint x: 239, endPoint y: 239, distance: 15.0
click at [239, 239] on div "Jesse & Nicole - Final Details - 9.19.25 GENERAL EVENT DETAILS Bride & Groom Na…" at bounding box center [347, 167] width 385 height 1700
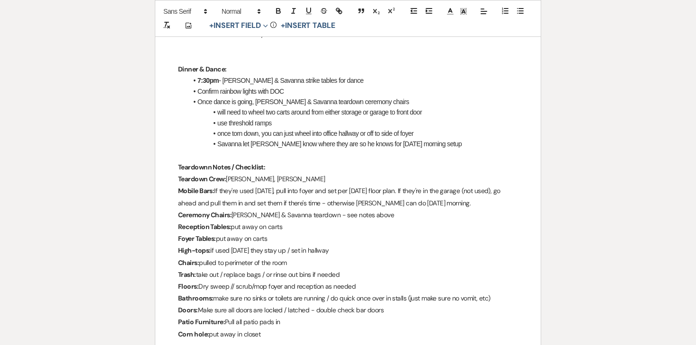
scroll to position [753, 0]
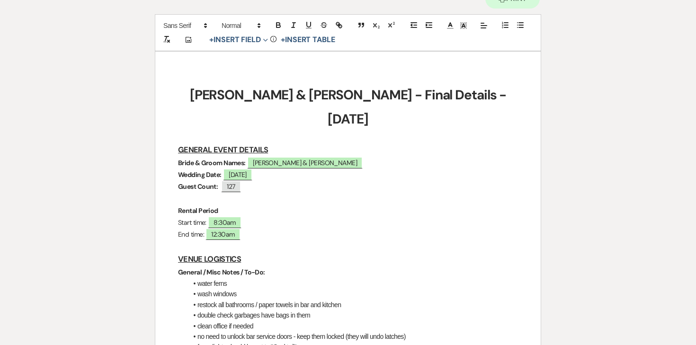
drag, startPoint x: 265, startPoint y: 322, endPoint x: 199, endPoint y: 200, distance: 138.7
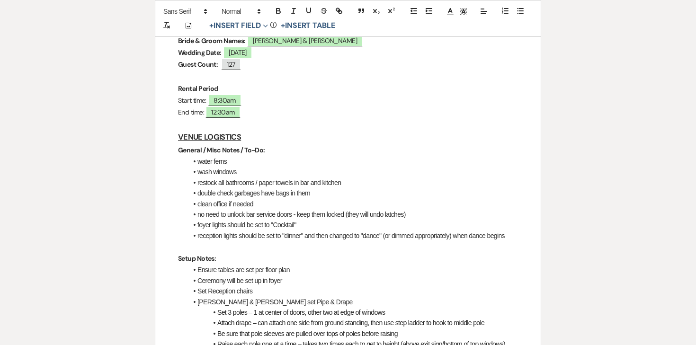
click at [197, 254] on strong "Setup Notes:" at bounding box center [197, 258] width 38 height 9
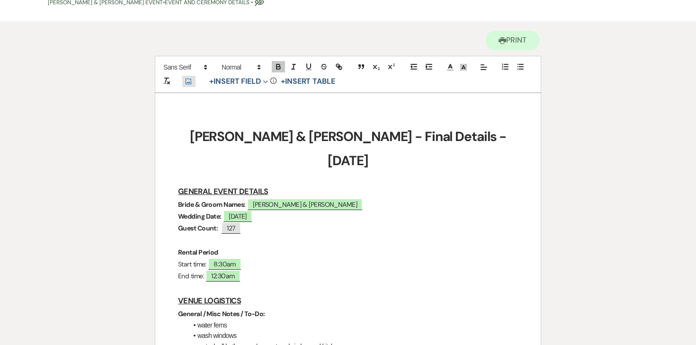
scroll to position [0, 0]
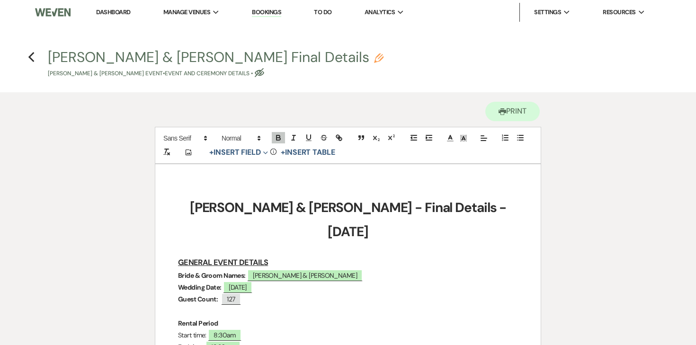
drag, startPoint x: 263, startPoint y: 252, endPoint x: 180, endPoint y: 210, distance: 93.1
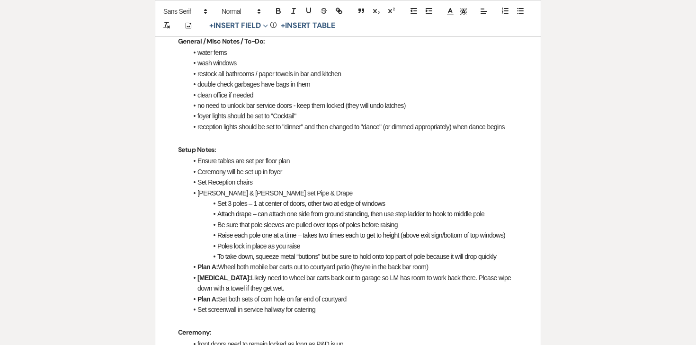
click at [191, 241] on li "Poles lock in place as you raise" at bounding box center [352, 246] width 330 height 10
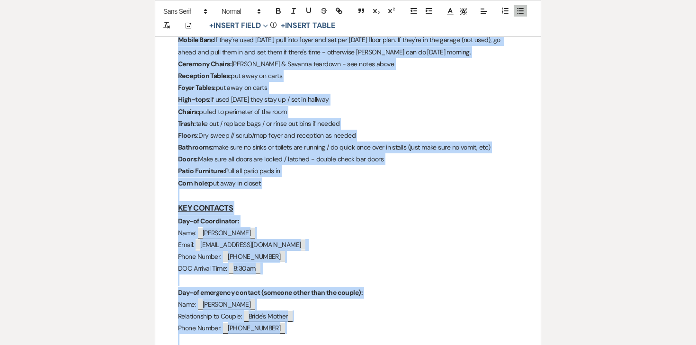
scroll to position [1105, 0]
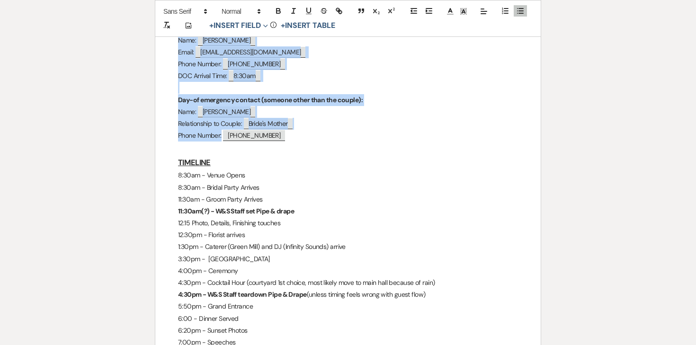
drag, startPoint x: 178, startPoint y: 215, endPoint x: 359, endPoint y: 107, distance: 210.9
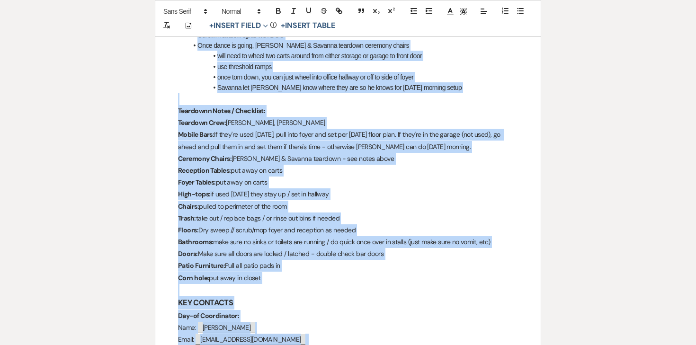
scroll to position [819, 0]
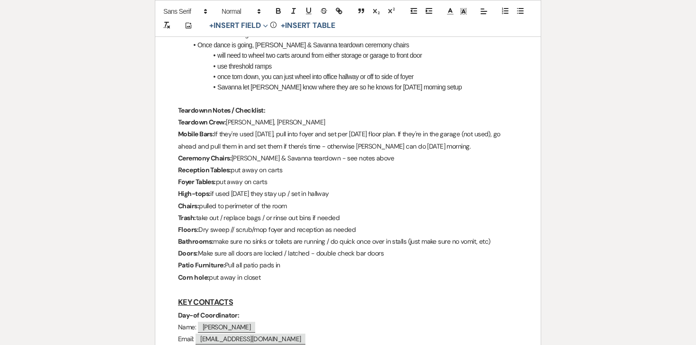
click at [292, 224] on p "Floors: Dry sweep // scrub/mop foyer and reception as needed" at bounding box center [348, 230] width 340 height 12
drag, startPoint x: 262, startPoint y: 254, endPoint x: 218, endPoint y: 79, distance: 180.1
click at [218, 79] on div "Jesse & Nicole - Final Details - 9.19.25 GENERAL EVENT DETAILS Bride & Groom Na…" at bounding box center [347, 184] width 385 height 1676
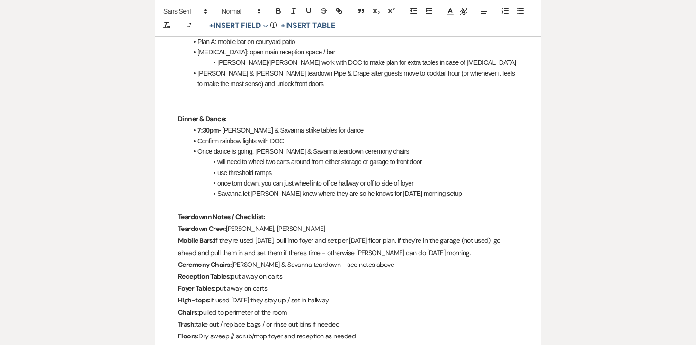
scroll to position [647, 0]
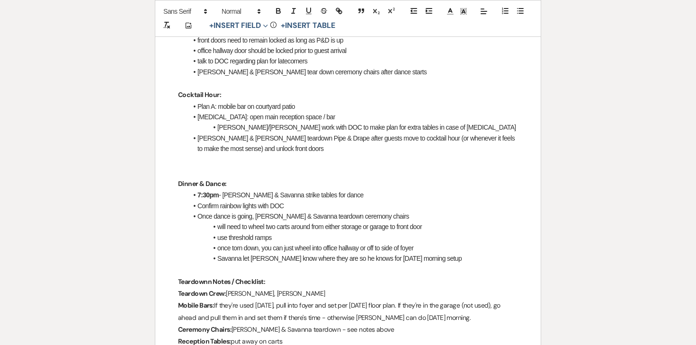
click at [222, 122] on li "Kaitlyn/Ashley work with DOC to make plan for extra tables in case of Plan B" at bounding box center [352, 127] width 330 height 10
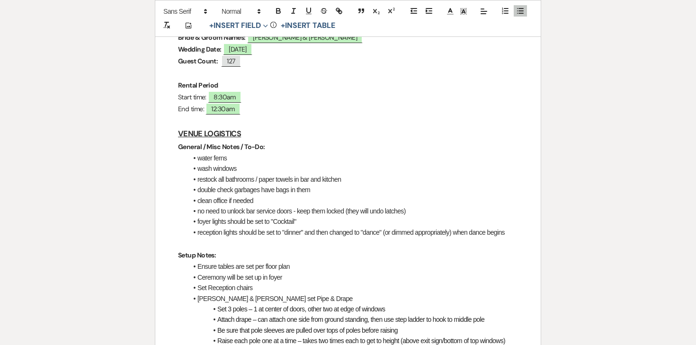
scroll to position [236, 0]
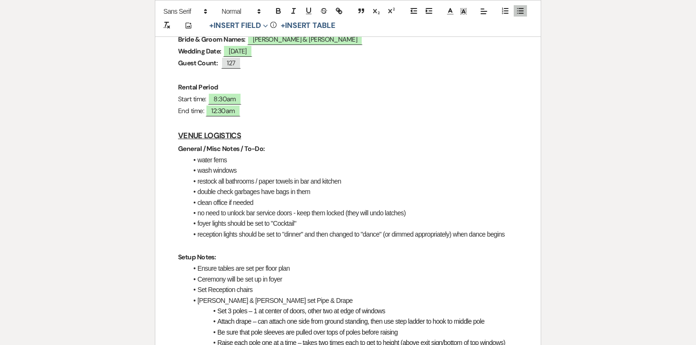
click at [219, 186] on li "double check garbages have bags in them" at bounding box center [352, 191] width 330 height 10
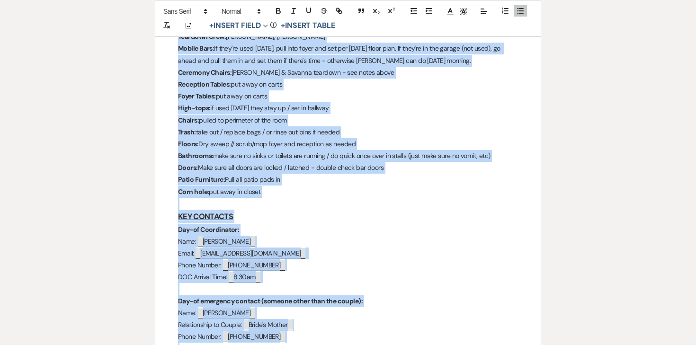
scroll to position [1019, 0]
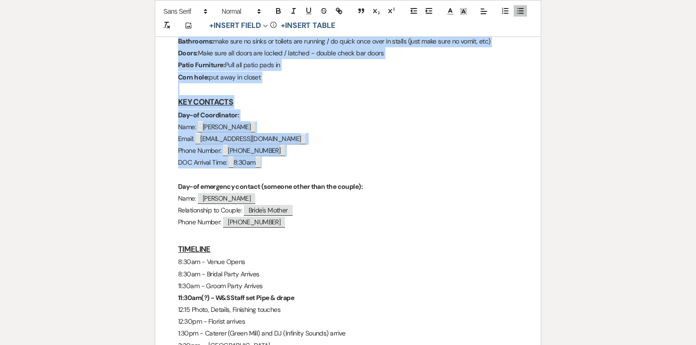
drag, startPoint x: 178, startPoint y: 126, endPoint x: 370, endPoint y: 140, distance: 192.2
copy div "General / Misc Notes / To-Do: water ferns wash windows restock all bathrooms / …"
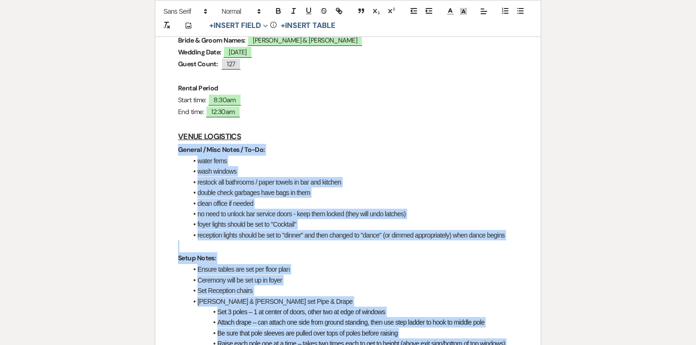
scroll to position [237, 0]
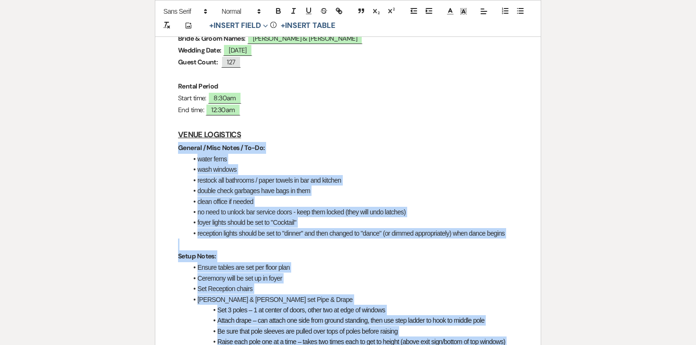
click at [197, 217] on span at bounding box center [197, 222] width 0 height 10
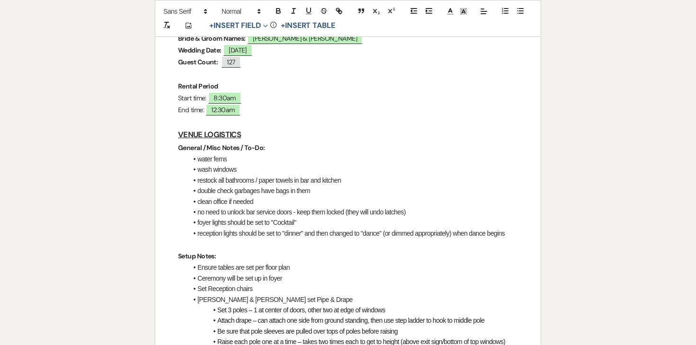
click at [197, 207] on li "no need to unlock bar service doors - keep them locked (they will undo latches)" at bounding box center [352, 212] width 330 height 10
click at [196, 217] on li "foyer lights should be set to "Cocktail"" at bounding box center [352, 222] width 330 height 10
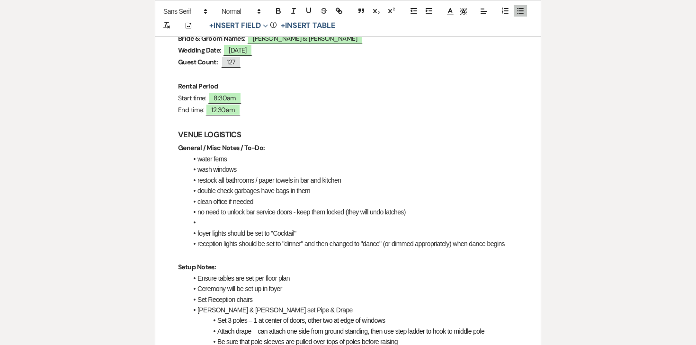
click at [201, 217] on li at bounding box center [352, 222] width 330 height 10
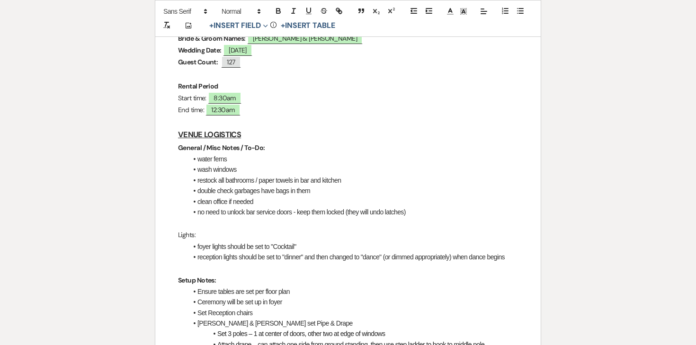
click at [189, 229] on p "Lights:" at bounding box center [348, 235] width 340 height 12
click at [276, 12] on icon "button" at bounding box center [278, 12] width 4 height 2
click at [228, 241] on li "foyer lights should be set to "Cocktail"" at bounding box center [352, 246] width 330 height 10
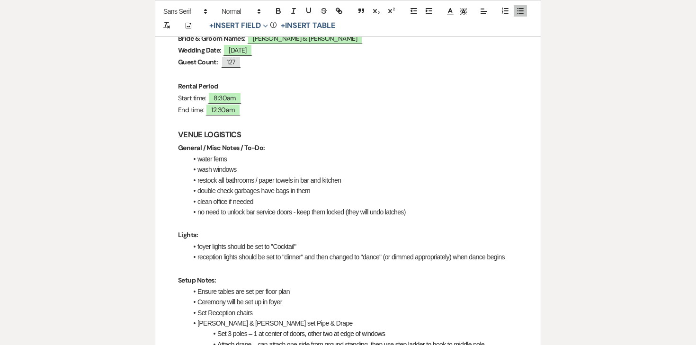
click at [516, 252] on li "reception lights should be set to "dinner" and then changed to "dance" (or dimm…" at bounding box center [352, 257] width 330 height 10
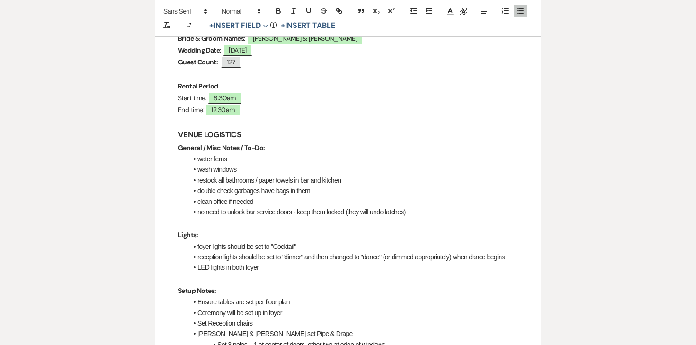
click at [351, 241] on li "foyer lights should be set to "Cocktail"" at bounding box center [352, 246] width 330 height 10
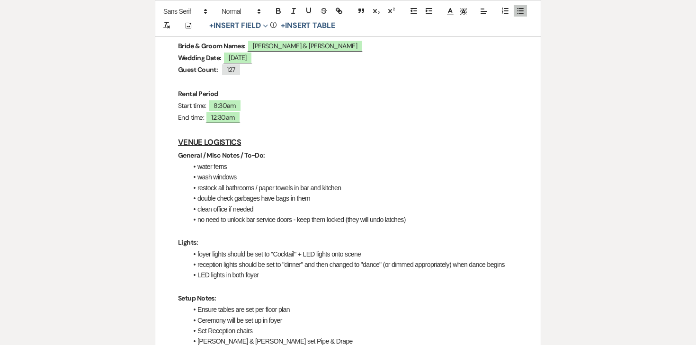
scroll to position [229, 0]
click at [424, 215] on li "no need to unlock bar service doors - keep them locked (they will undo latches)" at bounding box center [352, 220] width 330 height 10
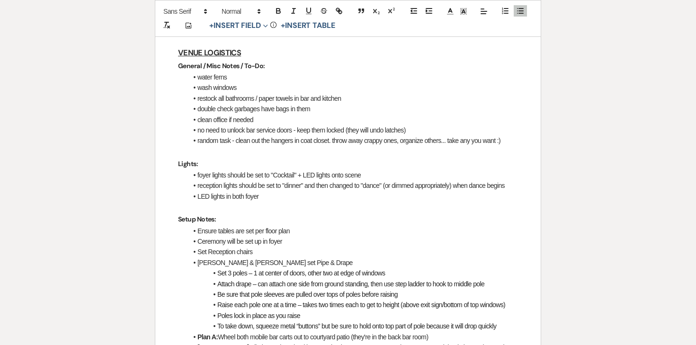
scroll to position [321, 0]
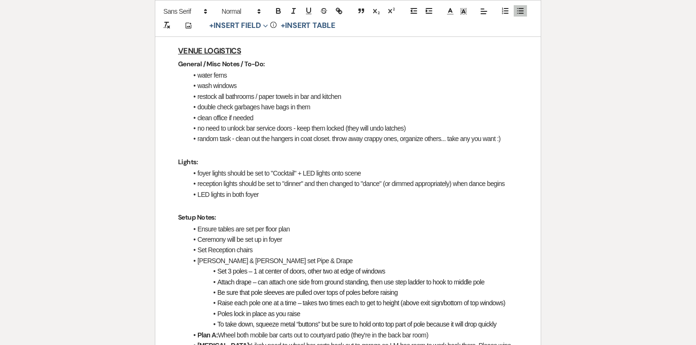
click at [336, 168] on li "foyer lights should be set to "Cocktail" + LED lights onto scene" at bounding box center [352, 173] width 330 height 10
click at [338, 168] on li "foyer lights should be set to "Cocktail" + LED lights onto scene" at bounding box center [352, 173] width 330 height 10
click at [371, 168] on li "foyer lights should be set to "Cocktail" + LED lights to scene" at bounding box center [352, 173] width 330 height 10
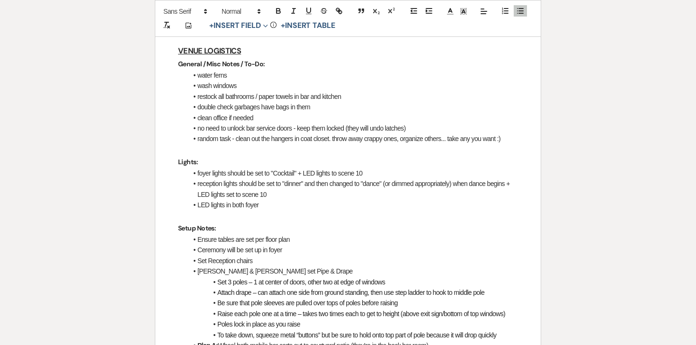
click at [349, 168] on li "foyer lights should be set to "Cocktail" + LED lights to scene 10" at bounding box center [352, 173] width 330 height 10
click at [330, 168] on li "foyer lights should be set to "Cocktail" + LED lights to scene 10" at bounding box center [352, 173] width 330 height 10
click at [290, 178] on li "reception lights should be set to "dinner" and then changed to "dance" (or dimm…" at bounding box center [352, 188] width 330 height 21
click at [273, 200] on li "LED lights in both foyer" at bounding box center [352, 205] width 330 height 10
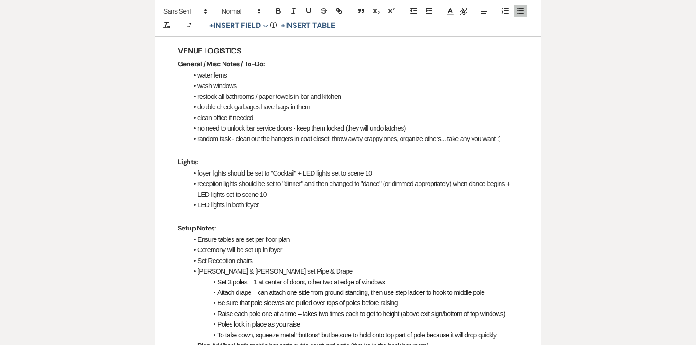
click at [240, 200] on li "LED lights in both foyer" at bounding box center [352, 205] width 330 height 10
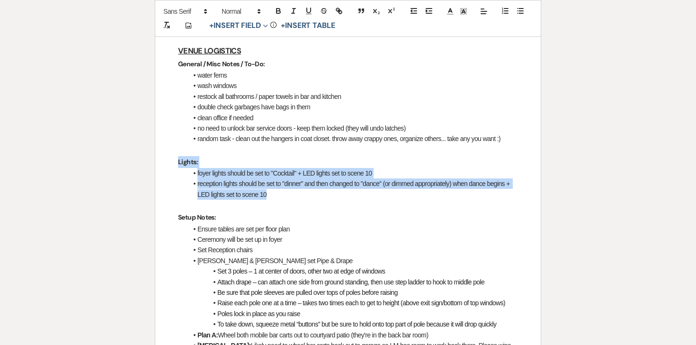
drag, startPoint x: 276, startPoint y: 168, endPoint x: 167, endPoint y: 135, distance: 114.7
copy div "Lights: foyer lights should be set to "Cocktail" + LED lights set to scene 10 r…"
click at [234, 178] on li "reception lights should be set to "dinner" and then changed to "dance" (or dimm…" at bounding box center [352, 188] width 330 height 21
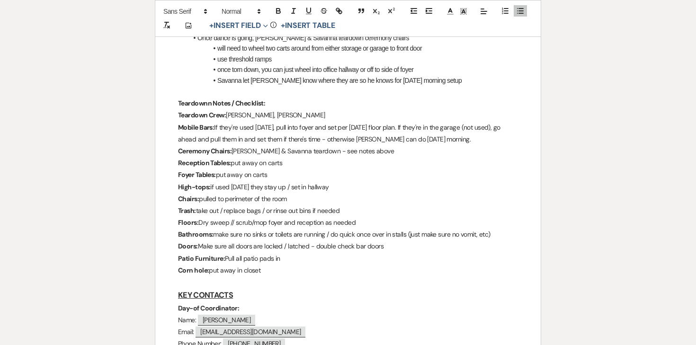
scroll to position [769, 0]
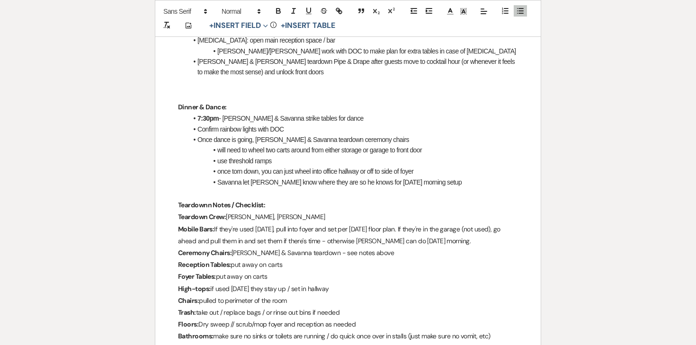
click at [209, 201] on strong "Teardownn Notes / Checklist:" at bounding box center [221, 205] width 87 height 9
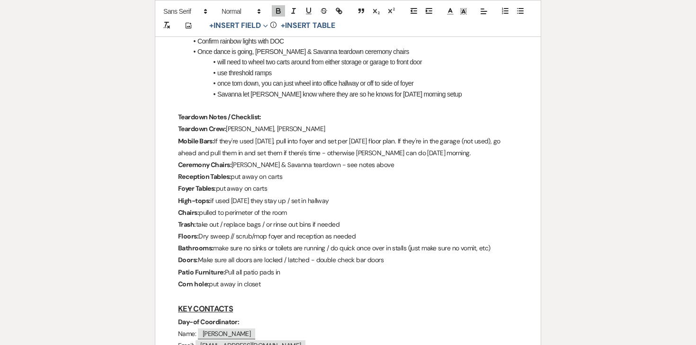
scroll to position [862, 0]
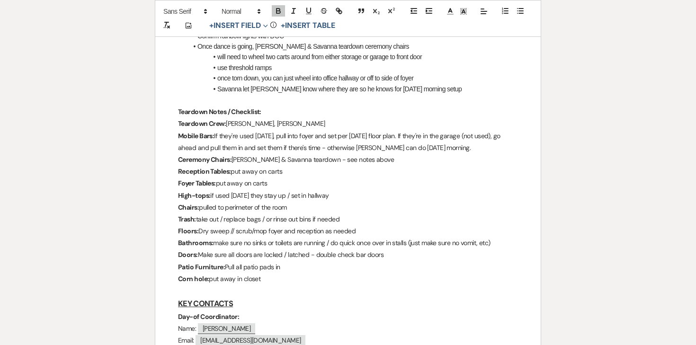
click at [225, 119] on strong "Teardown Crew:" at bounding box center [202, 123] width 48 height 9
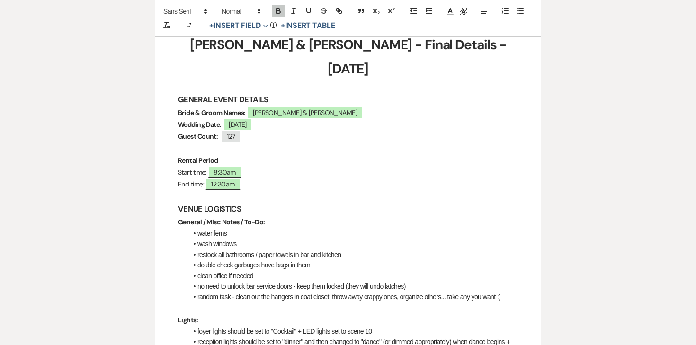
scroll to position [151, 0]
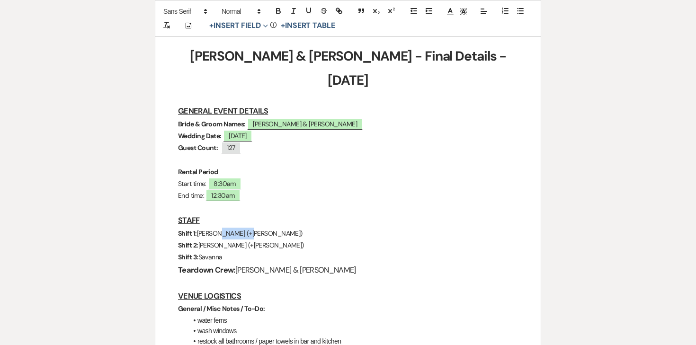
drag, startPoint x: 249, startPoint y: 209, endPoint x: 216, endPoint y: 208, distance: 32.7
click at [216, 228] on p "Shift 1: Kaitlyn (+Ashley)" at bounding box center [348, 234] width 340 height 12
drag, startPoint x: 249, startPoint y: 220, endPoint x: 200, endPoint y: 220, distance: 49.2
click at [200, 239] on p "Shift 2: Brooke (+Ashley)" at bounding box center [348, 245] width 340 height 12
click at [259, 263] on h3 "Teardown Crew: Joe & Luna" at bounding box center [348, 270] width 340 height 14
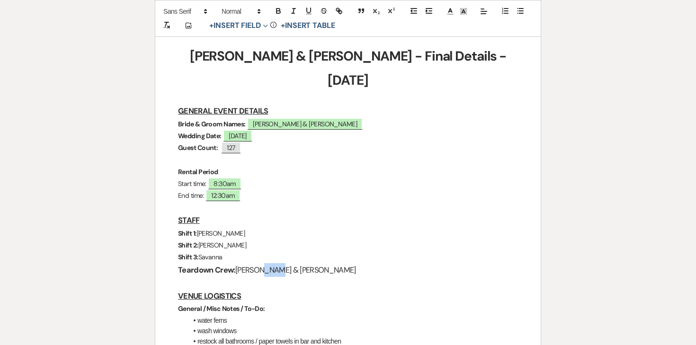
click at [259, 263] on h3 "Teardown Crew: Joe & Luna" at bounding box center [348, 270] width 340 height 14
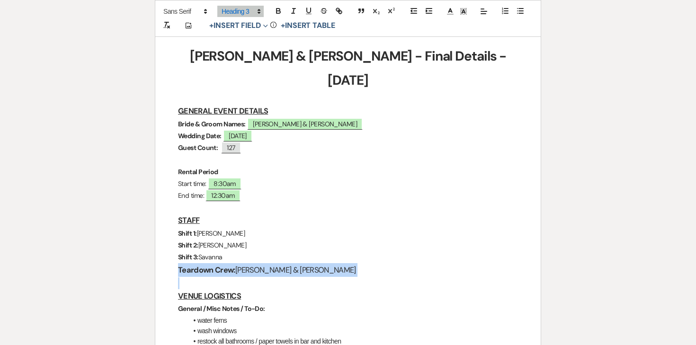
click at [259, 263] on h3 "Teardown Crew: Joe & Luna" at bounding box center [348, 270] width 340 height 14
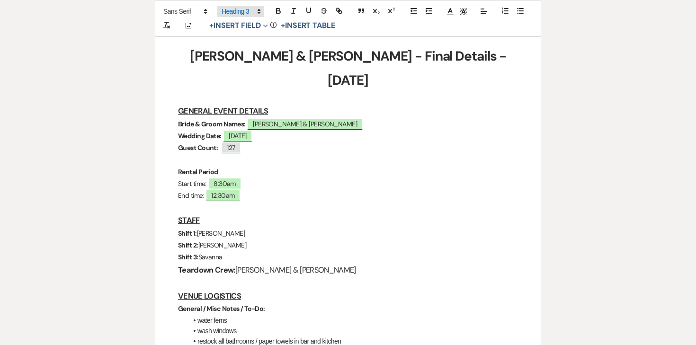
click at [247, 12] on span at bounding box center [240, 11] width 46 height 11
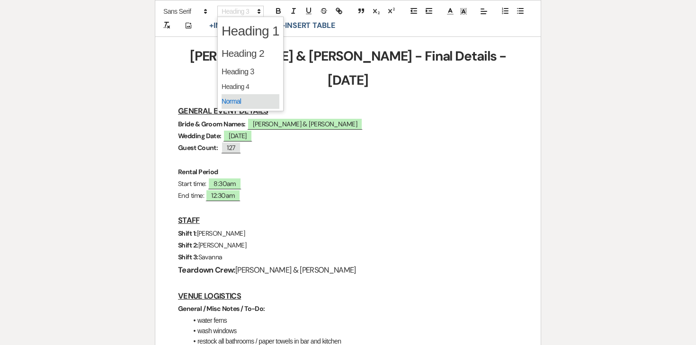
click at [243, 101] on span at bounding box center [250, 101] width 58 height 15
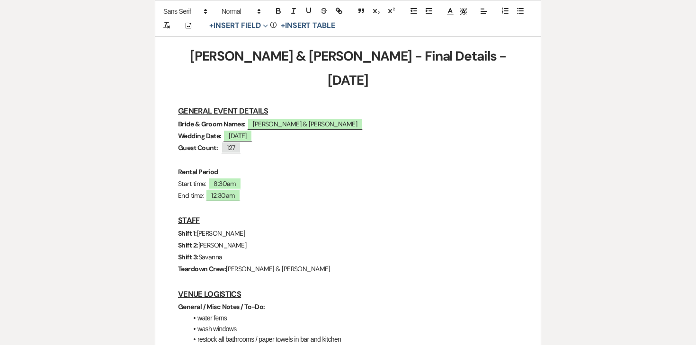
click at [259, 263] on p "Teardown Crew: Joe & Luna" at bounding box center [348, 269] width 340 height 12
click at [248, 263] on p "Teardown Crew: Joe & Luna" at bounding box center [348, 269] width 340 height 12
click at [277, 263] on p "Teardown Crew: Joe, Luna" at bounding box center [348, 269] width 340 height 12
click at [318, 251] on p "Shift 3: Savanna" at bounding box center [348, 257] width 340 height 12
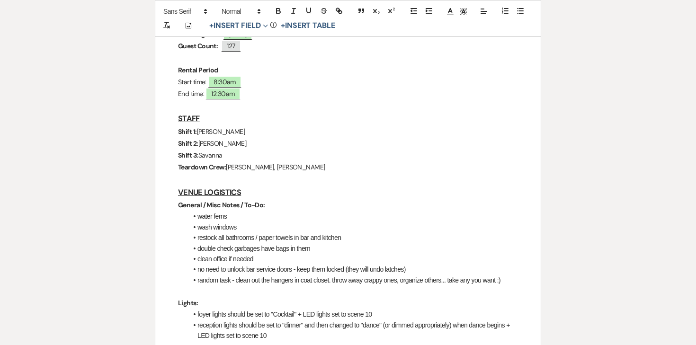
scroll to position [252, 0]
click at [513, 276] on li "random task - clean out the hangers in coat closet. throw away crappy ones, org…" at bounding box center [352, 281] width 330 height 10
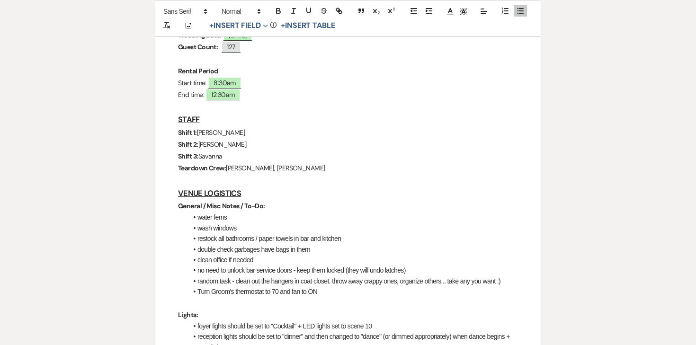
click at [303, 286] on li "Turn Groom's thermostat to 70 and fan to ON" at bounding box center [352, 291] width 330 height 10
click at [294, 10] on icon "button" at bounding box center [293, 11] width 9 height 9
click at [300, 286] on li "Turn Groom's thermostat to 70 and fan to ON" at bounding box center [352, 291] width 330 height 10
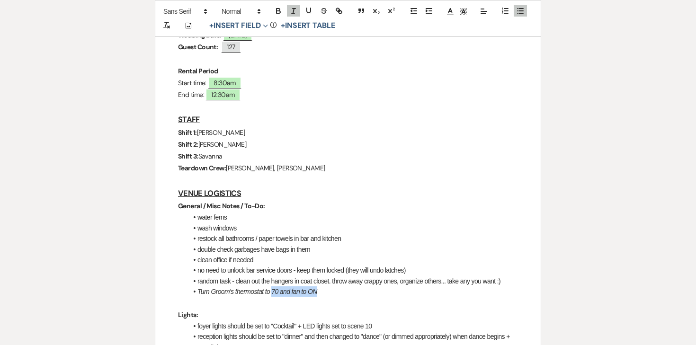
drag, startPoint x: 272, startPoint y: 268, endPoint x: 341, endPoint y: 269, distance: 69.6
click at [341, 286] on li "Turn Groom's thermostat to 70 and fan to ON" at bounding box center [352, 291] width 330 height 10
click at [279, 9] on icon "button" at bounding box center [277, 10] width 3 height 2
click at [245, 297] on p at bounding box center [348, 303] width 340 height 12
click at [241, 288] on em "Turn Groom's thermostat to" at bounding box center [233, 292] width 72 height 8
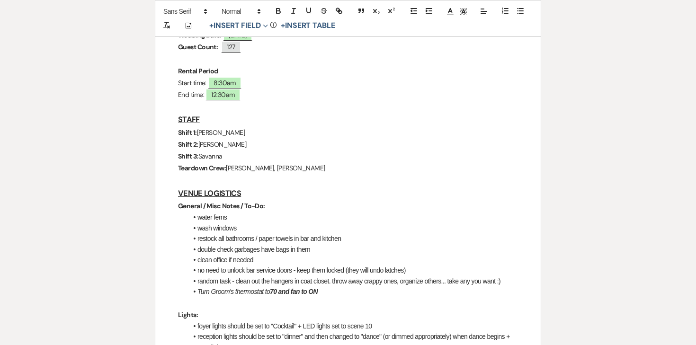
click at [241, 288] on em "Turn Groom's thermostat to" at bounding box center [233, 292] width 72 height 8
copy li "Turn Groom's thermostat to 70 and fan to ON"
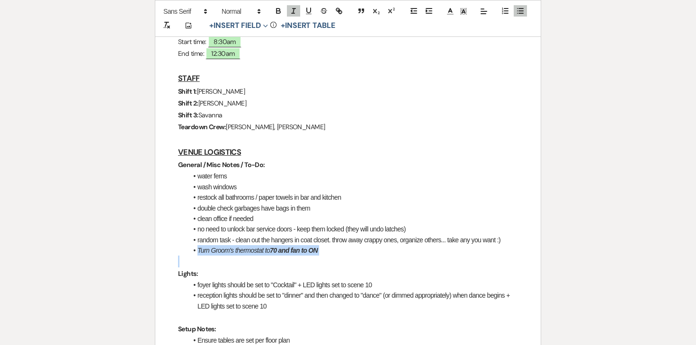
scroll to position [335, 0]
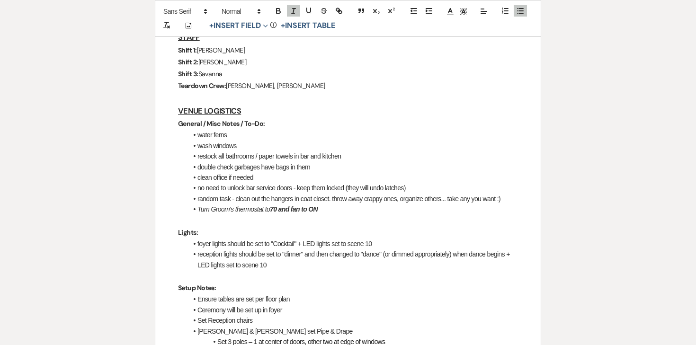
click at [320, 141] on li "wash windows" at bounding box center [352, 146] width 330 height 10
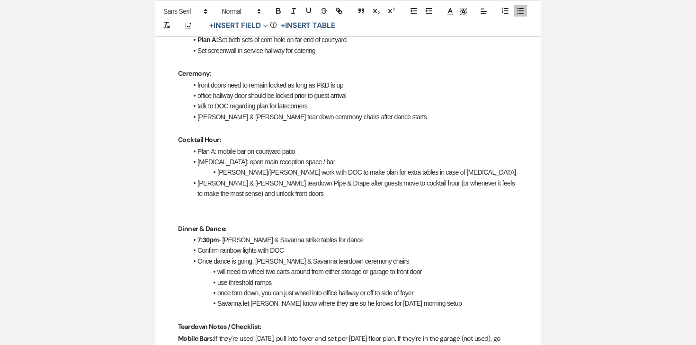
scroll to position [733, 0]
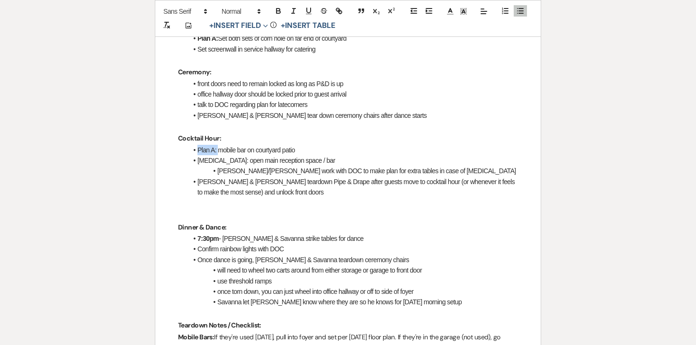
drag, startPoint x: 217, startPoint y: 128, endPoint x: 163, endPoint y: 128, distance: 53.9
click at [163, 128] on div "Jesse & Nicole - Final Details - 9.19.25 GENERAL EVENT DETAILS Bride & Groom Na…" at bounding box center [347, 327] width 385 height 1793
click at [279, 11] on icon "button" at bounding box center [278, 12] width 4 height 2
drag, startPoint x: 218, startPoint y: 136, endPoint x: 180, endPoint y: 133, distance: 37.9
click at [180, 133] on div "Jesse & Nicole - Final Details - 9.19.25 GENERAL EVENT DETAILS Bride & Groom Na…" at bounding box center [347, 327] width 385 height 1793
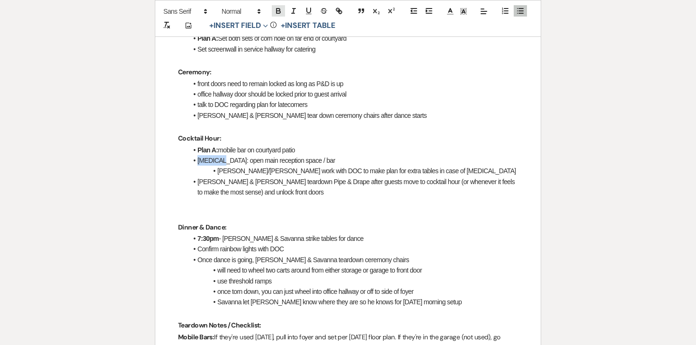
click at [278, 12] on icon "button" at bounding box center [278, 11] width 9 height 9
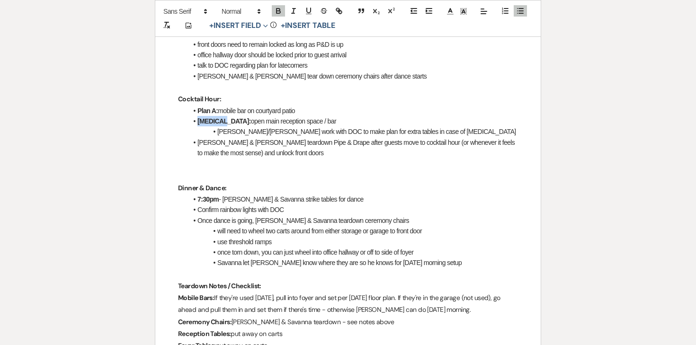
scroll to position [775, 0]
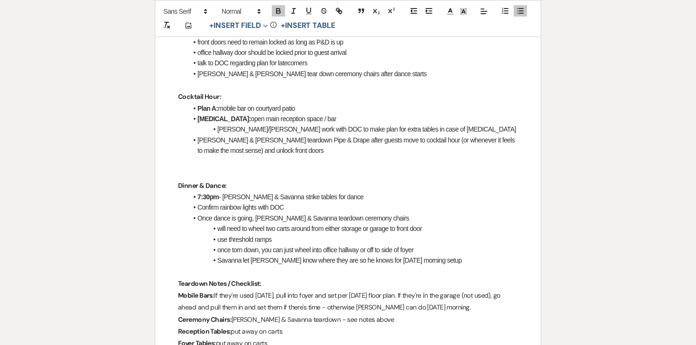
click at [270, 135] on li "Kaitlyn & Ashley teardown Pipe & Drape after guests move to cocktail hour (or w…" at bounding box center [352, 145] width 330 height 21
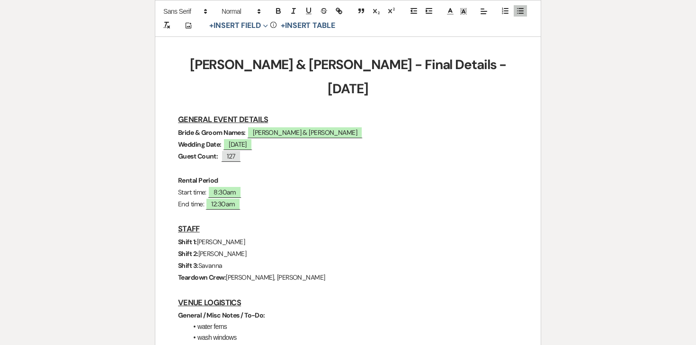
scroll to position [0, 0]
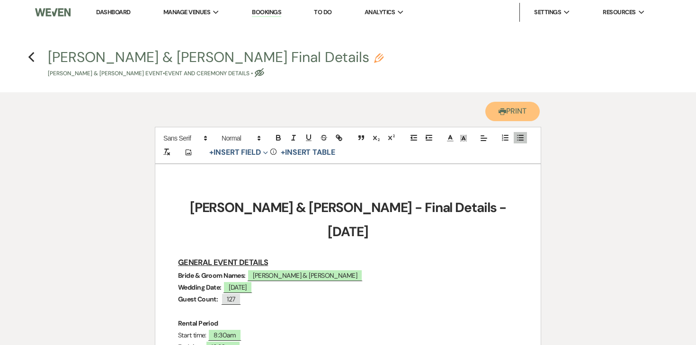
click at [499, 118] on button "Printer Print" at bounding box center [512, 111] width 54 height 19
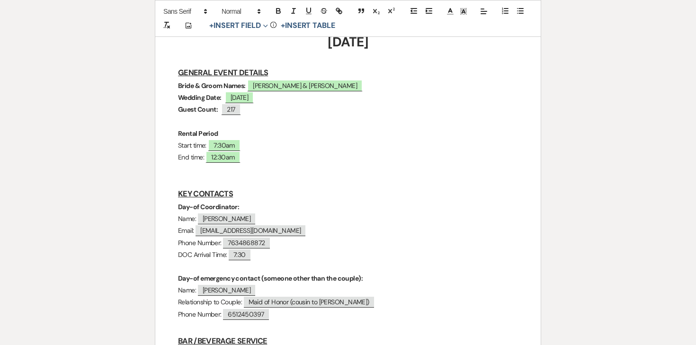
scroll to position [189, 0]
click at [222, 164] on p at bounding box center [348, 170] width 340 height 12
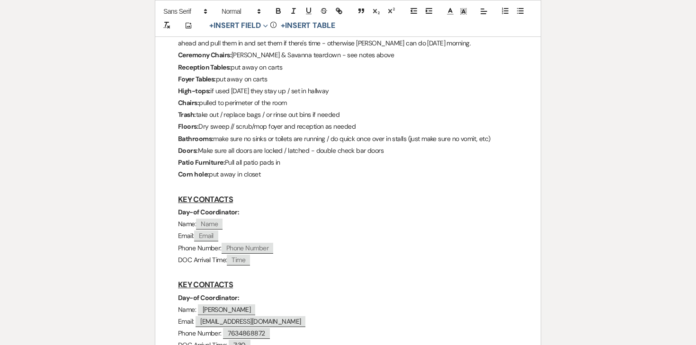
scroll to position [910, 0]
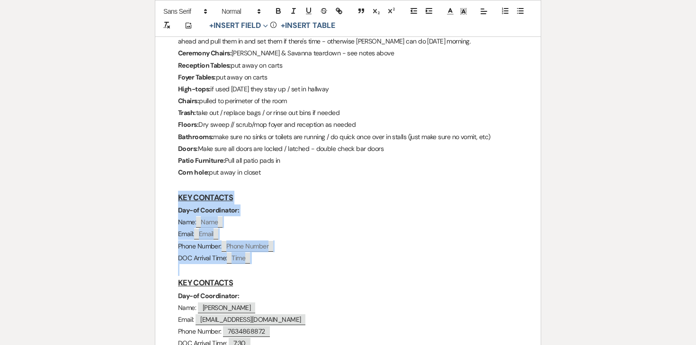
drag, startPoint x: 259, startPoint y: 240, endPoint x: 160, endPoint y: 168, distance: 122.3
click at [160, 168] on div "Carson & Maddie - Final Details - 9.20.25 GENERAL EVENT DETAILS Bride & Groom N…" at bounding box center [347, 129] width 385 height 1748
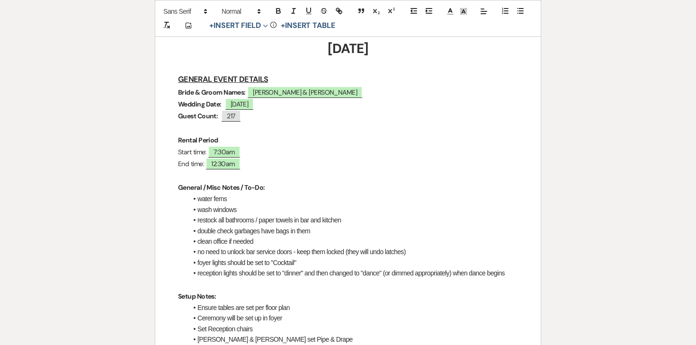
scroll to position [159, 0]
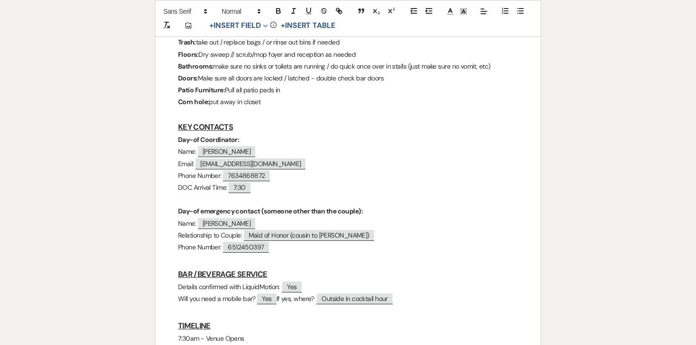
scroll to position [1057, 0]
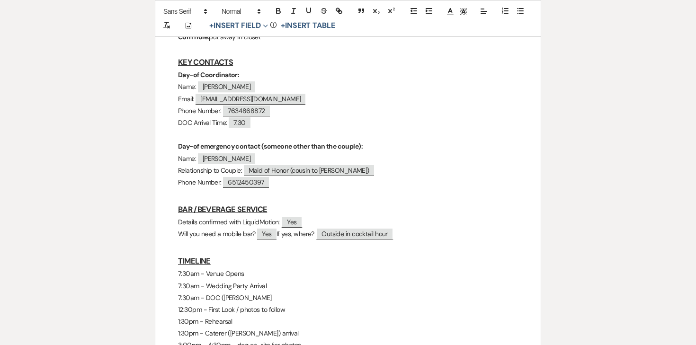
click at [205, 204] on u "BAR /BEVERAGE SERVICE" at bounding box center [222, 209] width 89 height 10
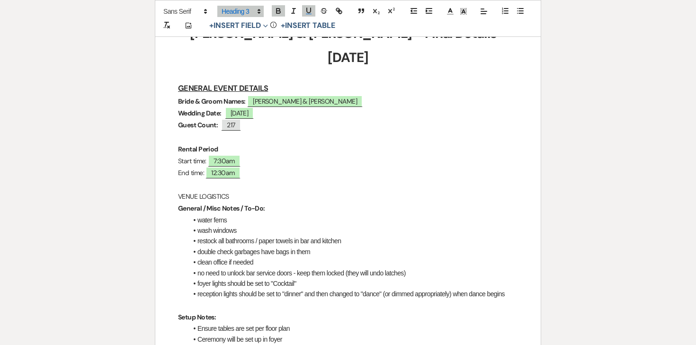
scroll to position [182, 0]
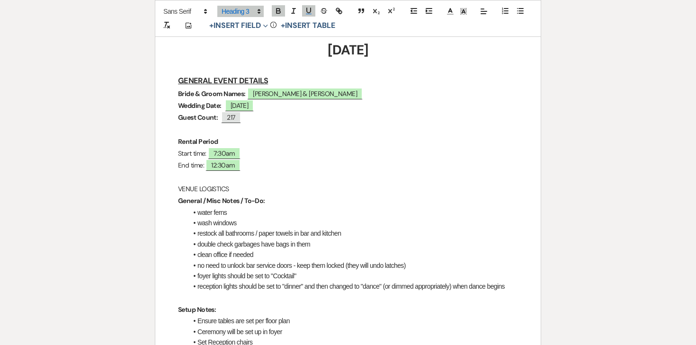
click at [220, 183] on p "VENUE LOGISTICS" at bounding box center [348, 189] width 340 height 12
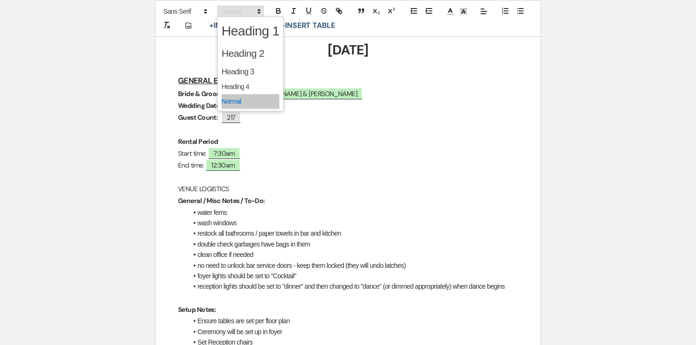
click at [252, 10] on span at bounding box center [240, 11] width 46 height 11
click at [250, 64] on span at bounding box center [250, 71] width 58 height 17
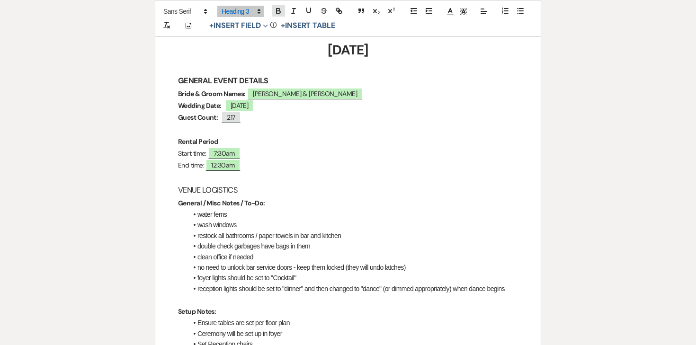
click at [277, 9] on icon "button" at bounding box center [278, 11] width 9 height 9
click at [304, 9] on button "button" at bounding box center [308, 10] width 13 height 11
click at [305, 159] on p "End time: ﻿ 12:30am ﻿" at bounding box center [348, 165] width 340 height 12
click at [250, 183] on h3 "VENUE LOGISTICS" at bounding box center [348, 190] width 340 height 14
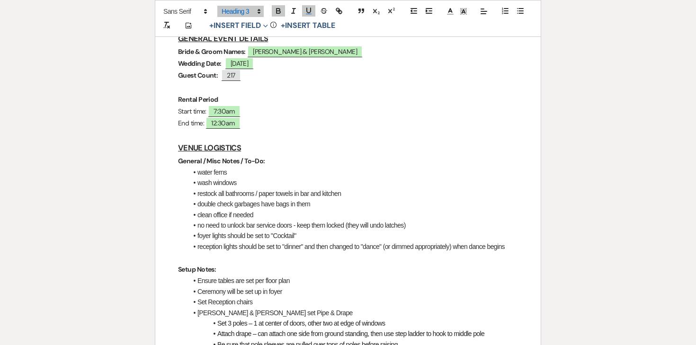
scroll to position [231, 0]
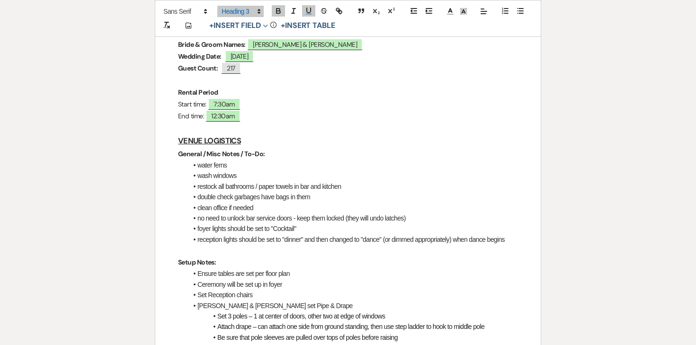
click at [219, 160] on li "water ferns" at bounding box center [352, 165] width 330 height 10
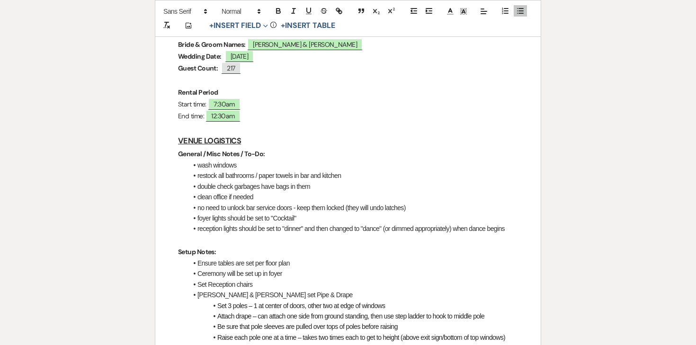
click at [241, 160] on li "wash windows" at bounding box center [352, 165] width 330 height 10
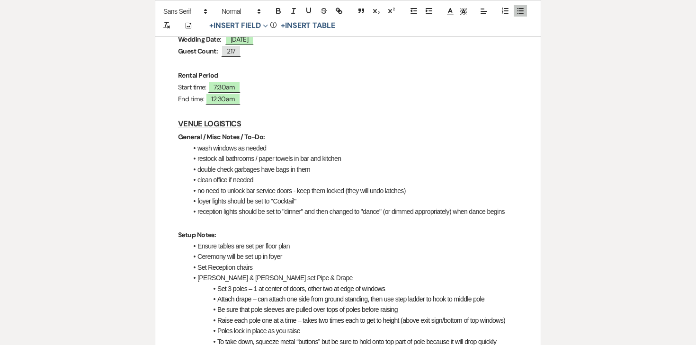
scroll to position [249, 0]
drag, startPoint x: 262, startPoint y: 154, endPoint x: 230, endPoint y: 154, distance: 32.2
click at [230, 174] on li "clean office if needed" at bounding box center [352, 179] width 330 height 10
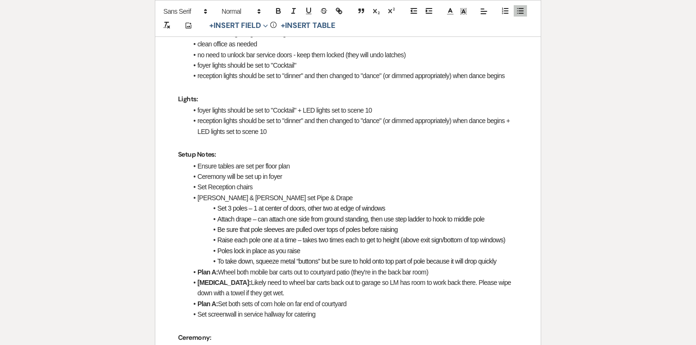
scroll to position [385, 0]
click at [198, 170] on li "Ceremony will be set up in foyer" at bounding box center [352, 175] width 330 height 10
drag, startPoint x: 308, startPoint y: 152, endPoint x: 276, endPoint y: 151, distance: 31.7
click at [276, 170] on li "Plan A: Ceremony will be set up in foyer" at bounding box center [352, 175] width 330 height 10
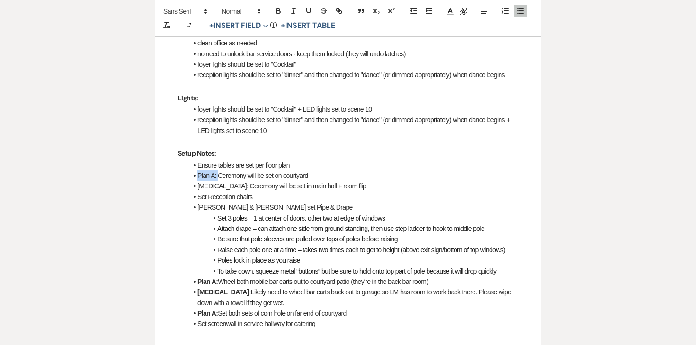
drag, startPoint x: 217, startPoint y: 152, endPoint x: 195, endPoint y: 152, distance: 22.2
click at [195, 170] on li "Plan A: Ceremony will be set on courtyard" at bounding box center [352, 175] width 330 height 10
click at [278, 12] on icon "button" at bounding box center [278, 11] width 9 height 9
drag, startPoint x: 218, startPoint y: 163, endPoint x: 182, endPoint y: 163, distance: 36.4
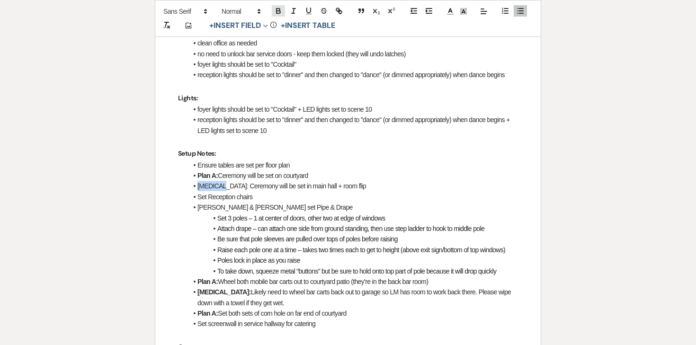
click at [280, 10] on icon "button" at bounding box center [278, 11] width 9 height 9
click at [284, 160] on li "Ensure tables are set per floor plan" at bounding box center [352, 165] width 330 height 10
click at [296, 160] on li "Ensure tables are set per floor plan" at bounding box center [352, 165] width 330 height 10
click at [319, 170] on li "Plan A: Ceremony will be set on courtyard" at bounding box center [352, 175] width 330 height 10
click at [221, 170] on li "Plan A: Ceremony will be set on courtyard" at bounding box center [352, 175] width 330 height 10
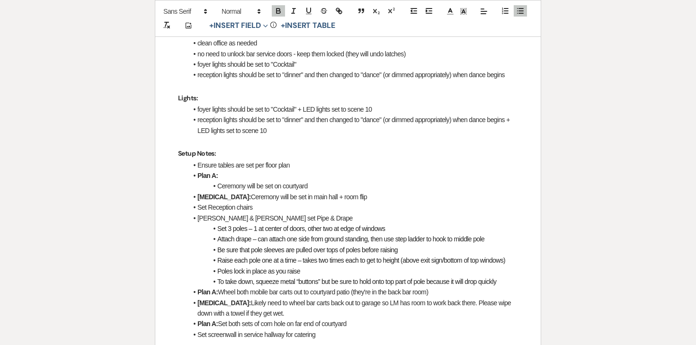
click at [314, 181] on li "﻿ Ceremony will be set on courtyard" at bounding box center [352, 186] width 330 height 10
click at [245, 181] on li "Ceremony will be set on courtyard" at bounding box center [352, 186] width 330 height 10
click at [338, 181] on li "Ceremony chairs will be set on courtyard" at bounding box center [352, 186] width 330 height 10
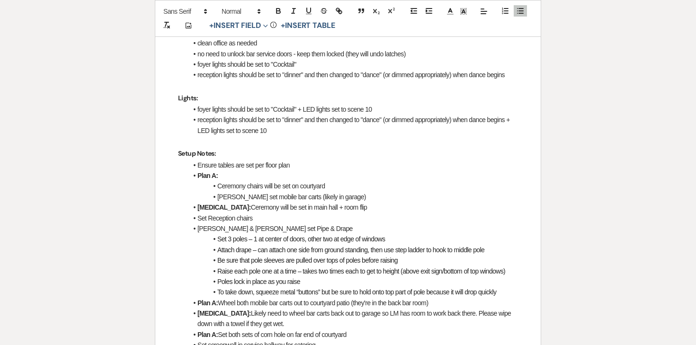
click at [290, 192] on li "Payton set mobile bar carts (likely in garage)" at bounding box center [352, 197] width 330 height 10
click at [340, 202] on li "Plan B: Ceremony will be set in main hall + room flip" at bounding box center [352, 207] width 330 height 10
click at [221, 202] on li "Plan B: Ceremony will be set in main hall + room flip" at bounding box center [352, 207] width 330 height 10
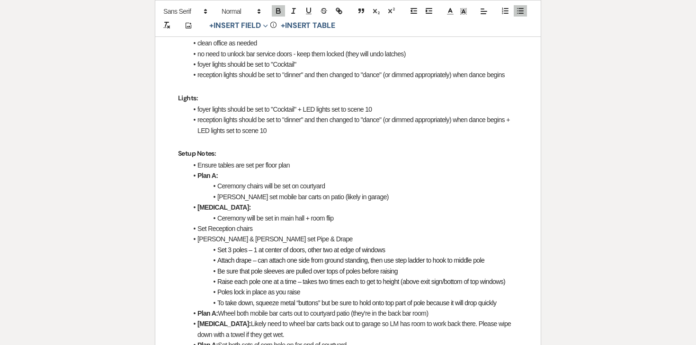
click at [341, 213] on li "﻿ Ceremony will be set in main hall + room flip" at bounding box center [352, 218] width 330 height 10
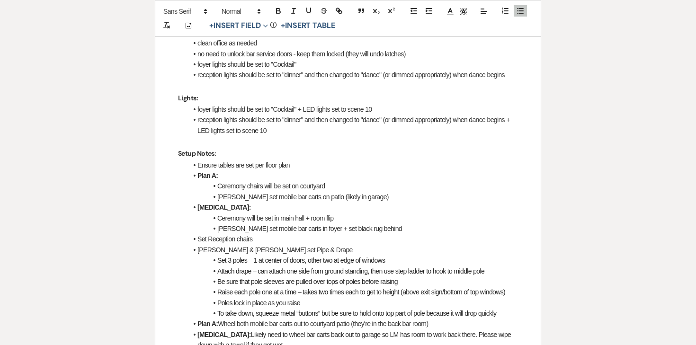
click at [202, 234] on li "Set Reception chairs" at bounding box center [352, 239] width 330 height 10
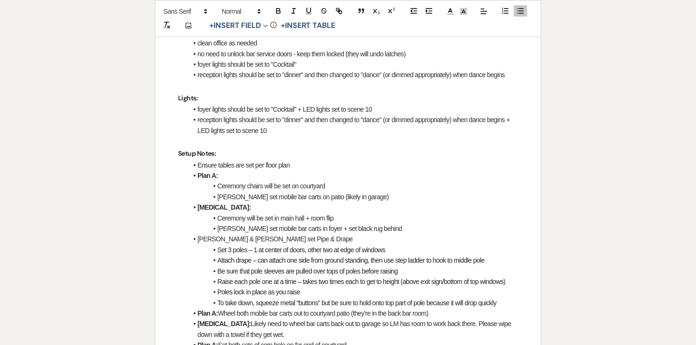
click at [361, 192] on li "[PERSON_NAME] set mobile bar carts on patio (likely in garage)" at bounding box center [352, 197] width 330 height 10
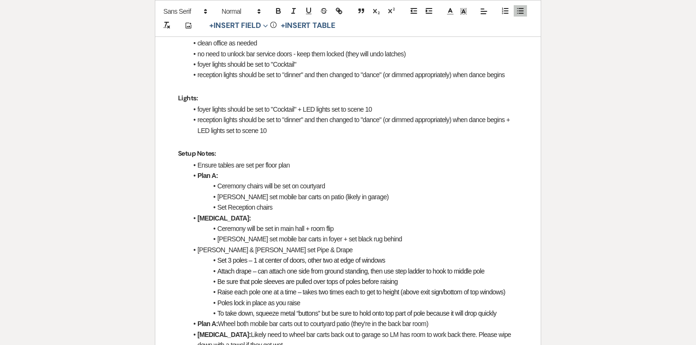
click at [227, 245] on li "Kaitlyn & Ashlely set Pipe & Drape" at bounding box center [352, 250] width 330 height 10
click at [212, 245] on li "Kaitlyn & Ashlely set Pipe & Drape" at bounding box center [352, 250] width 330 height 10
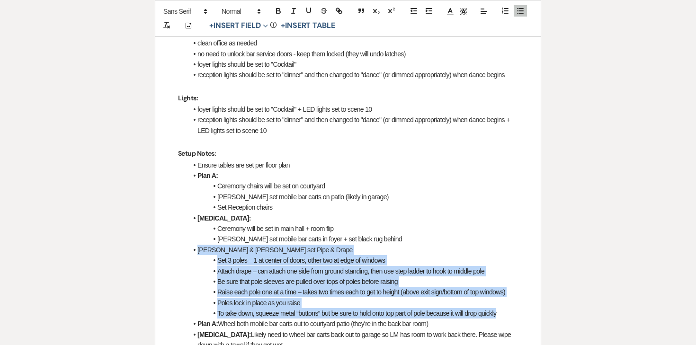
drag, startPoint x: 190, startPoint y: 223, endPoint x: 509, endPoint y: 284, distance: 324.7
click at [509, 284] on ul "Ensure tables are set per floor plan Plan A: Ceremony chairs will be set on cou…" at bounding box center [352, 266] width 330 height 212
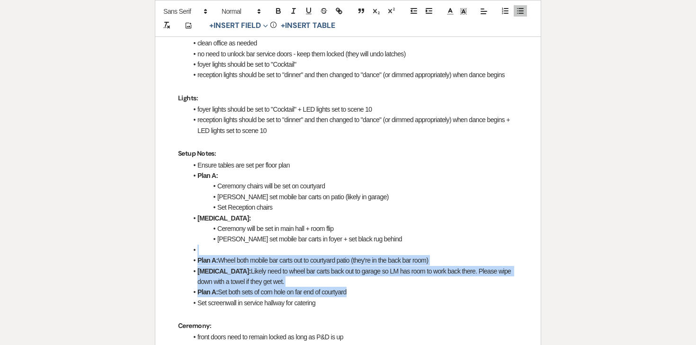
drag, startPoint x: 189, startPoint y: 226, endPoint x: 351, endPoint y: 265, distance: 166.4
click at [351, 265] on ul "Ensure tables are set per floor plan Plan A: Ceremony chairs will be set on cou…" at bounding box center [352, 234] width 330 height 148
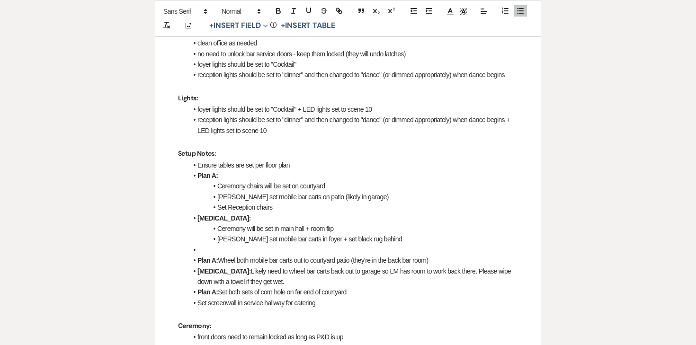
click at [324, 202] on li "Set Reception chairs" at bounding box center [352, 207] width 330 height 10
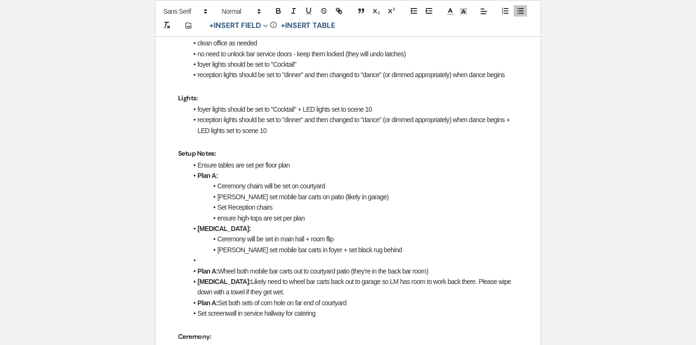
click at [381, 245] on li "[PERSON_NAME] set mobile bar carts in foyer + set black rug behind" at bounding box center [352, 250] width 330 height 10
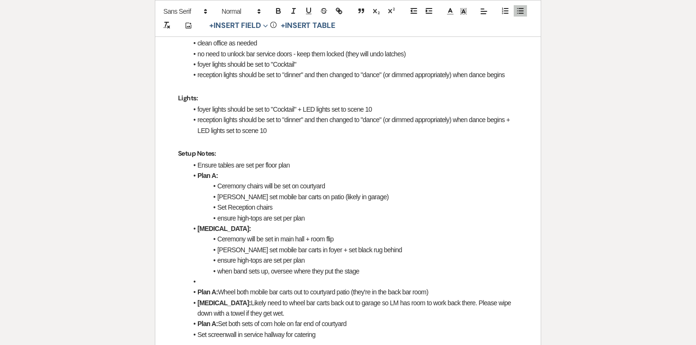
click at [218, 266] on li "when band sets up, oversee where they put the stage" at bounding box center [352, 271] width 330 height 10
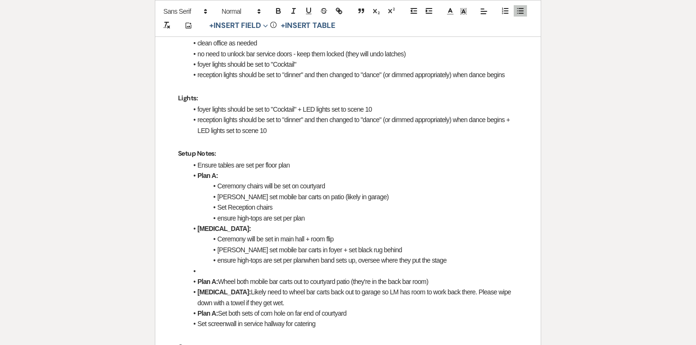
click at [245, 266] on li at bounding box center [352, 271] width 330 height 10
click at [246, 223] on li "[MEDICAL_DATA]:" at bounding box center [352, 228] width 330 height 10
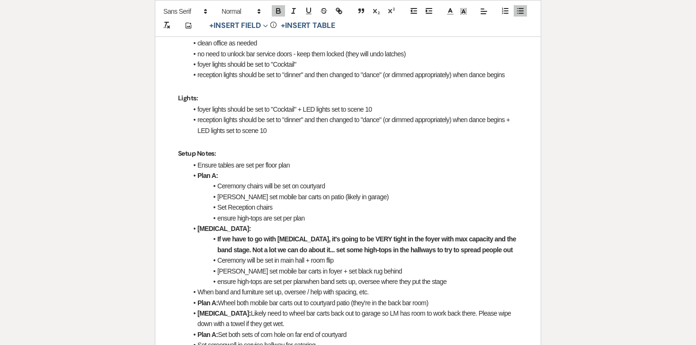
click at [207, 234] on li "If we have to go with plan B, it's going to be VERY tight in the foyer with max…" at bounding box center [352, 244] width 330 height 21
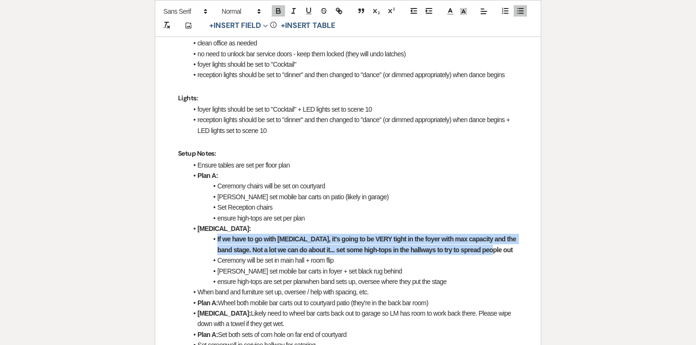
drag, startPoint x: 209, startPoint y: 215, endPoint x: 504, endPoint y: 225, distance: 295.5
click at [504, 234] on li "If we have to go with plan B, it's going to be VERY tight in the foyer with max…" at bounding box center [352, 244] width 330 height 21
click at [278, 9] on icon "button" at bounding box center [278, 11] width 9 height 9
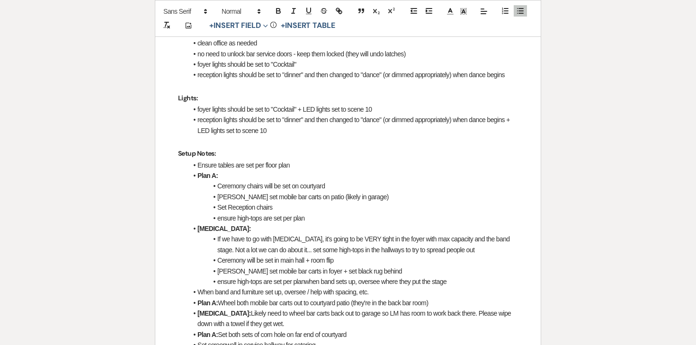
click at [368, 213] on li "ensure high-tops are set per plan" at bounding box center [352, 218] width 330 height 10
click at [335, 234] on li "If we have to go with plan B, it's going to be VERY tight in the foyer with max…" at bounding box center [352, 244] width 330 height 21
click at [278, 12] on icon "button" at bounding box center [278, 11] width 9 height 9
click at [399, 223] on li "[MEDICAL_DATA]:" at bounding box center [352, 228] width 330 height 10
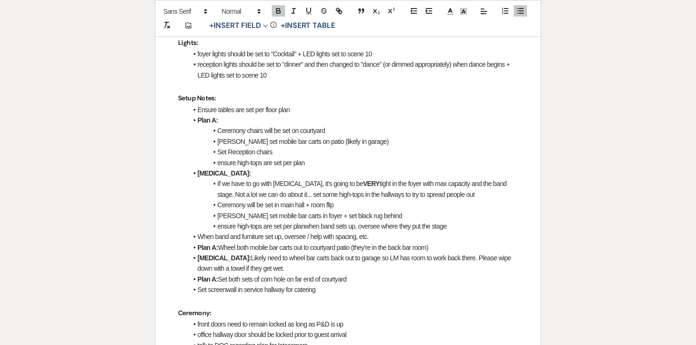
scroll to position [446, 0]
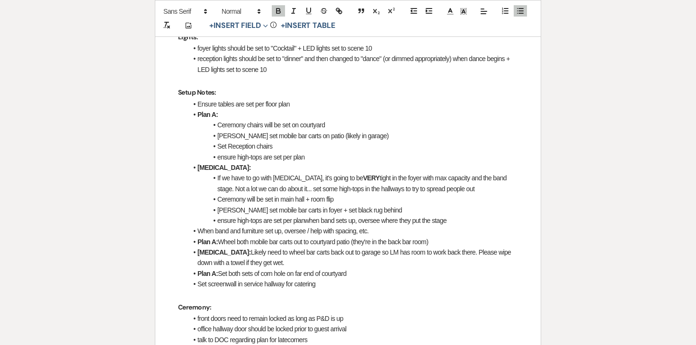
click at [284, 226] on li "When band and furniture set up, oversee / help with spacing, etc." at bounding box center [352, 231] width 330 height 10
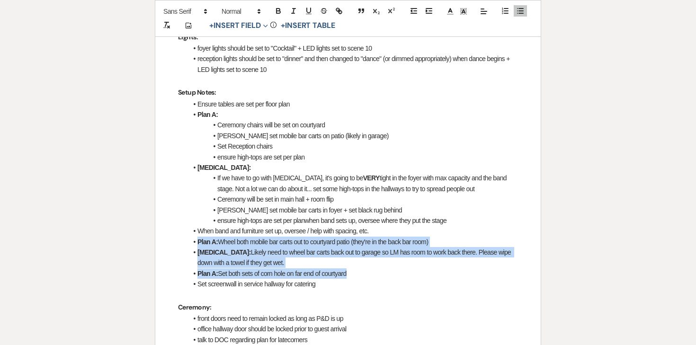
drag, startPoint x: 187, startPoint y: 215, endPoint x: 354, endPoint y: 247, distance: 170.4
click at [354, 247] on ul "Ensure tables are set per floor plan Plan A: Ceremony chairs will be set on cou…" at bounding box center [352, 194] width 330 height 191
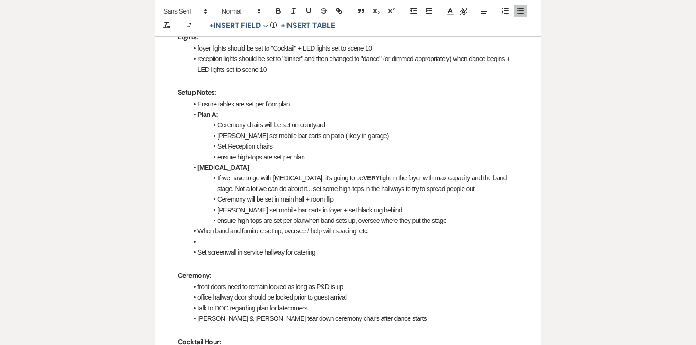
click at [316, 152] on li "ensure high-tops are set per plan" at bounding box center [352, 157] width 330 height 10
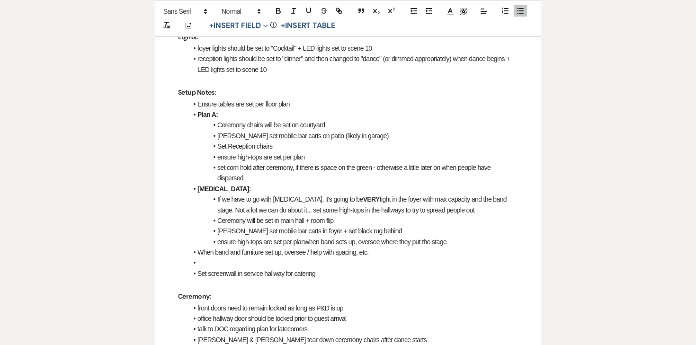
scroll to position [478, 0]
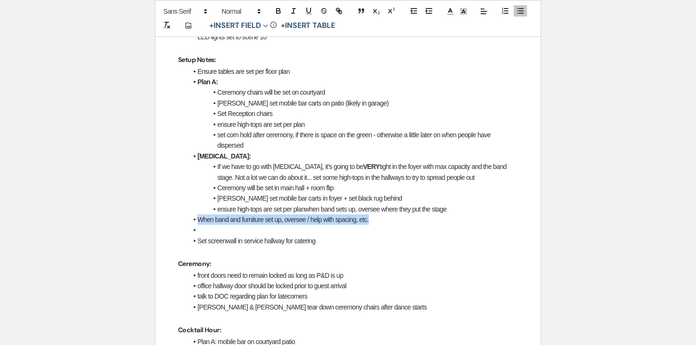
drag, startPoint x: 191, startPoint y: 195, endPoint x: 263, endPoint y: 202, distance: 72.2
click at [263, 202] on ul "Ensure tables are set per floor plan Plan A: Ceremony chairs will be set on cou…" at bounding box center [352, 156] width 330 height 180
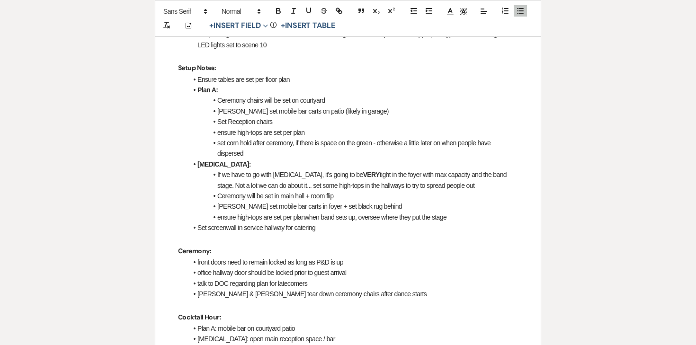
scroll to position [457, 0]
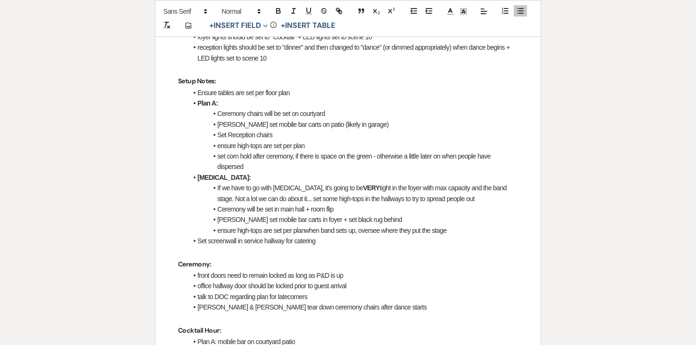
click at [252, 236] on li "Set screenwall in service hallway for catering" at bounding box center [352, 241] width 330 height 10
click at [279, 214] on li "[PERSON_NAME] set mobile bar carts in foyer + set black rug behind" at bounding box center [352, 219] width 330 height 10
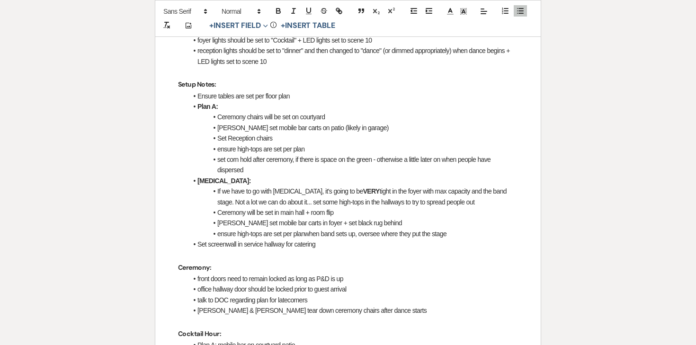
scroll to position [453, 0]
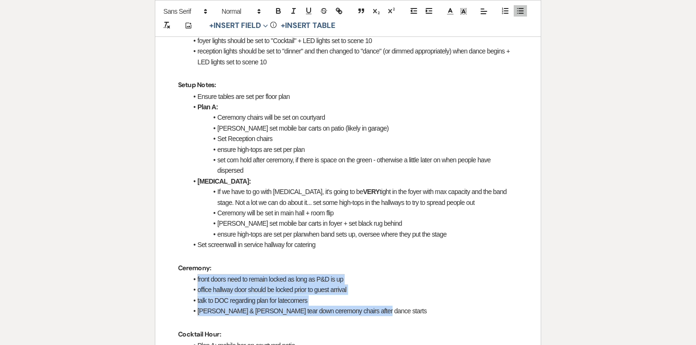
drag, startPoint x: 194, startPoint y: 254, endPoint x: 396, endPoint y: 287, distance: 204.8
click at [396, 287] on ul "front doors need to remain locked as long as P&D is up office hallway door shou…" at bounding box center [352, 295] width 330 height 43
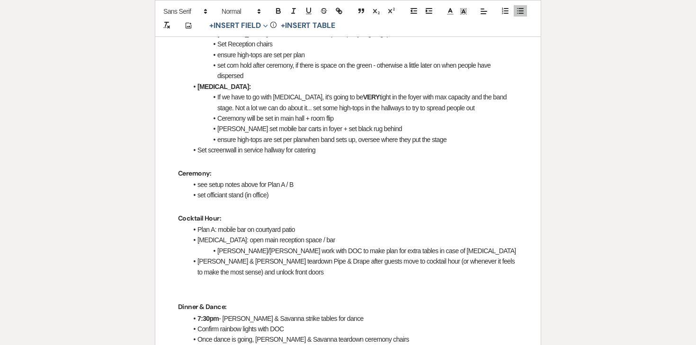
scroll to position [550, 0]
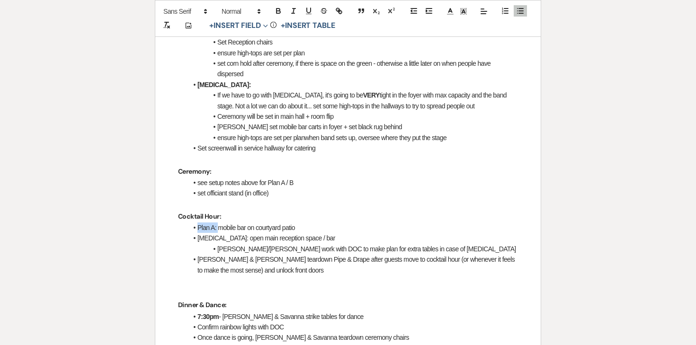
drag, startPoint x: 218, startPoint y: 205, endPoint x: 179, endPoint y: 204, distance: 38.3
click at [278, 7] on icon "button" at bounding box center [278, 11] width 9 height 9
click at [222, 222] on li "Plan A: mobile bar on courtyard patio" at bounding box center [352, 227] width 330 height 10
click at [199, 224] on strong "Plan A:" at bounding box center [207, 228] width 20 height 8
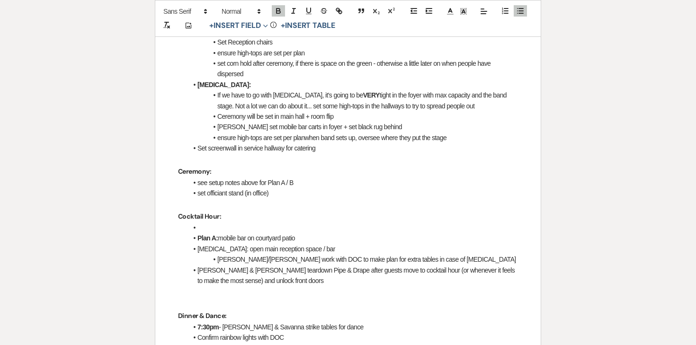
click at [201, 222] on li at bounding box center [352, 227] width 330 height 10
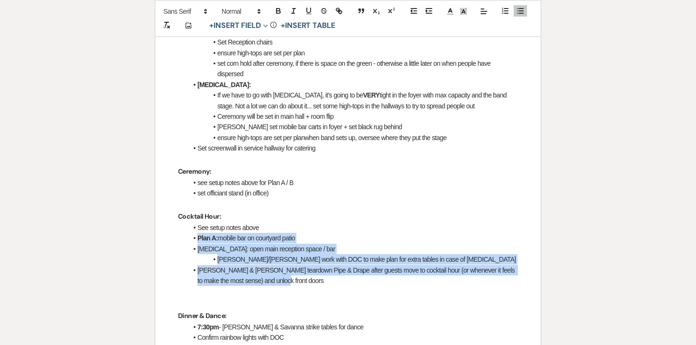
drag, startPoint x: 190, startPoint y: 214, endPoint x: 399, endPoint y: 248, distance: 212.0
click at [399, 249] on ul "See setup notes above Plan A: mobile bar on courtyard patio Plan B: open main r…" at bounding box center [352, 253] width 330 height 63
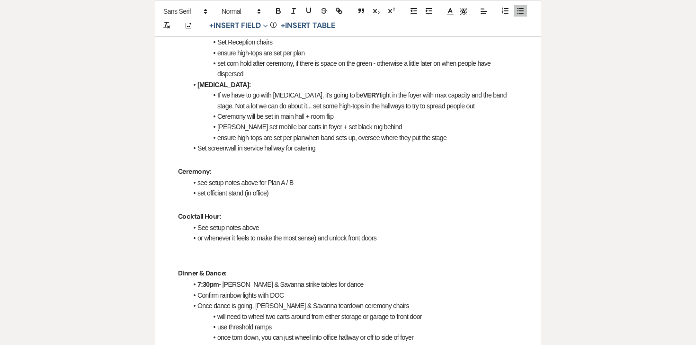
click at [349, 222] on li "See setup notes above" at bounding box center [352, 227] width 330 height 10
click at [349, 233] on li "or whenever it feels to make the most sense) and unlock front doors" at bounding box center [352, 238] width 330 height 10
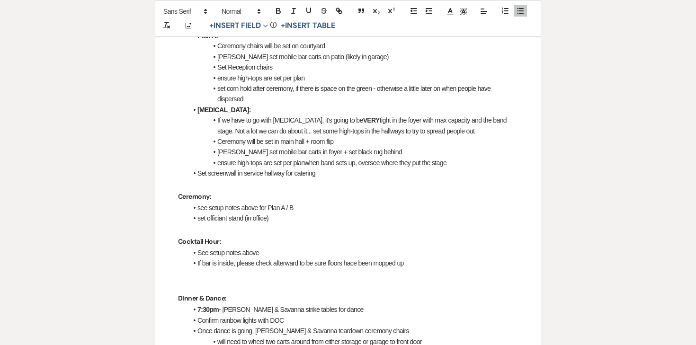
click at [498, 115] on li "If we have to go with plan B, it's going to be VERY tight in the foyer with max…" at bounding box center [352, 125] width 330 height 21
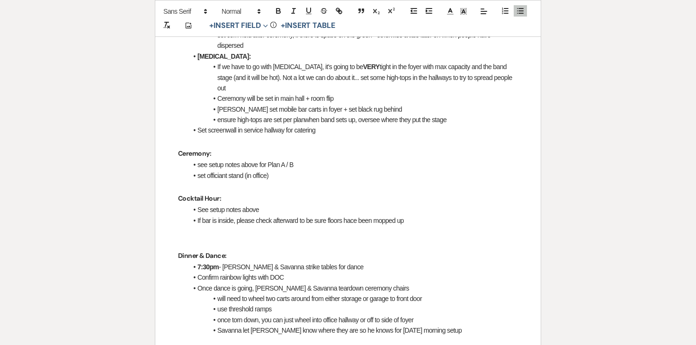
scroll to position [579, 0]
click at [269, 237] on p at bounding box center [348, 243] width 340 height 12
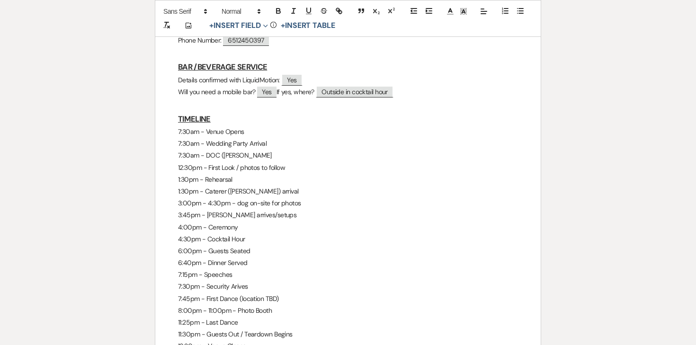
scroll to position [1193, 0]
click at [259, 208] on p "3:45pm - Paninos arrives/setups" at bounding box center [348, 214] width 340 height 12
click at [282, 208] on p "3:45pm - Paninos arrives/sets ups" at bounding box center [348, 214] width 340 height 12
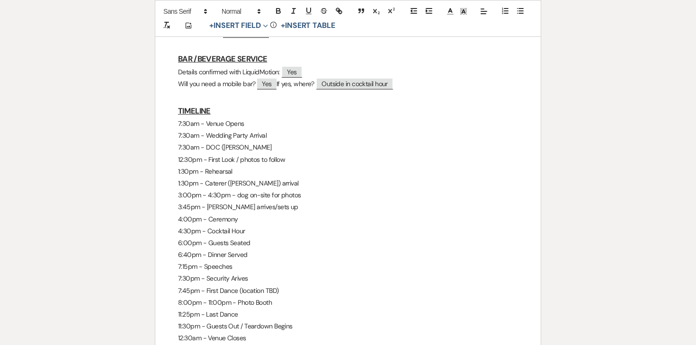
click at [217, 237] on p "6:00pm - Guests Seated" at bounding box center [348, 243] width 340 height 12
click at [212, 261] on p "7:15pm - Speeches" at bounding box center [348, 267] width 340 height 12
click at [212, 273] on p "7:30pm - Security Arives" at bounding box center [348, 279] width 340 height 12
click at [211, 285] on p "7:45pm - First Dance (location TBD)" at bounding box center [348, 291] width 340 height 12
click at [270, 285] on p "7:45pm - First Dance (location TBD)" at bounding box center [348, 291] width 340 height 12
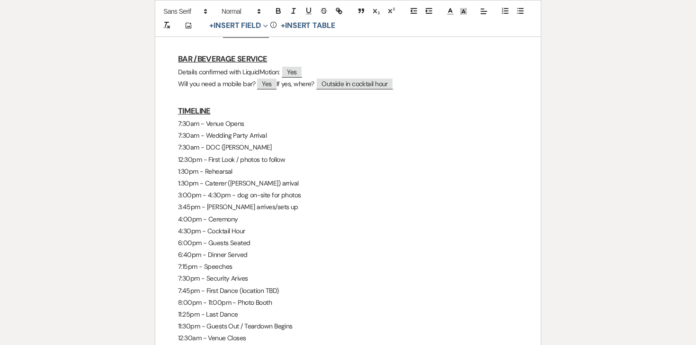
click at [283, 261] on p "7:15pm - Speeches" at bounding box center [348, 267] width 340 height 12
click at [281, 273] on p "7:30pm - Security Arives" at bounding box center [348, 279] width 340 height 12
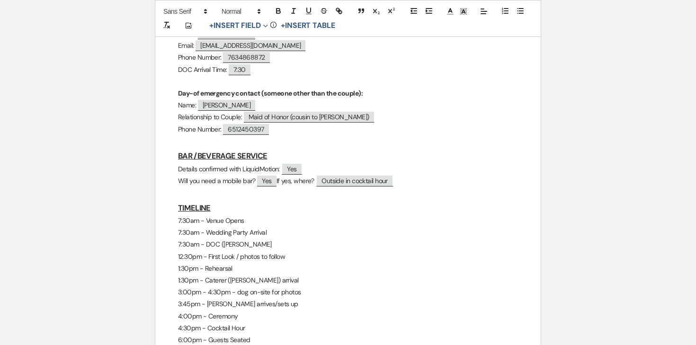
scroll to position [1100, 0]
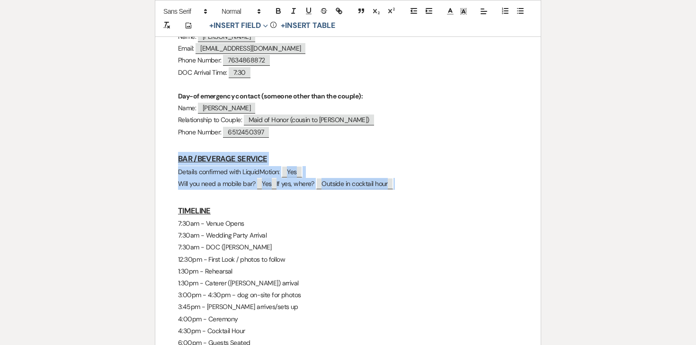
drag, startPoint x: 170, startPoint y: 122, endPoint x: 434, endPoint y: 147, distance: 265.2
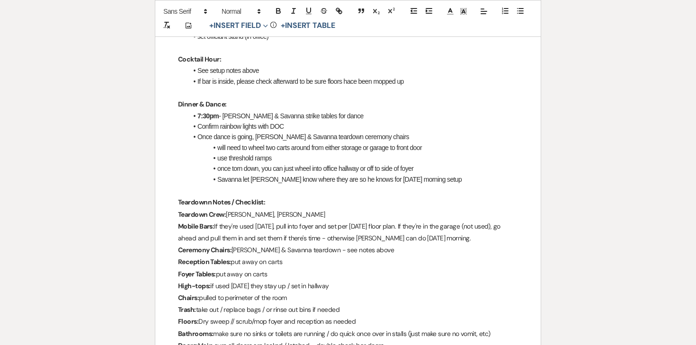
scroll to position [717, 0]
click at [435, 175] on li "Savanna let [PERSON_NAME] know where they are so he knows for [DATE] morning se…" at bounding box center [352, 180] width 330 height 10
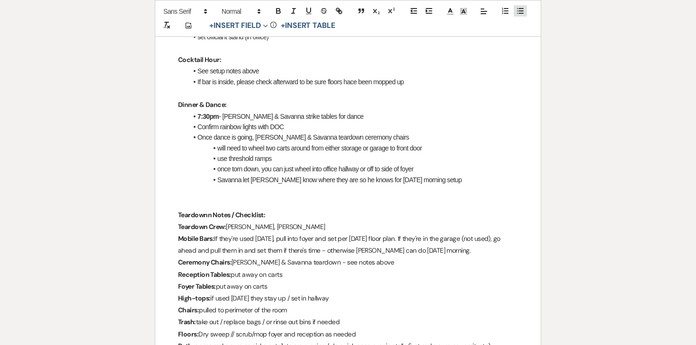
click at [518, 11] on icon "button" at bounding box center [520, 11] width 9 height 9
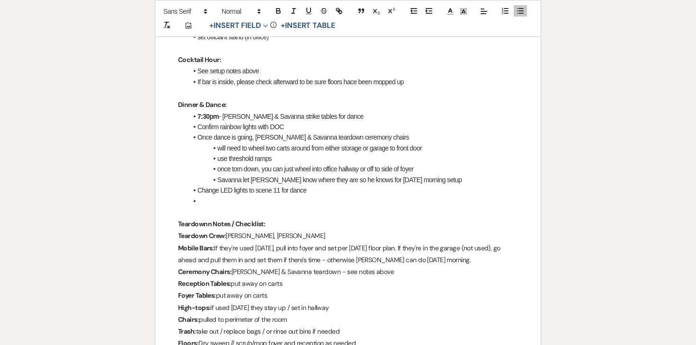
click at [198, 185] on li "Change LED lights to scene 11 for dance" at bounding box center [352, 190] width 330 height 10
click at [201, 196] on li at bounding box center [352, 201] width 330 height 10
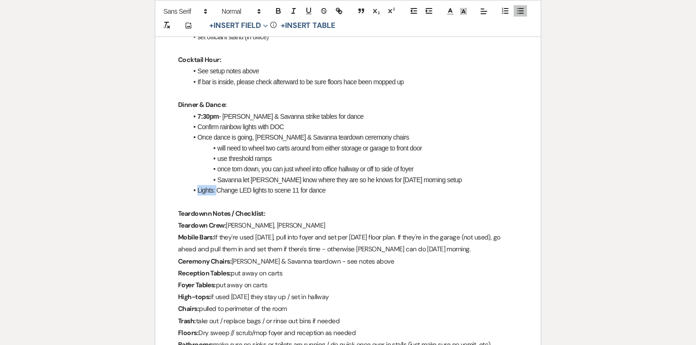
drag, startPoint x: 216, startPoint y: 157, endPoint x: 188, endPoint y: 157, distance: 27.9
click at [188, 185] on li "Lights: Change LED lights to scene 11 for dance" at bounding box center [352, 190] width 330 height 10
click at [279, 14] on icon "button" at bounding box center [278, 11] width 9 height 9
click at [333, 185] on li "Lights: Change LED lights to scene 11 for dance" at bounding box center [352, 190] width 330 height 10
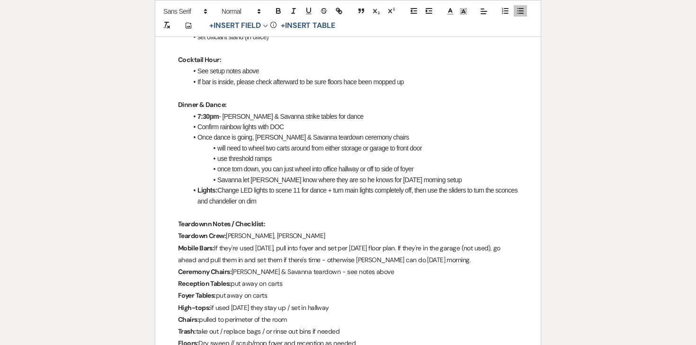
click at [262, 185] on li "Lights: Change LED lights to scene 11 for dance + turn main lights completely o…" at bounding box center [352, 195] width 330 height 21
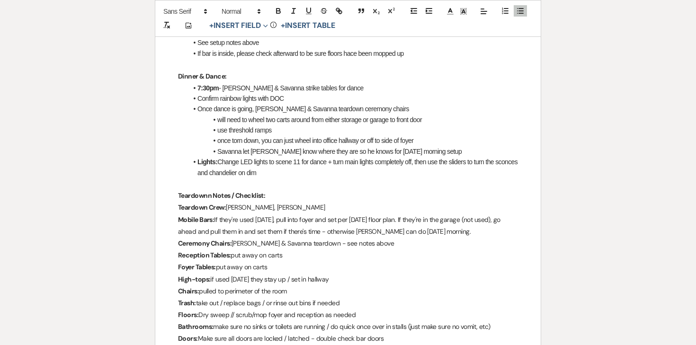
scroll to position [748, 0]
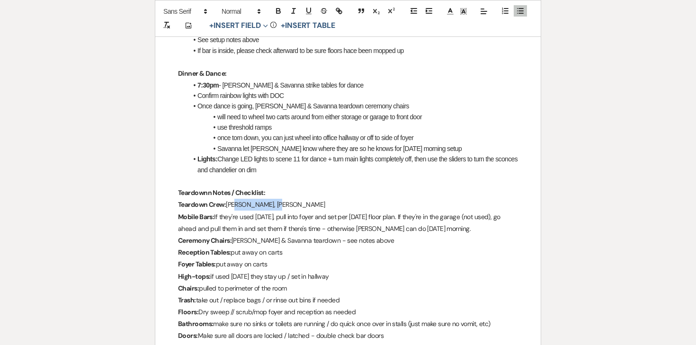
drag, startPoint x: 279, startPoint y: 169, endPoint x: 237, endPoint y: 171, distance: 42.2
click at [237, 199] on p "Teardown Crew: Joe, Luna, Miriam" at bounding box center [348, 205] width 340 height 12
click at [221, 211] on p "Mobile Bars: If they're used on Friday, pull into foyer and set per Saturday's …" at bounding box center [348, 223] width 340 height 24
drag, startPoint x: 216, startPoint y: 181, endPoint x: 482, endPoint y: 197, distance: 265.9
click at [482, 211] on p "Mobile Bars: If they're used on Friday, pull into foyer and set per Saturday's …" at bounding box center [348, 223] width 340 height 24
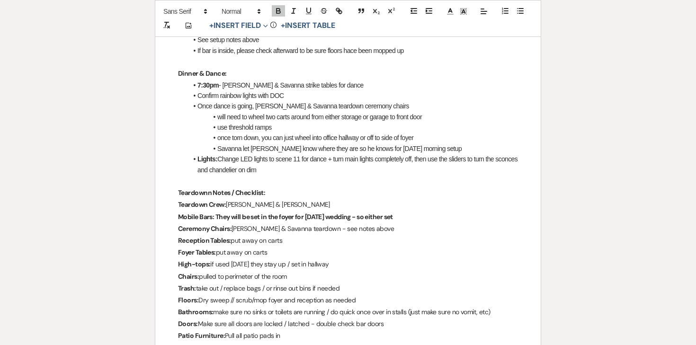
drag, startPoint x: 404, startPoint y: 182, endPoint x: 227, endPoint y: 166, distance: 177.7
click at [227, 166] on div "Carson & Maddie - Final Details - 9.20.25 GENERAL EVENT DETAILS Bride & Groom N…" at bounding box center [347, 228] width 385 height 1625
click at [239, 211] on p "Mobile Bars: They will be set in the foyer for Sunday's wedding - so either set" at bounding box center [348, 217] width 340 height 12
drag, startPoint x: 413, startPoint y: 180, endPoint x: 217, endPoint y: 181, distance: 195.9
click at [217, 211] on p "Mobile Bars: They will be set in the foyer for Sunday's wedding - so either set" at bounding box center [348, 217] width 340 height 12
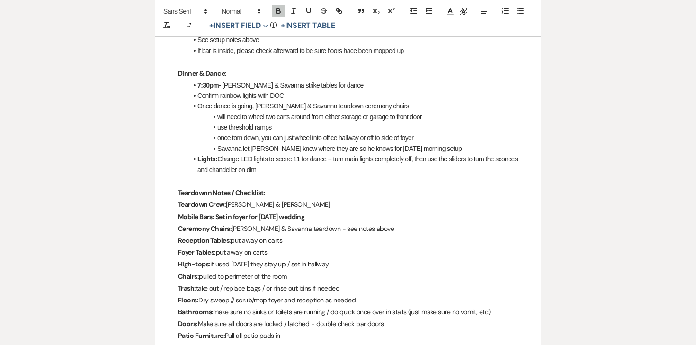
drag, startPoint x: 319, startPoint y: 183, endPoint x: 216, endPoint y: 182, distance: 102.7
click at [216, 211] on p "Mobile Bars: Set in foyer for Sunday's wedding" at bounding box center [348, 217] width 340 height 12
click at [278, 12] on icon "button" at bounding box center [278, 11] width 9 height 9
click at [265, 223] on p "Ceremony Chairs: Payton & Savanna teardown - see notes above" at bounding box center [348, 229] width 340 height 12
drag, startPoint x: 373, startPoint y: 196, endPoint x: 233, endPoint y: 194, distance: 139.6
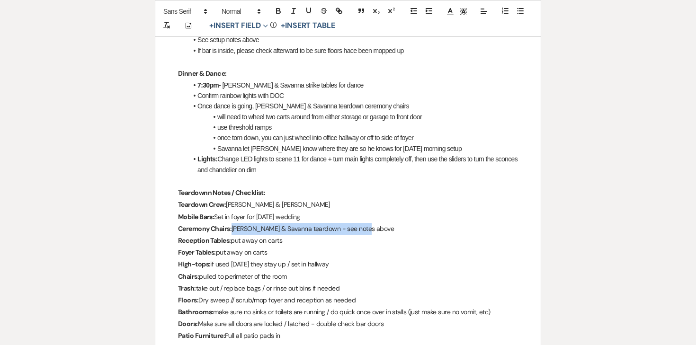
click at [233, 223] on p "Ceremony Chairs: Payton & Savanna teardown - see notes above" at bounding box center [348, 229] width 340 height 12
click at [227, 236] on strong "Reception Tables:" at bounding box center [204, 240] width 53 height 9
click at [289, 235] on p "Reception Tables: put away on carts" at bounding box center [348, 241] width 340 height 12
click at [283, 247] on p "Foyer Tables: put away on carts" at bounding box center [348, 253] width 340 height 12
click at [283, 258] on p "High-tops: if used on Friday they stay up / set in hallway" at bounding box center [348, 264] width 340 height 12
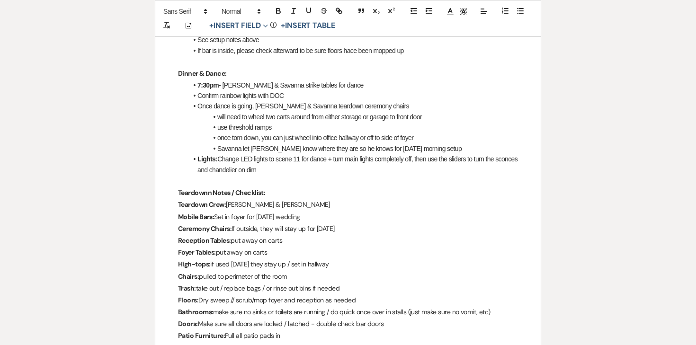
click at [252, 258] on p "High-tops: if used on Friday they stay up / set in hallway" at bounding box center [348, 264] width 340 height 12
click at [263, 223] on p "Ceremony Chairs: If outside, they will stay up for Sunday" at bounding box center [348, 229] width 340 height 12
drag, startPoint x: 341, startPoint y: 227, endPoint x: 212, endPoint y: 226, distance: 129.2
click at [212, 258] on p "High-tops: if used on Friday they stay up / set in hallway" at bounding box center [348, 264] width 340 height 12
click at [243, 260] on strong "High-tops: Sunday's wedding using 6 high-tops and 1 low-tops" at bounding box center [267, 264] width 179 height 9
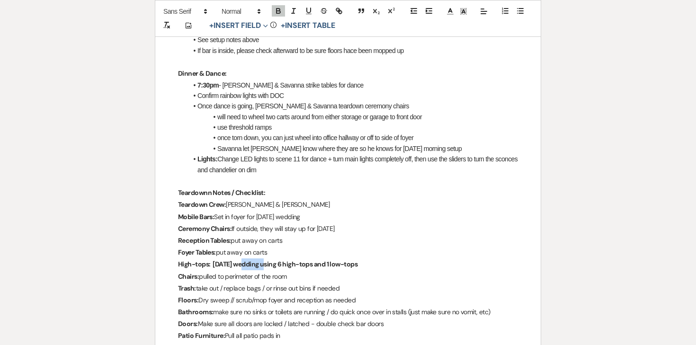
click at [243, 260] on strong "High-tops: Sunday's wedding using 6 high-tops and 1 low-tops" at bounding box center [267, 264] width 179 height 9
click at [217, 260] on strong "High-tops: Sunday's wedding using 6 high-tops and 1 low-tops" at bounding box center [267, 264] width 179 height 9
drag, startPoint x: 212, startPoint y: 230, endPoint x: 391, endPoint y: 229, distance: 178.4
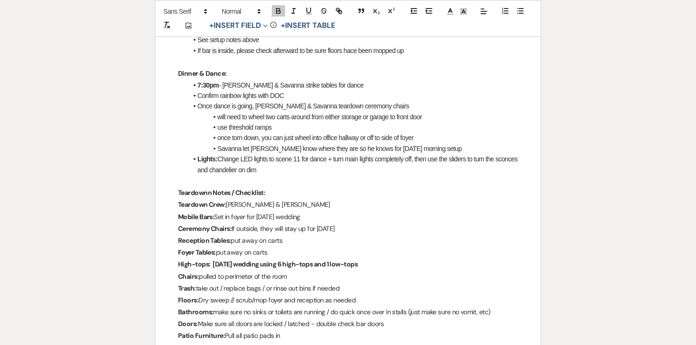
click at [391, 258] on p "High-tops: Sunday's wedding using 6 high-tops and 1 low-tops" at bounding box center [348, 264] width 340 height 12
click at [279, 10] on icon "button" at bounding box center [278, 11] width 9 height 9
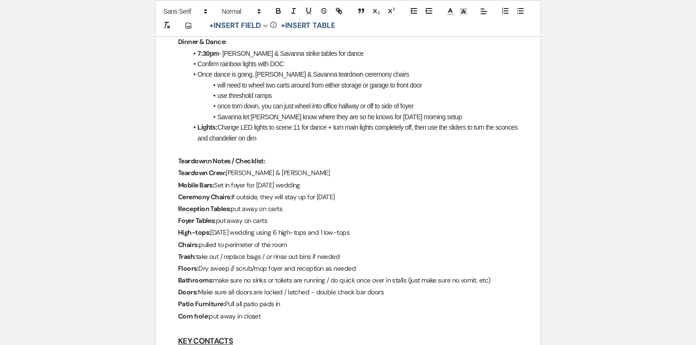
scroll to position [781, 0]
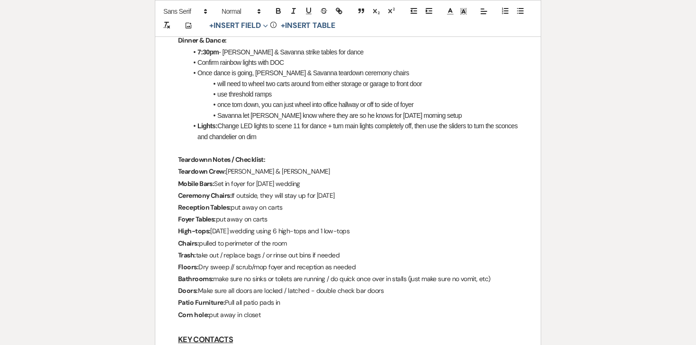
click at [276, 238] on p "Chairs: pulled to perimeter of the room" at bounding box center [348, 244] width 340 height 12
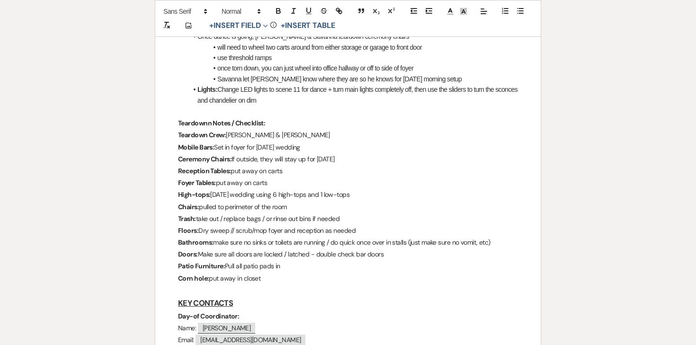
scroll to position [819, 0]
click at [292, 259] on p "Patio Furniture: Pull all patio pads in" at bounding box center [348, 265] width 340 height 12
click at [288, 272] on p "Corn hole: put away in closet" at bounding box center [348, 278] width 340 height 12
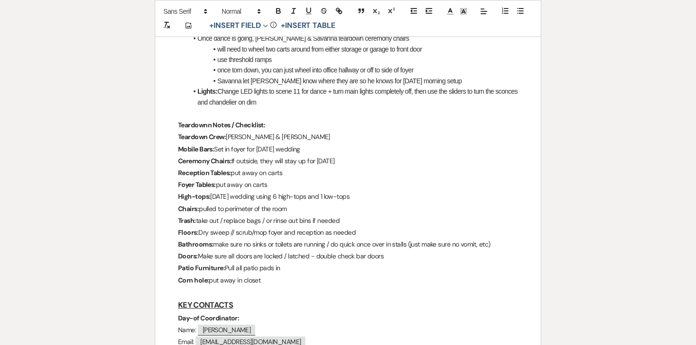
scroll to position [807, 0]
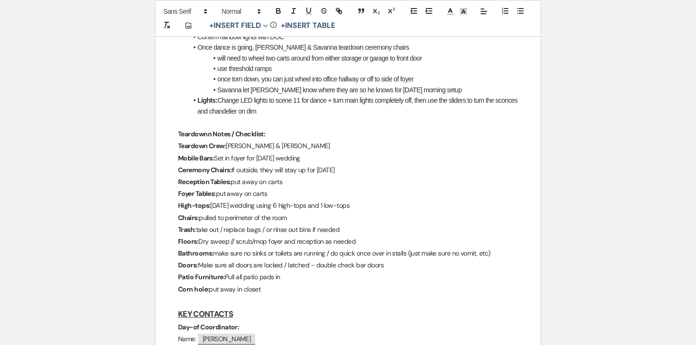
click at [261, 283] on p "Corn hole: put away in closet" at bounding box center [348, 289] width 340 height 12
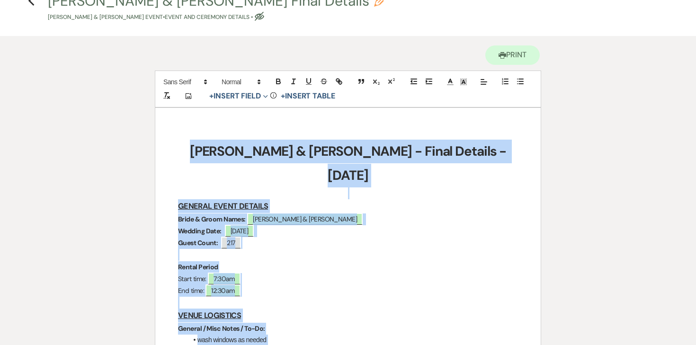
scroll to position [5, 0]
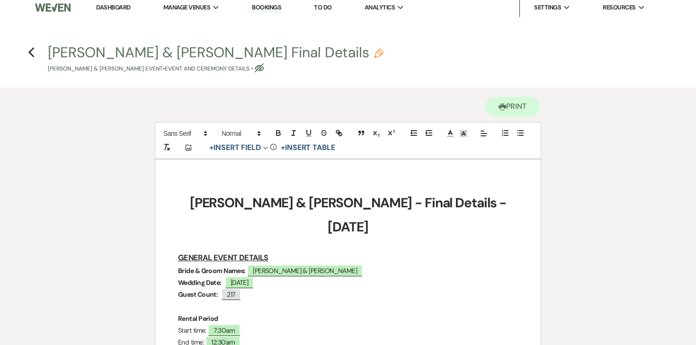
drag, startPoint x: 271, startPoint y: 254, endPoint x: 171, endPoint y: 331, distance: 126.2
copy div "VENUE LOGISTICS General / Misc Notes / To-Do: wash windows as needed restock al…"
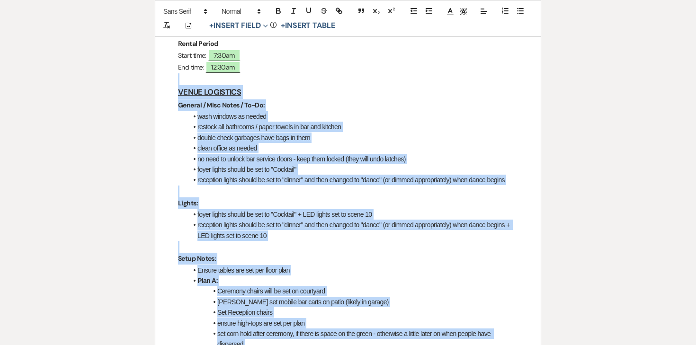
scroll to position [306, 0]
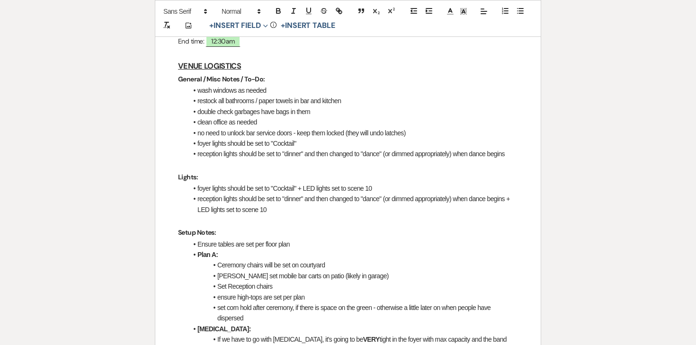
click at [238, 183] on li "foyer lights should be set to "Cocktail" + LED lights set to scene 10" at bounding box center [352, 188] width 330 height 10
click at [234, 138] on li "foyer lights should be set to "Cocktail"" at bounding box center [352, 143] width 330 height 10
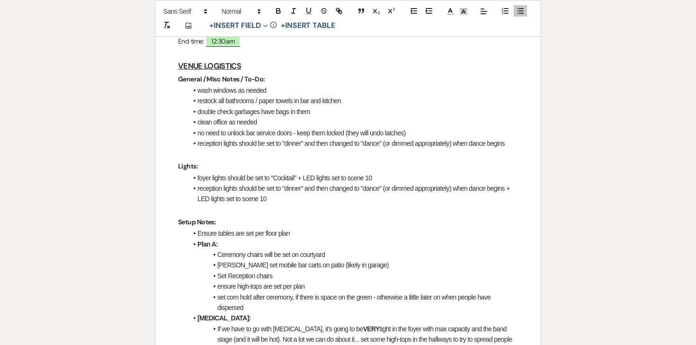
click at [234, 149] on p at bounding box center [348, 155] width 340 height 12
click at [234, 138] on li "reception lights should be set to "dinner" and then changed to "dance" (or dimm…" at bounding box center [352, 143] width 330 height 10
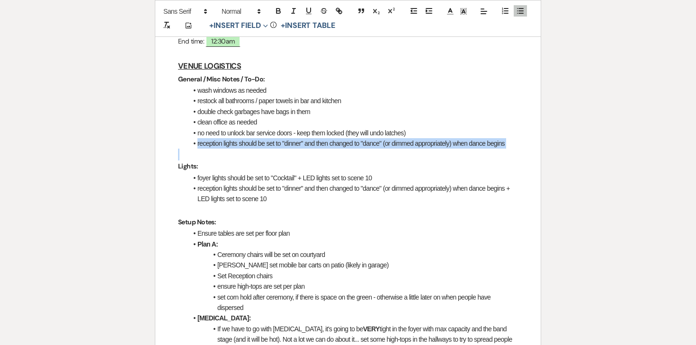
click at [234, 138] on li "reception lights should be set to "dinner" and then changed to "dance" (or dimm…" at bounding box center [352, 143] width 330 height 10
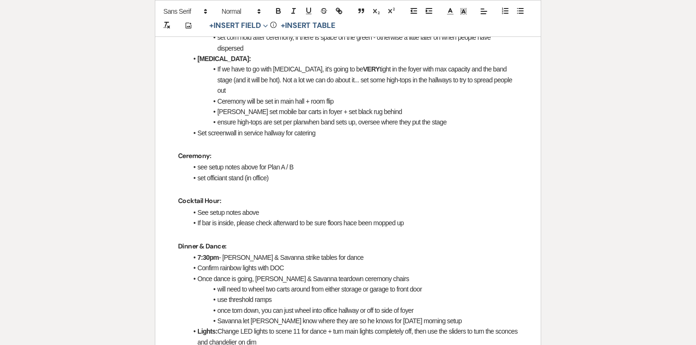
scroll to position [741, 0]
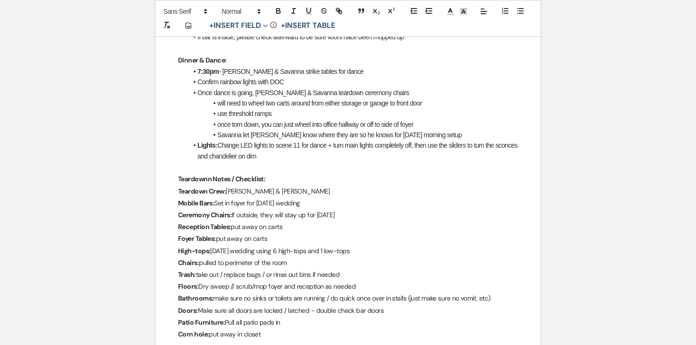
click at [206, 175] on strong "Teardownn Notes / Checklist:" at bounding box center [221, 179] width 87 height 9
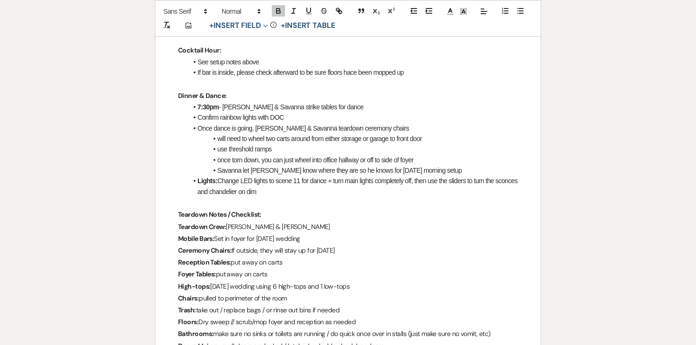
scroll to position [706, 0]
click at [203, 222] on strong "Teardown Crew:" at bounding box center [202, 226] width 48 height 9
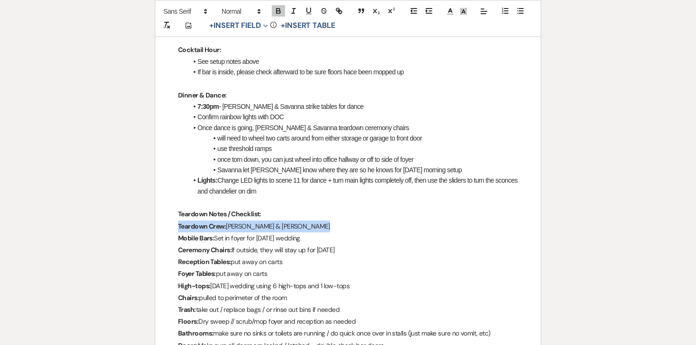
click at [203, 222] on strong "Teardown Crew:" at bounding box center [202, 226] width 48 height 9
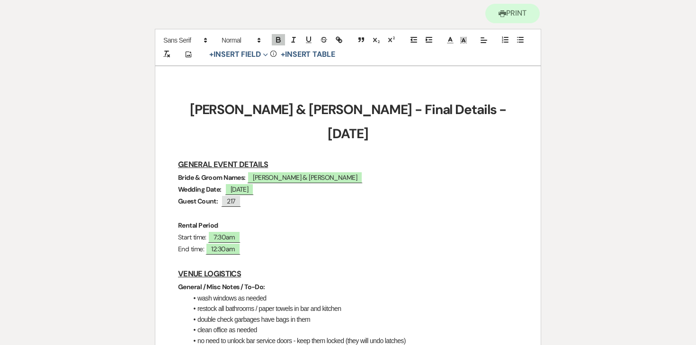
scroll to position [93, 0]
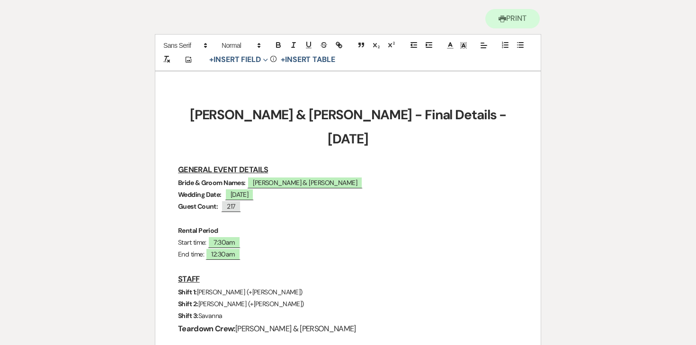
click at [194, 324] on strong "Teardown Crew:" at bounding box center [206, 329] width 57 height 10
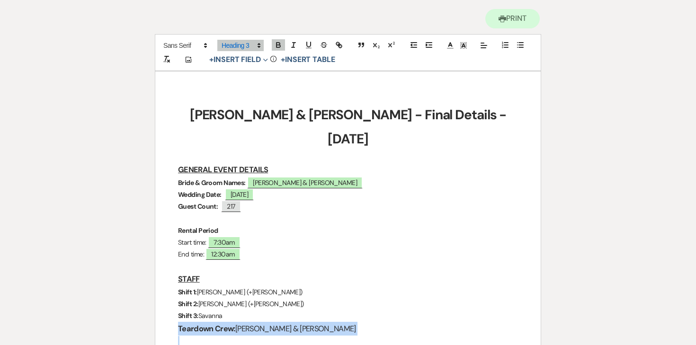
click at [194, 324] on strong "Teardown Crew:" at bounding box center [206, 329] width 57 height 10
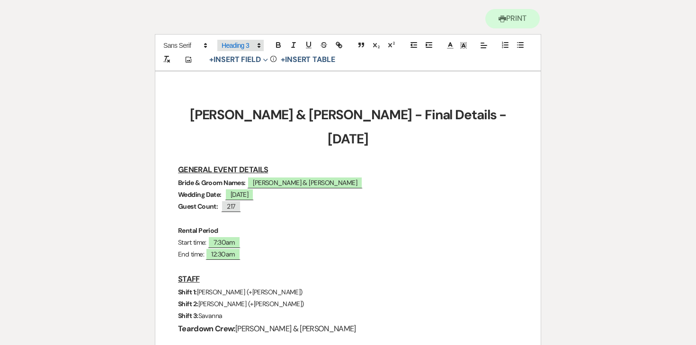
click at [242, 45] on span at bounding box center [240, 45] width 46 height 11
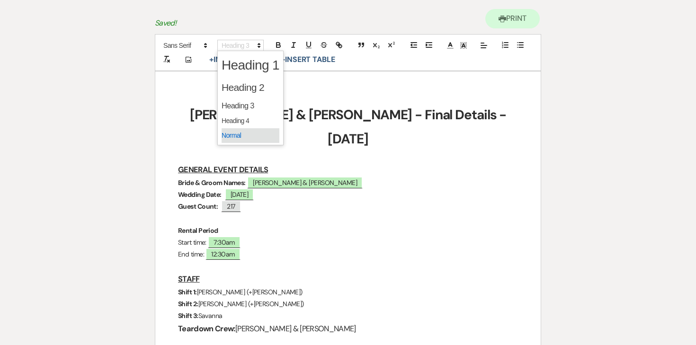
click at [241, 133] on span at bounding box center [250, 135] width 58 height 15
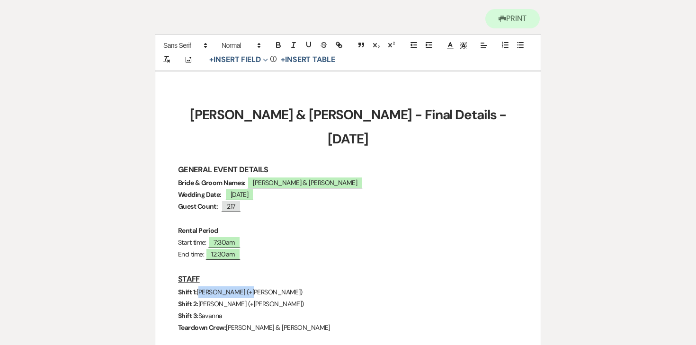
drag, startPoint x: 247, startPoint y: 263, endPoint x: 201, endPoint y: 265, distance: 45.9
click at [201, 286] on p "Shift 1: [PERSON_NAME] (+[PERSON_NAME])" at bounding box center [348, 292] width 340 height 12
click at [276, 46] on icon "button" at bounding box center [278, 46] width 4 height 2
drag, startPoint x: 200, startPoint y: 280, endPoint x: 257, endPoint y: 281, distance: 57.7
click at [257, 298] on p "Shift 2: Brooke (+Ashley)" at bounding box center [348, 304] width 340 height 12
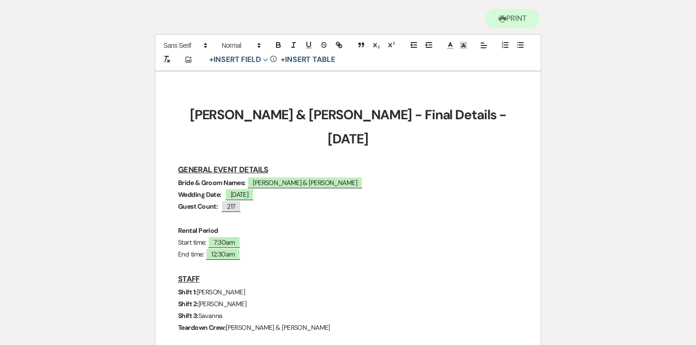
drag, startPoint x: 201, startPoint y: 292, endPoint x: 254, endPoint y: 292, distance: 53.5
click at [254, 310] on p "Shift 3: Savanna" at bounding box center [348, 316] width 340 height 12
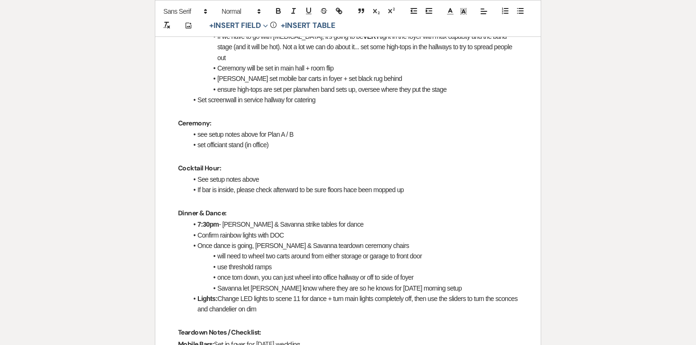
scroll to position [663, 0]
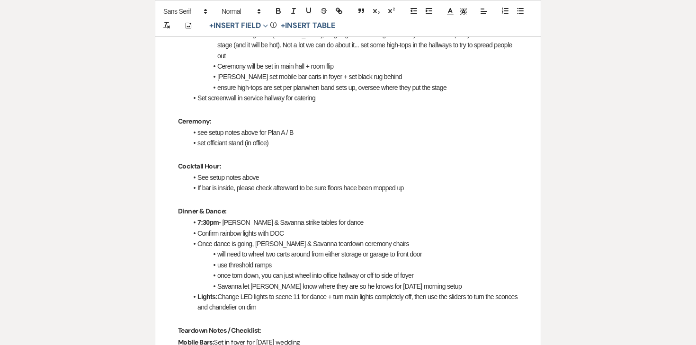
click at [258, 217] on li "7:30pm - [PERSON_NAME] & Savanna strike tables for dance" at bounding box center [352, 222] width 330 height 10
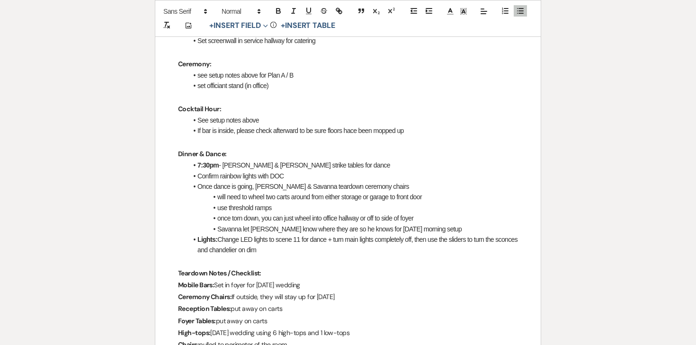
scroll to position [721, 0]
click at [295, 181] on li "Once dance is going, Payton & Savanna teardown ceremony chairs" at bounding box center [352, 186] width 330 height 10
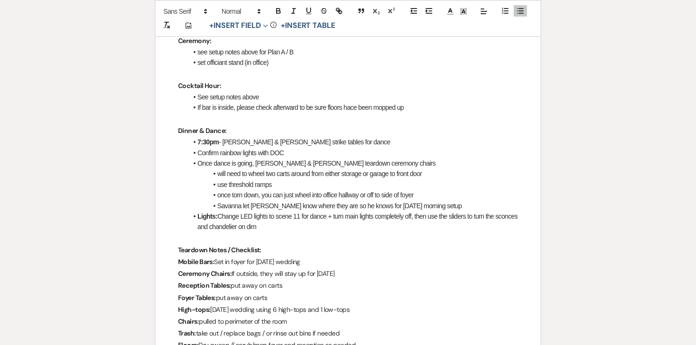
scroll to position [744, 0]
click at [369, 189] on li "once torn down, you can just wheel into office hallway or off to side of foyer" at bounding box center [352, 194] width 330 height 10
drag, startPoint x: 369, startPoint y: 160, endPoint x: 314, endPoint y: 159, distance: 55.4
click at [314, 189] on li "once torn down, you can just wheel into office hallway or off to side of foyer" at bounding box center [352, 194] width 330 height 10
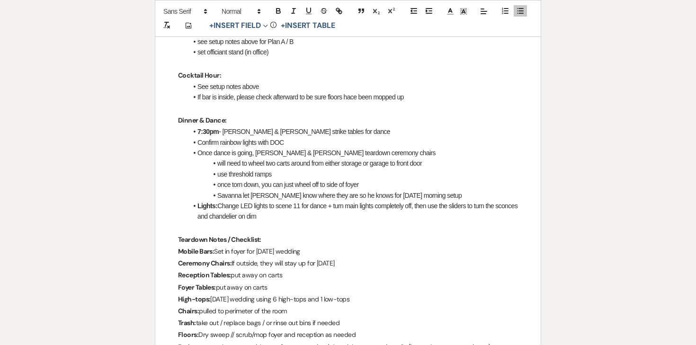
scroll to position [757, 0]
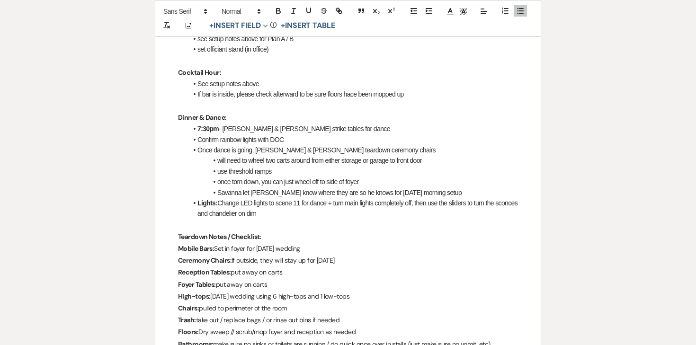
click at [318, 187] on li "Savanna let Bill know where they are so he knows for Saturday morning setup" at bounding box center [352, 192] width 330 height 10
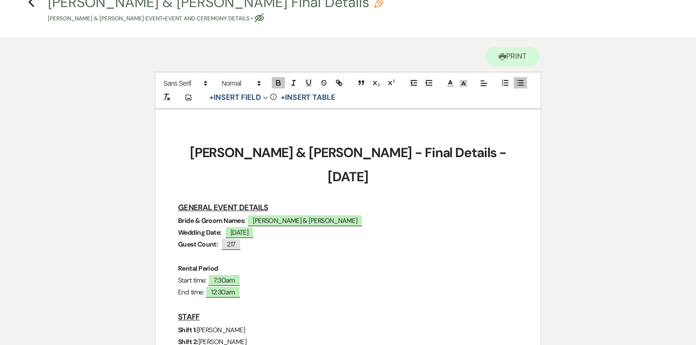
scroll to position [0, 0]
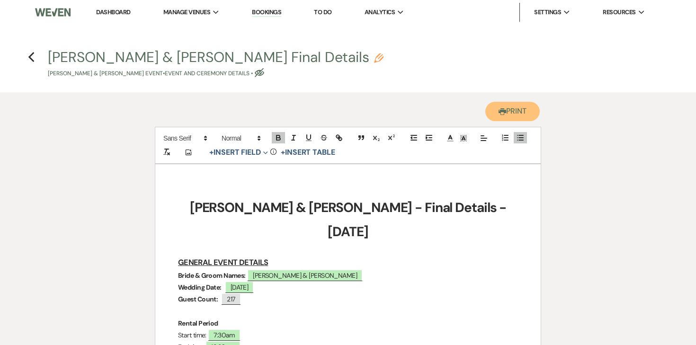
click at [509, 109] on button "Printer Print" at bounding box center [512, 111] width 54 height 19
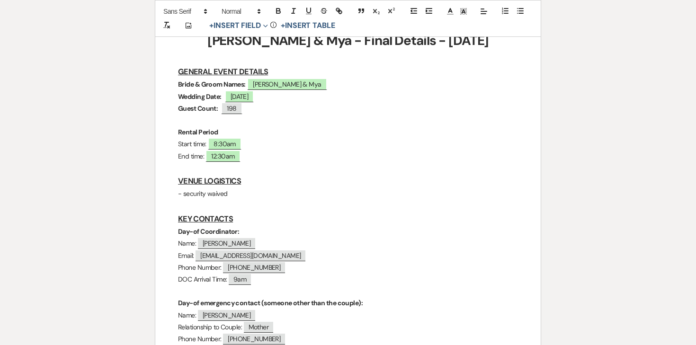
scroll to position [168, 0]
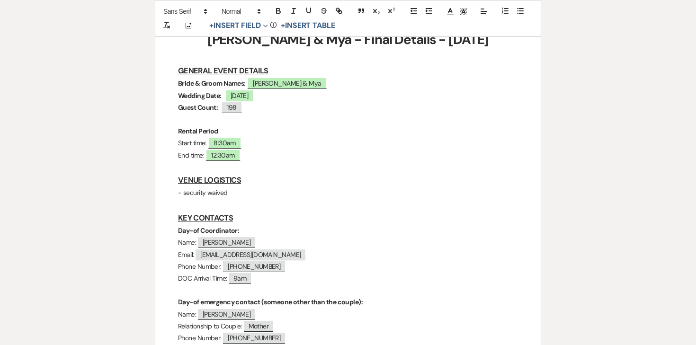
click at [235, 194] on p "- security waived" at bounding box center [348, 193] width 340 height 12
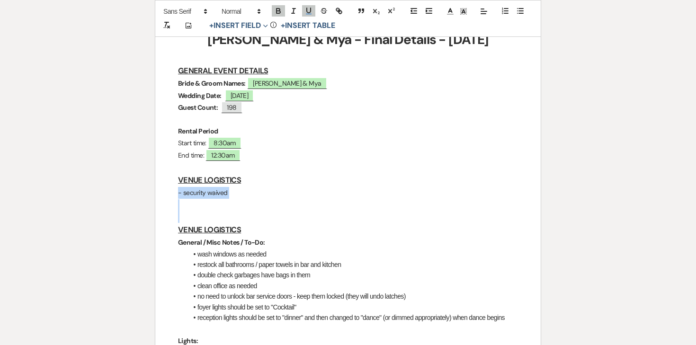
drag, startPoint x: 245, startPoint y: 229, endPoint x: 159, endPoint y: 197, distance: 92.4
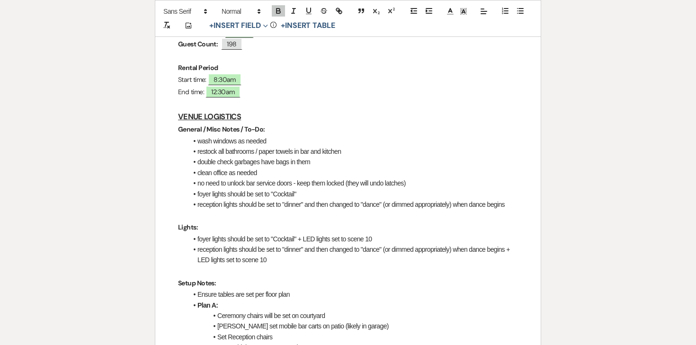
scroll to position [232, 0]
click at [203, 195] on li "foyer lights should be set to "Cocktail"" at bounding box center [352, 193] width 330 height 10
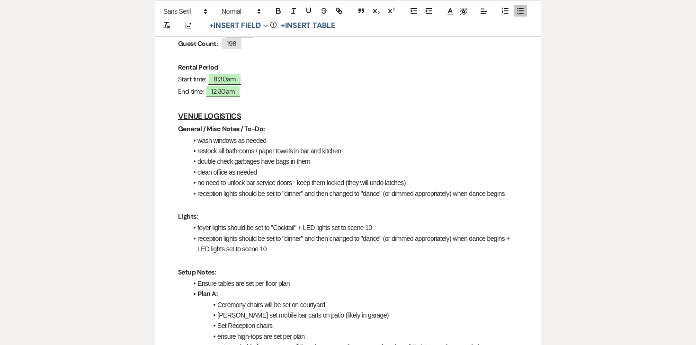
click at [218, 194] on li "reception lights should be set to "dinner" and then changed to "dance" (or dimm…" at bounding box center [352, 193] width 330 height 10
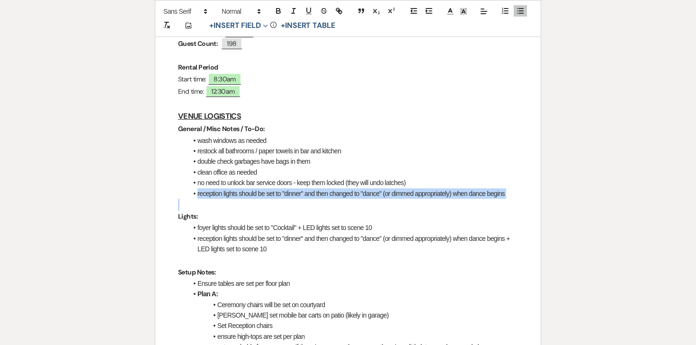
click at [218, 194] on li "reception lights should be set to "dinner" and then changed to "dance" (or dimm…" at bounding box center [352, 193] width 330 height 10
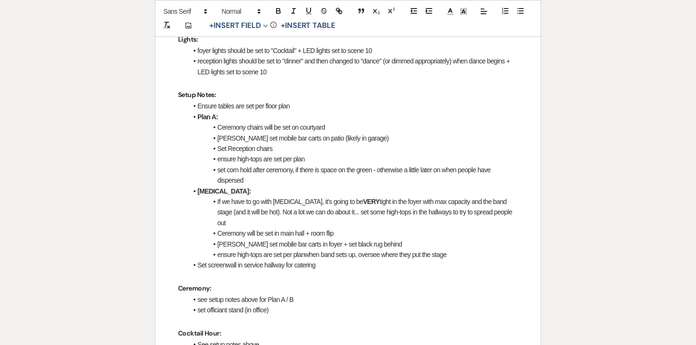
scroll to position [406, 0]
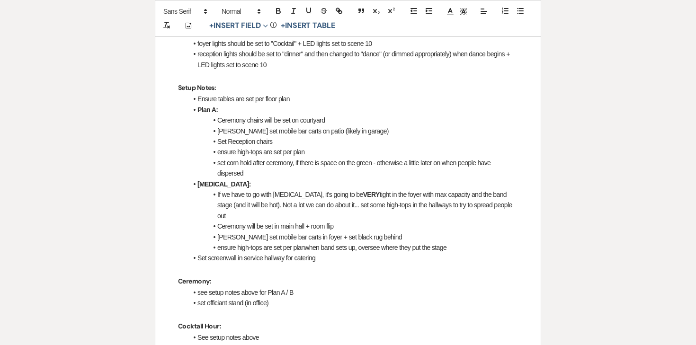
click at [257, 130] on li "[PERSON_NAME] set mobile bar carts on patio (likely in garage)" at bounding box center [352, 131] width 330 height 10
click at [247, 130] on li "[PERSON_NAME] set mobile bar carts on patio (likely in garage)" at bounding box center [352, 131] width 330 height 10
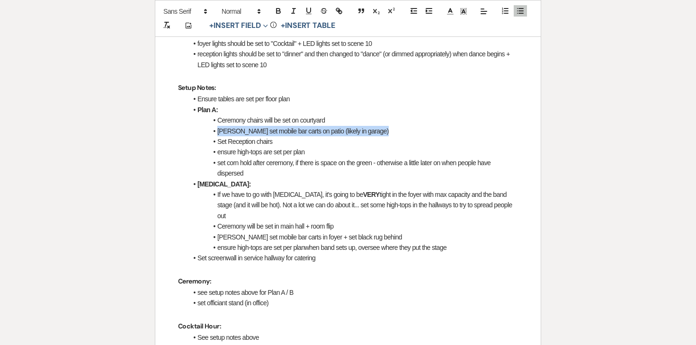
click at [247, 130] on li "[PERSON_NAME] set mobile bar carts on patio (likely in garage)" at bounding box center [352, 131] width 330 height 10
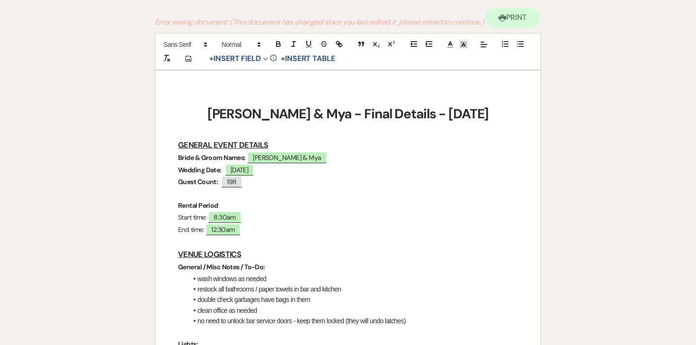
scroll to position [108, 0]
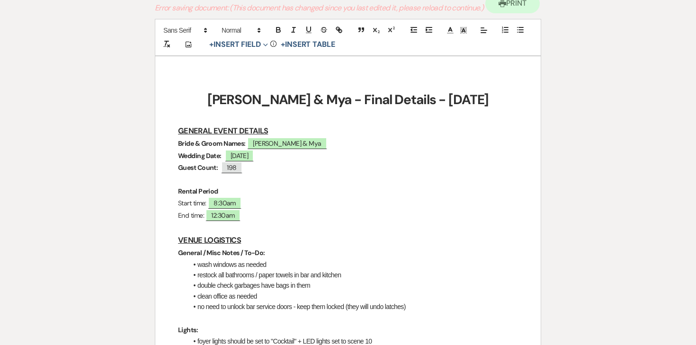
click at [238, 146] on strong "Bride & Groom Names:" at bounding box center [212, 143] width 68 height 9
click at [213, 105] on h1 "[PERSON_NAME] & Mya - Final Details - [DATE]" at bounding box center [348, 100] width 340 height 24
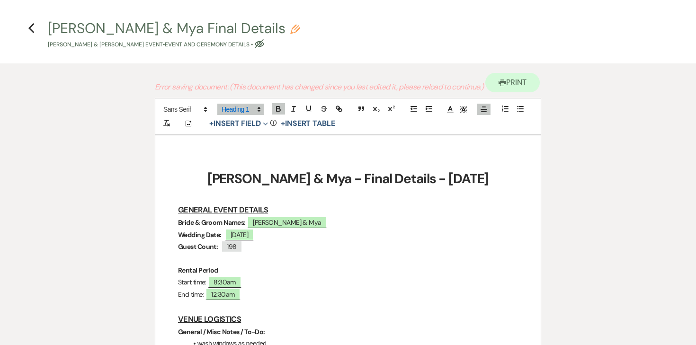
scroll to position [23, 0]
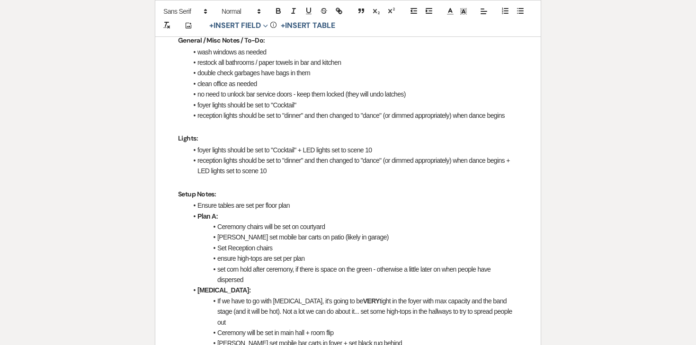
scroll to position [318, 0]
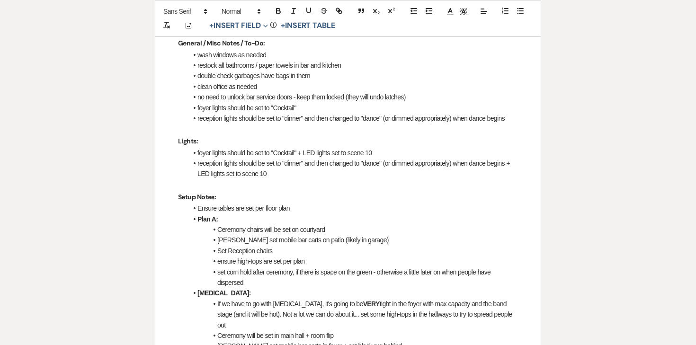
click at [258, 107] on li "foyer lights should be set to "Cocktail"" at bounding box center [352, 108] width 330 height 10
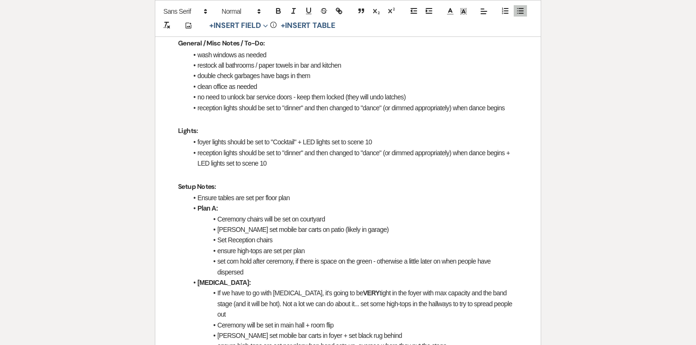
click at [258, 107] on li "reception lights should be set to "dinner" and then changed to "dance" (or dimm…" at bounding box center [352, 108] width 330 height 10
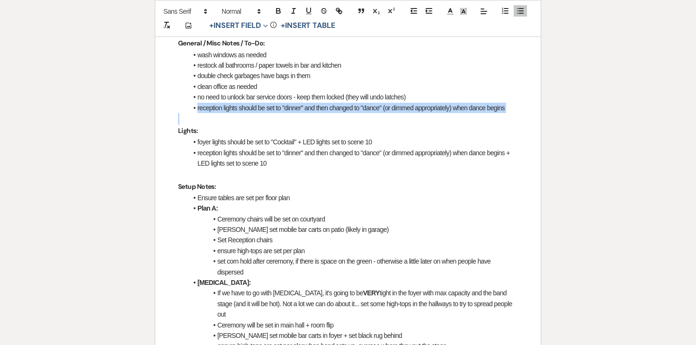
click at [258, 107] on li "reception lights should be set to "dinner" and then changed to "dance" (or dimm…" at bounding box center [352, 108] width 330 height 10
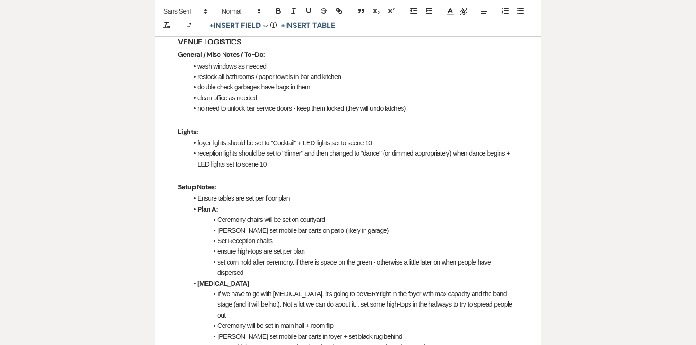
scroll to position [290, 0]
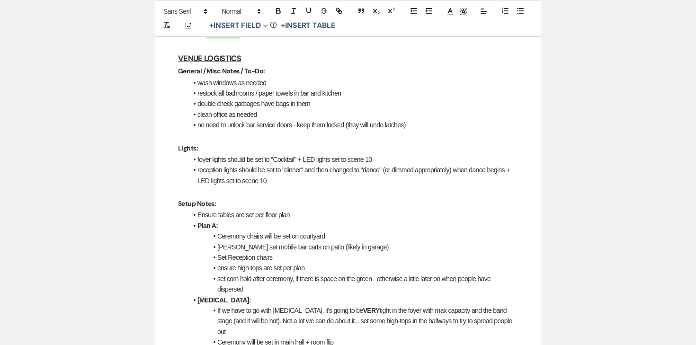
click at [263, 129] on li "no need to unlock bar service doors - keep them locked (they will undo latches)" at bounding box center [352, 125] width 330 height 10
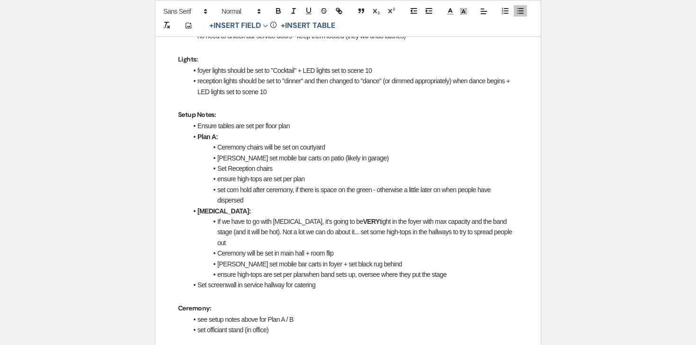
scroll to position [390, 0]
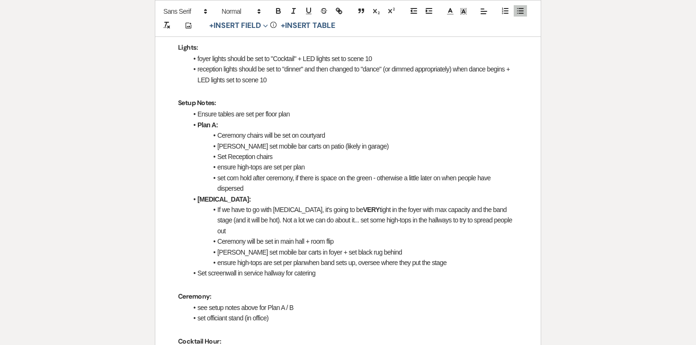
click at [229, 142] on li "[PERSON_NAME] set mobile bar carts on patio (likely in garage)" at bounding box center [352, 146] width 330 height 10
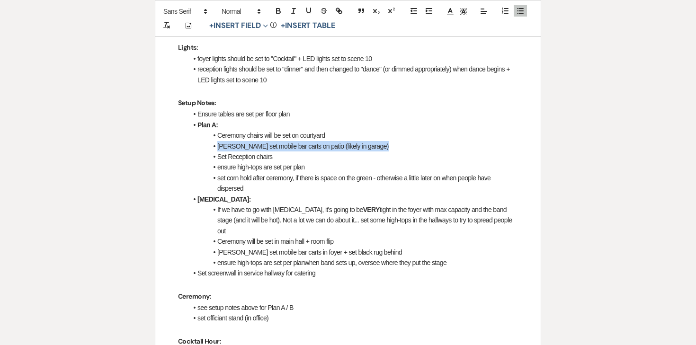
click at [229, 142] on li "[PERSON_NAME] set mobile bar carts on patio (likely in garage)" at bounding box center [352, 146] width 330 height 10
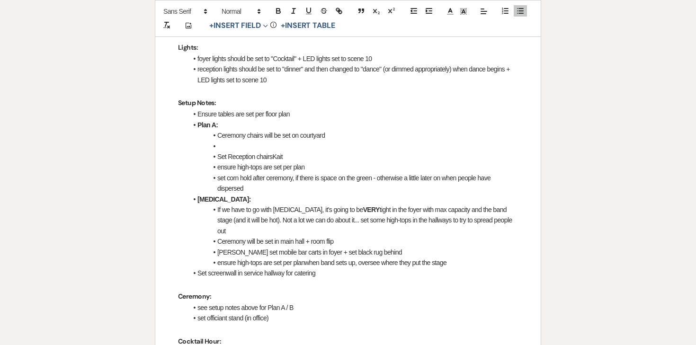
click at [229, 142] on li at bounding box center [352, 146] width 330 height 10
click at [307, 156] on li "Set Reception chairsKait" at bounding box center [352, 156] width 330 height 10
click at [265, 177] on li "set corn hold after ceremony, if there is space on the green - otherwise a litt…" at bounding box center [352, 183] width 330 height 21
click at [261, 185] on li "set corn hold after ceremony, if there is space on the green - otherwise a litt…" at bounding box center [352, 183] width 330 height 21
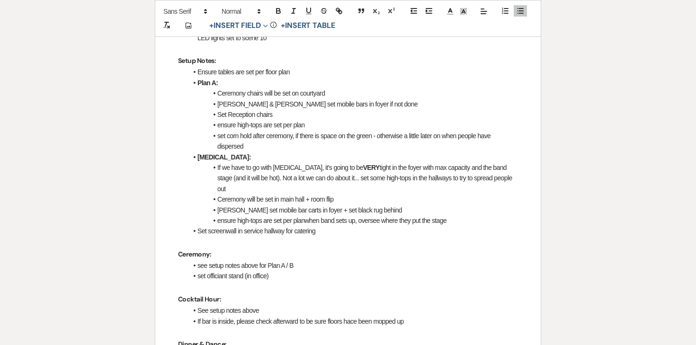
scroll to position [433, 0]
click at [228, 172] on li "If we have to go with [MEDICAL_DATA], it's going to be VERY tight in the foyer …" at bounding box center [352, 178] width 330 height 32
drag, startPoint x: 217, startPoint y: 167, endPoint x: 507, endPoint y: 180, distance: 290.8
click at [507, 180] on li "If we have to go with [MEDICAL_DATA], it's going to be VERY tight in the foyer …" at bounding box center [352, 178] width 330 height 32
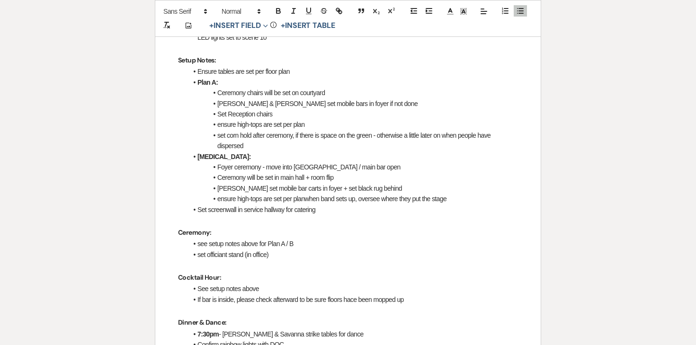
click at [283, 177] on li "Ceremony will be set in main hall + room flip" at bounding box center [352, 177] width 330 height 10
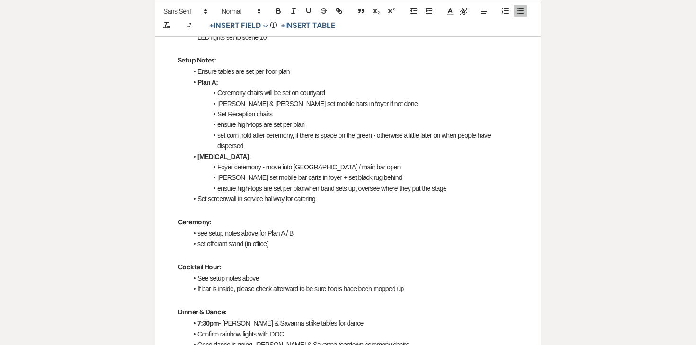
click at [279, 177] on li "[PERSON_NAME] set mobile bar carts in foyer + set black rug behind" at bounding box center [352, 177] width 330 height 10
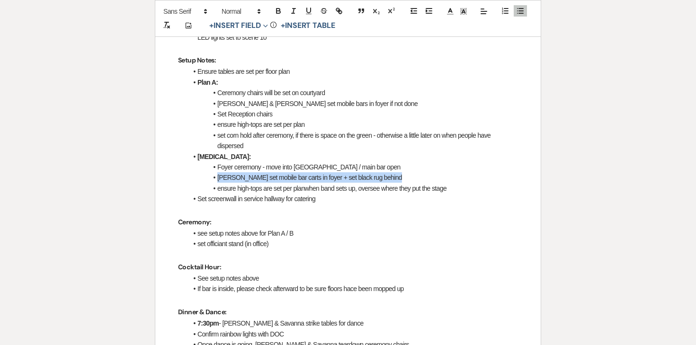
click at [279, 177] on li "[PERSON_NAME] set mobile bar carts in foyer + set black rug behind" at bounding box center [352, 177] width 330 height 10
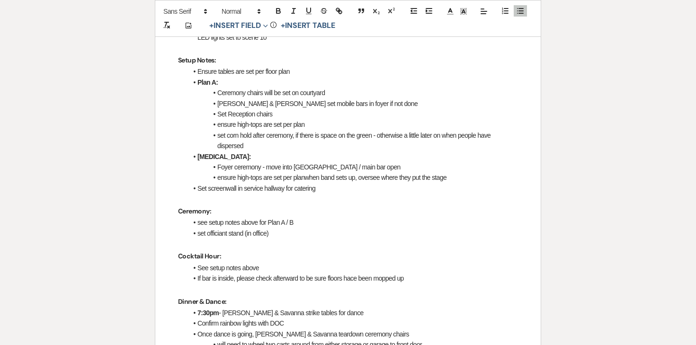
click at [373, 164] on li "Foyer ceremony - move into [GEOGRAPHIC_DATA] / main bar open" at bounding box center [352, 167] width 330 height 10
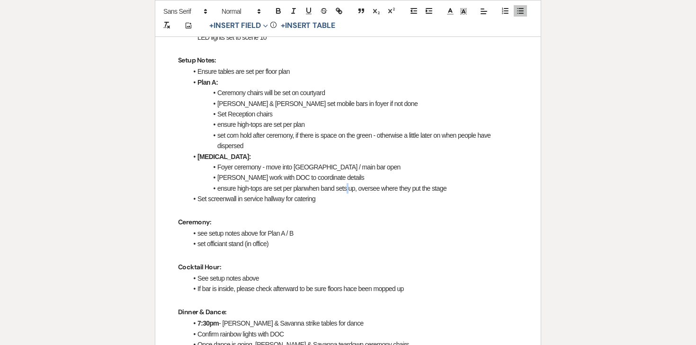
click at [349, 185] on li "ensure high-tops are set per planwhen band sets up, oversee where they put the …" at bounding box center [352, 188] width 330 height 10
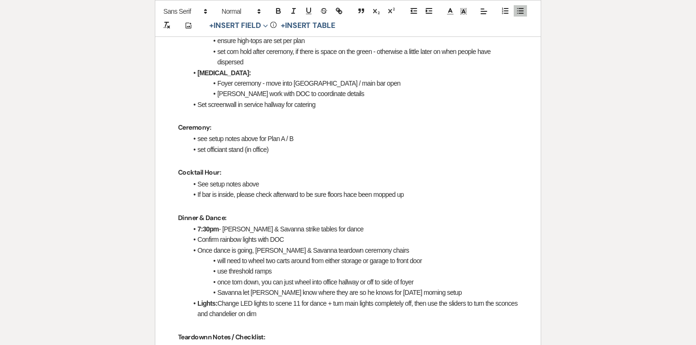
scroll to position [517, 0]
click at [245, 203] on p at bounding box center [348, 205] width 340 height 12
click at [233, 150] on li "set officiant stand (in office)" at bounding box center [352, 149] width 330 height 10
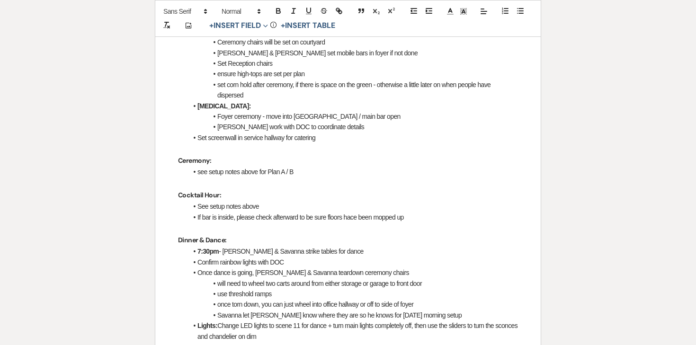
scroll to position [490, 0]
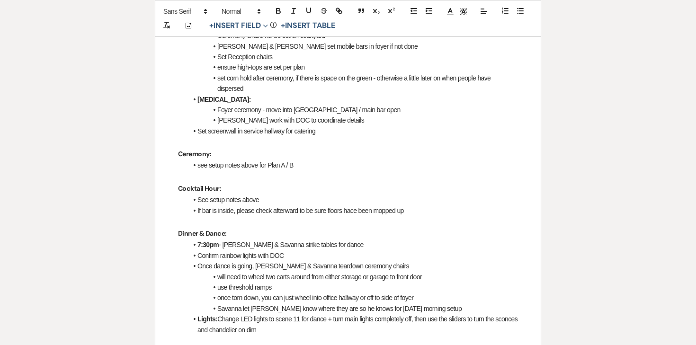
click at [241, 201] on li "See setup notes above" at bounding box center [352, 199] width 330 height 10
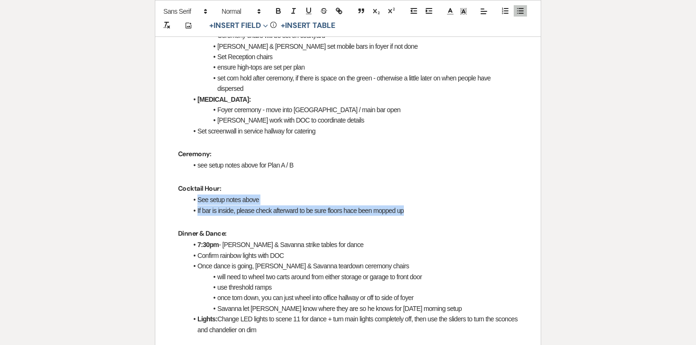
drag, startPoint x: 409, startPoint y: 209, endPoint x: 199, endPoint y: 201, distance: 210.3
click at [199, 201] on ul "See setup notes above If bar is inside, please check afterward to be sure floor…" at bounding box center [352, 204] width 330 height 21
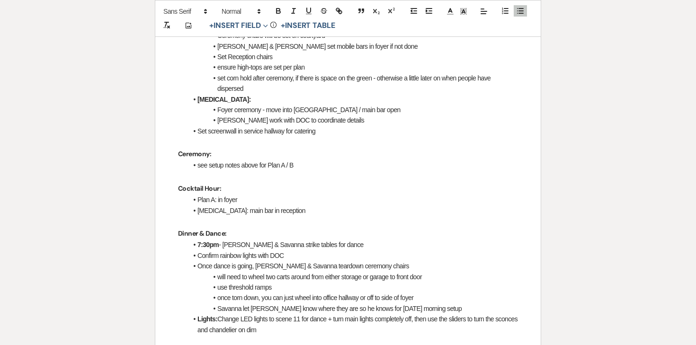
click at [258, 199] on li "Plan A: in foyer" at bounding box center [352, 199] width 330 height 10
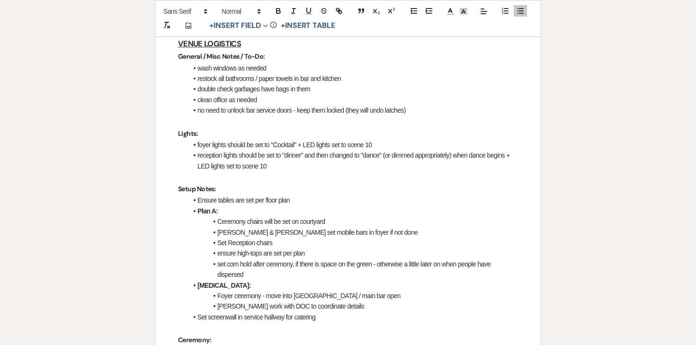
scroll to position [306, 0]
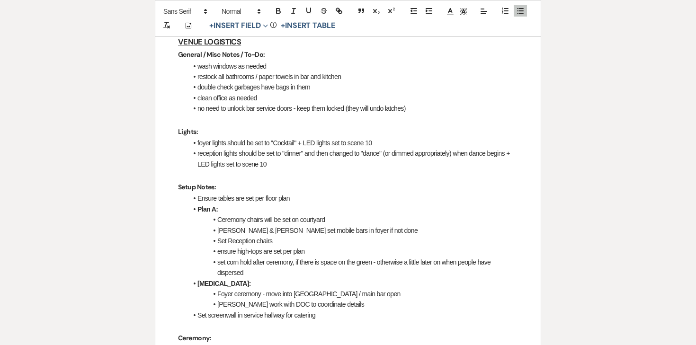
click at [235, 241] on li "Set Reception chairs" at bounding box center [352, 241] width 330 height 10
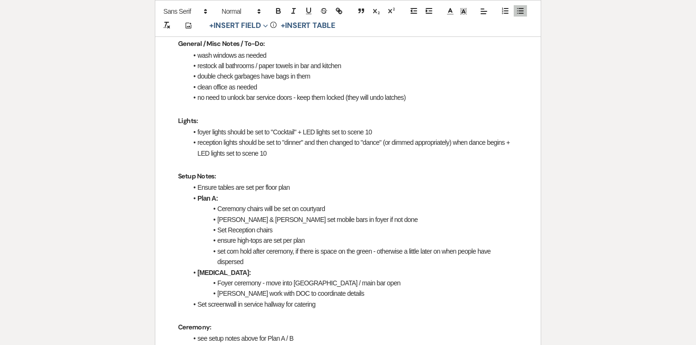
scroll to position [319, 0]
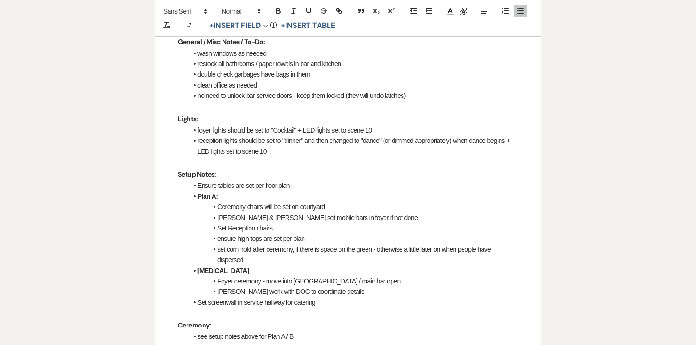
click at [320, 218] on li "[PERSON_NAME] & [PERSON_NAME] set mobile bars in foyer if not done" at bounding box center [352, 217] width 330 height 10
click at [362, 219] on li "[PERSON_NAME] & [PERSON_NAME] set mobile bars in foyer if not done" at bounding box center [352, 217] width 330 height 10
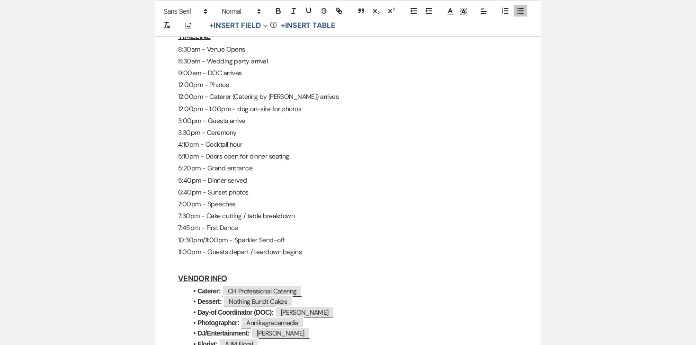
scroll to position [1121, 0]
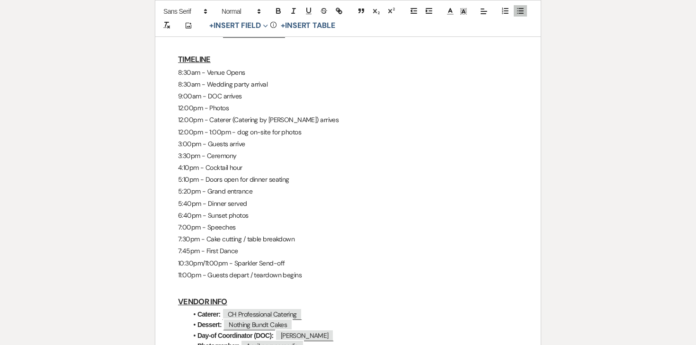
click at [206, 196] on p "5:20pm - Grand entrance" at bounding box center [348, 192] width 340 height 12
click at [225, 233] on p "7:30pm - Cake cutting / table breakdown" at bounding box center [348, 239] width 340 height 12
click at [248, 240] on p "7:30pm - Cake cutting / table breakdown" at bounding box center [348, 239] width 340 height 12
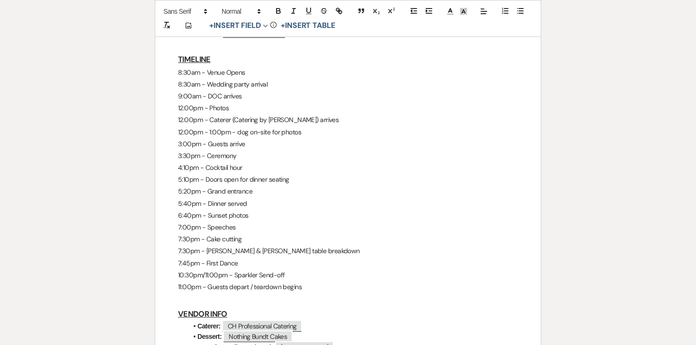
click at [253, 250] on p "7:30pm - [PERSON_NAME] & [PERSON_NAME] table breakdown" at bounding box center [348, 251] width 340 height 12
click at [280, 10] on icon "button" at bounding box center [278, 11] width 9 height 9
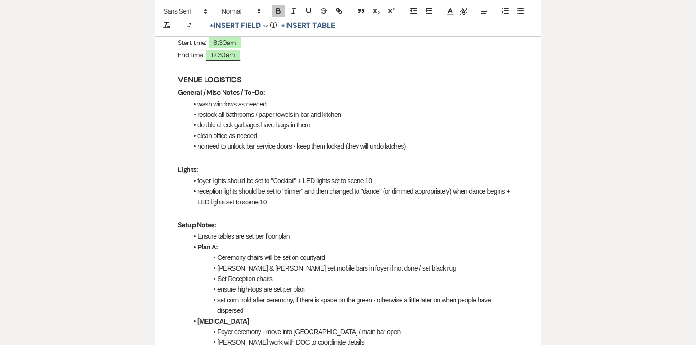
scroll to position [252, 0]
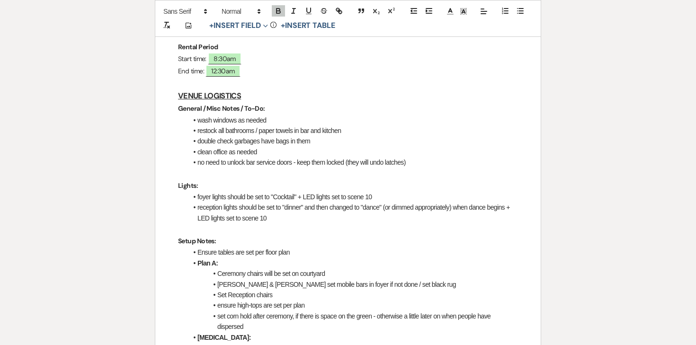
click at [279, 118] on li "wash windows as needed" at bounding box center [352, 120] width 330 height 10
click at [197, 119] on li "wash windows as needed" at bounding box center [352, 120] width 330 height 10
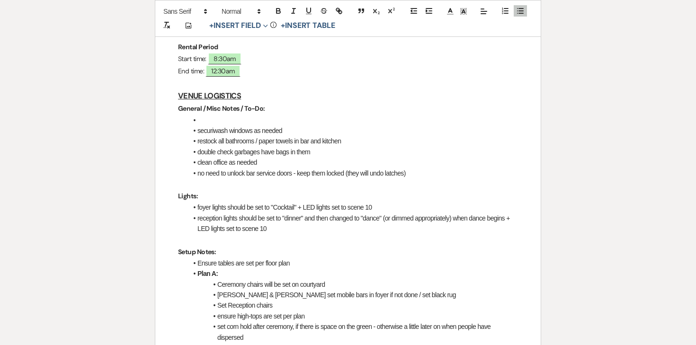
click at [196, 118] on li at bounding box center [352, 120] width 330 height 10
click at [214, 131] on li "securiwash windows as needed" at bounding box center [352, 130] width 330 height 10
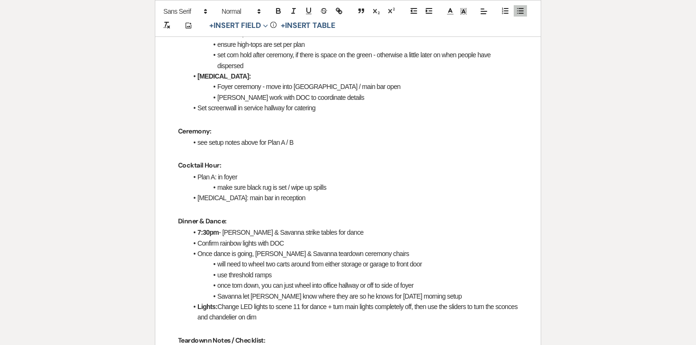
scroll to position [487, 0]
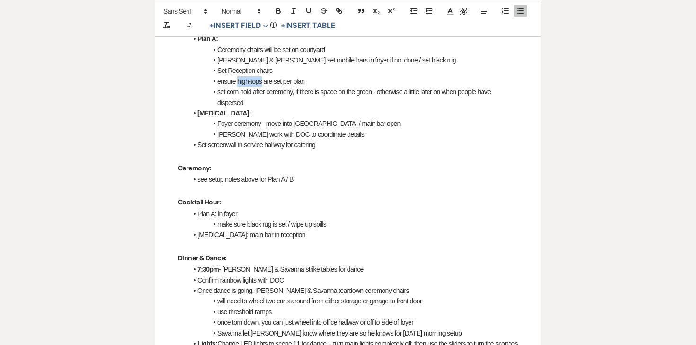
drag, startPoint x: 261, startPoint y: 80, endPoint x: 237, endPoint y: 79, distance: 24.2
click at [237, 79] on li "ensure high-tops are set per plan" at bounding box center [352, 81] width 330 height 10
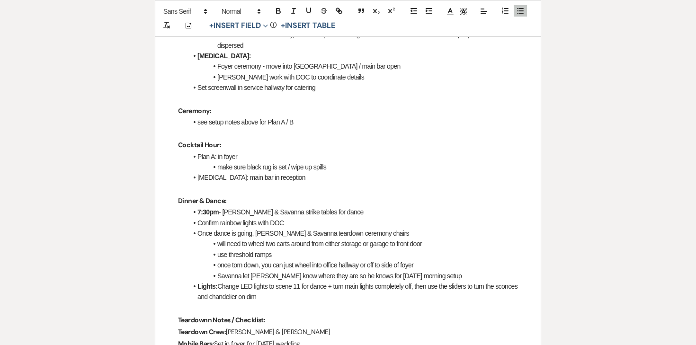
scroll to position [583, 0]
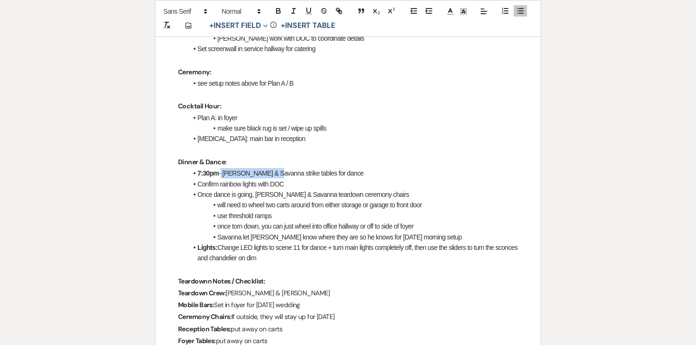
drag, startPoint x: 222, startPoint y: 173, endPoint x: 275, endPoint y: 175, distance: 52.6
click at [275, 175] on li "7:30pm - [PERSON_NAME] & Savanna strike tables for dance" at bounding box center [352, 173] width 330 height 10
drag, startPoint x: 277, startPoint y: 174, endPoint x: 226, endPoint y: 173, distance: 51.6
click at [225, 173] on strong "7:30pm - [PERSON_NAME] & [PERSON_NAME]" at bounding box center [265, 173] width 137 height 8
click at [281, 12] on icon "button" at bounding box center [278, 11] width 9 height 9
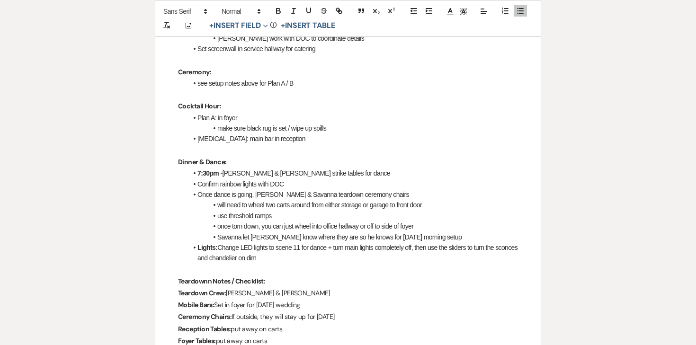
click at [289, 164] on p "Dinner & Dance:" at bounding box center [348, 162] width 340 height 12
click at [286, 177] on li "7:30pm - [PERSON_NAME] & [PERSON_NAME] strike tables for dance" at bounding box center [352, 173] width 330 height 10
click at [279, 183] on li "Confirm rainbow lights with DOC" at bounding box center [352, 184] width 330 height 10
click at [291, 183] on li "Confirm rainbow lights with DOC" at bounding box center [352, 184] width 330 height 10
click at [197, 193] on li "Once dance is going, [PERSON_NAME] & Savanna teardown ceremony chairs" at bounding box center [352, 194] width 330 height 10
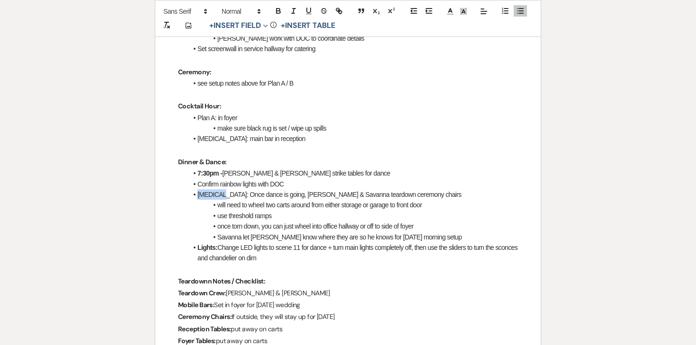
drag, startPoint x: 217, startPoint y: 194, endPoint x: 194, endPoint y: 194, distance: 23.7
click at [194, 194] on li "[MEDICAL_DATA]: Once dance is going, [PERSON_NAME] & Savanna teardown ceremony …" at bounding box center [352, 194] width 330 height 10
click at [279, 11] on icon "button" at bounding box center [278, 11] width 9 height 9
click at [201, 195] on strong "[MEDICAL_DATA]:" at bounding box center [223, 195] width 53 height 8
click at [312, 198] on li "In case of [MEDICAL_DATA]: Once dance is going, [PERSON_NAME] & Savanna teardow…" at bounding box center [352, 194] width 330 height 10
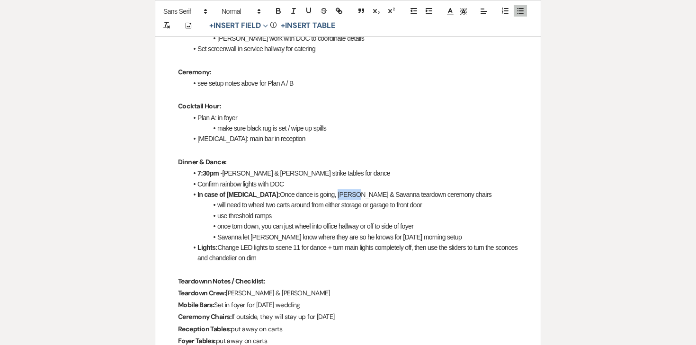
click at [312, 198] on li "In case of [MEDICAL_DATA]: Once dance is going, [PERSON_NAME] & Savanna teardow…" at bounding box center [352, 194] width 330 height 10
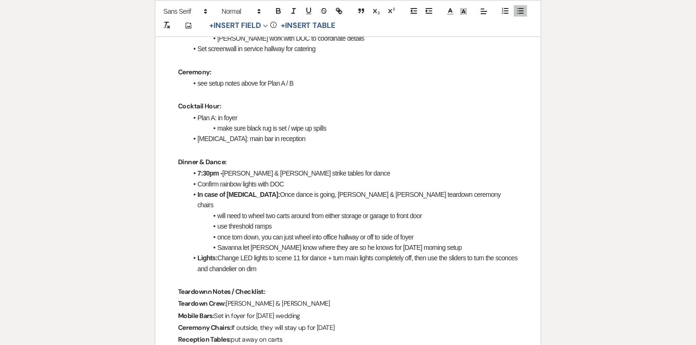
click at [272, 211] on li "will need to wheel two carts around from either storage or garage to front door" at bounding box center [352, 216] width 330 height 10
click at [281, 221] on li "use threshold ramps" at bounding box center [352, 226] width 330 height 10
drag, startPoint x: 420, startPoint y: 229, endPoint x: 314, endPoint y: 229, distance: 106.0
click at [312, 232] on li "once torn down, you can just wheel into office hallway or off to side of foyer" at bounding box center [352, 237] width 330 height 10
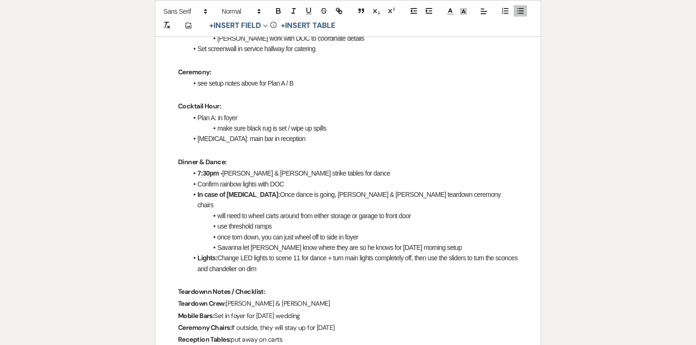
click at [296, 242] on li "Savanna let [PERSON_NAME] know where they are so he knows for [DATE] morning se…" at bounding box center [352, 247] width 330 height 10
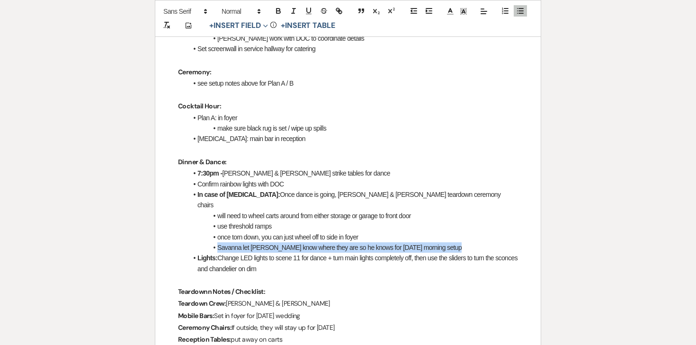
click at [296, 242] on li "Savanna let [PERSON_NAME] know where they are so he knows for [DATE] morning se…" at bounding box center [352, 247] width 330 height 10
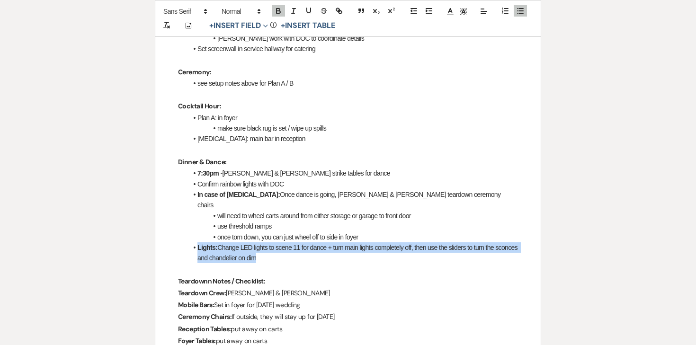
drag, startPoint x: 288, startPoint y: 246, endPoint x: 160, endPoint y: 233, distance: 127.9
click at [160, 233] on div "[PERSON_NAME] & Mya - Final Details - [DATE] GENERAL EVENT DETAILS Bride & Groo…" at bounding box center [347, 328] width 385 height 1494
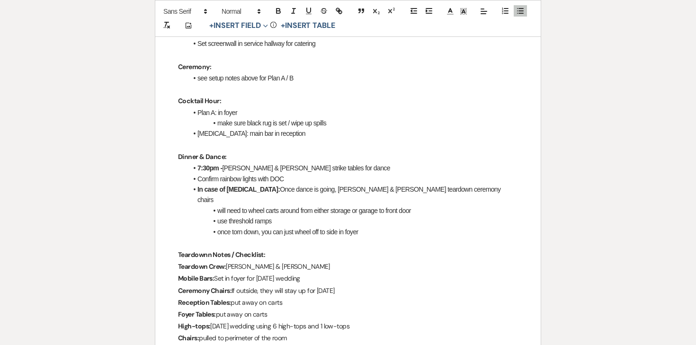
scroll to position [591, 0]
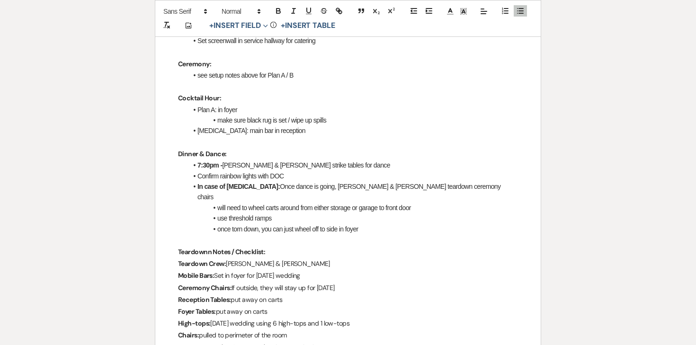
click at [208, 247] on strong "Teardownn Notes / Checklist:" at bounding box center [221, 251] width 87 height 9
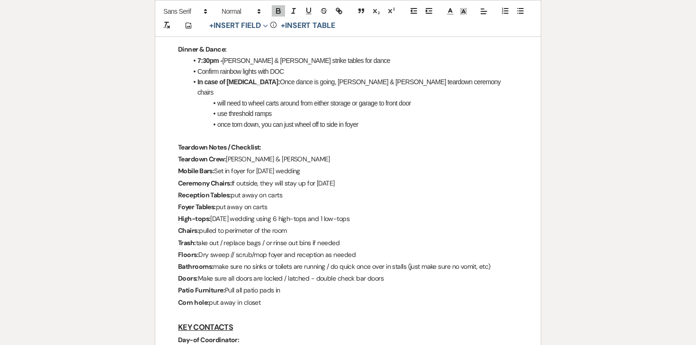
scroll to position [697, 0]
click at [251, 152] on p "Teardown Crew: [PERSON_NAME] & [PERSON_NAME]" at bounding box center [348, 158] width 340 height 12
click at [247, 164] on p "Mobile Bars: Set in foyer for [DATE] wedding" at bounding box center [348, 170] width 340 height 12
drag, startPoint x: 317, startPoint y: 159, endPoint x: 216, endPoint y: 158, distance: 101.3
click at [216, 164] on p "Mobile Bars: Set in foyer for [DATE] wedding" at bounding box center [348, 170] width 340 height 12
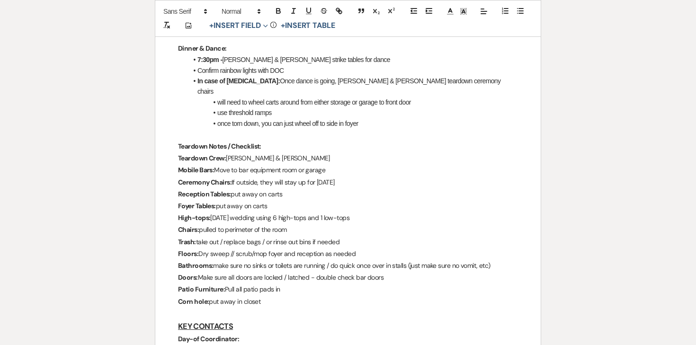
click at [256, 164] on p "Mobile Bars: Move to bar equipment room or garage" at bounding box center [348, 170] width 340 height 12
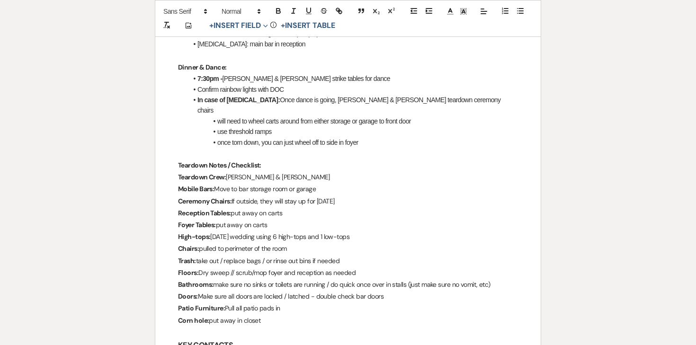
scroll to position [667, 0]
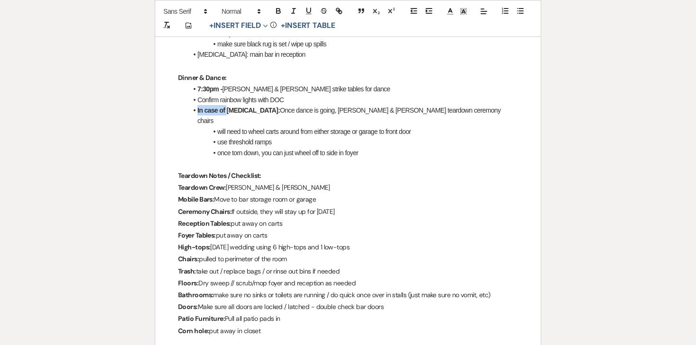
drag, startPoint x: 226, startPoint y: 111, endPoint x: 198, endPoint y: 109, distance: 28.5
click at [198, 109] on strong "In case of [MEDICAL_DATA]:" at bounding box center [238, 110] width 82 height 8
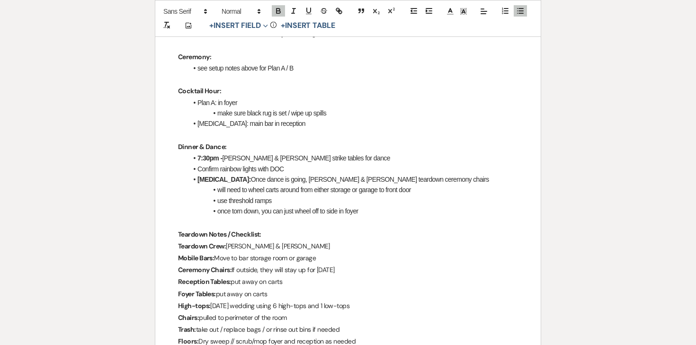
scroll to position [598, 0]
drag, startPoint x: 220, startPoint y: 183, endPoint x: 195, endPoint y: 181, distance: 24.2
click at [195, 181] on li "[MEDICAL_DATA]: Once dance is going, [PERSON_NAME] & [PERSON_NAME] teardown cer…" at bounding box center [352, 180] width 330 height 10
drag, startPoint x: 308, startPoint y: 181, endPoint x: 400, endPoint y: 183, distance: 92.8
click at [400, 184] on li "Once dance is going, [PERSON_NAME] & [PERSON_NAME] teardown ceremony chairs" at bounding box center [352, 180] width 330 height 10
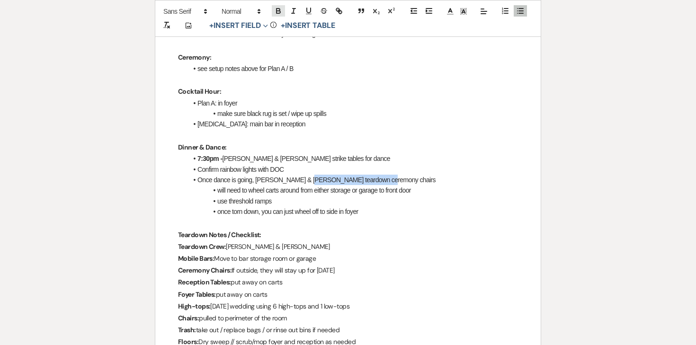
click at [280, 10] on icon "button" at bounding box center [278, 11] width 9 height 9
click at [384, 183] on strong "teardown ceremony chairs" at bounding box center [401, 180] width 77 height 8
click at [217, 189] on li "will need to wheel carts around from either storage or garage to front door" at bounding box center [352, 190] width 330 height 10
click at [398, 179] on li "Once dance is going, [PERSON_NAME] & [PERSON_NAME] teardown ceremony chairs" at bounding box center [352, 180] width 330 height 10
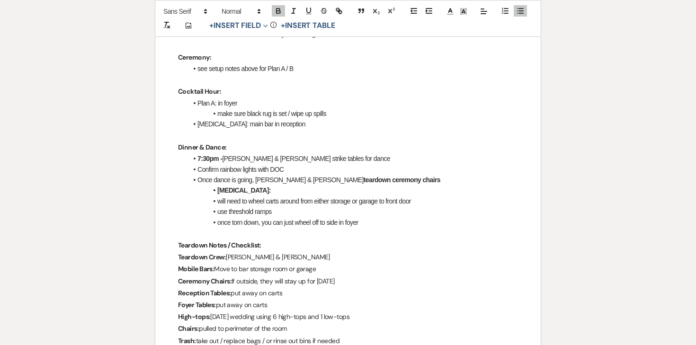
click at [370, 225] on li "once torn down, you can just wheel off to side in foyer" at bounding box center [352, 222] width 330 height 10
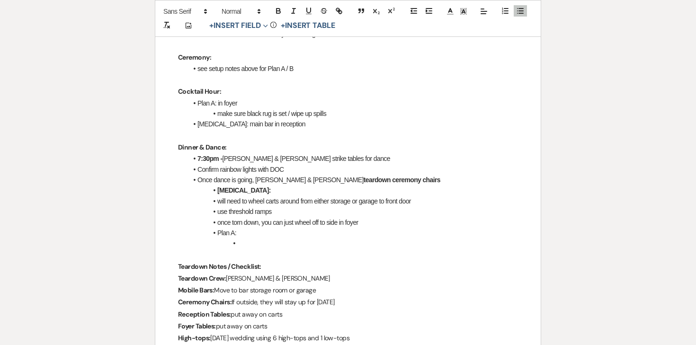
click at [219, 202] on li "will need to wheel carts around from either storage or garage to front door" at bounding box center [352, 201] width 330 height 10
click at [217, 213] on li "use threshold ramps" at bounding box center [352, 211] width 330 height 10
click at [217, 221] on li "once torn down, you can just wheel off to side in foyer" at bounding box center [352, 222] width 330 height 10
click at [238, 239] on li at bounding box center [352, 243] width 330 height 10
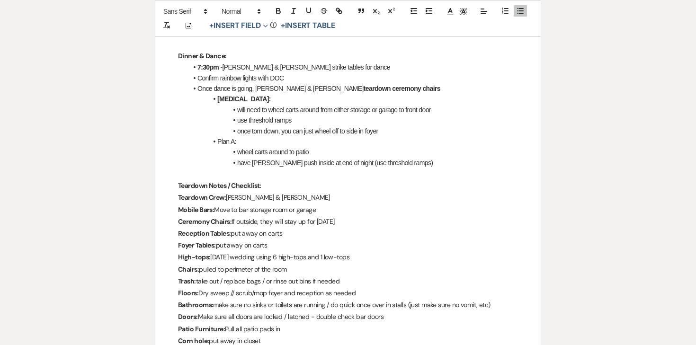
scroll to position [690, 0]
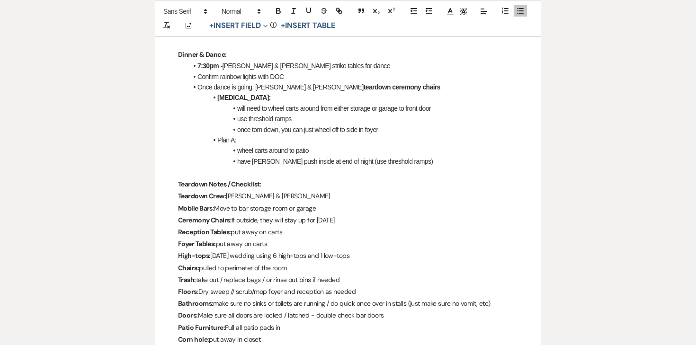
drag, startPoint x: 240, startPoint y: 141, endPoint x: 202, endPoint y: 140, distance: 38.4
click at [202, 140] on li "Plan A:" at bounding box center [352, 140] width 330 height 10
click at [277, 11] on icon "button" at bounding box center [278, 11] width 9 height 9
click at [376, 163] on li "have Joe push inside at end of night (use threshold ramps)" at bounding box center [352, 161] width 330 height 10
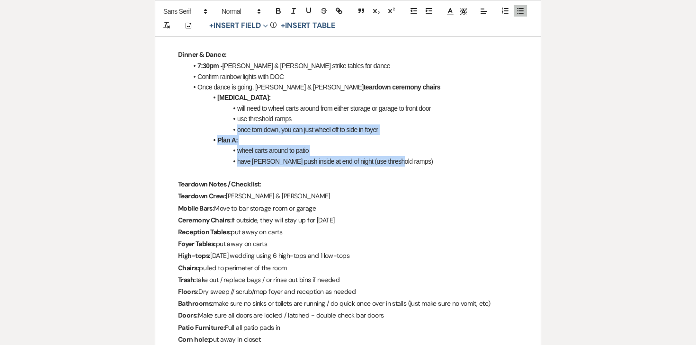
drag, startPoint x: 401, startPoint y: 160, endPoint x: 151, endPoint y: 133, distance: 251.3
click at [151, 133] on div "Printer Print Add Photo + Insert Field Expand Standard Field Smart Field Signat…" at bounding box center [347, 205] width 681 height 1606
click at [220, 151] on li "wheel carts around to patio" at bounding box center [352, 150] width 330 height 10
drag, startPoint x: 395, startPoint y: 162, endPoint x: 187, endPoint y: 144, distance: 209.0
click at [187, 144] on ul "7:30pm - Brooke & Savanna strike tables for dance Confirm rainbow lights with D…" at bounding box center [352, 114] width 330 height 106
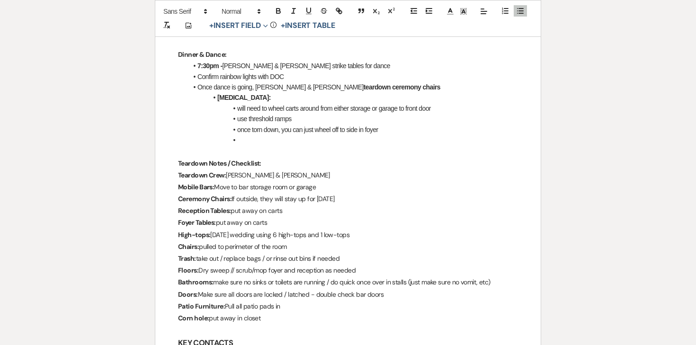
click at [217, 97] on strong "Plan B:" at bounding box center [243, 98] width 53 height 8
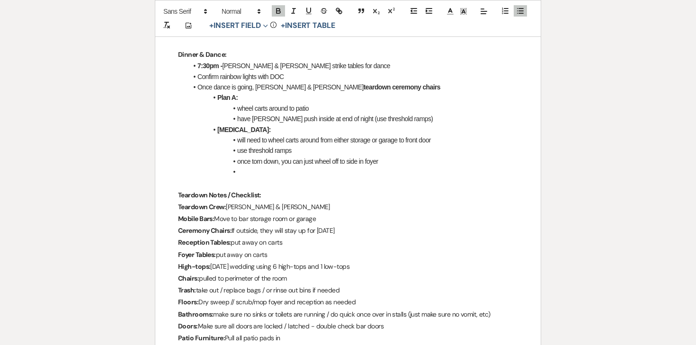
click at [249, 171] on li at bounding box center [352, 172] width 330 height 10
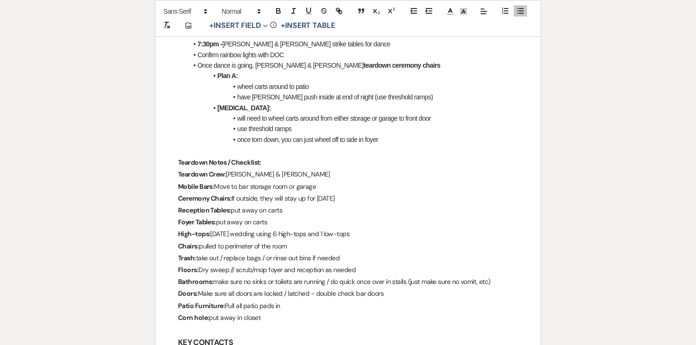
scroll to position [742, 0]
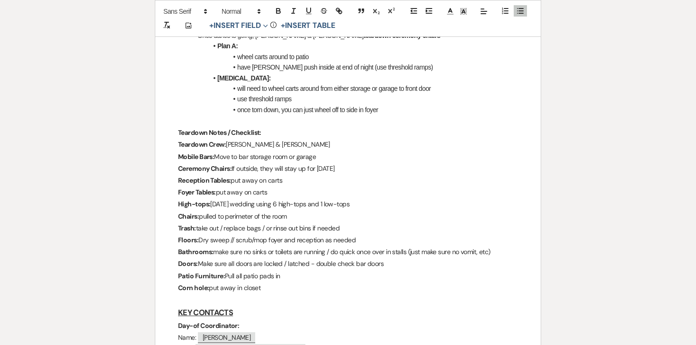
click at [221, 196] on p "Foyer Tables: put away on carts" at bounding box center [348, 192] width 340 height 12
click at [269, 216] on p "Chairs: pulled to perimeter of the room" at bounding box center [348, 217] width 340 height 12
drag, startPoint x: 291, startPoint y: 215, endPoint x: 201, endPoint y: 213, distance: 89.9
click at [201, 213] on p "Chairs: pulled to perimeter of the room" at bounding box center [348, 217] width 340 height 12
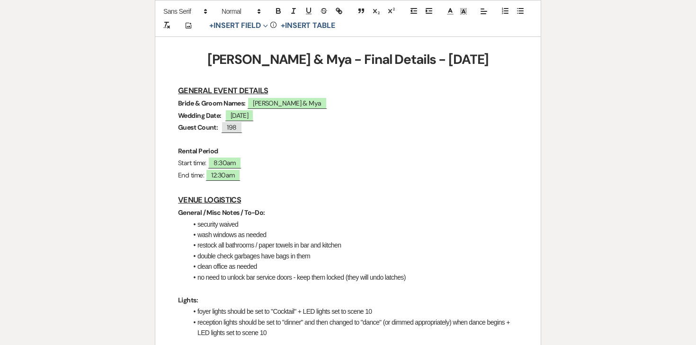
scroll to position [143, 0]
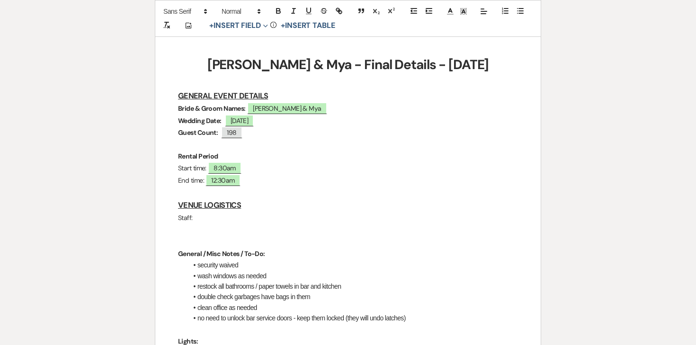
click at [183, 219] on p "Staff:" at bounding box center [348, 218] width 340 height 12
click at [282, 9] on icon "button" at bounding box center [278, 11] width 9 height 9
click at [196, 219] on p "Staff:" at bounding box center [348, 218] width 340 height 12
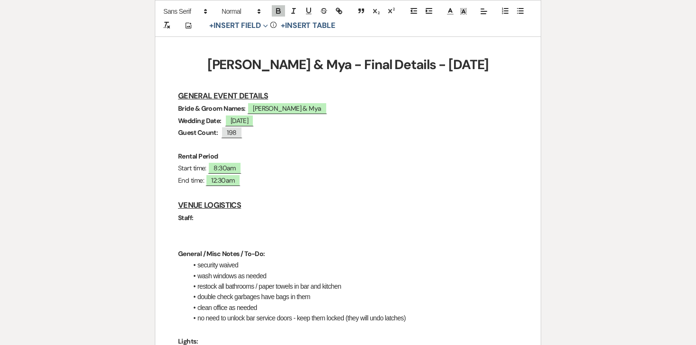
click at [191, 229] on p at bounding box center [348, 230] width 340 height 12
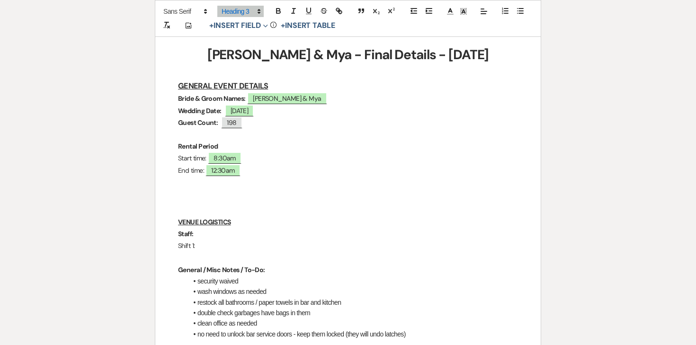
click at [189, 221] on u "VENUE LOGISTICS" at bounding box center [204, 222] width 53 height 9
copy u "VENUE LOGISTICS"
click at [186, 200] on h3 at bounding box center [348, 195] width 340 height 14
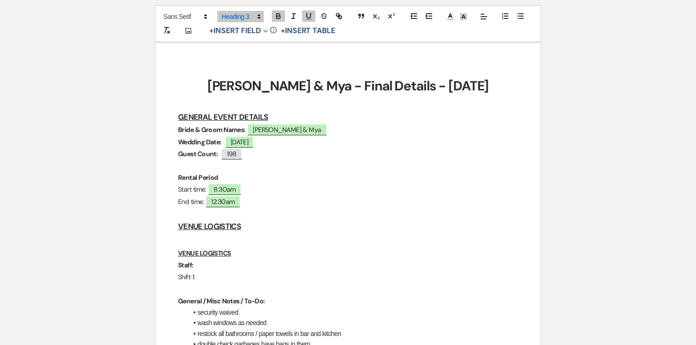
scroll to position [150, 0]
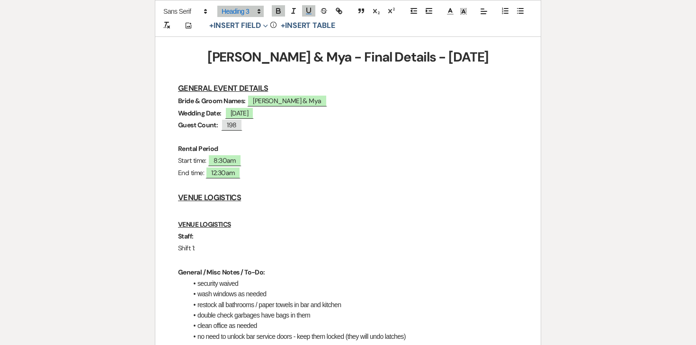
click at [201, 196] on u "VENUE LOGISTICS" at bounding box center [209, 198] width 63 height 10
click at [198, 222] on u "VENUE LOGISTICS" at bounding box center [204, 224] width 53 height 9
click at [197, 223] on u "VENUE LOGISTICS" at bounding box center [204, 224] width 53 height 9
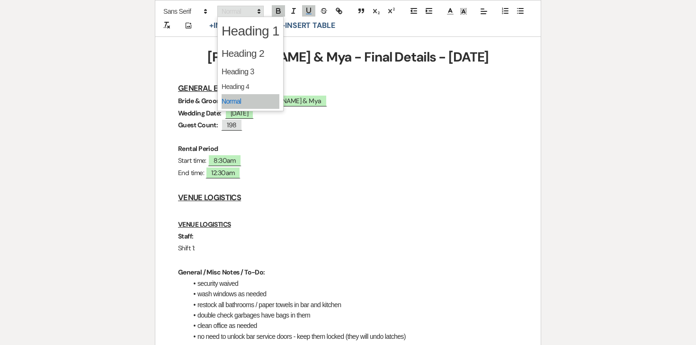
click at [242, 9] on span at bounding box center [240, 11] width 46 height 11
click at [240, 66] on span at bounding box center [250, 71] width 58 height 17
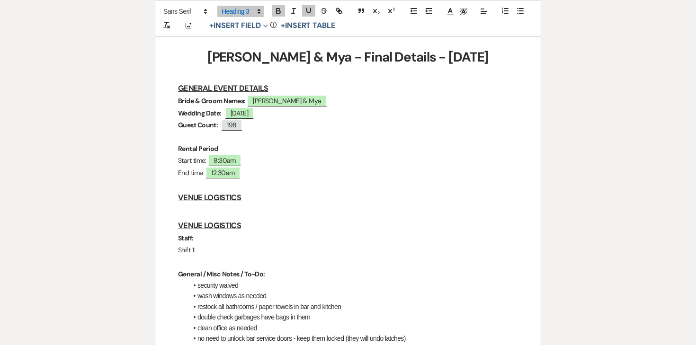
click at [206, 202] on u "VENUE LOGISTICS" at bounding box center [209, 198] width 63 height 10
drag, startPoint x: 243, startPoint y: 194, endPoint x: 186, endPoint y: 195, distance: 57.3
click at [186, 195] on h3 "VENUE LOGISTICS" at bounding box center [348, 198] width 340 height 14
click at [198, 194] on h3 "S" at bounding box center [348, 198] width 340 height 14
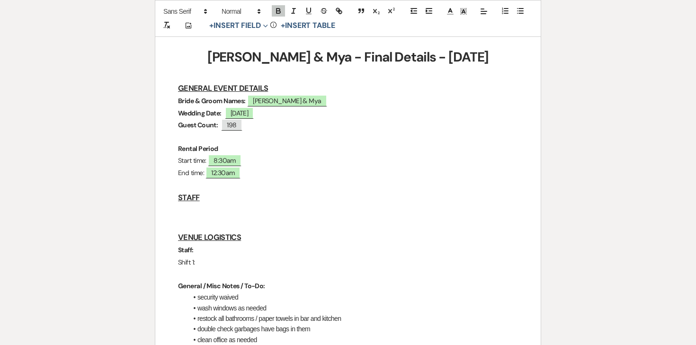
drag, startPoint x: 201, startPoint y: 270, endPoint x: 173, endPoint y: 251, distance: 33.7
click at [207, 260] on p "Shift 1:" at bounding box center [348, 262] width 340 height 12
drag, startPoint x: 205, startPoint y: 265, endPoint x: 171, endPoint y: 248, distance: 37.9
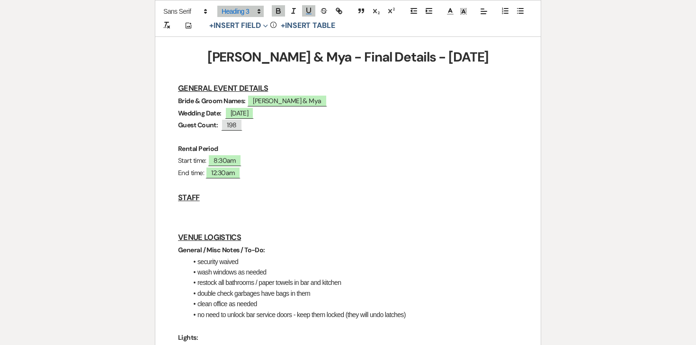
click at [186, 210] on p at bounding box center [348, 210] width 340 height 12
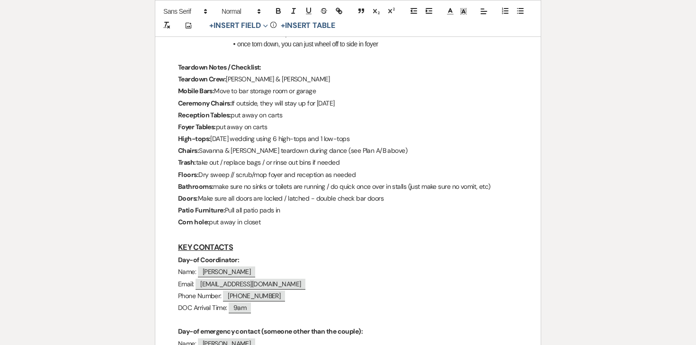
scroll to position [869, 0]
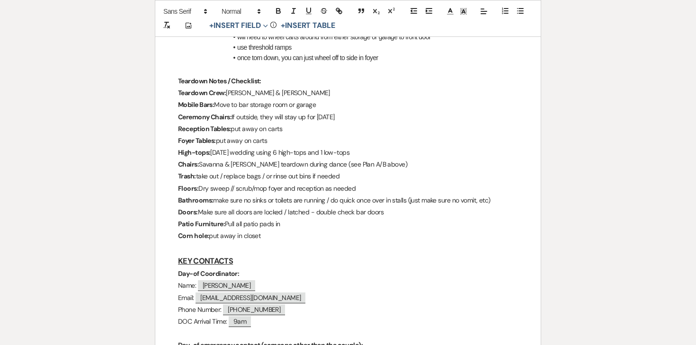
click at [214, 98] on p "Teardown Crew: Joe & Luna" at bounding box center [348, 93] width 340 height 12
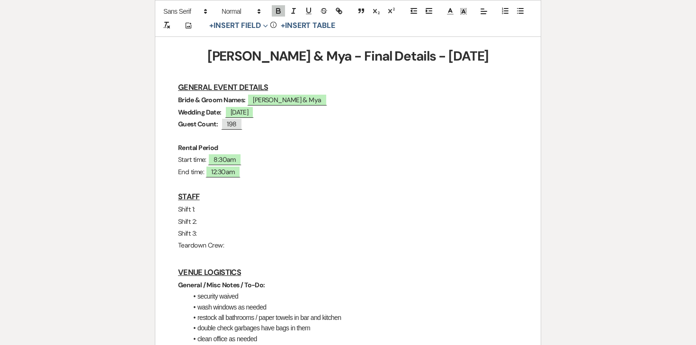
scroll to position [152, 0]
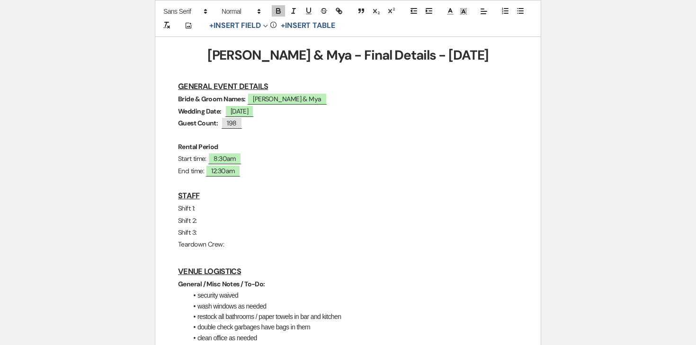
click at [212, 208] on p "Shift 1:" at bounding box center [348, 209] width 340 height 12
click at [235, 206] on p "Shift 1: Kaitlyn (+Ashey)" at bounding box center [348, 209] width 340 height 12
click at [223, 220] on p "Shift 2:" at bounding box center [348, 221] width 340 height 12
click at [213, 231] on p "Shift 3:" at bounding box center [348, 233] width 340 height 12
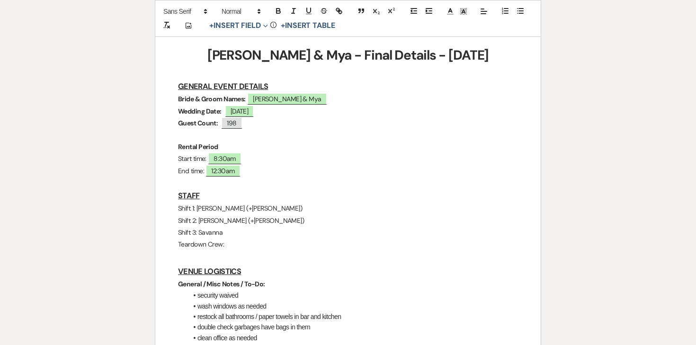
click at [221, 244] on p "Teardown Crew:" at bounding box center [348, 245] width 340 height 12
click at [229, 244] on p "Teardown Crew:" at bounding box center [348, 245] width 340 height 12
drag, startPoint x: 196, startPoint y: 209, endPoint x: 173, endPoint y: 209, distance: 23.7
drag, startPoint x: 196, startPoint y: 208, endPoint x: 172, endPoint y: 207, distance: 24.1
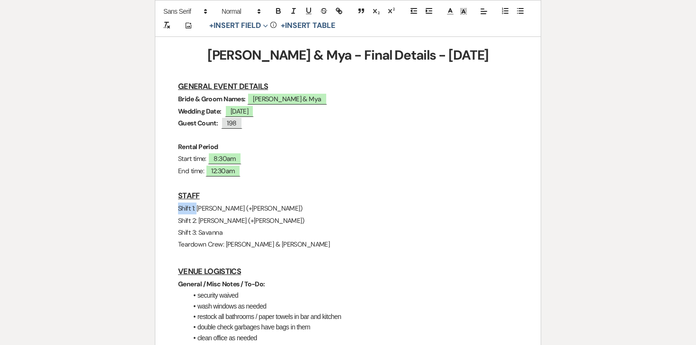
drag, startPoint x: 197, startPoint y: 221, endPoint x: 168, endPoint y: 221, distance: 29.3
drag, startPoint x: 197, startPoint y: 231, endPoint x: 178, endPoint y: 231, distance: 19.4
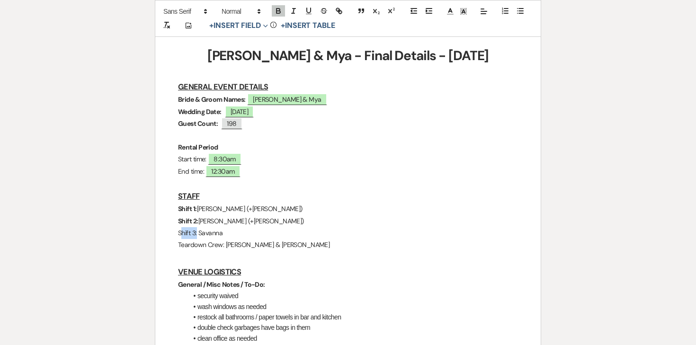
click at [178, 231] on p "Shift 3: Savanna" at bounding box center [348, 233] width 340 height 12
drag, startPoint x: 223, startPoint y: 245, endPoint x: 175, endPoint y: 246, distance: 47.8
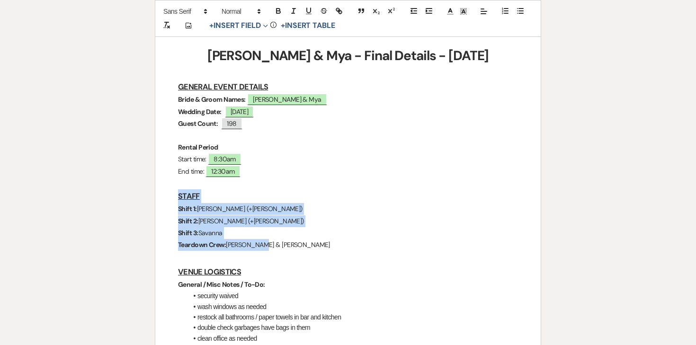
drag, startPoint x: 266, startPoint y: 244, endPoint x: 162, endPoint y: 201, distance: 112.7
copy div "STAFF Shift 1: Kaitlyn (+Ashley) Shift 2: Brooke (+Ashley) Shift 3: Savanna Tea…"
click at [278, 209] on p "Shift 1: Kaitlyn (+Ashley)" at bounding box center [348, 209] width 340 height 12
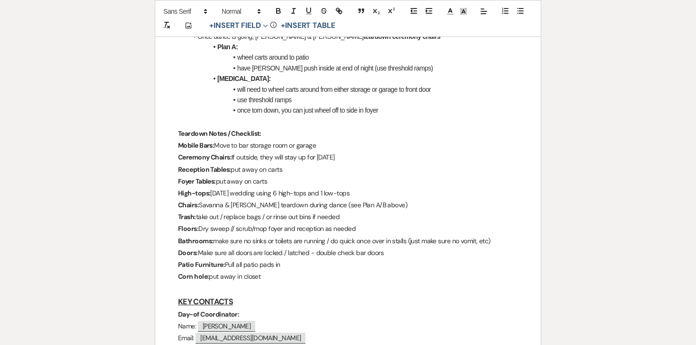
scroll to position [824, 0]
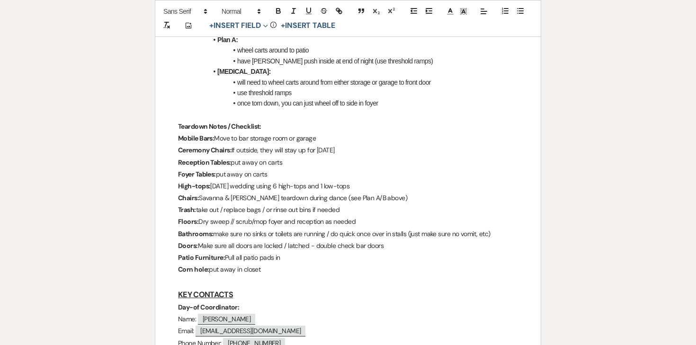
click at [175, 138] on div "Tommy & Mya - Final Details - 9.21.25 GENERAL EVENT DETAILS Bride & Groom Names…" at bounding box center [347, 124] width 385 height 1569
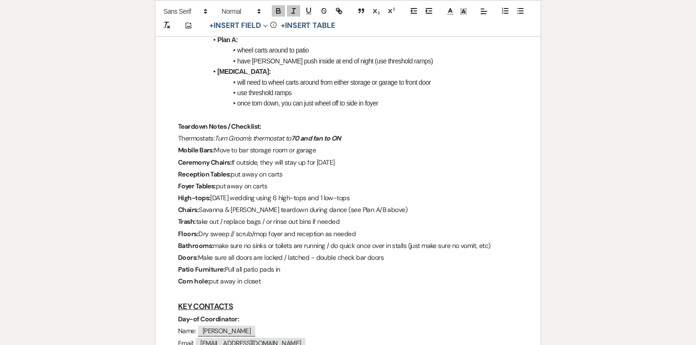
click at [301, 138] on em "70 and fan to ON" at bounding box center [316, 138] width 50 height 9
click at [350, 138] on p "Thermostats: Turn Groom's thermostat to 72 and fan to ON" at bounding box center [348, 139] width 340 height 12
drag, startPoint x: 217, startPoint y: 139, endPoint x: 154, endPoint y: 139, distance: 63.4
click at [154, 139] on div "Printer Print Saving ... Add Photo + Insert Field Expand Standard Field Smart F…" at bounding box center [347, 109] width 681 height 1682
click at [278, 13] on icon "button" at bounding box center [278, 12] width 4 height 2
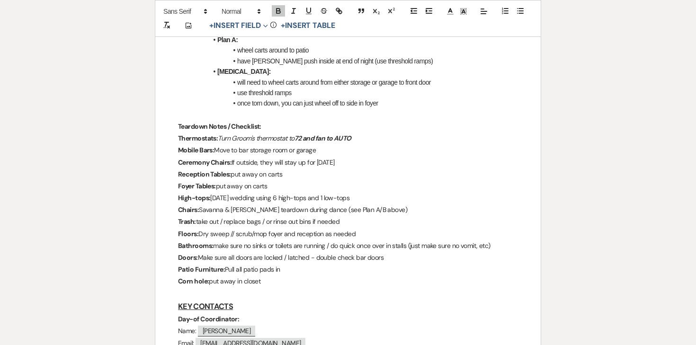
click at [222, 145] on p "Mobile Bars: Move to bar storage room or garage" at bounding box center [348, 150] width 340 height 12
drag, startPoint x: 220, startPoint y: 138, endPoint x: 366, endPoint y: 140, distance: 146.2
click at [366, 140] on p "Thermostats: Turn Groom's thermostat to 72 and fan to AUTO" at bounding box center [348, 139] width 340 height 12
click at [293, 10] on line "button" at bounding box center [293, 11] width 1 height 5
click at [375, 122] on p "Teardown Notes / Checklist:" at bounding box center [348, 127] width 340 height 12
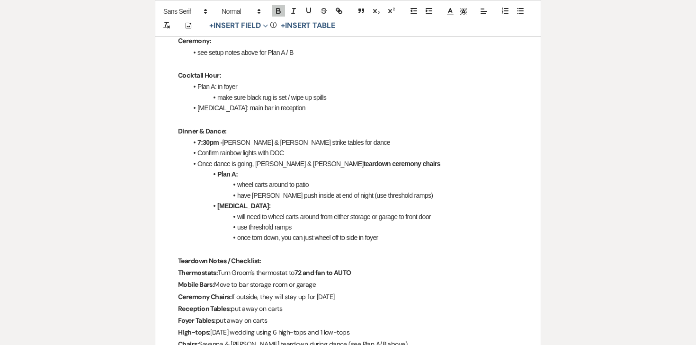
scroll to position [684, 0]
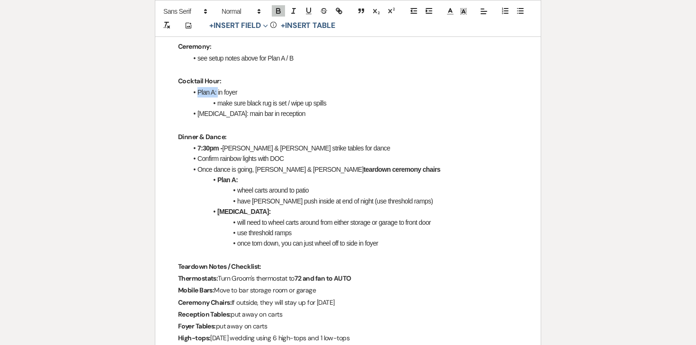
drag, startPoint x: 217, startPoint y: 93, endPoint x: 171, endPoint y: 92, distance: 45.9
click at [171, 92] on div "Tommy & Mya - Final Details - 9.21.25 GENERAL EVENT DETAILS Bride & Groom Names…" at bounding box center [347, 270] width 385 height 1581
click at [274, 12] on icon "button" at bounding box center [278, 11] width 9 height 9
drag, startPoint x: 217, startPoint y: 112, endPoint x: 175, endPoint y: 111, distance: 42.1
click at [175, 111] on div "Tommy & Mya - Final Details - 9.21.25 GENERAL EVENT DETAILS Bride & Groom Names…" at bounding box center [347, 270] width 385 height 1581
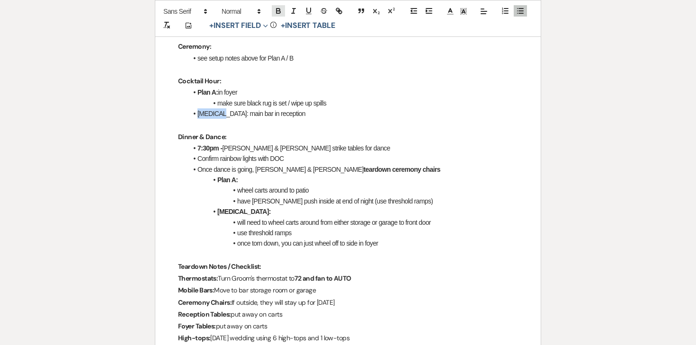
click at [279, 8] on icon "button" at bounding box center [278, 11] width 9 height 9
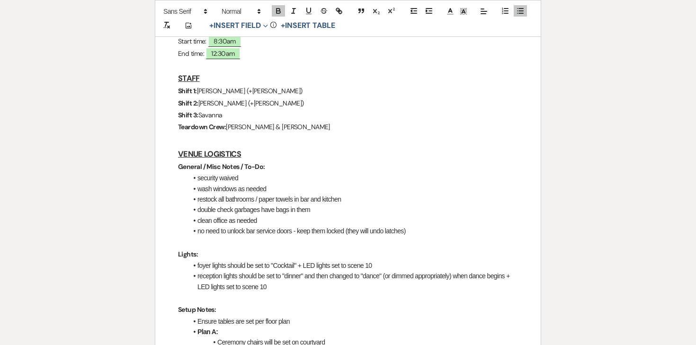
scroll to position [81, 0]
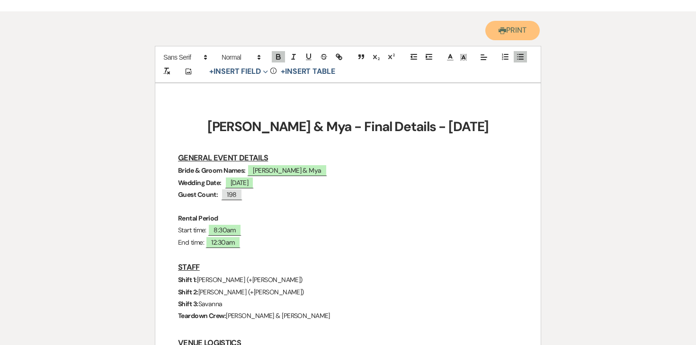
click at [506, 29] on button "Printer Print" at bounding box center [512, 30] width 54 height 19
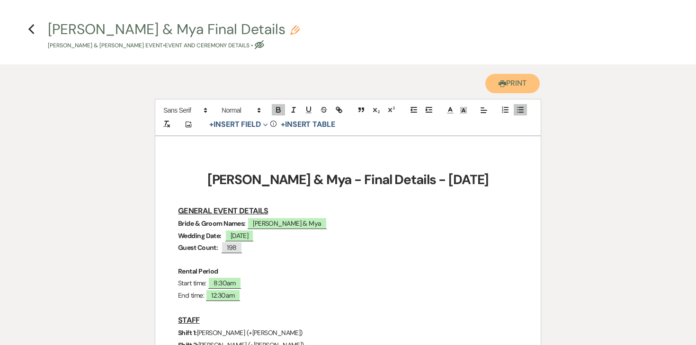
scroll to position [3, 0]
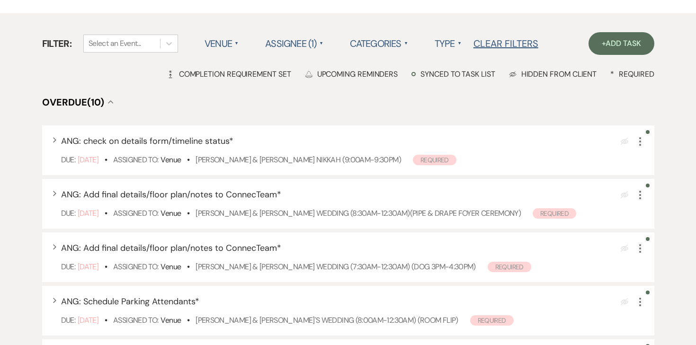
scroll to position [76, 0]
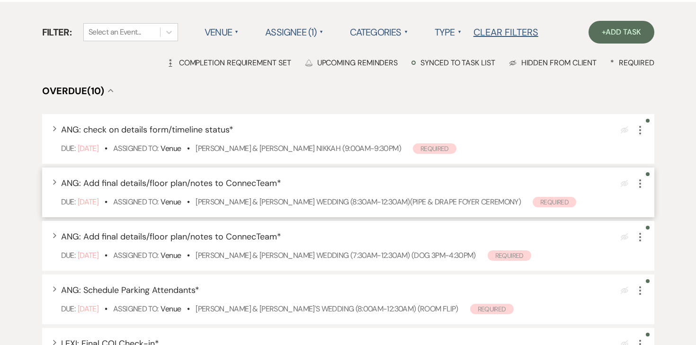
click at [640, 184] on use "button" at bounding box center [640, 183] width 2 height 9
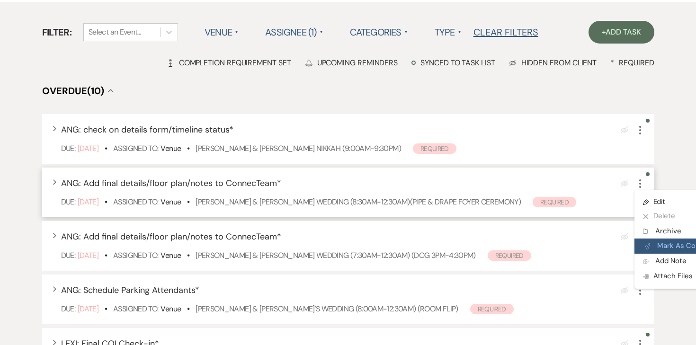
click at [659, 244] on button "Plan Portal Link Mark As Complete" at bounding box center [680, 246] width 93 height 15
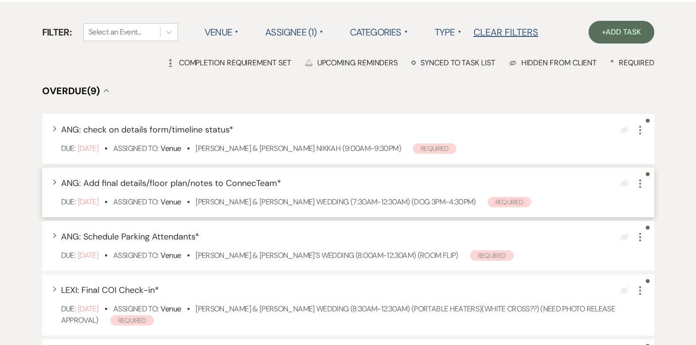
click at [641, 184] on icon "More" at bounding box center [639, 183] width 11 height 11
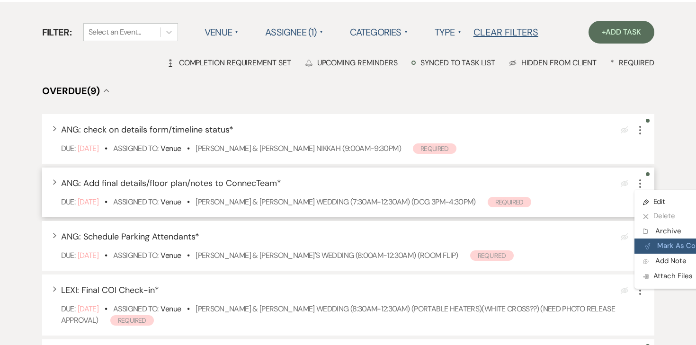
click at [654, 247] on button "Plan Portal Link Mark As Complete" at bounding box center [680, 246] width 93 height 15
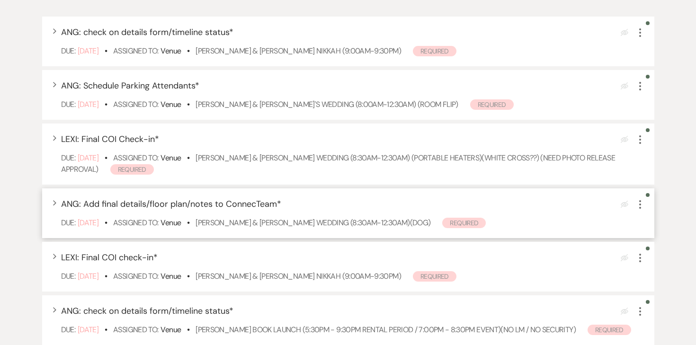
scroll to position [175, 0]
click at [640, 204] on icon "More" at bounding box center [639, 202] width 11 height 11
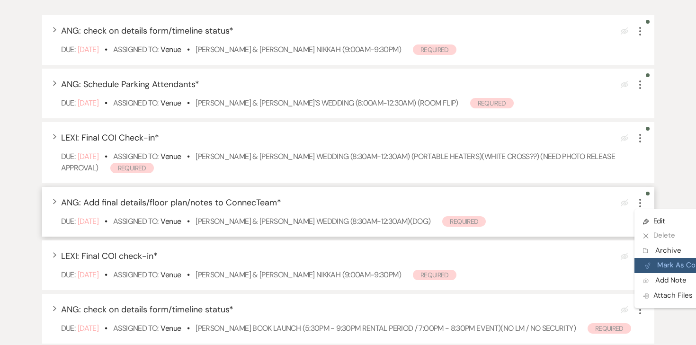
click at [654, 259] on button "Plan Portal Link Mark As Complete" at bounding box center [680, 265] width 93 height 15
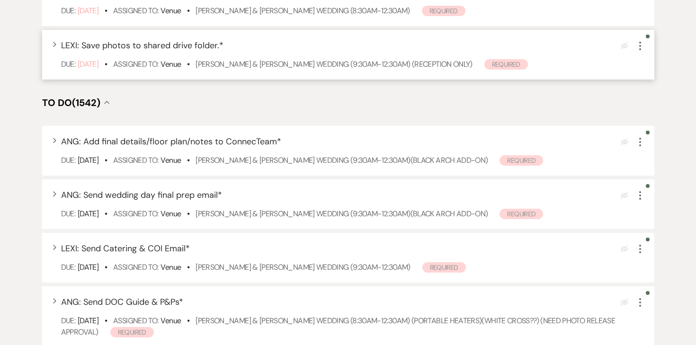
scroll to position [0, 0]
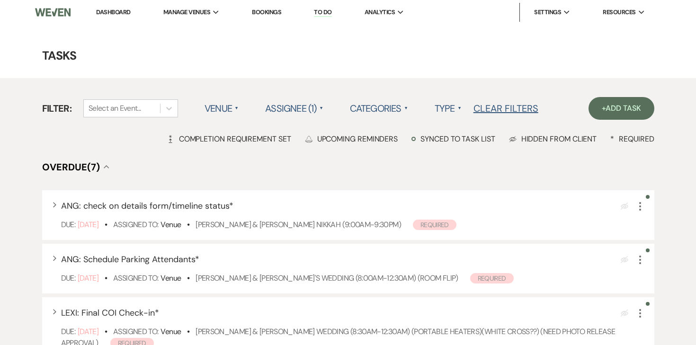
click at [119, 13] on link "Dashboard" at bounding box center [113, 12] width 34 height 8
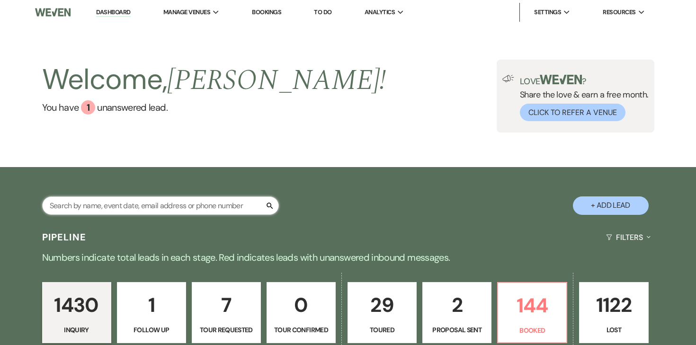
click at [167, 207] on input "text" at bounding box center [160, 205] width 237 height 18
type input "adna"
click at [149, 209] on input "adna" at bounding box center [160, 205] width 237 height 18
click at [242, 204] on input "adna" at bounding box center [160, 205] width 237 height 18
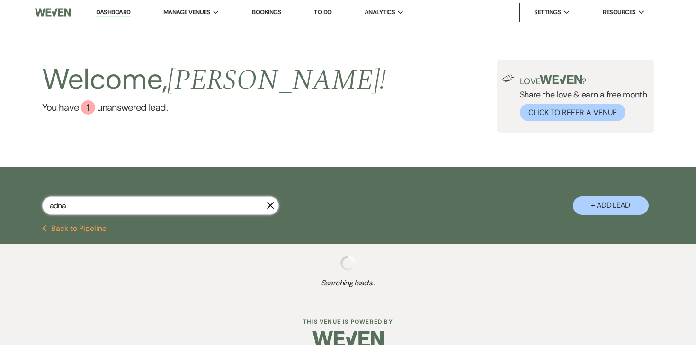
select select "8"
select select "10"
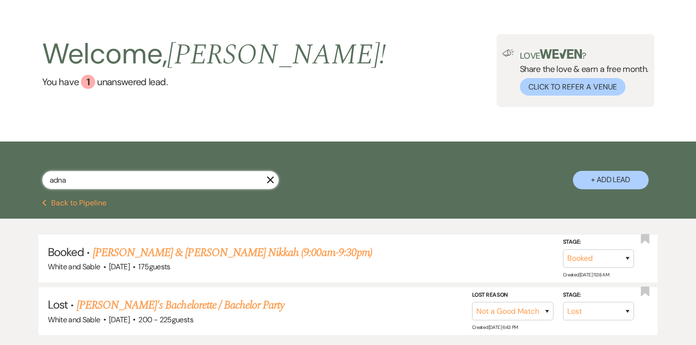
scroll to position [26, 0]
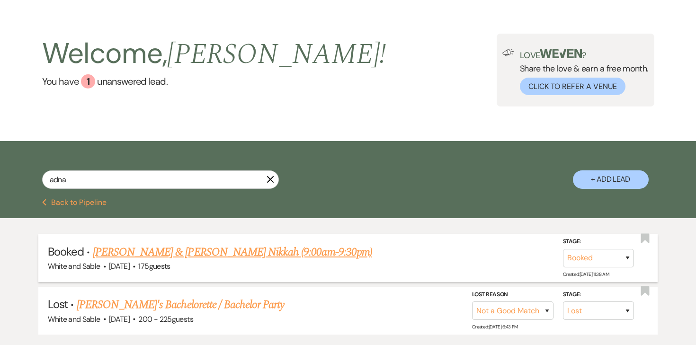
click at [203, 249] on link "Adna Jama & Mohamed Danan's Nikkah (9:00am-9:30pm)" at bounding box center [232, 252] width 279 height 17
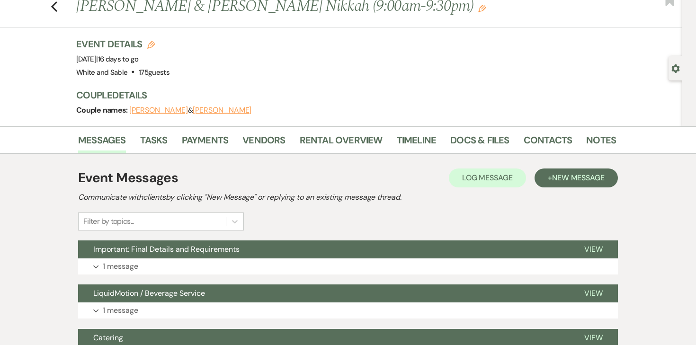
scroll to position [35, 0]
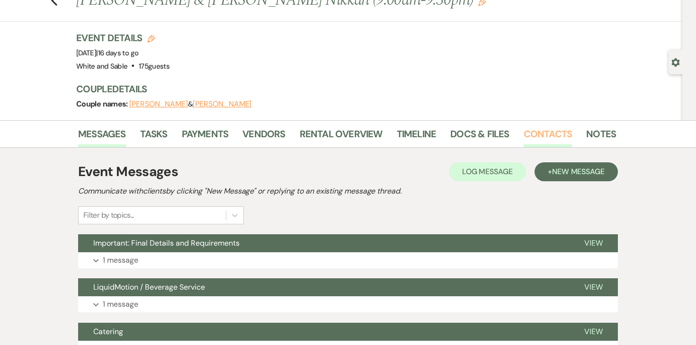
click at [535, 132] on link "Contacts" at bounding box center [547, 136] width 49 height 21
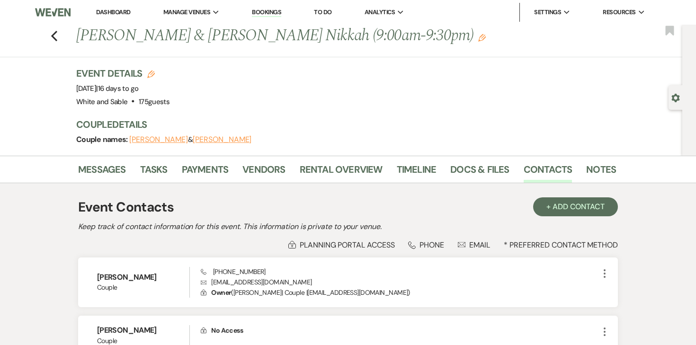
click at [116, 15] on link "Dashboard" at bounding box center [113, 12] width 34 height 8
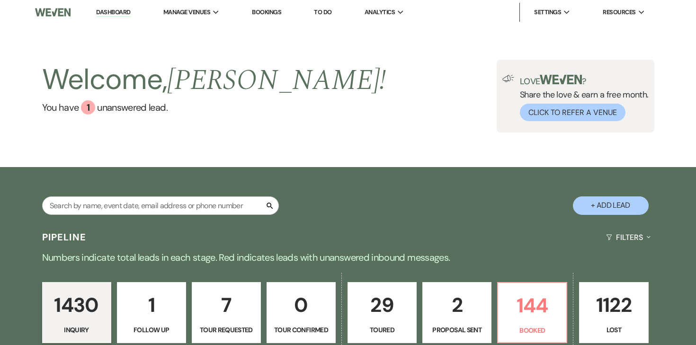
click at [325, 11] on link "To Do" at bounding box center [323, 12] width 18 height 8
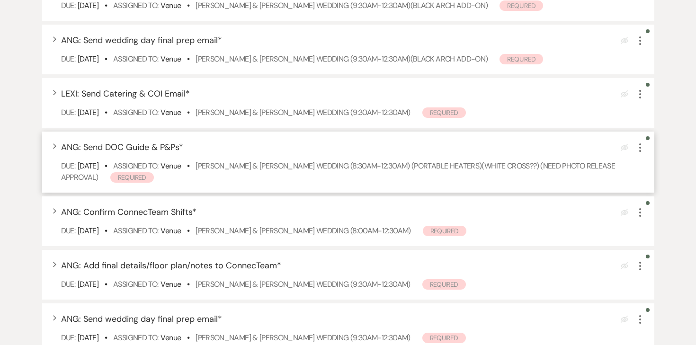
scroll to position [645, 0]
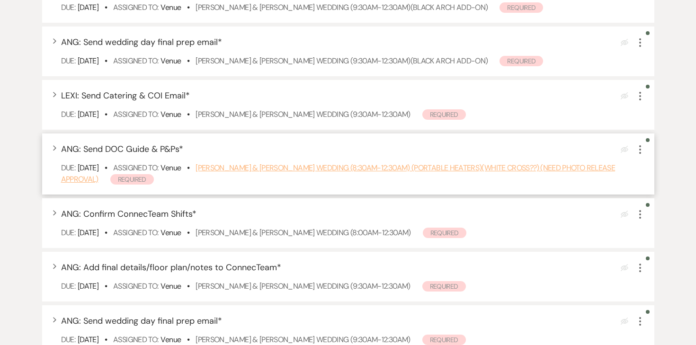
click at [324, 175] on link "[PERSON_NAME] & [PERSON_NAME] Wedding (8:30am-12:30am) (portable heaters)(white…" at bounding box center [338, 173] width 554 height 21
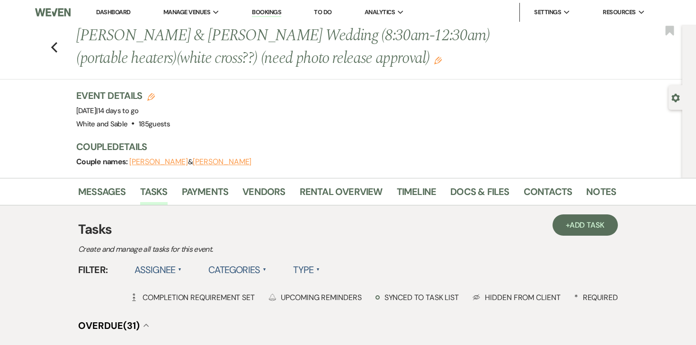
scroll to position [2, 0]
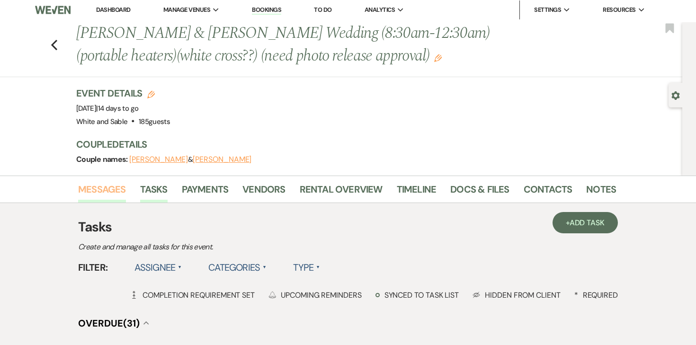
click at [99, 193] on link "Messages" at bounding box center [102, 192] width 48 height 21
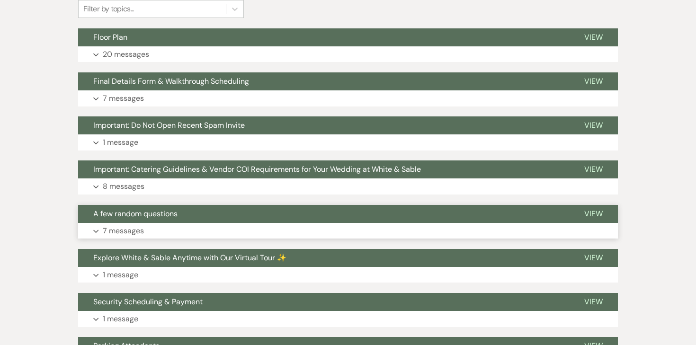
scroll to position [266, 0]
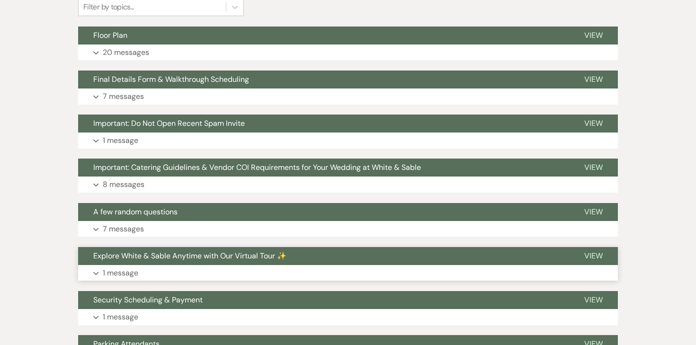
click at [126, 273] on p "1 message" at bounding box center [120, 273] width 35 height 12
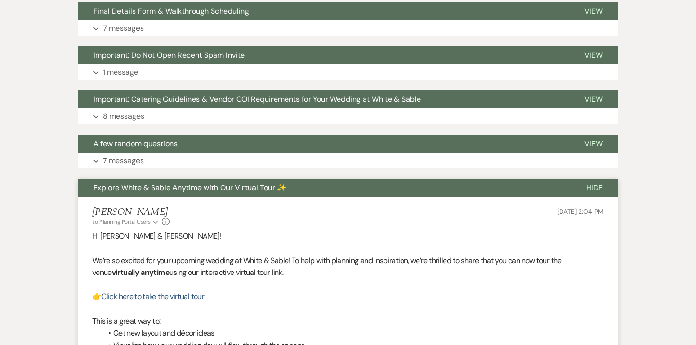
scroll to position [399, 0]
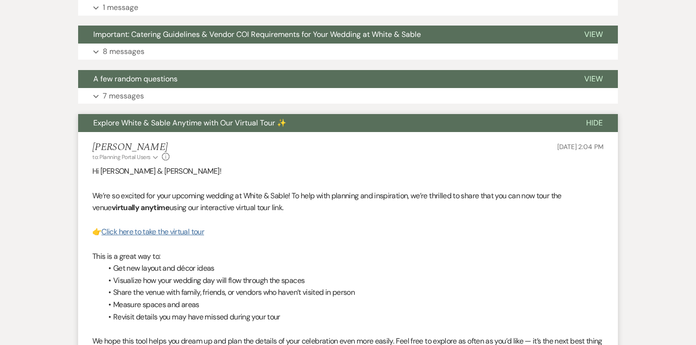
click at [184, 235] on link "Click here to take the virtual tour" at bounding box center [152, 232] width 103 height 10
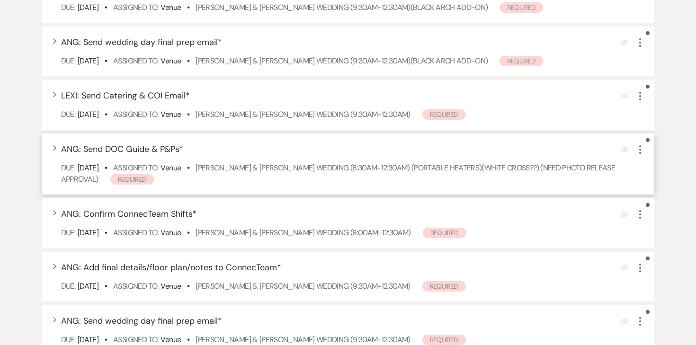
click at [642, 155] on icon "More" at bounding box center [639, 149] width 11 height 11
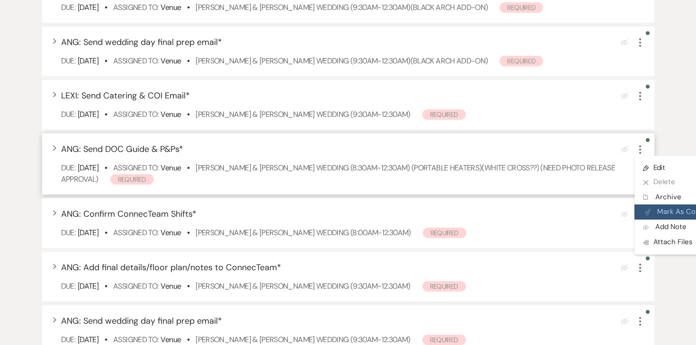
click at [675, 220] on button "Plan Portal Link Mark As Complete" at bounding box center [680, 211] width 93 height 15
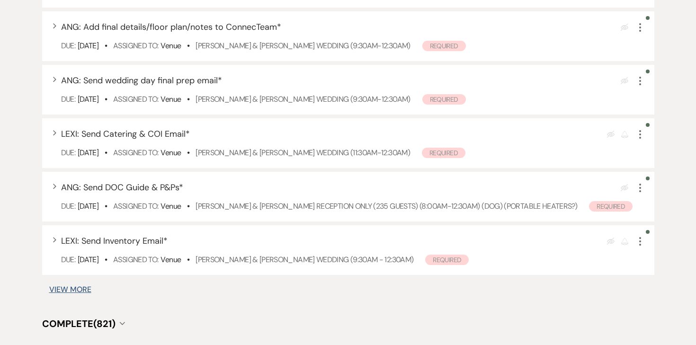
scroll to position [830, 0]
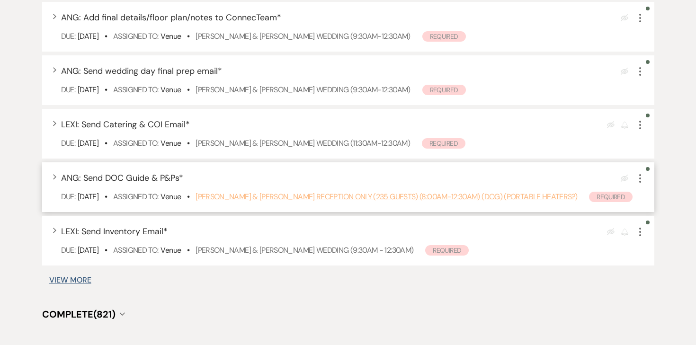
click at [430, 202] on link "Emma Iverson & Bryce Elkin's Reception Only (235 guests) (8:00am-12:30am) (dog)…" at bounding box center [385, 197] width 381 height 10
click at [636, 184] on icon "More" at bounding box center [639, 178] width 11 height 11
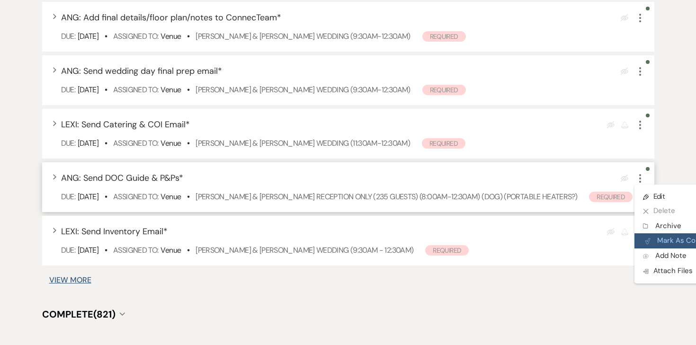
click at [662, 248] on button "Plan Portal Link Mark As Complete" at bounding box center [680, 240] width 93 height 15
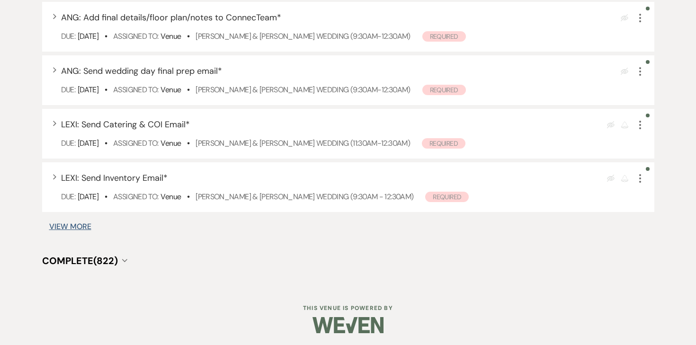
click at [83, 230] on button "View More" at bounding box center [70, 227] width 42 height 8
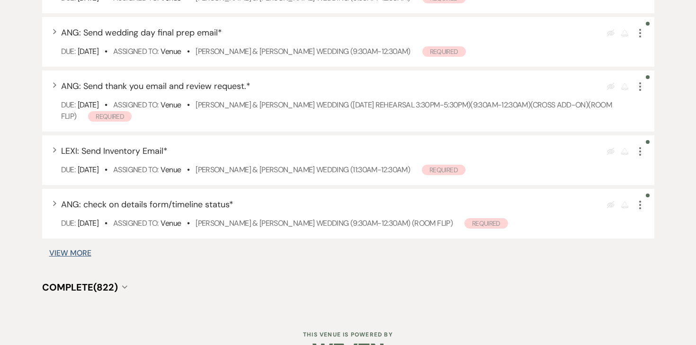
scroll to position [1394, 0]
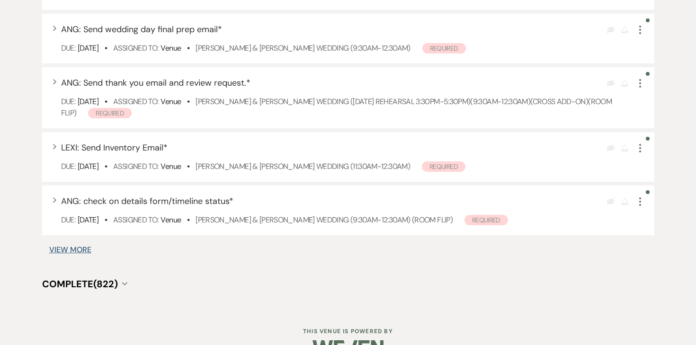
click at [89, 254] on button "View More" at bounding box center [70, 250] width 42 height 8
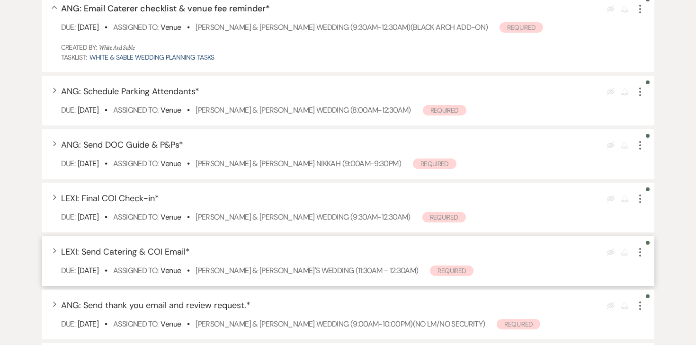
scroll to position [1644, 0]
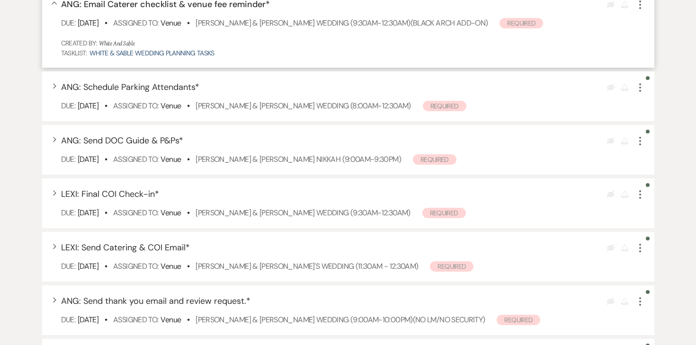
click at [641, 10] on icon "More" at bounding box center [639, 4] width 11 height 11
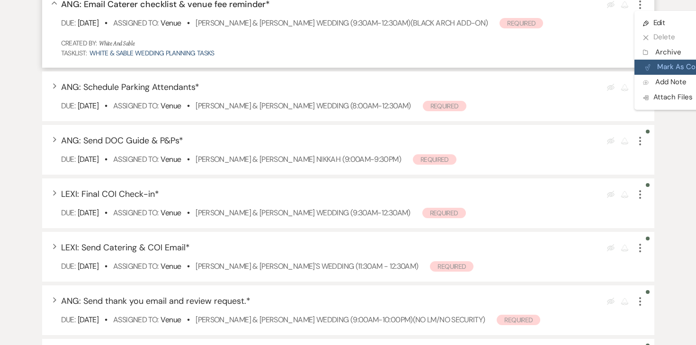
click at [655, 75] on button "Plan Portal Link Mark As Complete" at bounding box center [680, 67] width 93 height 15
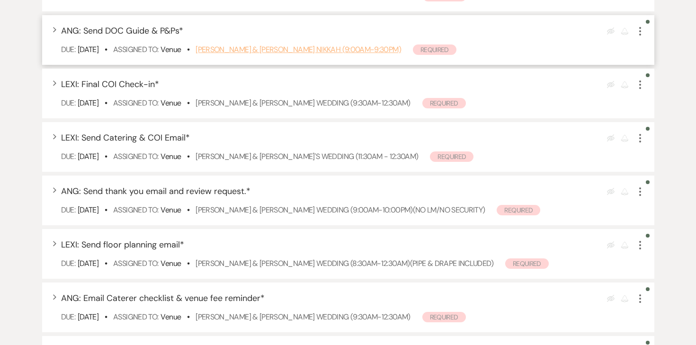
scroll to position [1671, 0]
click at [326, 55] on link "Adna Jama & Mohamed Danan's Nikkah (9:00am-9:30pm)" at bounding box center [297, 50] width 205 height 10
click at [639, 37] on icon "More" at bounding box center [639, 31] width 11 height 11
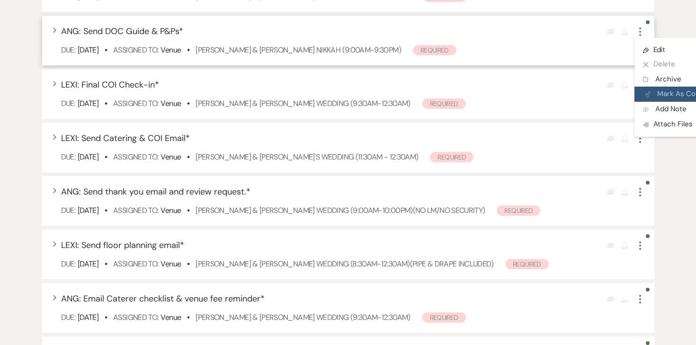
click at [659, 102] on button "Plan Portal Link Mark As Complete" at bounding box center [680, 94] width 93 height 15
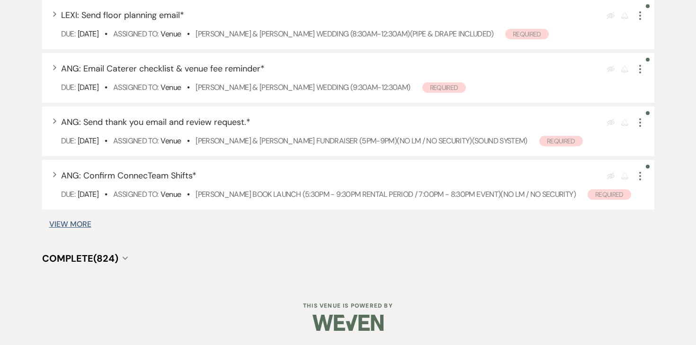
scroll to position [1870, 0]
click at [73, 227] on button "View More" at bounding box center [70, 225] width 42 height 8
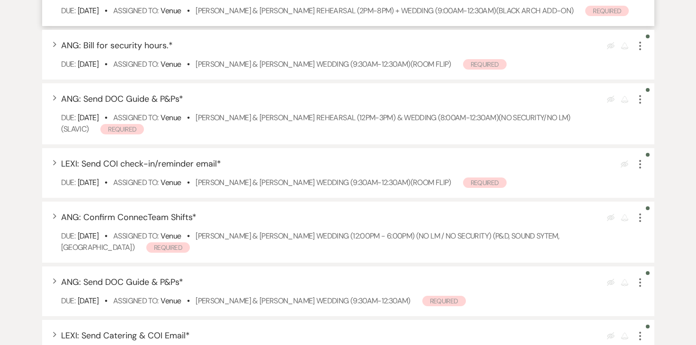
scroll to position [2293, 0]
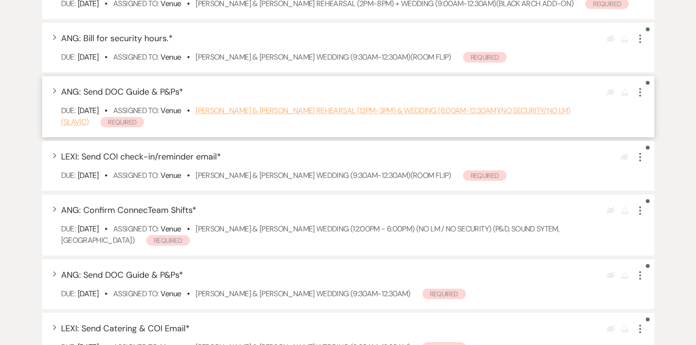
click at [325, 119] on link "Alina Maretska & David Vovk's Rehearsal (12pm-3pm) & Wedding (8:00am-12:30am)(N…" at bounding box center [315, 116] width 509 height 21
click at [641, 98] on icon "More" at bounding box center [639, 92] width 11 height 11
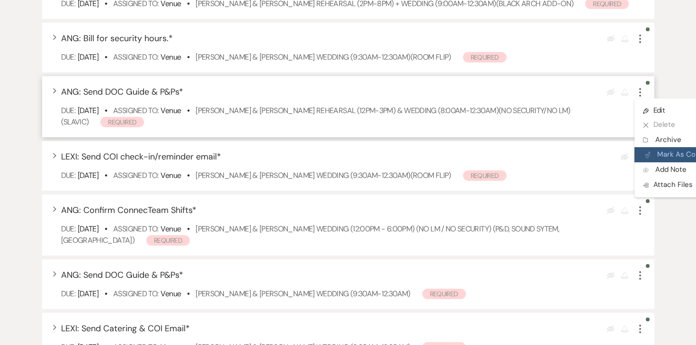
click at [661, 162] on button "Plan Portal Link Mark As Complete" at bounding box center [680, 154] width 93 height 15
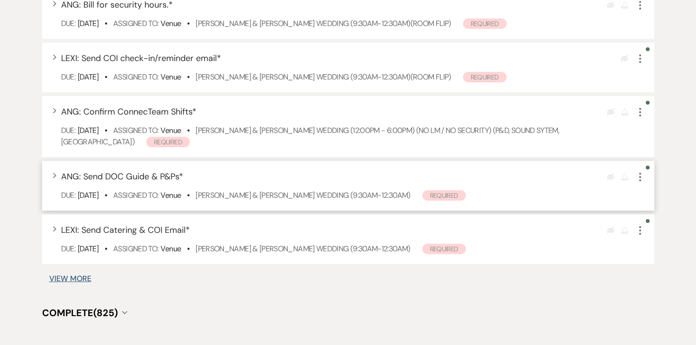
scroll to position [2329, 0]
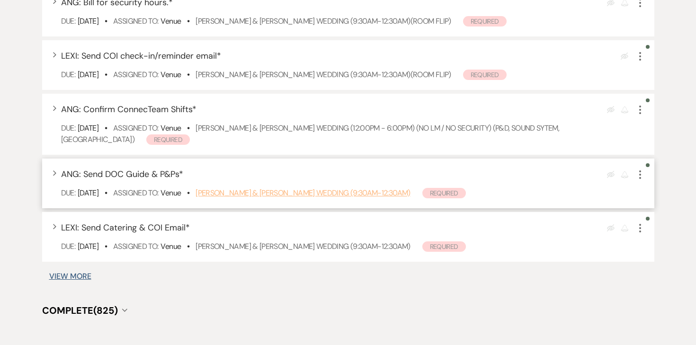
click at [336, 198] on link "Bailey Waldhauser & TJ Hallfin's Wedding (9:30am-12:30am)" at bounding box center [302, 193] width 214 height 10
click at [636, 180] on icon "More" at bounding box center [639, 174] width 11 height 11
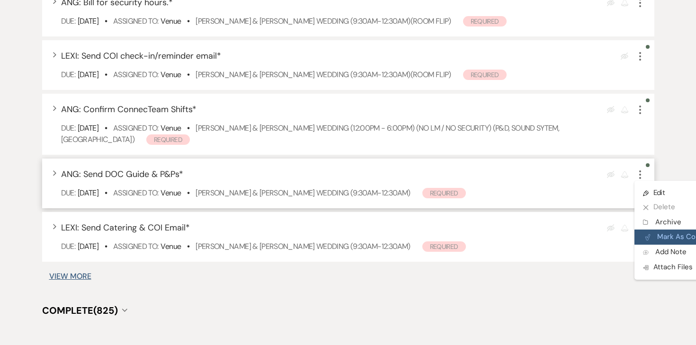
click at [654, 245] on button "Plan Portal Link Mark As Complete" at bounding box center [680, 237] width 93 height 15
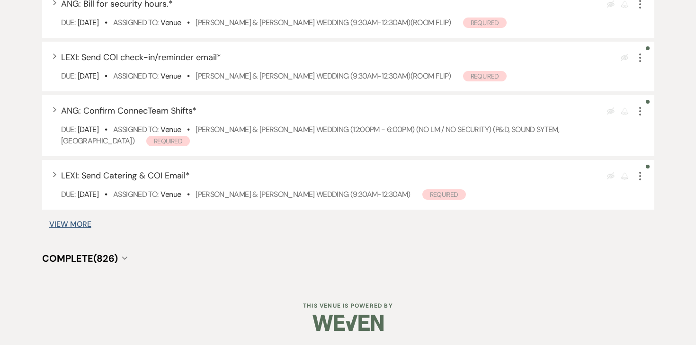
click at [72, 228] on button "View More" at bounding box center [70, 225] width 42 height 8
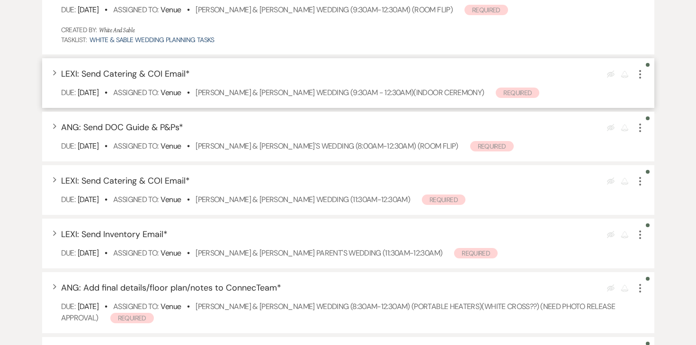
scroll to position [2567, 0]
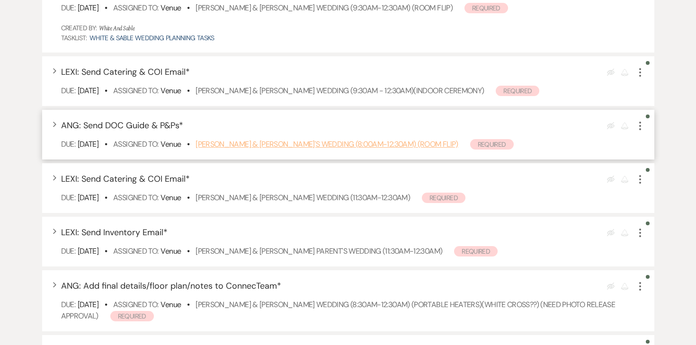
click at [320, 149] on link "Kristina Yang & Bill Kourchj's Wedding (8:00am-12:30am) (ROOM FLIP)" at bounding box center [326, 144] width 262 height 10
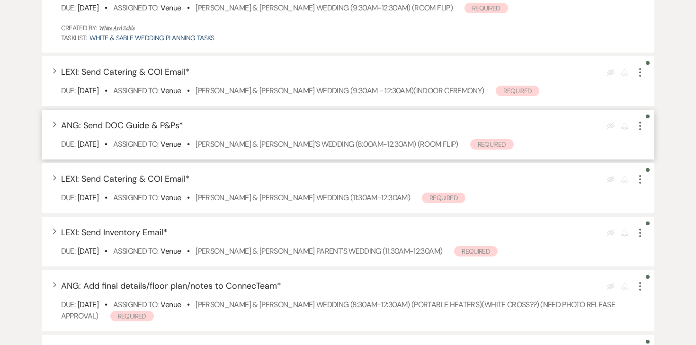
click at [640, 130] on use "button" at bounding box center [640, 126] width 2 height 9
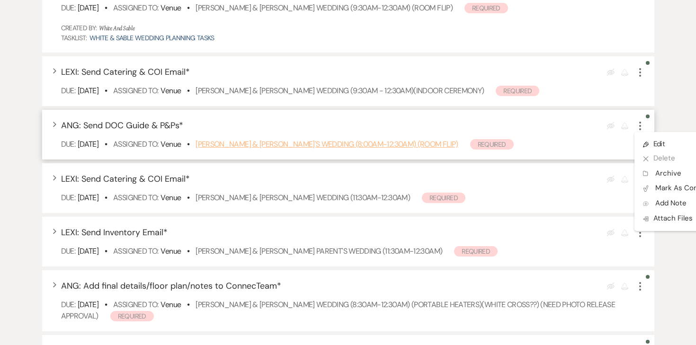
click at [406, 149] on link "Kristina Yang & Bill Kourchj's Wedding (8:00am-12:30am) (ROOM FLIP)" at bounding box center [326, 144] width 262 height 10
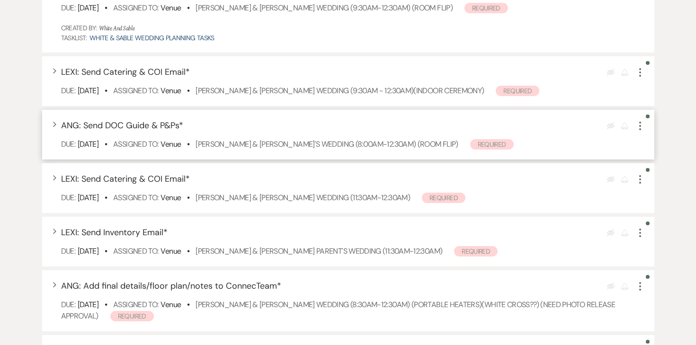
click at [641, 132] on icon "More" at bounding box center [639, 125] width 11 height 11
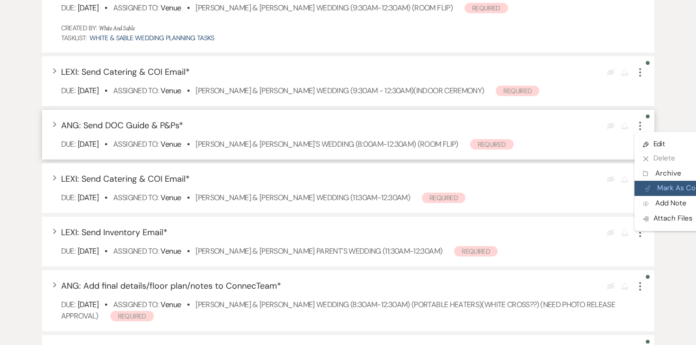
click at [652, 193] on button "Plan Portal Link Mark As Complete" at bounding box center [680, 188] width 93 height 15
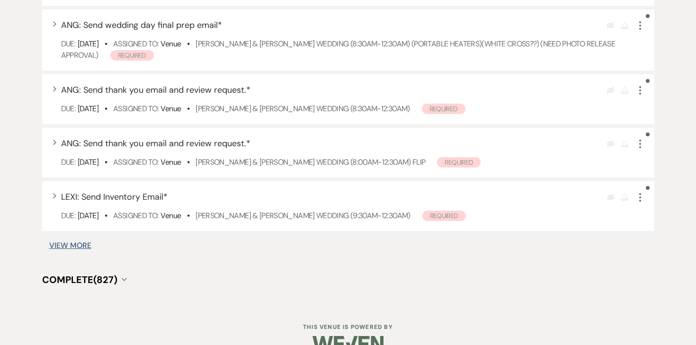
scroll to position [2843, 0]
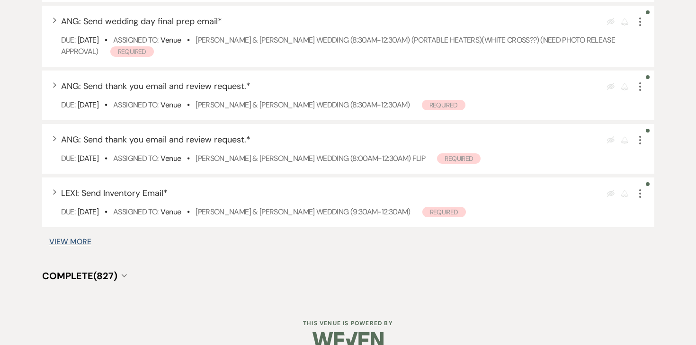
click at [80, 246] on button "View More" at bounding box center [70, 242] width 42 height 8
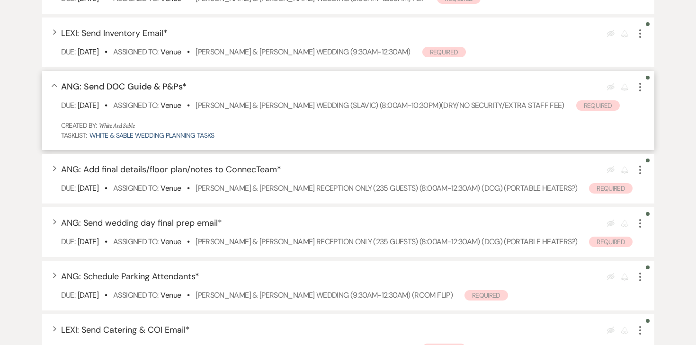
scroll to position [3010, 0]
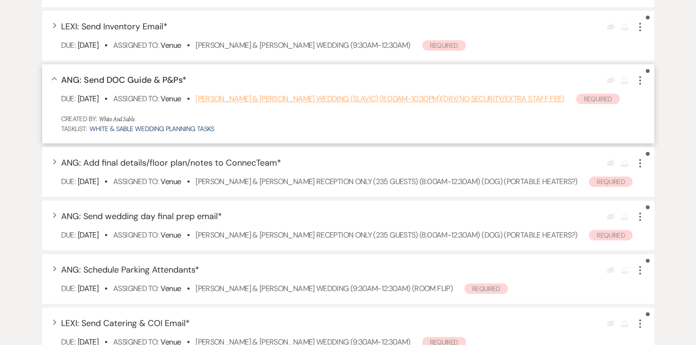
click at [346, 104] on link "Jennifer Isaykina & Pavel Strelchuk's Wedding (SLAVIC) (8:00am-10:30pm)(Dry/No …" at bounding box center [379, 99] width 369 height 10
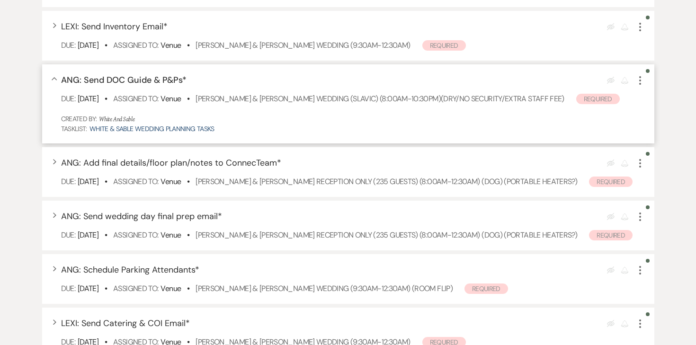
click at [637, 86] on icon "More" at bounding box center [639, 80] width 11 height 11
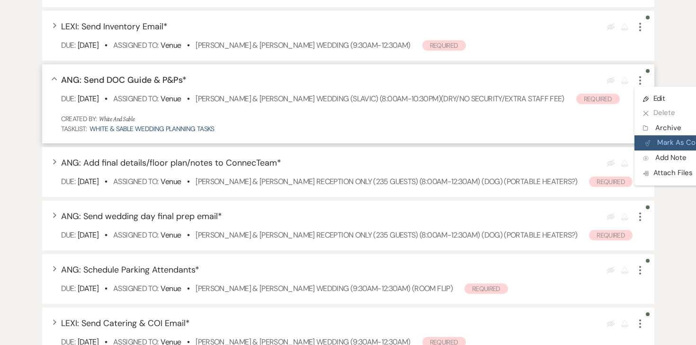
click at [662, 150] on button "Plan Portal Link Mark As Complete" at bounding box center [680, 142] width 93 height 15
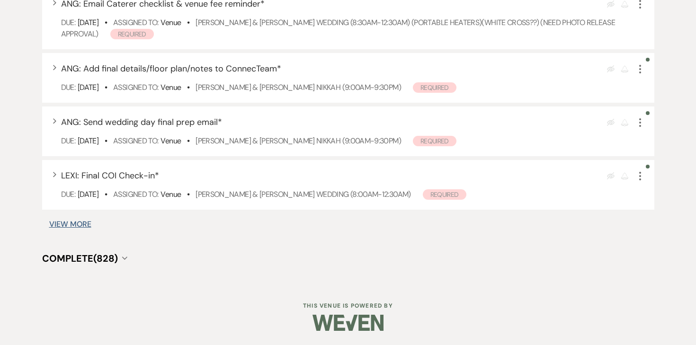
scroll to position [3387, 0]
click at [83, 228] on button "View More" at bounding box center [70, 225] width 42 height 8
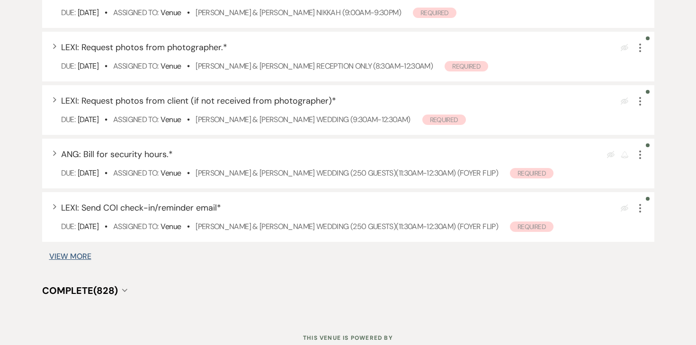
scroll to position [3911, 0]
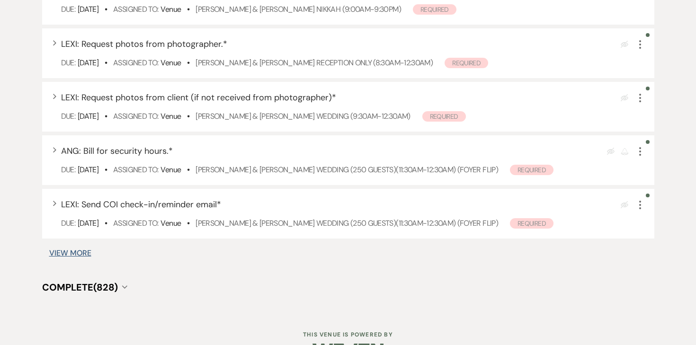
click at [75, 257] on button "View More" at bounding box center [70, 253] width 42 height 8
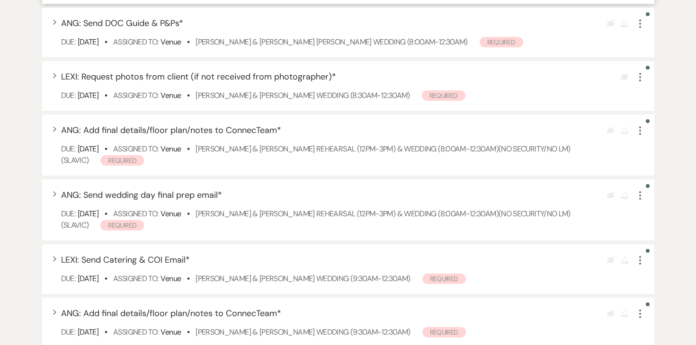
scroll to position [4283, 0]
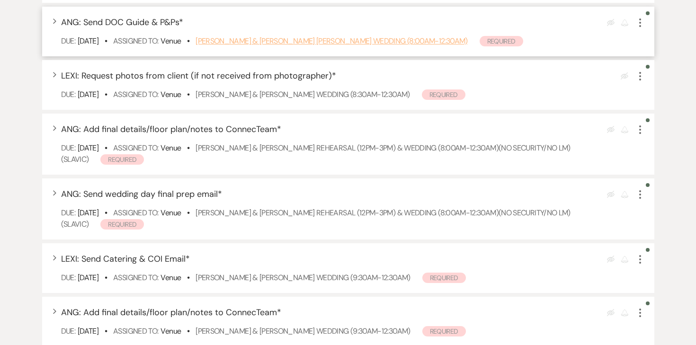
click at [350, 46] on link "Cyann Nielsen & Jackson Diedrich's Wedding (8:00am-12:30am)" at bounding box center [331, 41] width 272 height 10
click at [640, 28] on icon "More" at bounding box center [639, 22] width 11 height 11
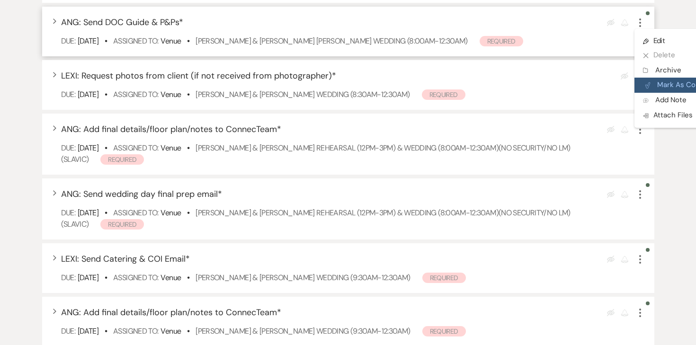
click at [655, 93] on button "Plan Portal Link Mark As Complete" at bounding box center [680, 85] width 93 height 15
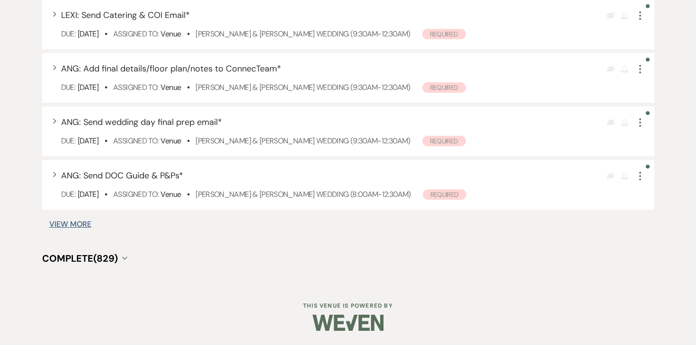
scroll to position [4507, 0]
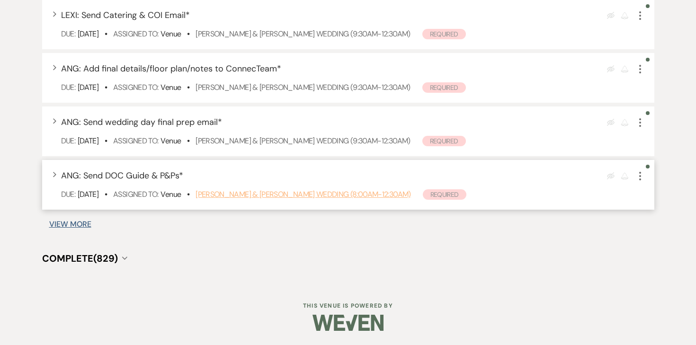
click at [264, 192] on link "Shannon Gehring & Collin Nelson's Wedding (8:00am-12:30am)" at bounding box center [302, 194] width 215 height 10
click at [636, 176] on icon "More" at bounding box center [639, 175] width 11 height 11
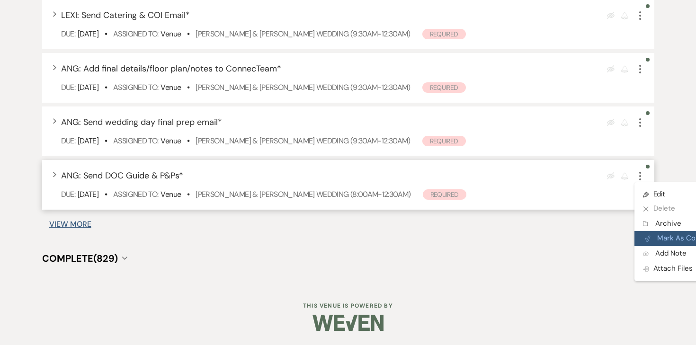
click at [668, 242] on button "Plan Portal Link Mark As Complete" at bounding box center [680, 238] width 93 height 15
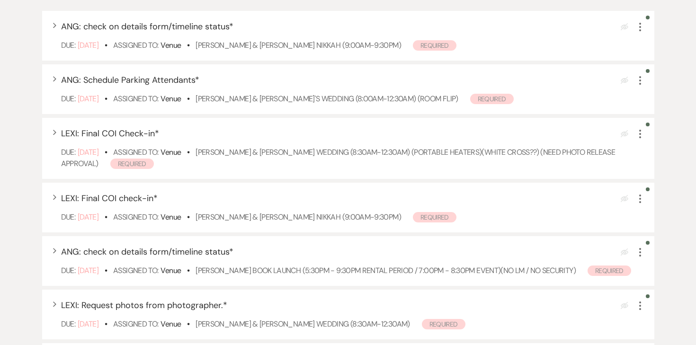
scroll to position [0, 0]
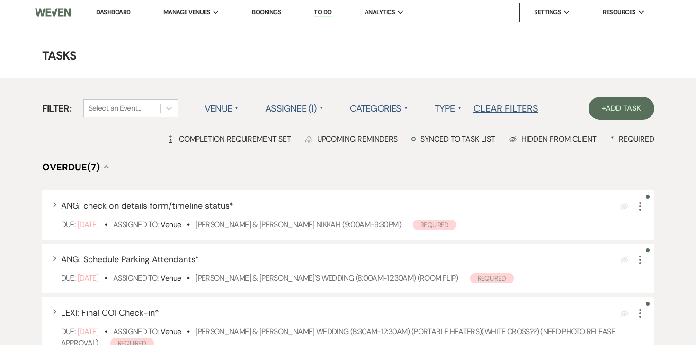
click at [124, 17] on li "Dashboard" at bounding box center [113, 12] width 44 height 19
click at [124, 10] on link "Dashboard" at bounding box center [113, 12] width 34 height 8
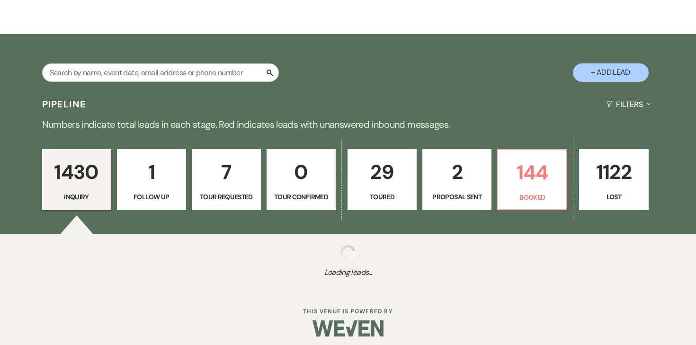
scroll to position [139, 0]
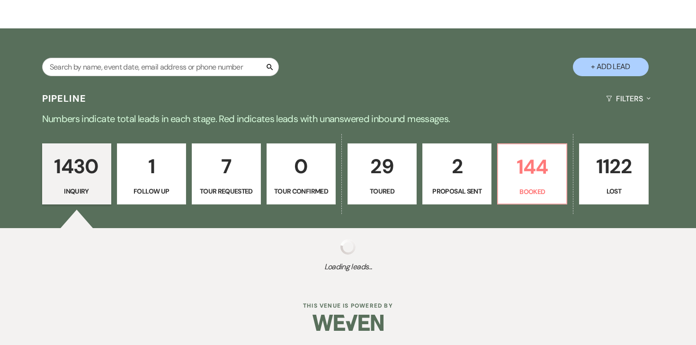
click at [205, 0] on html "Dashboard Manage Venues Expand White and Sable Bookings To Do Analytics Expand …" at bounding box center [348, 103] width 696 height 484
click at [213, 0] on html "Dashboard Manage Venues Expand White and Sable Bookings To Do Analytics Expand …" at bounding box center [348, 103] width 696 height 484
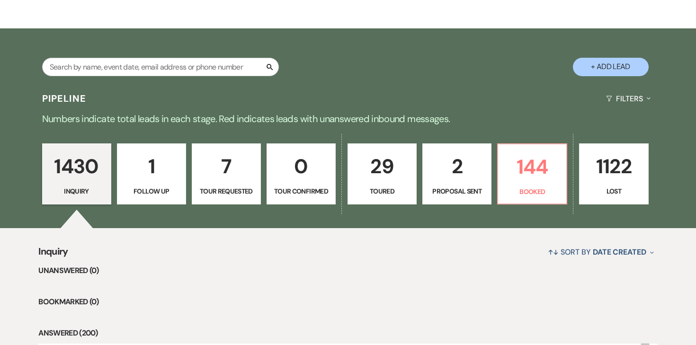
scroll to position [0, 0]
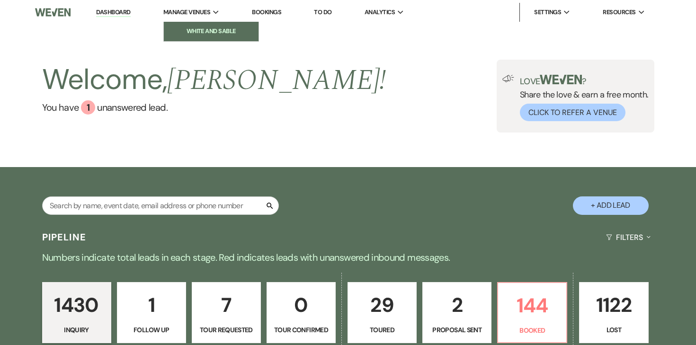
click at [194, 30] on li "White and Sable" at bounding box center [210, 31] width 85 height 9
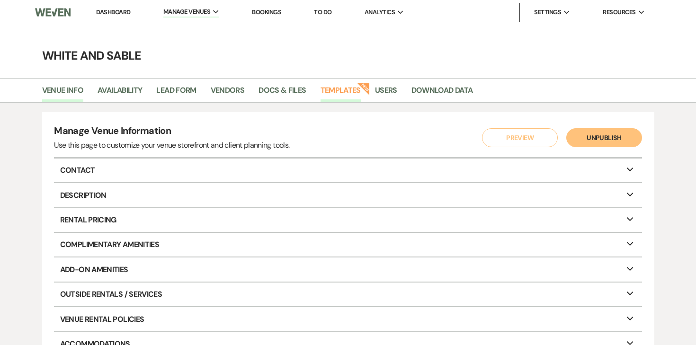
click at [355, 89] on link "Templates" at bounding box center [340, 93] width 40 height 18
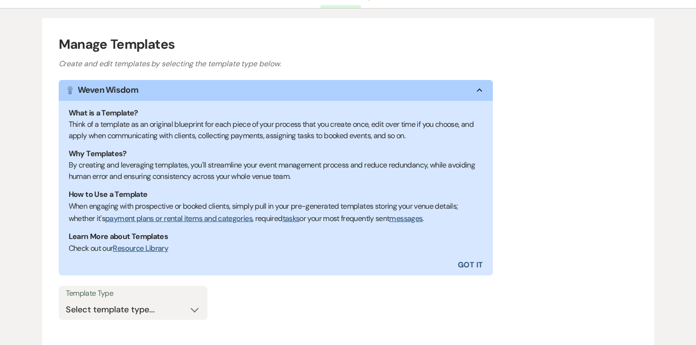
scroll to position [164, 0]
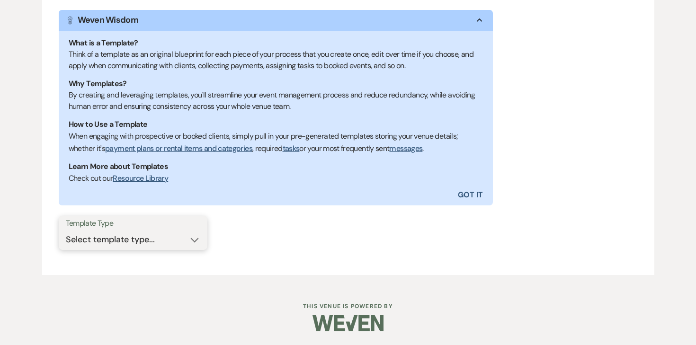
click at [139, 235] on select "Select template type... Task List Message Templates Payment Plan Inventory Item…" at bounding box center [133, 239] width 134 height 18
select select "Task List"
click at [66, 230] on select "Select template type... Task List Message Templates Payment Plan Inventory Item…" at bounding box center [133, 239] width 134 height 18
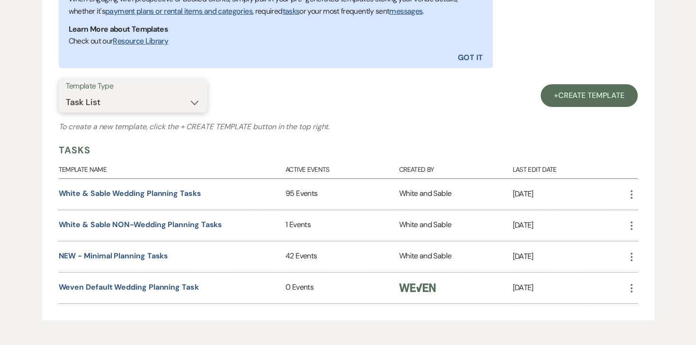
scroll to position [328, 0]
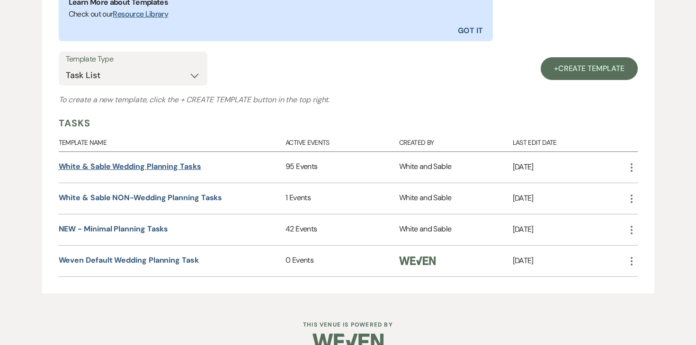
click at [175, 168] on link "White & Sable Wedding Planning Tasks" at bounding box center [130, 166] width 142 height 10
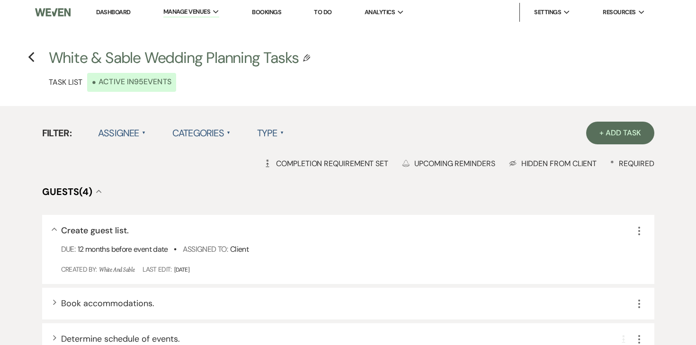
click at [131, 136] on label "Assignee ▲" at bounding box center [122, 132] width 48 height 17
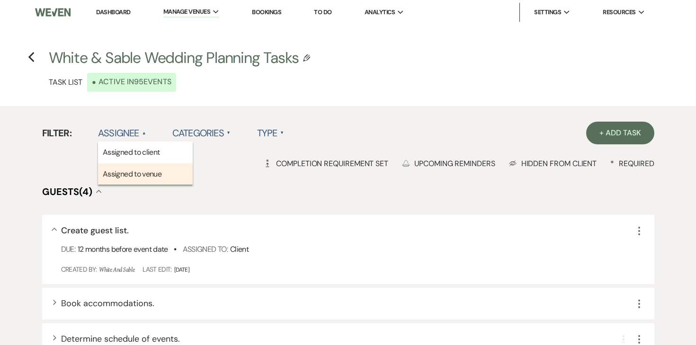
click at [128, 168] on li "Assigned to venue" at bounding box center [145, 174] width 95 height 22
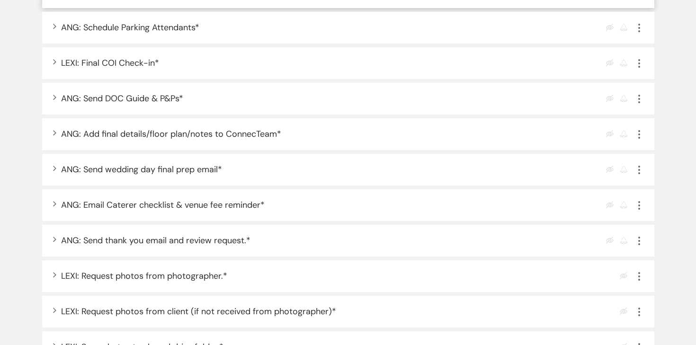
scroll to position [773, 0]
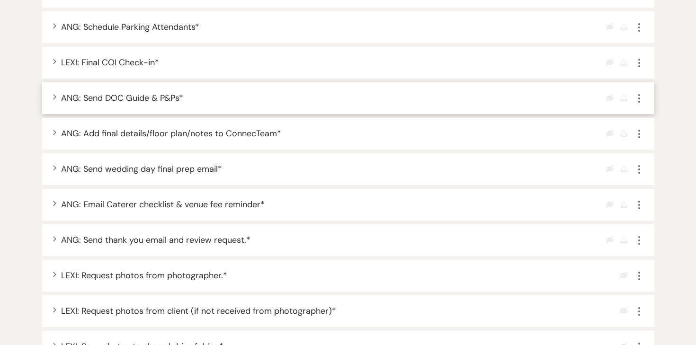
click at [640, 97] on icon "More" at bounding box center [638, 98] width 11 height 11
click at [638, 98] on use "button" at bounding box center [639, 98] width 2 height 9
click at [644, 114] on icon "Pencil" at bounding box center [647, 117] width 6 height 7
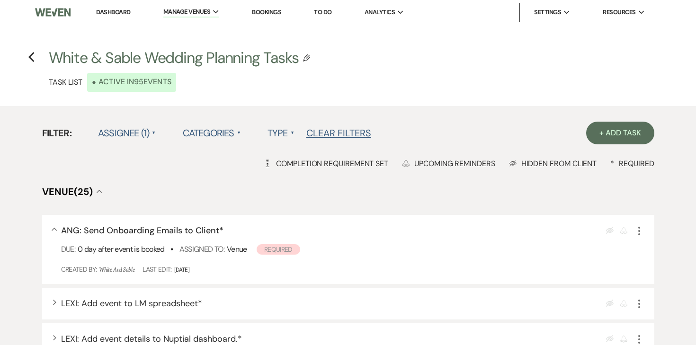
select select "true"
select select "31"
select select "venueHost"
select select "host"
select select "days"
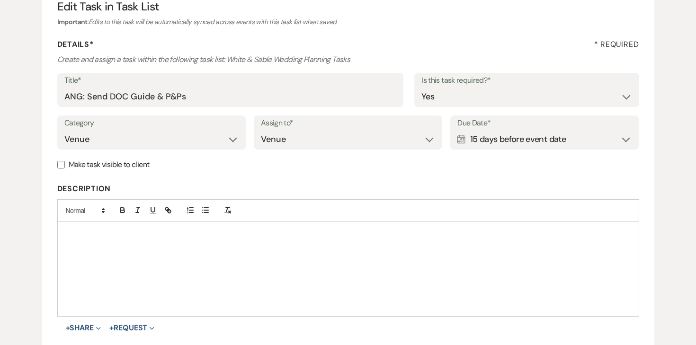
scroll to position [109, 0]
click at [506, 135] on div "Calendar 15 days before event date Expand" at bounding box center [544, 138] width 174 height 18
select select "day"
select select "beforeEventDate"
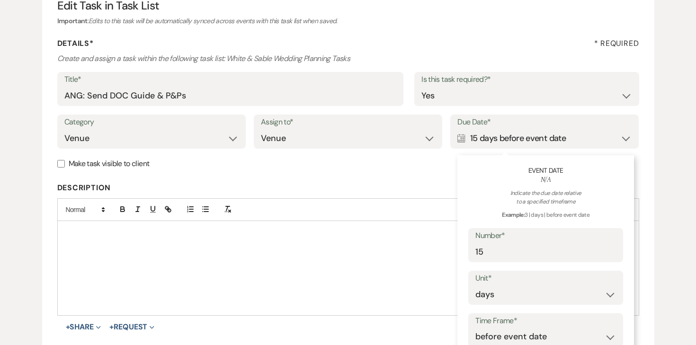
scroll to position [131, 0]
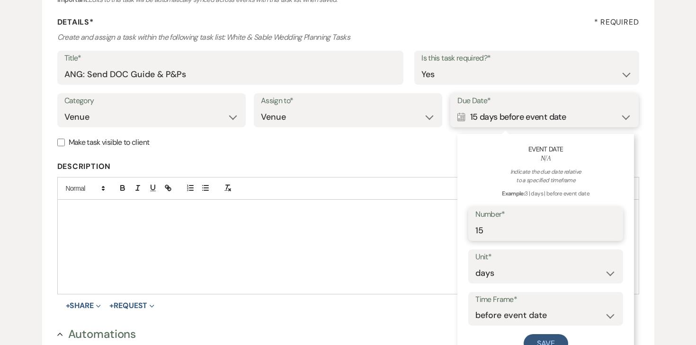
click at [501, 234] on input "15" at bounding box center [545, 230] width 141 height 18
type input "1"
type input "30"
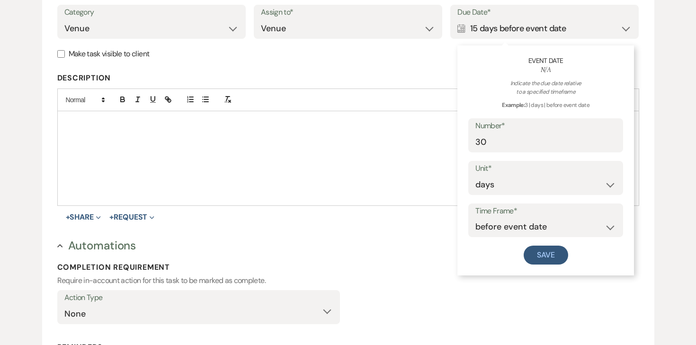
scroll to position [223, 0]
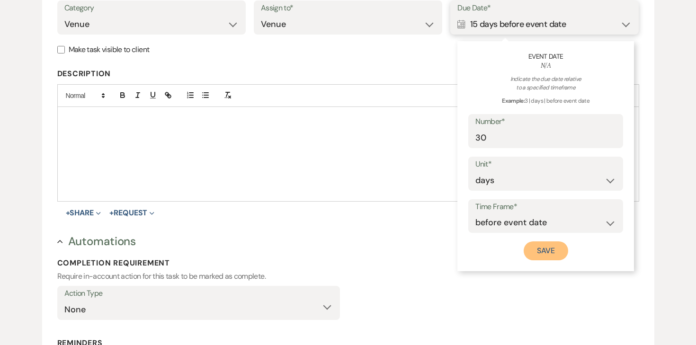
click at [552, 247] on button "Save" at bounding box center [545, 250] width 44 height 19
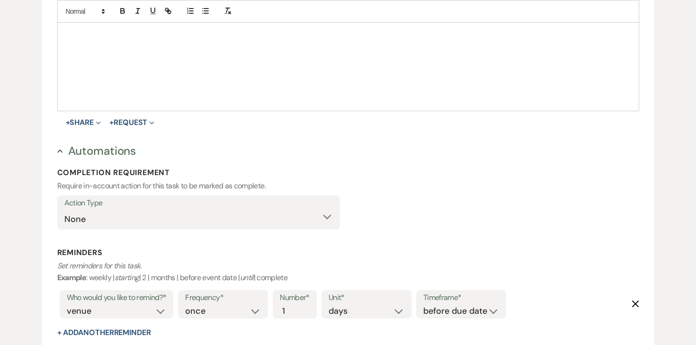
scroll to position [438, 0]
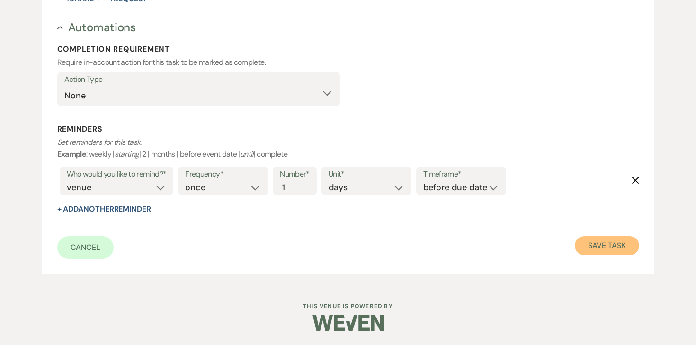
click at [593, 246] on button "Save Task" at bounding box center [606, 245] width 64 height 19
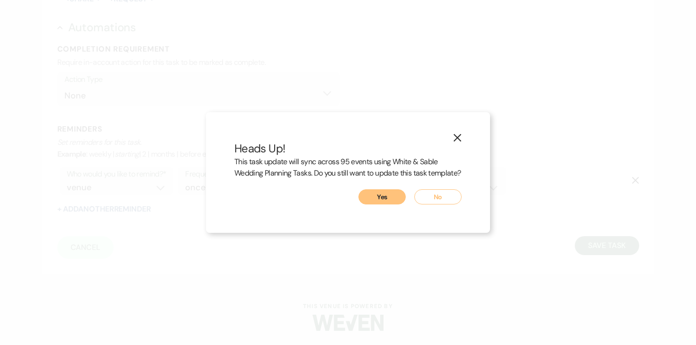
click at [384, 204] on button "Yes" at bounding box center [381, 196] width 47 height 15
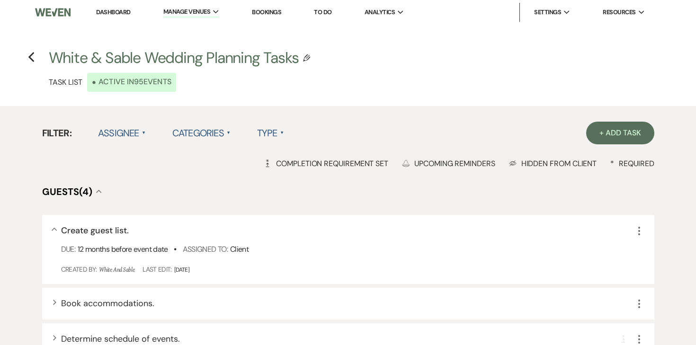
click at [120, 6] on li "Dashboard" at bounding box center [113, 12] width 44 height 19
click at [119, 10] on link "Dashboard" at bounding box center [113, 12] width 34 height 8
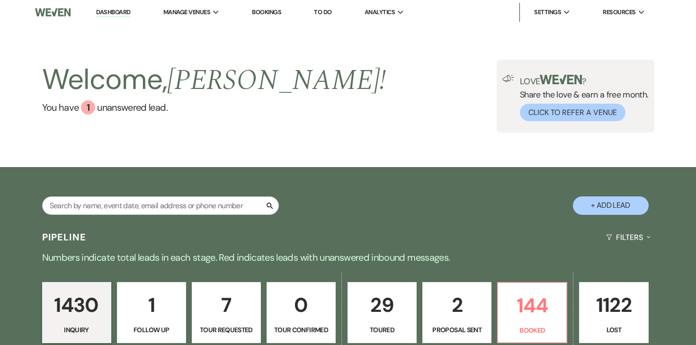
click at [329, 13] on link "To Do" at bounding box center [323, 12] width 18 height 8
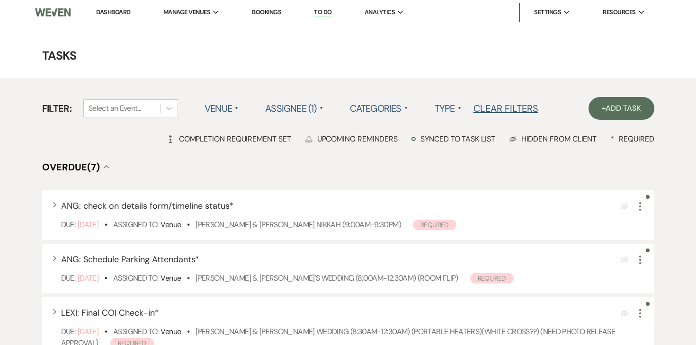
click at [115, 12] on link "Dashboard" at bounding box center [113, 12] width 34 height 8
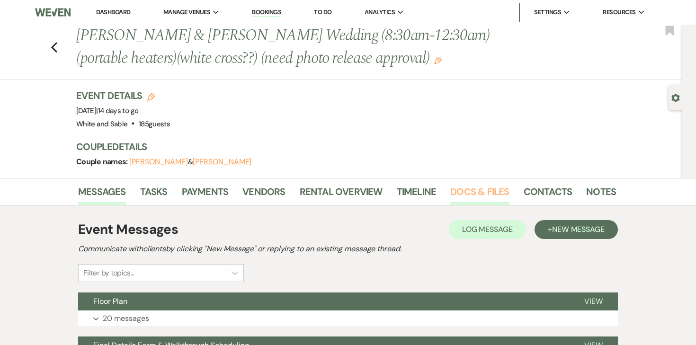
click at [494, 194] on link "Docs & Files" at bounding box center [479, 194] width 59 height 21
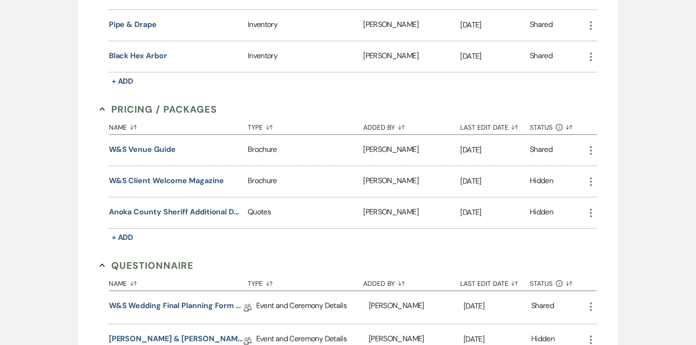
scroll to position [1838, 0]
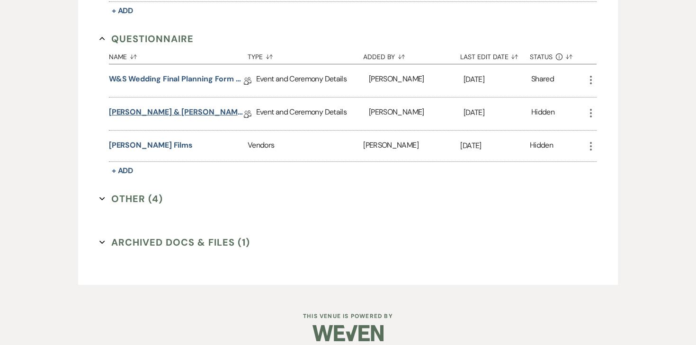
click at [189, 106] on link "[PERSON_NAME] & [PERSON_NAME] Final Details" at bounding box center [176, 113] width 135 height 15
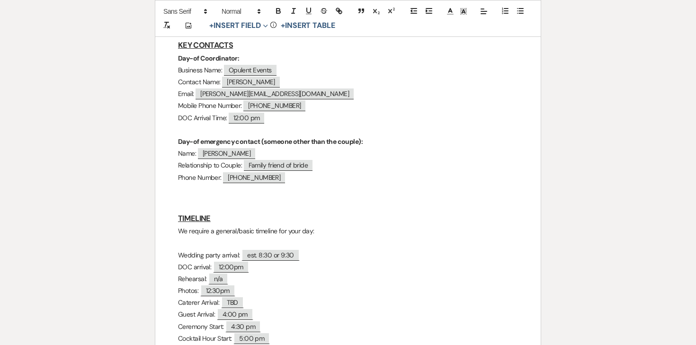
scroll to position [439, 0]
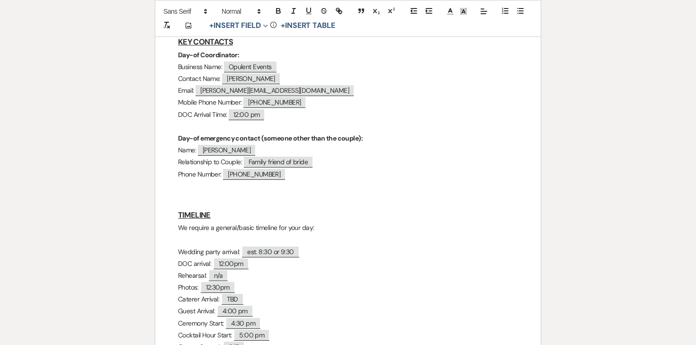
click at [277, 92] on span "[PERSON_NAME][EMAIL_ADDRESS][DOMAIN_NAME]" at bounding box center [274, 90] width 158 height 11
select select "client"
select select "Email"
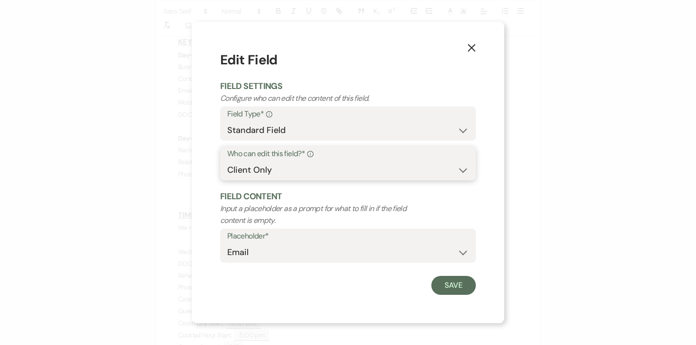
click at [280, 177] on select "Both Venue & Client Client Only Venue Only" at bounding box center [347, 170] width 241 height 18
select select "clientAndOwner"
click at [227, 161] on select "Both Venue & Client Client Only Venue Only" at bounding box center [347, 170] width 241 height 18
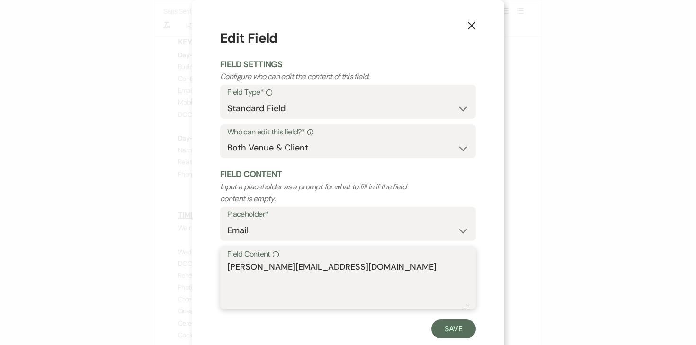
click at [255, 266] on textarea "[PERSON_NAME][EMAIL_ADDRESS][DOMAIN_NAME]" at bounding box center [347, 284] width 241 height 47
click at [473, 26] on icon "X" at bounding box center [471, 25] width 9 height 9
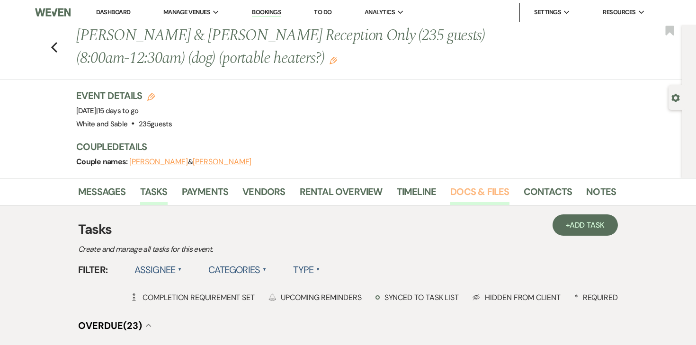
click at [474, 198] on link "Docs & Files" at bounding box center [479, 194] width 59 height 21
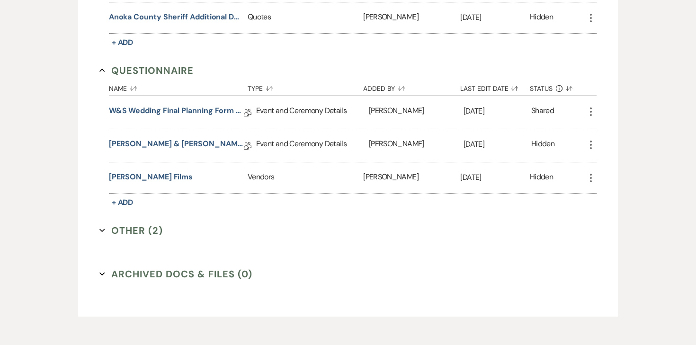
scroll to position [1550, 0]
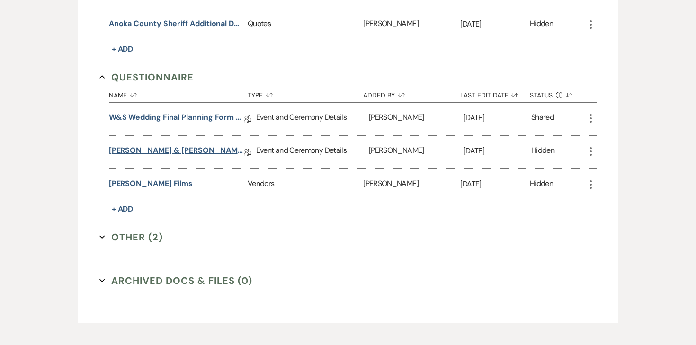
click at [194, 146] on link "[PERSON_NAME] & [PERSON_NAME] Final Details" at bounding box center [176, 152] width 135 height 15
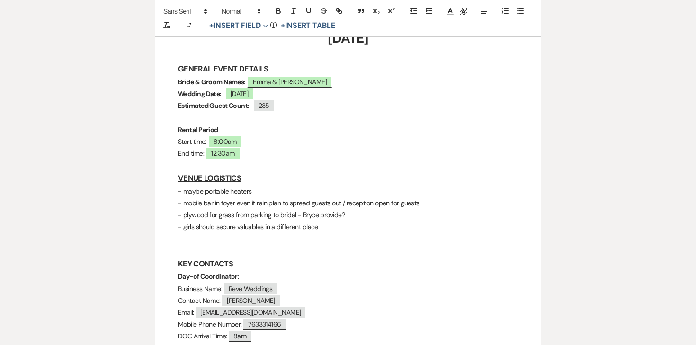
scroll to position [399, 0]
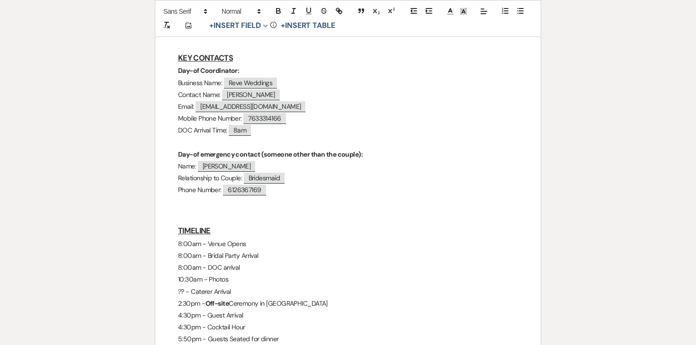
click at [260, 101] on span "[EMAIL_ADDRESS][DOMAIN_NAME]" at bounding box center [250, 106] width 110 height 11
select select "client"
select select "Email"
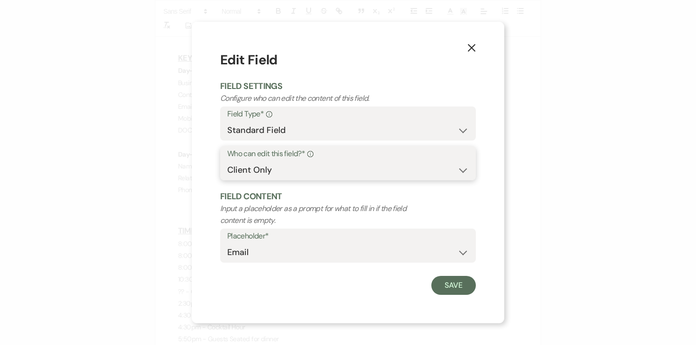
click at [330, 173] on select "Both Venue & Client Client Only Venue Only" at bounding box center [347, 170] width 241 height 18
select select "clientAndOwner"
click at [227, 161] on select "Both Venue & Client Client Only Venue Only" at bounding box center [347, 170] width 241 height 18
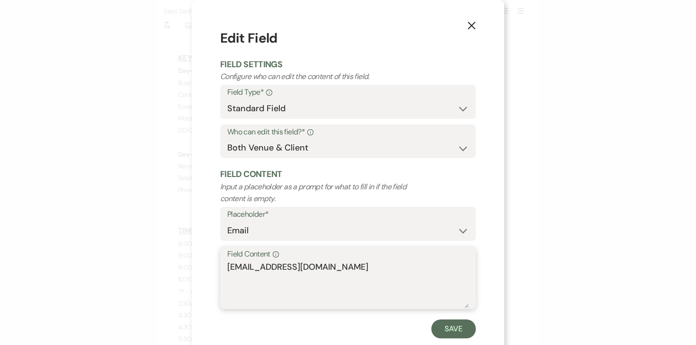
click at [277, 264] on textarea "[EMAIL_ADDRESS][DOMAIN_NAME]" at bounding box center [347, 284] width 241 height 47
click at [474, 27] on icon "X" at bounding box center [471, 25] width 9 height 9
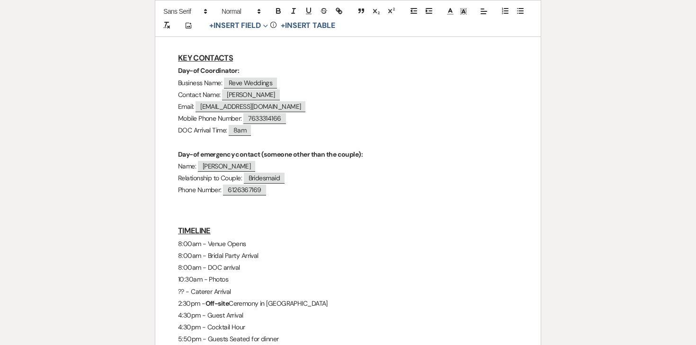
scroll to position [0, 0]
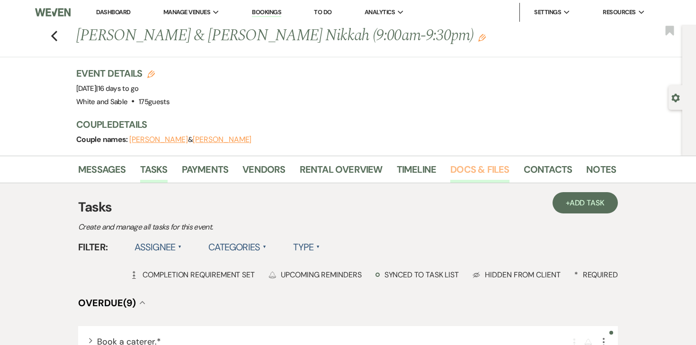
click at [462, 167] on link "Docs & Files" at bounding box center [479, 172] width 59 height 21
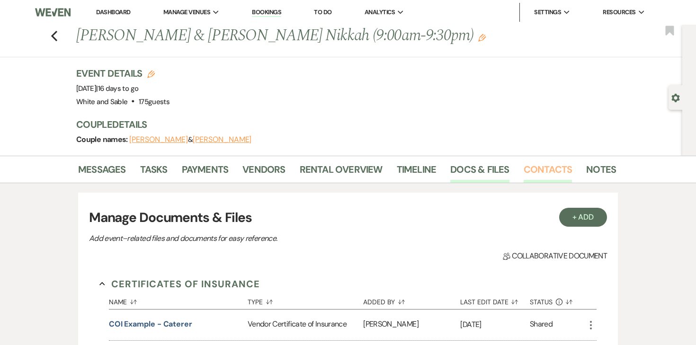
click at [536, 166] on link "Contacts" at bounding box center [547, 172] width 49 height 21
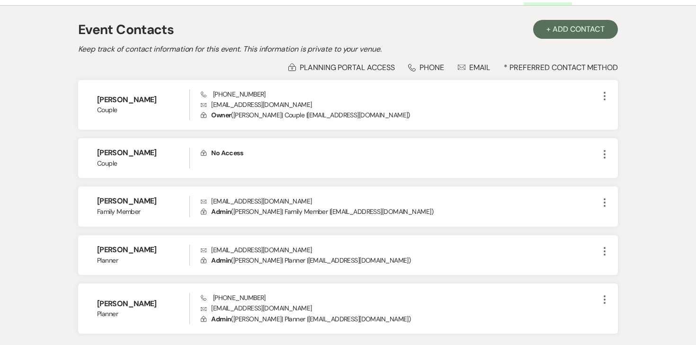
scroll to position [178, 0]
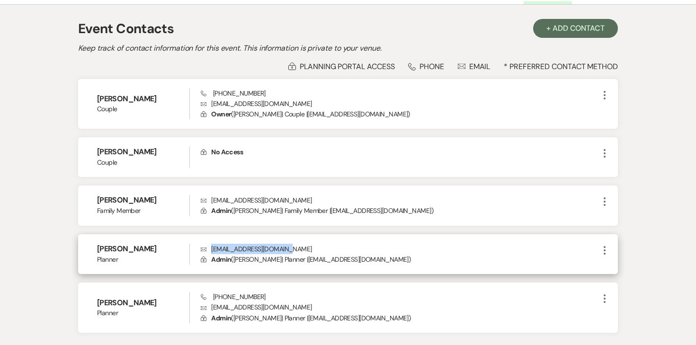
drag, startPoint x: 287, startPoint y: 249, endPoint x: 211, endPoint y: 248, distance: 76.2
click at [211, 248] on p "Envelope [EMAIL_ADDRESS][DOMAIN_NAME]" at bounding box center [400, 249] width 398 height 10
copy p "[EMAIL_ADDRESS][DOMAIN_NAME]"
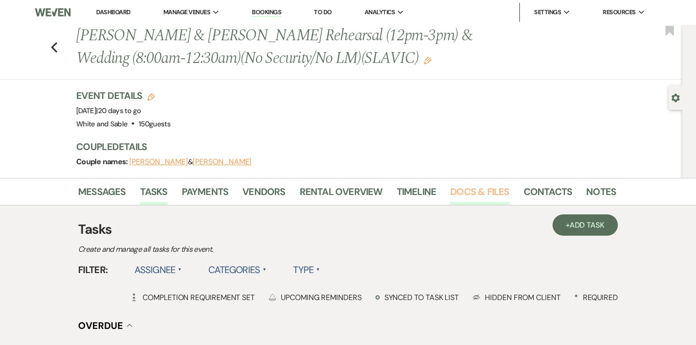
click at [476, 191] on link "Docs & Files" at bounding box center [479, 194] width 59 height 21
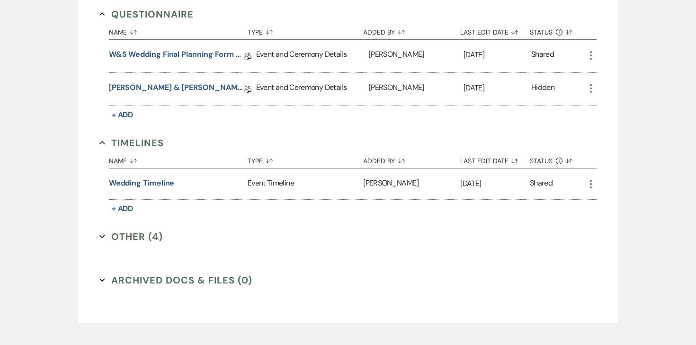
scroll to position [1856, 0]
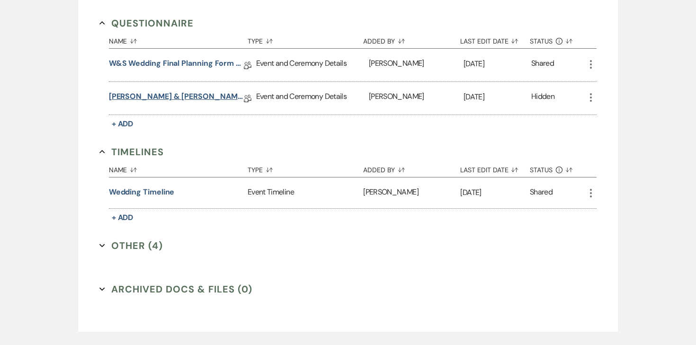
click at [194, 92] on link "[PERSON_NAME] & [PERSON_NAME] Final Details" at bounding box center [176, 98] width 135 height 15
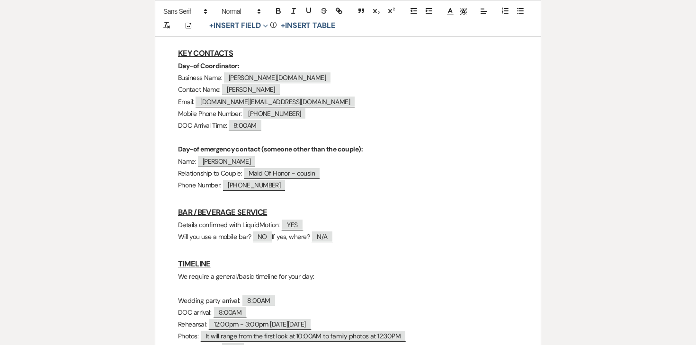
scroll to position [570, 0]
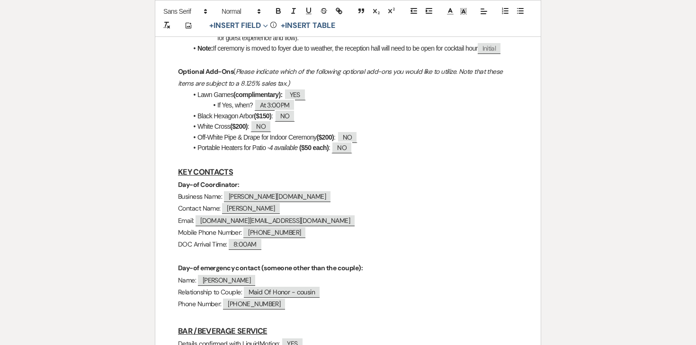
click at [258, 198] on span "[PERSON_NAME][DOMAIN_NAME]" at bounding box center [277, 196] width 106 height 11
select select "client"
select select "Name"
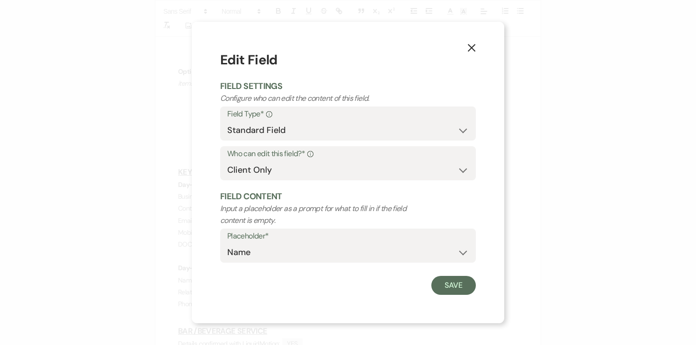
click at [283, 239] on label "Placeholder*" at bounding box center [347, 237] width 241 height 14
click at [470, 51] on icon "X" at bounding box center [471, 48] width 9 height 9
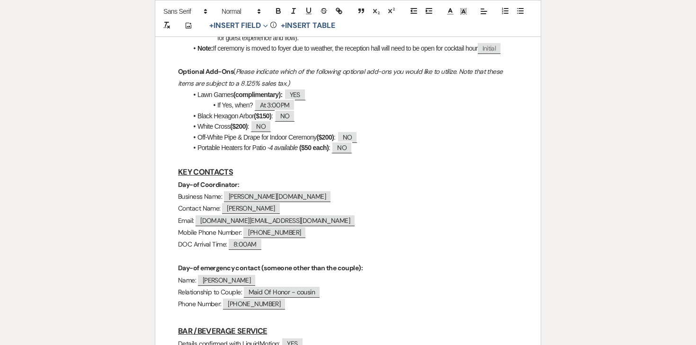
click at [245, 223] on span "[DOMAIN_NAME][EMAIL_ADDRESS][DOMAIN_NAME]" at bounding box center [274, 220] width 159 height 11
select select "client"
select select "Email"
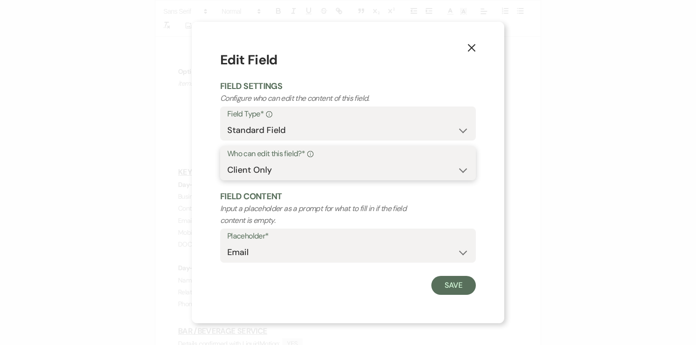
click at [304, 168] on select "Both Venue & Client Client Only Venue Only" at bounding box center [347, 170] width 241 height 18
select select "clientAndOwner"
click at [227, 161] on select "Both Venue & Client Client Only Venue Only" at bounding box center [347, 170] width 241 height 18
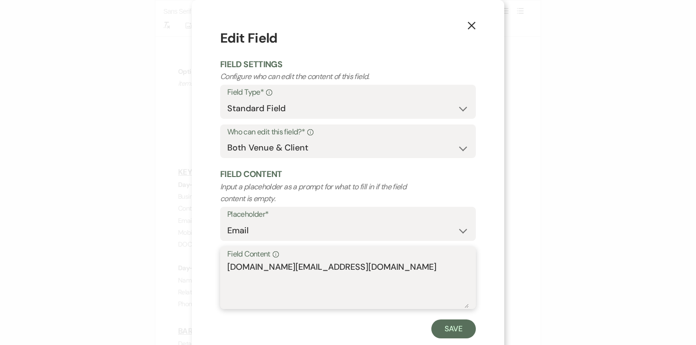
click at [257, 265] on textarea "[DOMAIN_NAME][EMAIL_ADDRESS][DOMAIN_NAME]" at bounding box center [347, 284] width 241 height 47
click at [475, 22] on icon "X" at bounding box center [471, 25] width 9 height 9
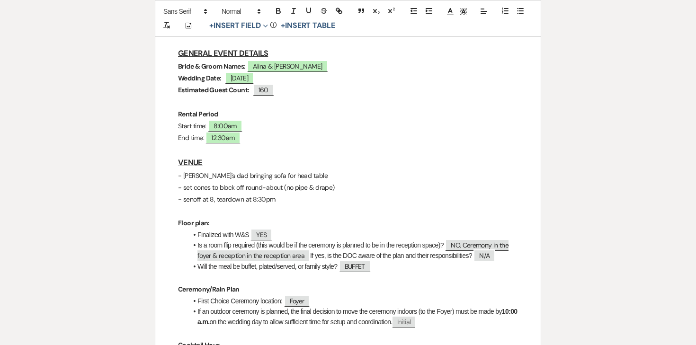
scroll to position [0, 0]
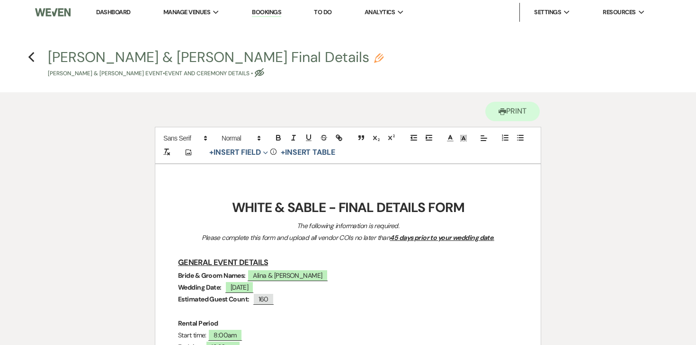
click at [35, 59] on h4 "Previous [PERSON_NAME] & [PERSON_NAME] Final Details Pencil [PERSON_NAME] & [PE…" at bounding box center [347, 62] width 681 height 31
click at [30, 57] on use "button" at bounding box center [31, 57] width 6 height 10
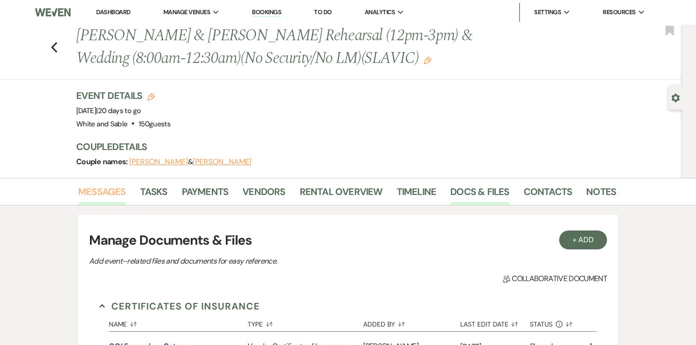
click at [111, 194] on link "Messages" at bounding box center [102, 194] width 48 height 21
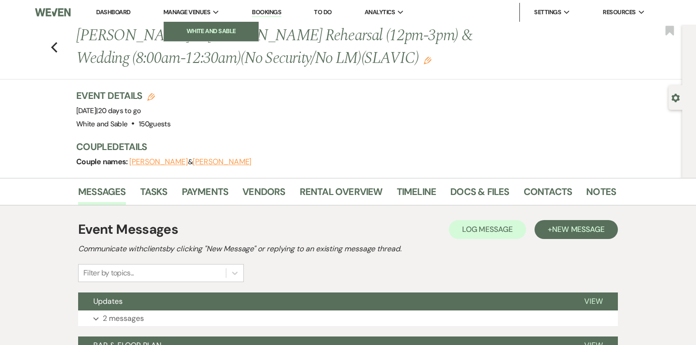
click at [215, 29] on li "White and Sable" at bounding box center [210, 31] width 85 height 9
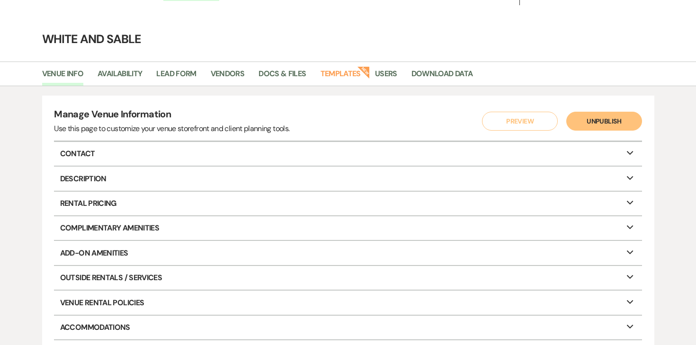
scroll to position [18, 0]
click at [343, 77] on link "Templates" at bounding box center [340, 76] width 40 height 18
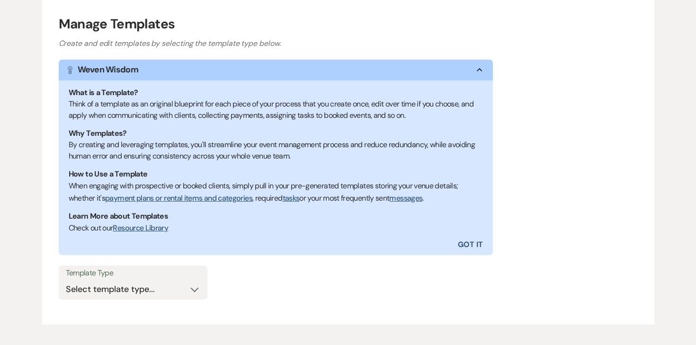
scroll to position [124, 0]
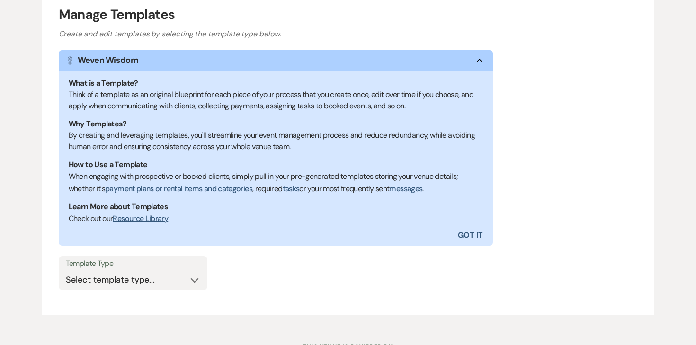
click at [106, 291] on div "Template Type Select template type... Task List Message Templates Payment Plan …" at bounding box center [348, 277] width 579 height 43
click at [115, 283] on select "Select template type... Task List Message Templates Payment Plan Inventory Item…" at bounding box center [133, 280] width 134 height 18
select select "Message Templates"
click at [66, 271] on select "Select template type... Task List Message Templates Payment Plan Inventory Item…" at bounding box center [133, 280] width 134 height 18
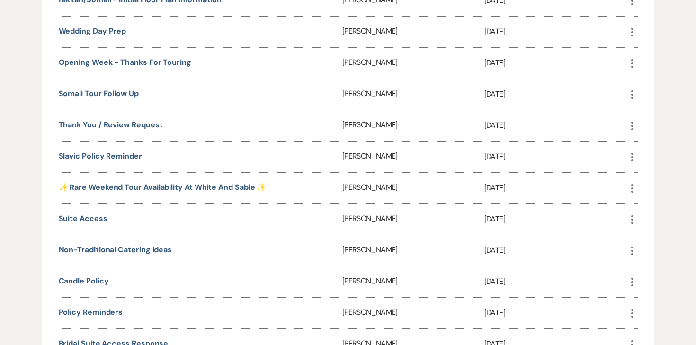
scroll to position [2223, 0]
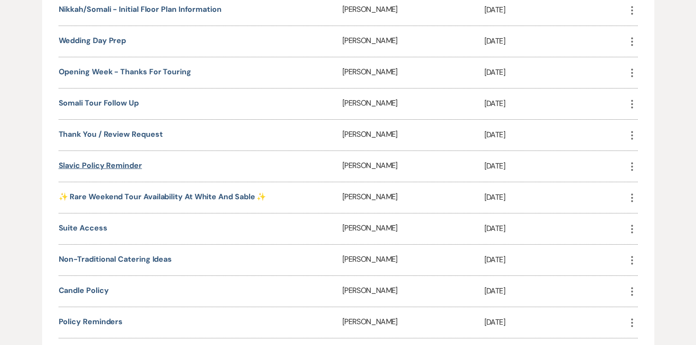
click at [116, 160] on link "Slavic Policy Reminder" at bounding box center [100, 165] width 83 height 10
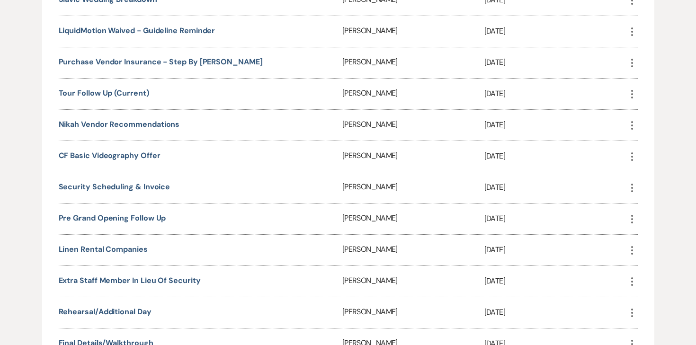
scroll to position [1695, 0]
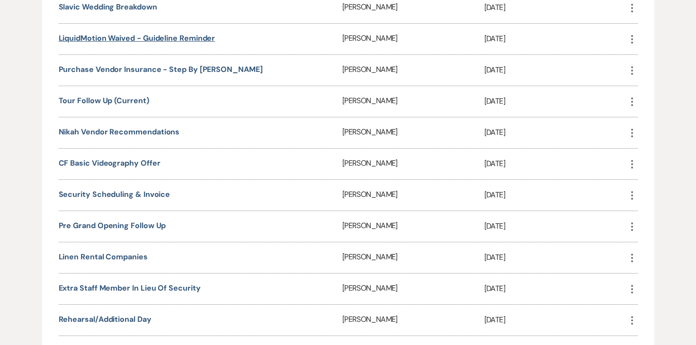
click at [187, 33] on link "LiquidMotion Waived - Guideline Reminder" at bounding box center [137, 38] width 157 height 10
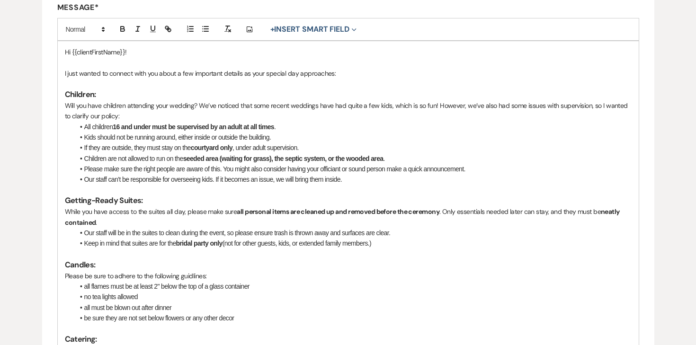
scroll to position [249, 0]
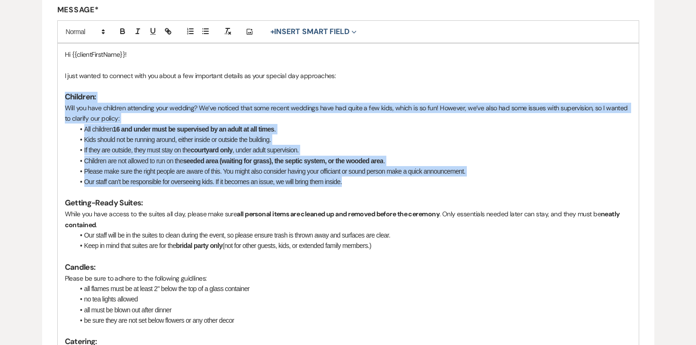
drag, startPoint x: 348, startPoint y: 182, endPoint x: 62, endPoint y: 100, distance: 297.8
click at [62, 100] on div "Hi {{clientFirstName}}! I just wanted to connect with you about a few important…" at bounding box center [348, 236] width 581 height 384
copy div "Children: Will you have children attending your wedding? We’ve noticed that som…"
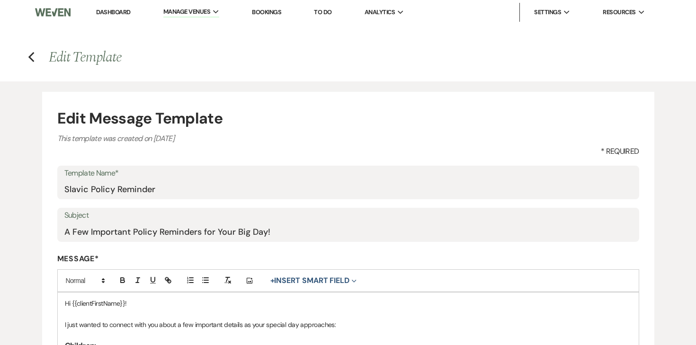
click at [28, 49] on div "Previous" at bounding box center [31, 55] width 7 height 15
click at [31, 55] on use "button" at bounding box center [31, 57] width 6 height 10
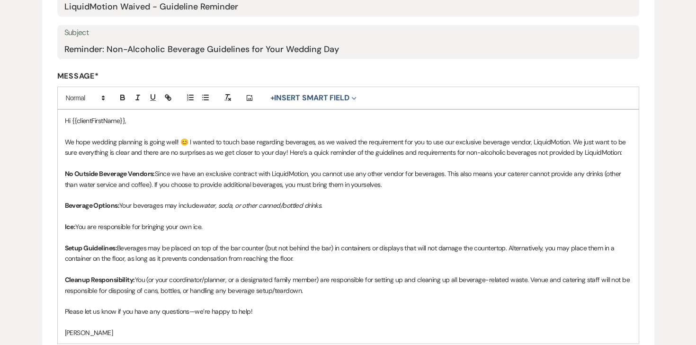
scroll to position [222, 0]
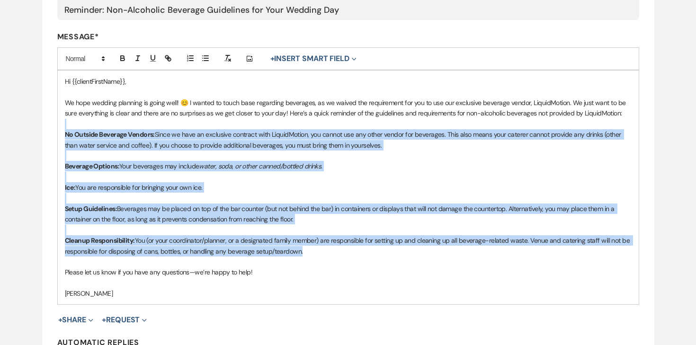
drag, startPoint x: 314, startPoint y: 250, endPoint x: 14, endPoint y: 120, distance: 326.6
click at [14, 120] on div "Edit Message Template This template was created on [DATE] * Required Template N…" at bounding box center [347, 137] width 681 height 557
copy div "No Outside Beverage Vendors: Since we have an exclusive contract with LiquidMot…"
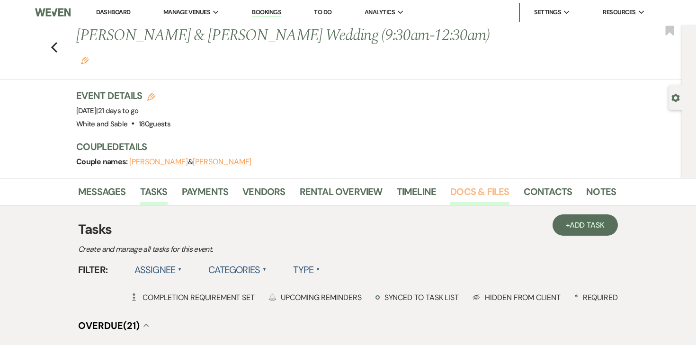
click at [474, 184] on link "Docs & Files" at bounding box center [479, 194] width 59 height 21
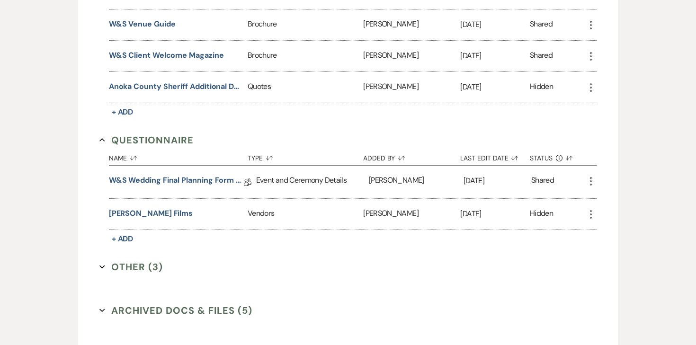
scroll to position [1448, 0]
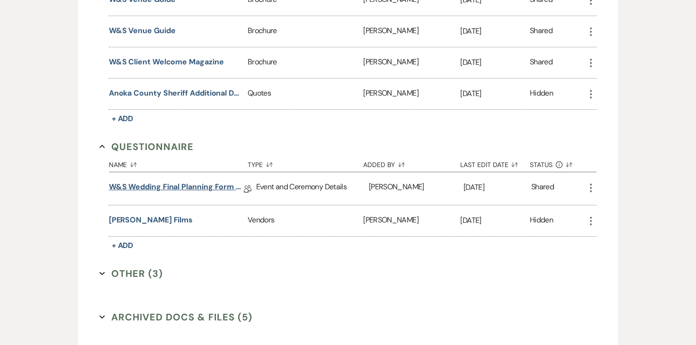
click at [174, 181] on link "W&S Wedding Final Planning Form - TJ & Bailey" at bounding box center [176, 188] width 135 height 15
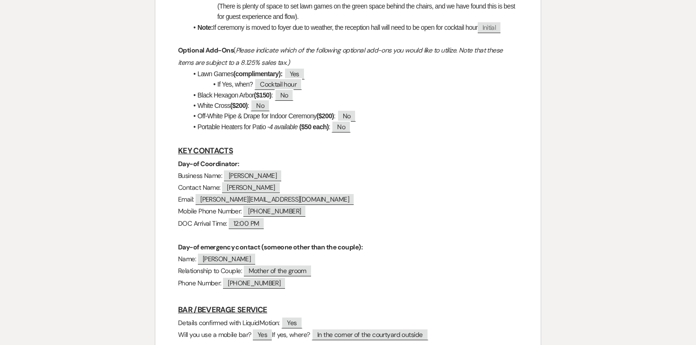
scroll to position [486, 0]
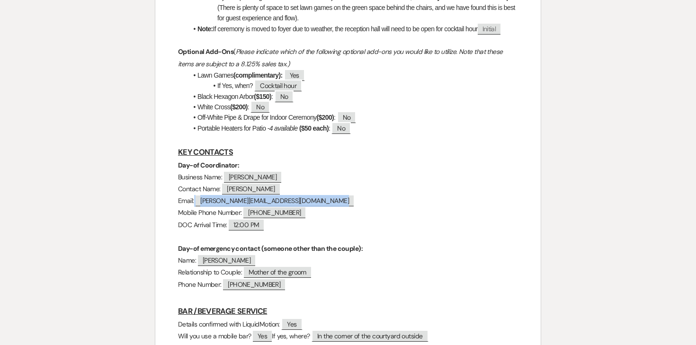
click at [243, 204] on span "shauna.bellagala@gmail.com" at bounding box center [274, 200] width 158 height 11
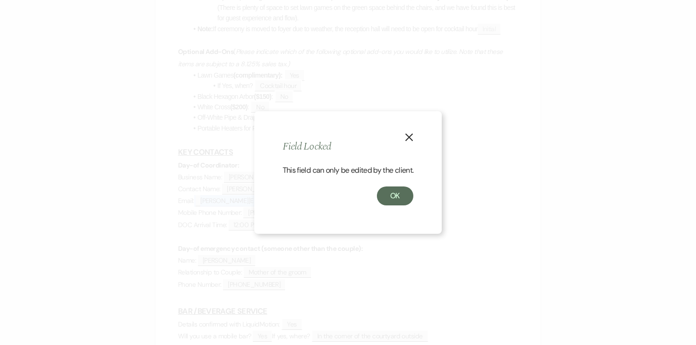
click at [406, 136] on icon "X" at bounding box center [409, 137] width 9 height 9
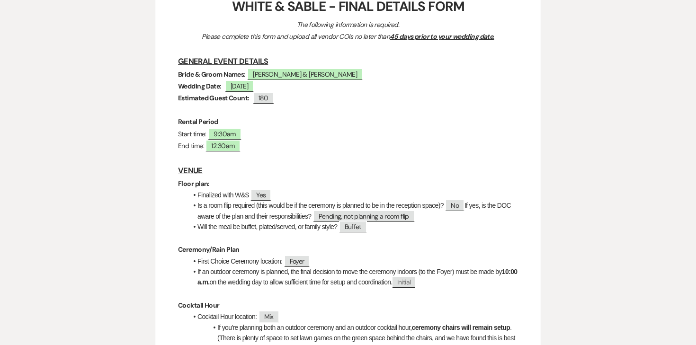
scroll to position [0, 0]
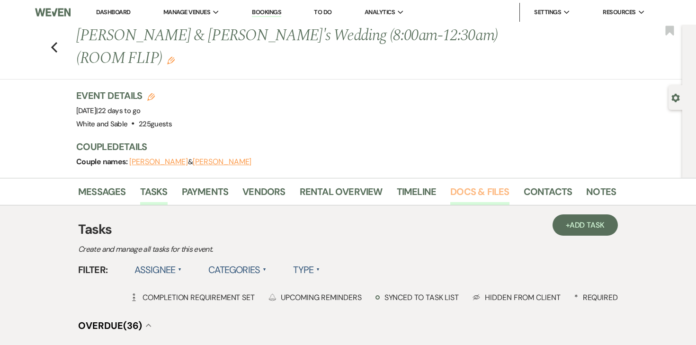
click at [488, 189] on link "Docs & Files" at bounding box center [479, 194] width 59 height 21
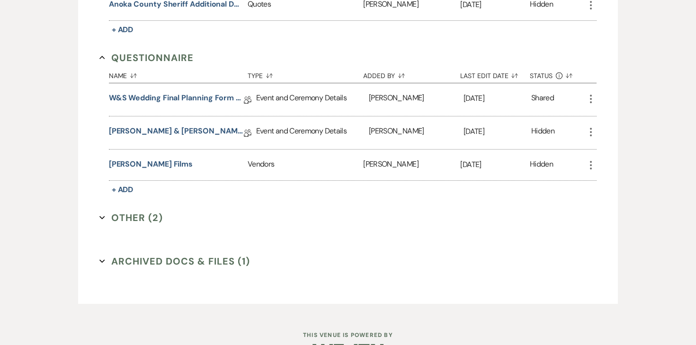
scroll to position [1902, 0]
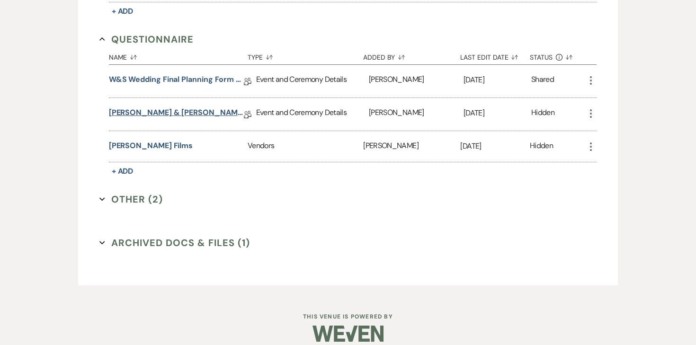
click at [158, 107] on link "[PERSON_NAME] & [PERSON_NAME] Final Details" at bounding box center [176, 114] width 135 height 15
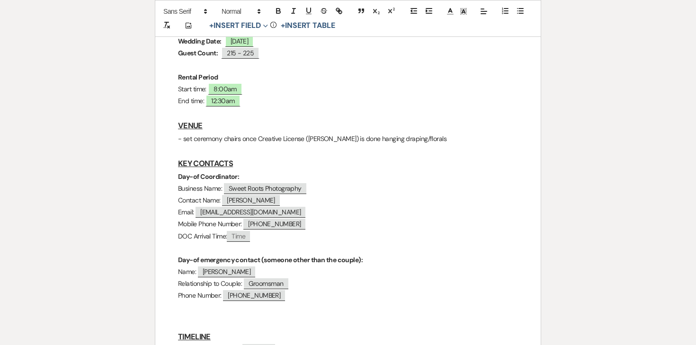
scroll to position [245, 0]
click at [270, 208] on span "[EMAIL_ADDRESS][DOMAIN_NAME]" at bounding box center [250, 213] width 110 height 11
select select "client"
select select "Email"
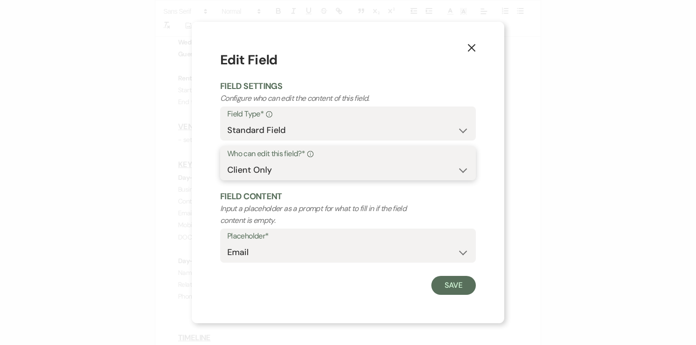
click at [286, 168] on select "Both Venue & Client Client Only Venue Only" at bounding box center [347, 170] width 241 height 18
select select "clientAndOwner"
click at [227, 161] on select "Both Venue & Client Client Only Venue Only" at bounding box center [347, 170] width 241 height 18
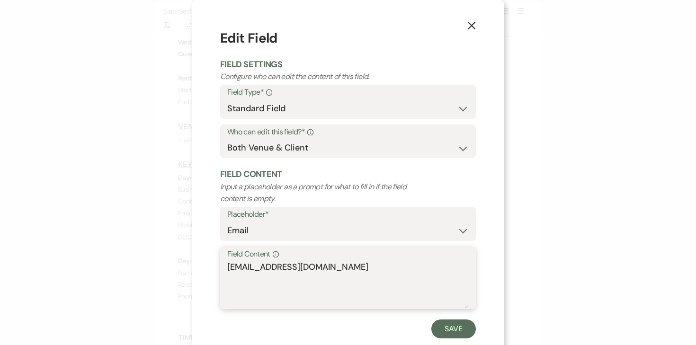
click at [251, 265] on textarea "[EMAIL_ADDRESS][DOMAIN_NAME]" at bounding box center [347, 284] width 241 height 47
click at [472, 27] on use "button" at bounding box center [472, 26] width 8 height 8
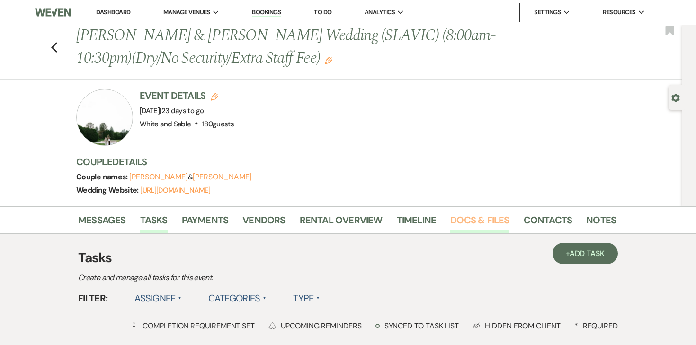
click at [479, 223] on link "Docs & Files" at bounding box center [479, 222] width 59 height 21
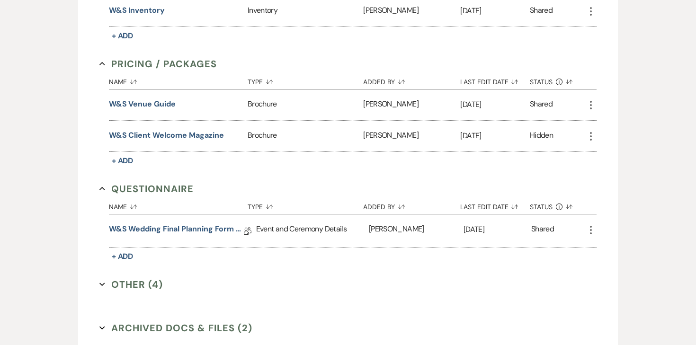
scroll to position [1303, 0]
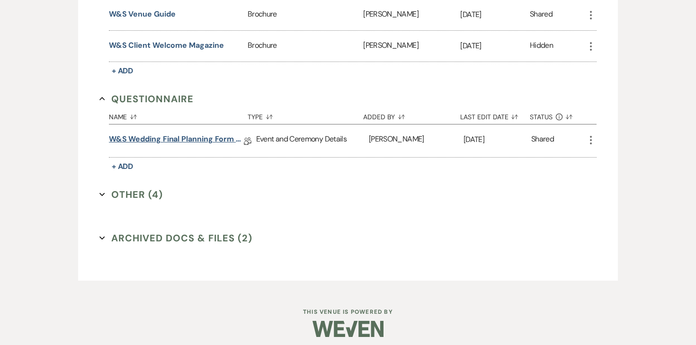
click at [194, 133] on link "W&S Wedding Final Planning Form - [PERSON_NAME] & [PERSON_NAME]" at bounding box center [176, 140] width 135 height 15
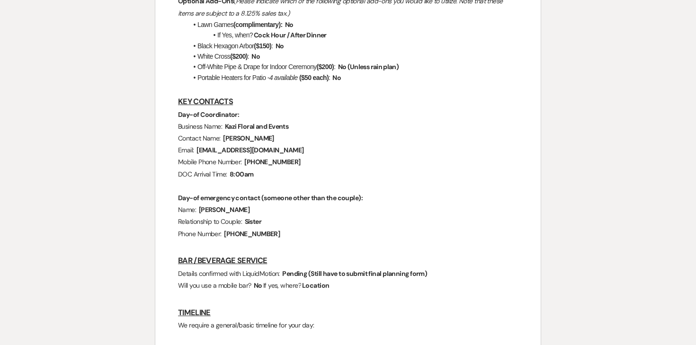
scroll to position [579, 0]
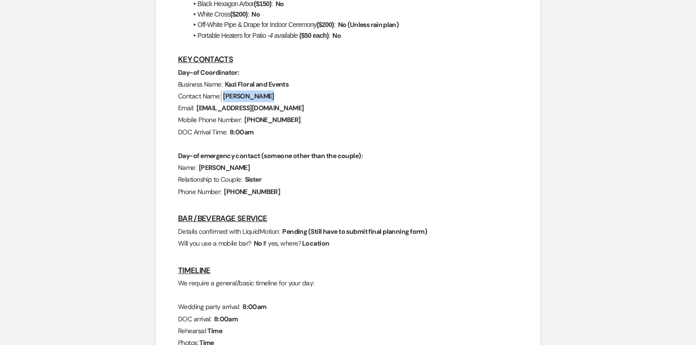
click at [269, 100] on span "[PERSON_NAME]" at bounding box center [248, 96] width 53 height 11
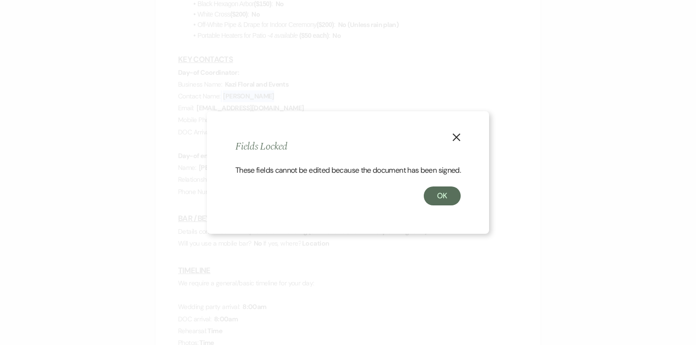
click at [458, 133] on icon "X" at bounding box center [456, 137] width 9 height 9
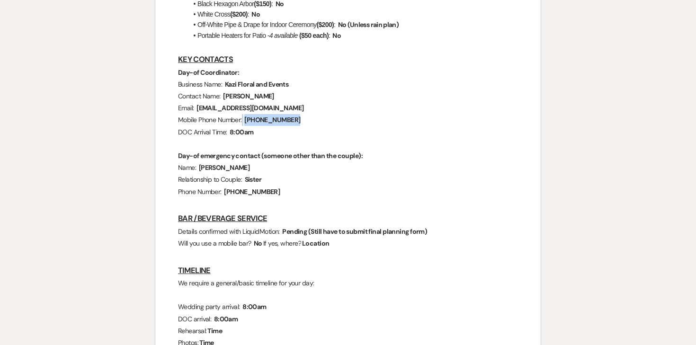
click at [271, 125] on span "[PHONE_NUMBER]" at bounding box center [272, 120] width 58 height 11
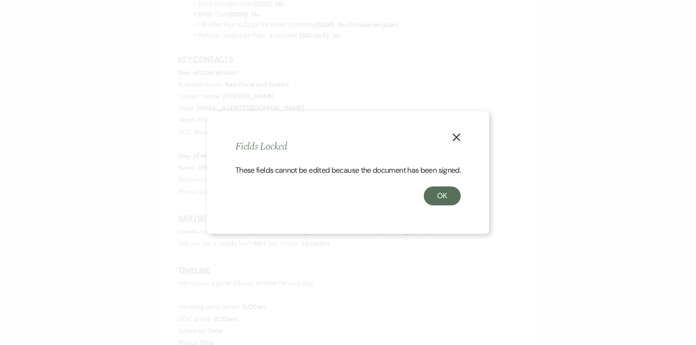
click at [460, 128] on button "X" at bounding box center [456, 136] width 14 height 17
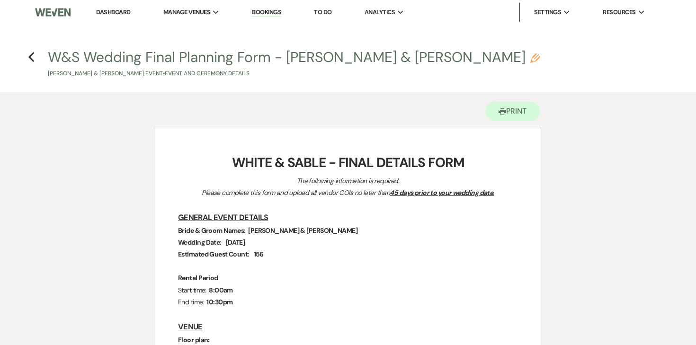
scroll to position [7, 0]
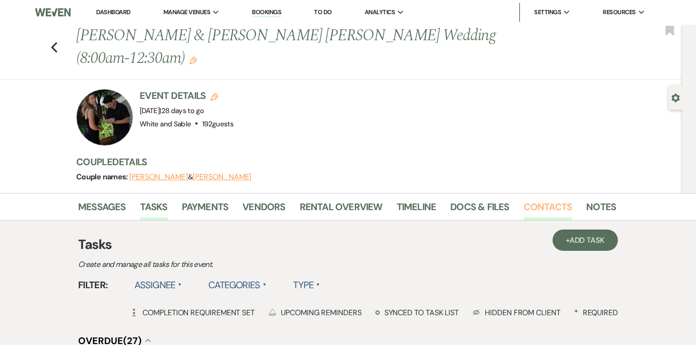
click at [534, 199] on link "Contacts" at bounding box center [547, 209] width 49 height 21
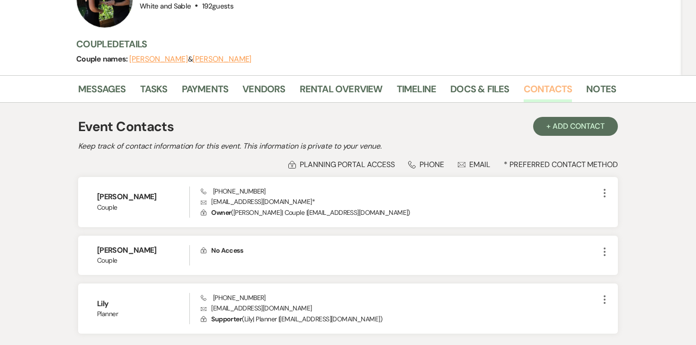
scroll to position [119, 0]
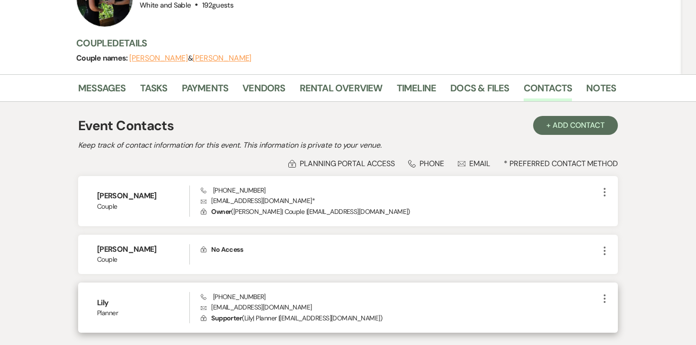
click at [289, 302] on p "Envelope [EMAIL_ADDRESS][DOMAIN_NAME]" at bounding box center [400, 307] width 398 height 10
drag, startPoint x: 289, startPoint y: 286, endPoint x: 212, endPoint y: 286, distance: 77.1
click at [212, 302] on p "Envelope [EMAIL_ADDRESS][DOMAIN_NAME]" at bounding box center [400, 307] width 398 height 10
copy p "[EMAIL_ADDRESS][DOMAIN_NAME]"
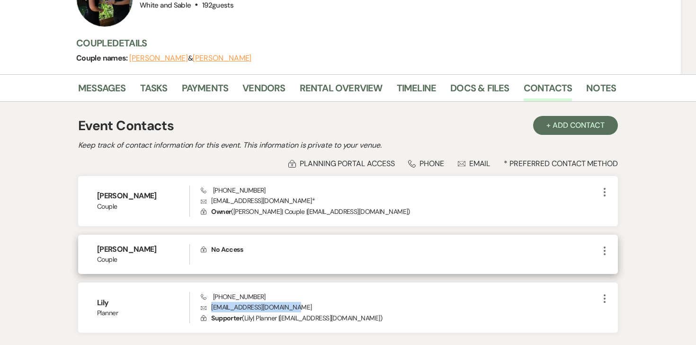
scroll to position [0, 0]
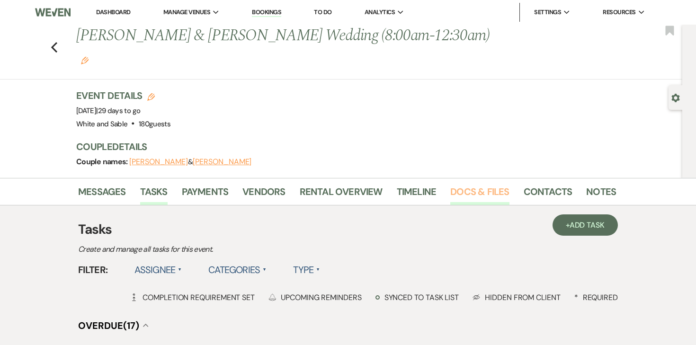
click at [467, 184] on link "Docs & Files" at bounding box center [479, 194] width 59 height 21
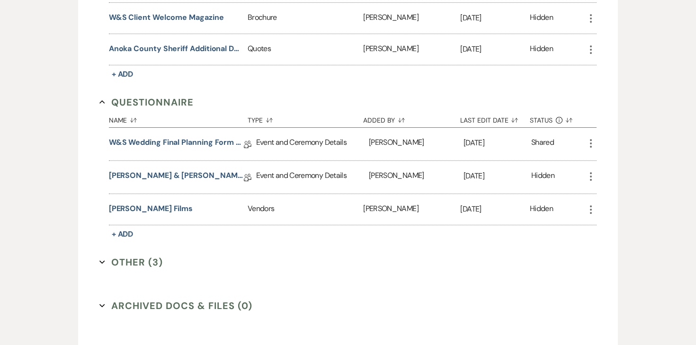
scroll to position [1818, 0]
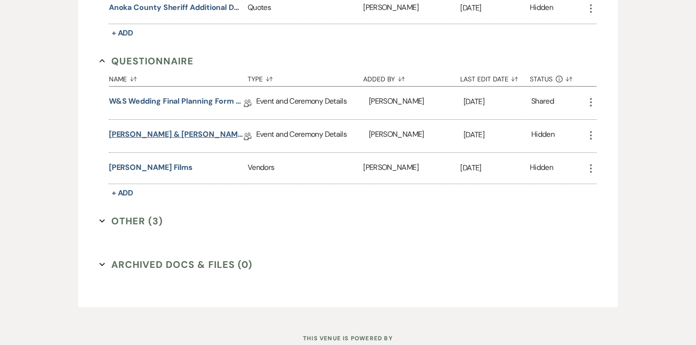
click at [171, 129] on link "[PERSON_NAME] & [PERSON_NAME] Final Details" at bounding box center [176, 136] width 135 height 15
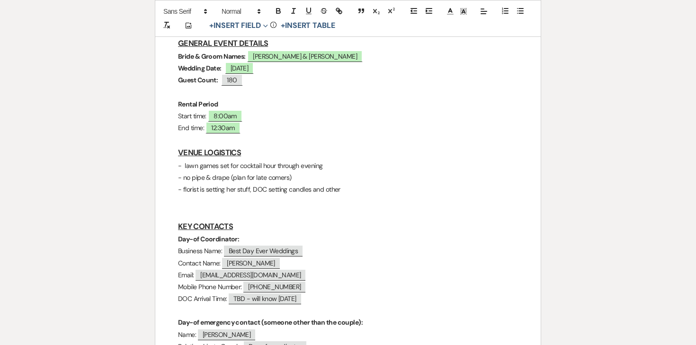
scroll to position [259, 0]
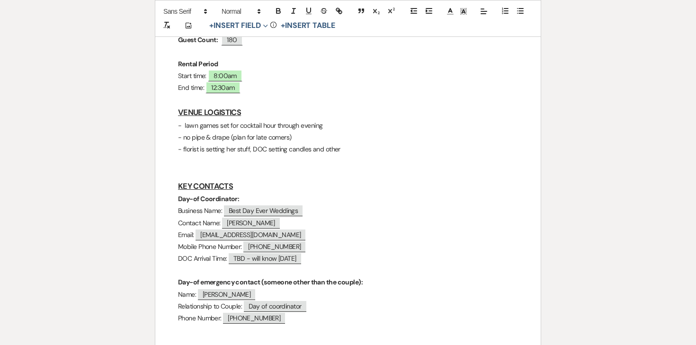
click at [268, 230] on span "[EMAIL_ADDRESS][DOMAIN_NAME]" at bounding box center [250, 235] width 110 height 11
select select "client"
select select "Email"
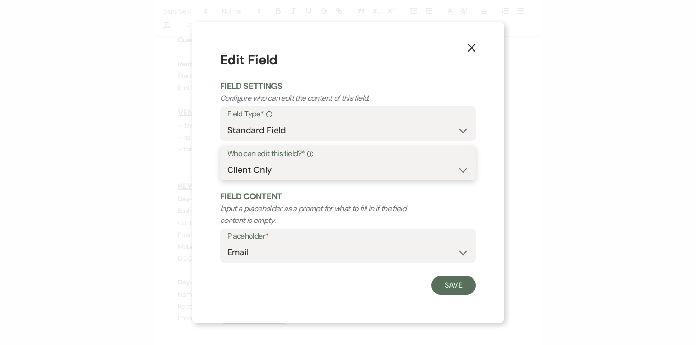
click at [345, 167] on select "Both Venue & Client Client Only Venue Only" at bounding box center [347, 170] width 241 height 18
select select "clientAndOwner"
click at [227, 161] on select "Both Venue & Client Client Only Venue Only" at bounding box center [347, 170] width 241 height 18
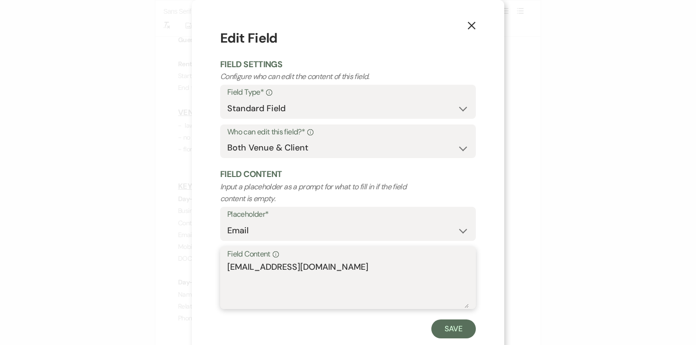
click at [255, 266] on textarea "[EMAIL_ADDRESS][DOMAIN_NAME]" at bounding box center [347, 284] width 241 height 47
click at [476, 27] on button "X" at bounding box center [471, 25] width 14 height 17
